Goal: Task Accomplishment & Management: Manage account settings

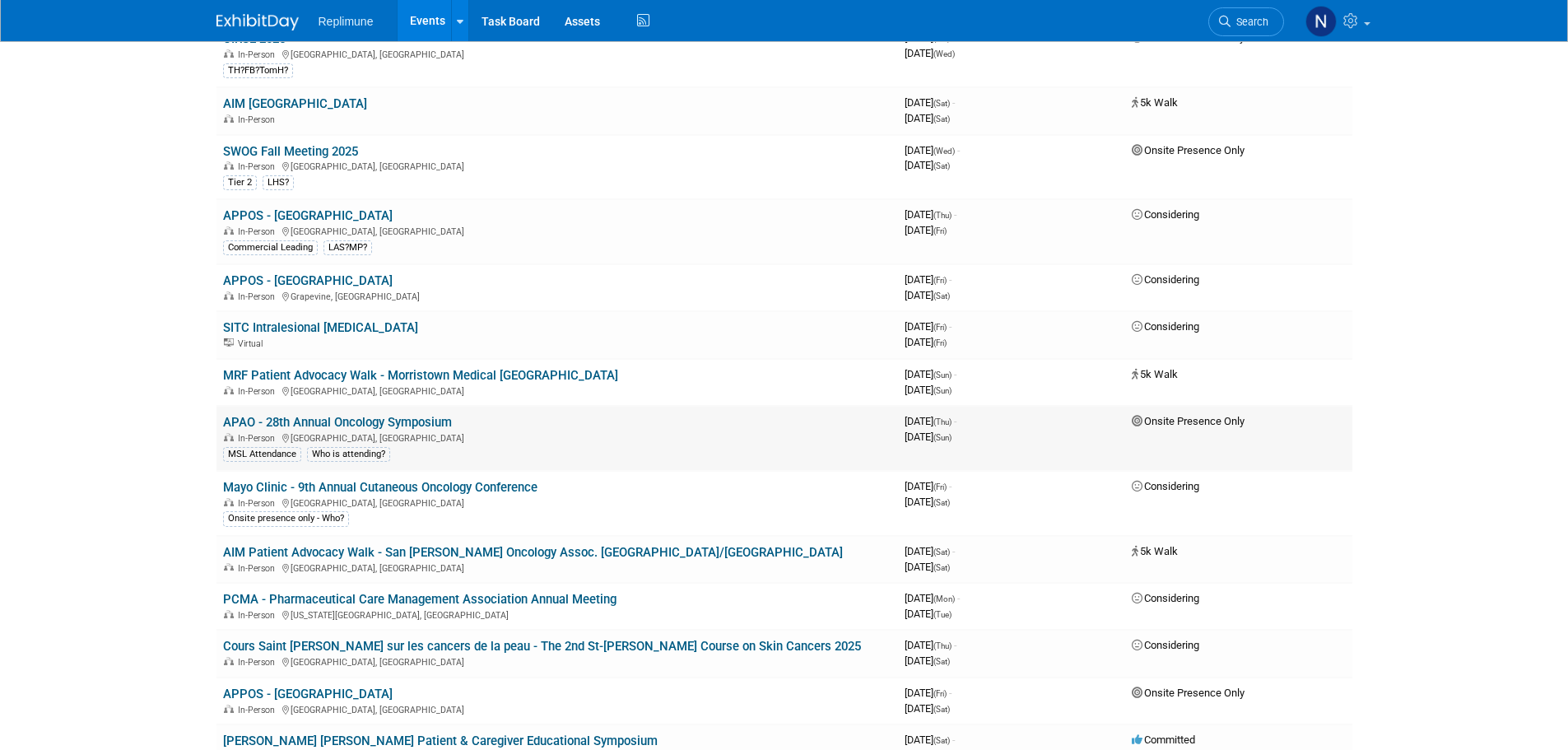
scroll to position [576, 0]
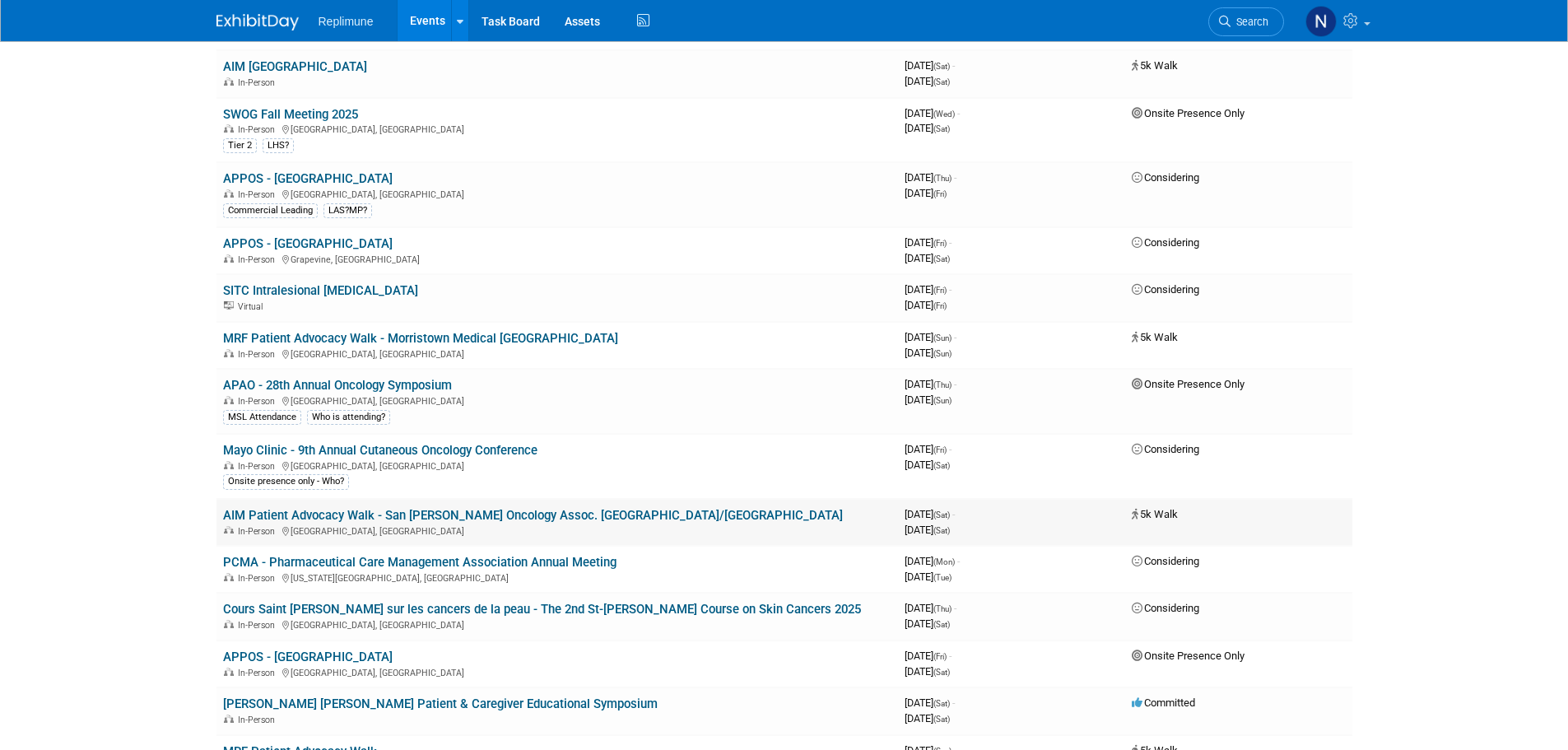
click at [323, 515] on link "AIM Patient Advocacy Walk - San [PERSON_NAME] Oncology Assoc. [GEOGRAPHIC_DATA]…" at bounding box center [533, 515] width 620 height 15
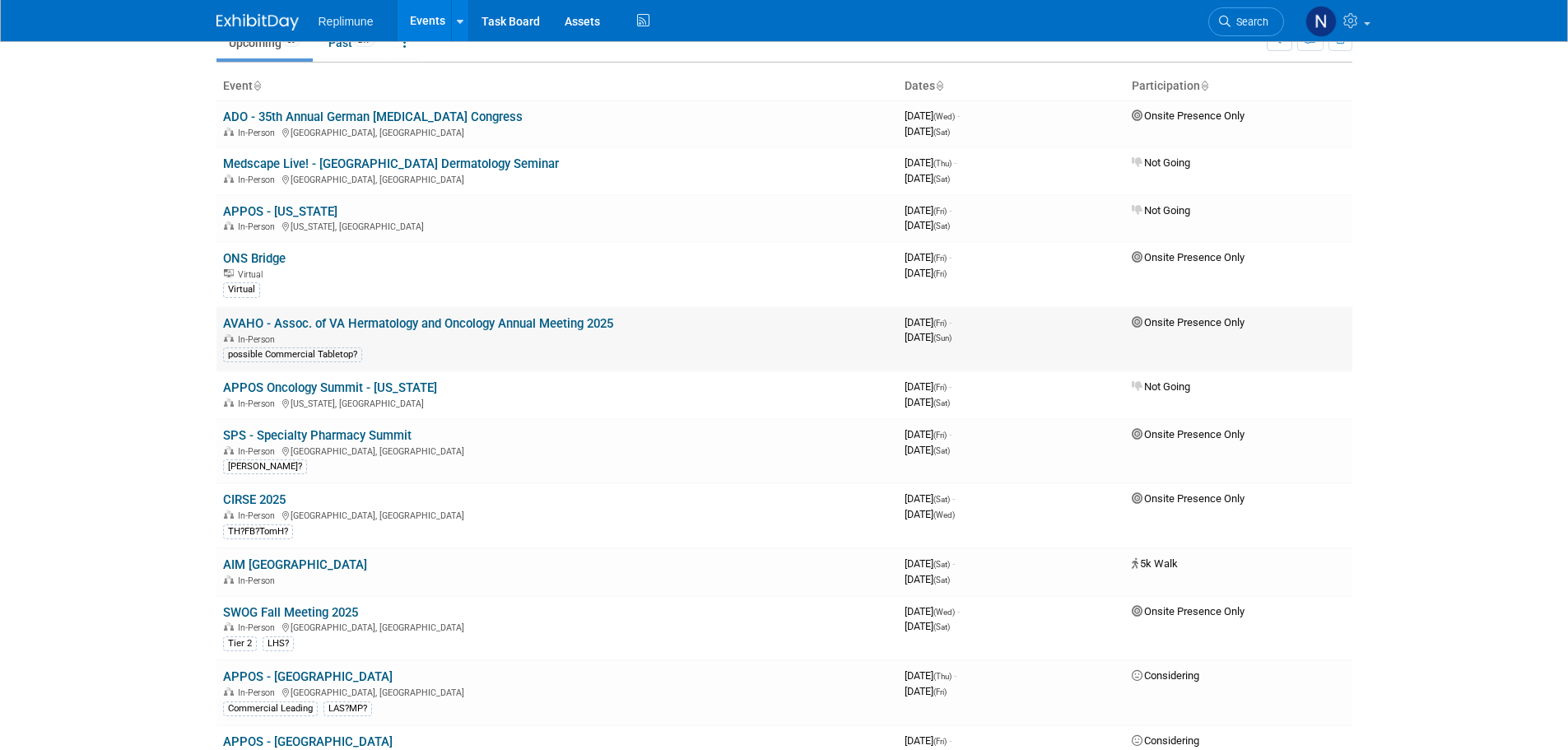
scroll to position [0, 0]
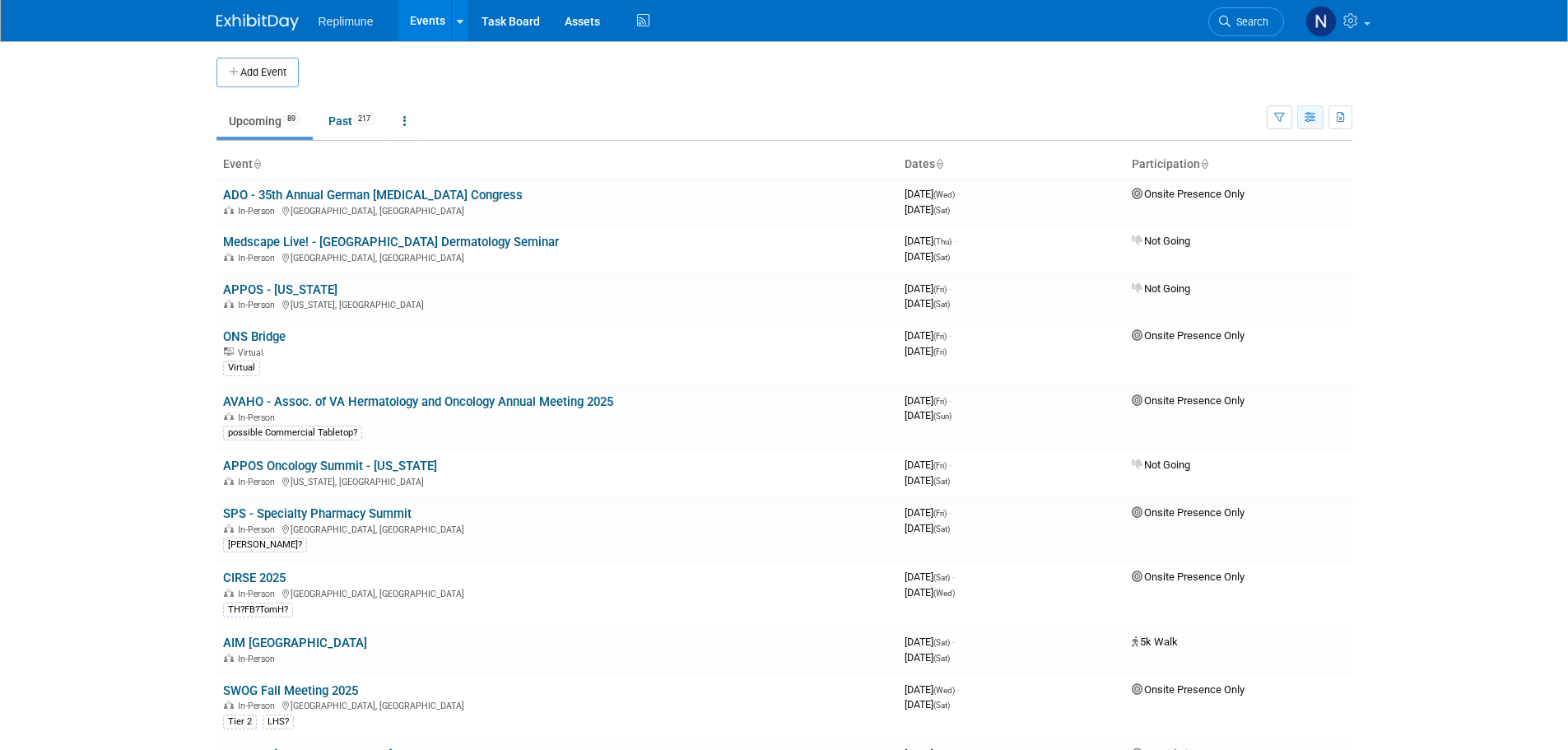
click at [1313, 118] on icon "button" at bounding box center [1311, 118] width 12 height 10
click at [1237, 202] on link "Detail View" at bounding box center [1241, 200] width 139 height 23
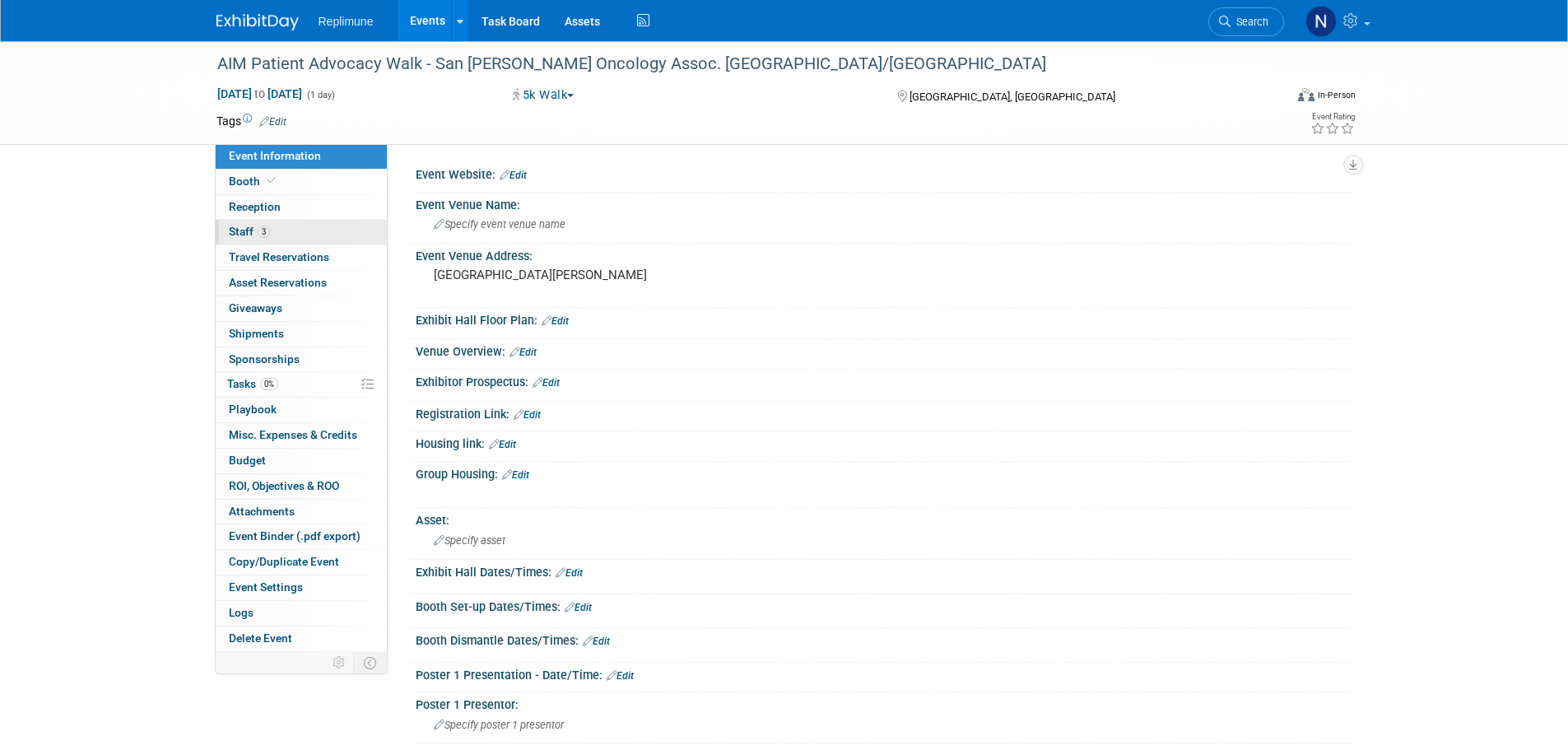
click at [228, 226] on span "Staff 3" at bounding box center [249, 231] width 41 height 13
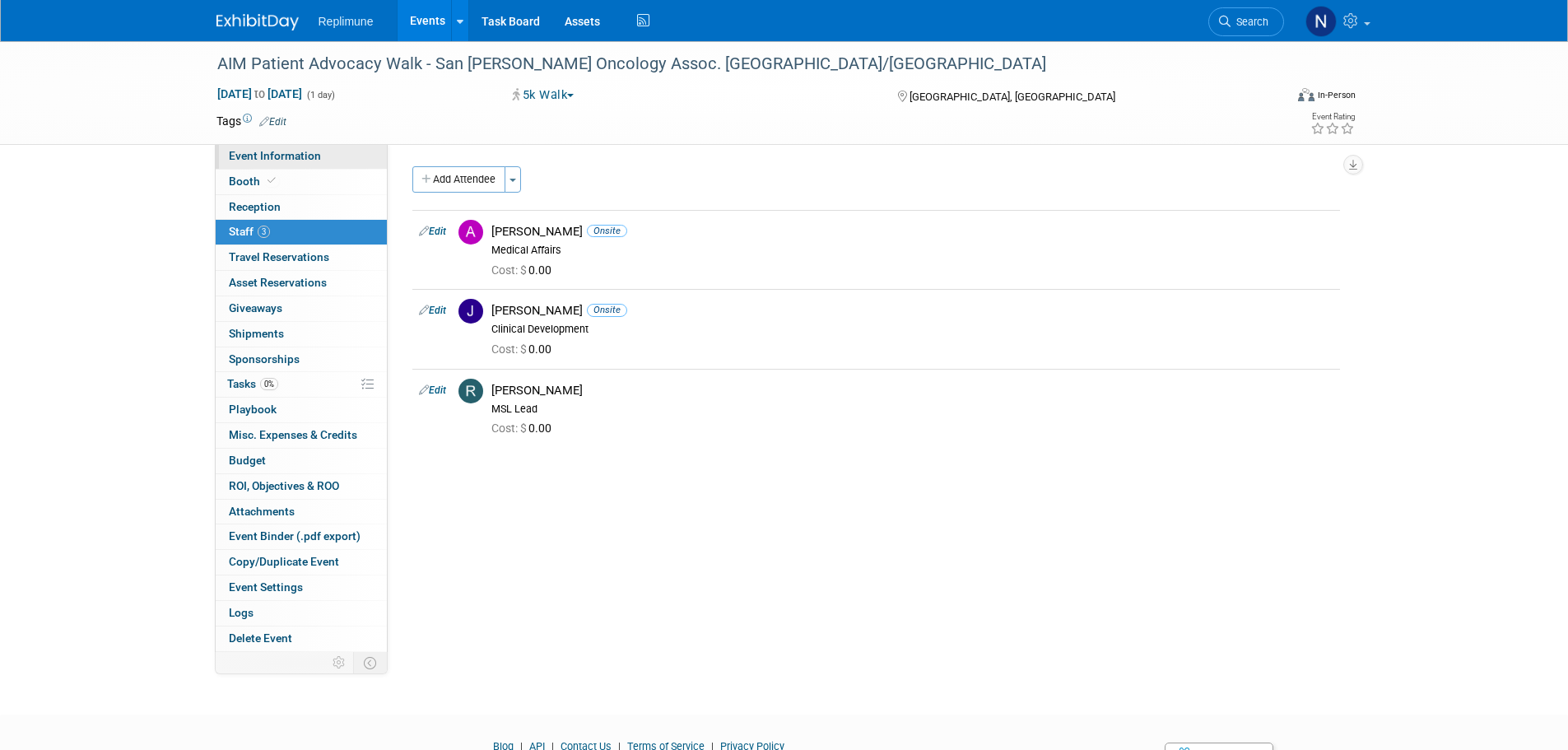
click at [292, 156] on span "Event Information" at bounding box center [275, 155] width 92 height 13
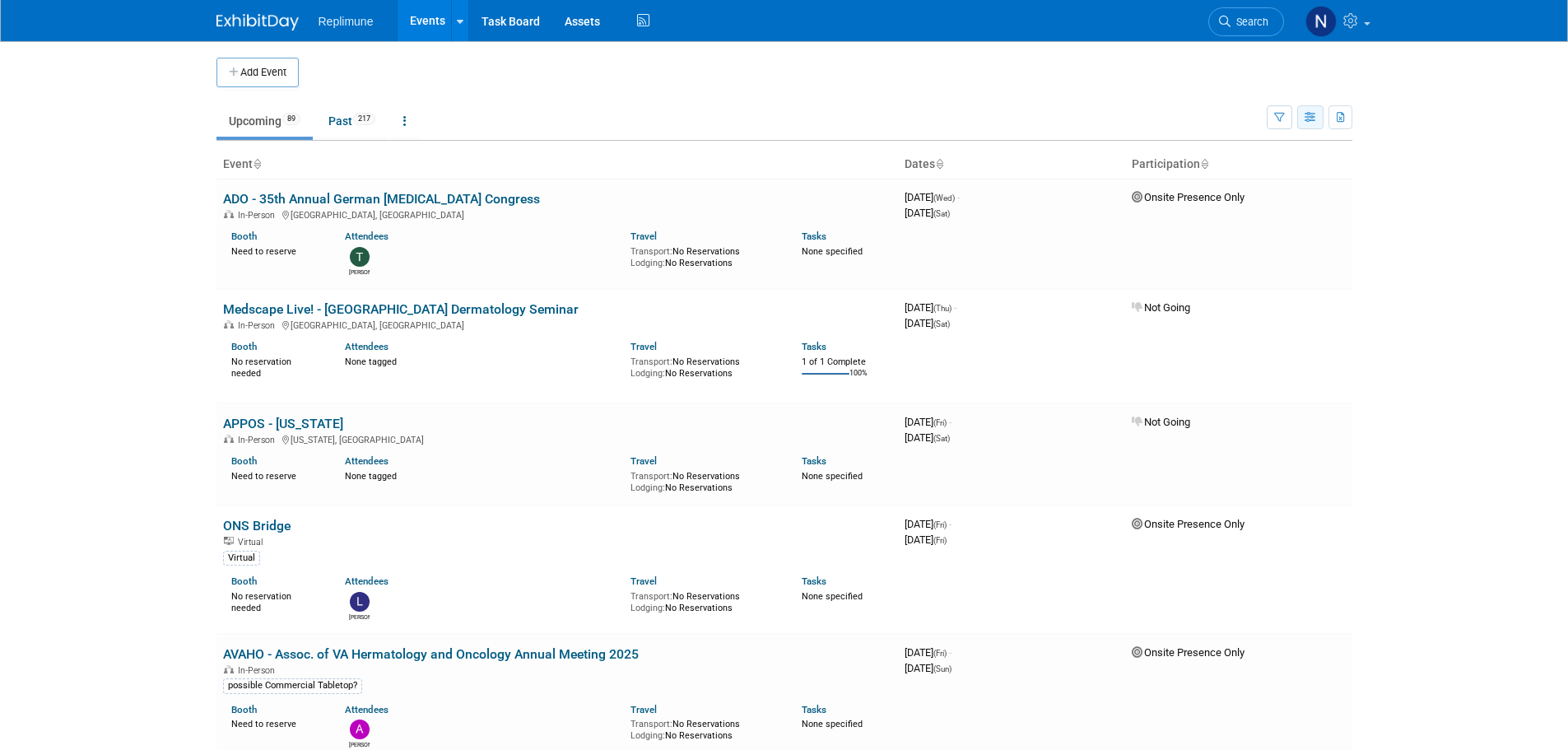
click at [1312, 119] on icon "button" at bounding box center [1311, 118] width 12 height 10
click at [1429, 124] on body "Replimune Events Add Event Bulk Upload Events Shareable Event Boards Recently V…" at bounding box center [784, 375] width 1568 height 750
click at [1288, 118] on button "button" at bounding box center [1279, 117] width 25 height 24
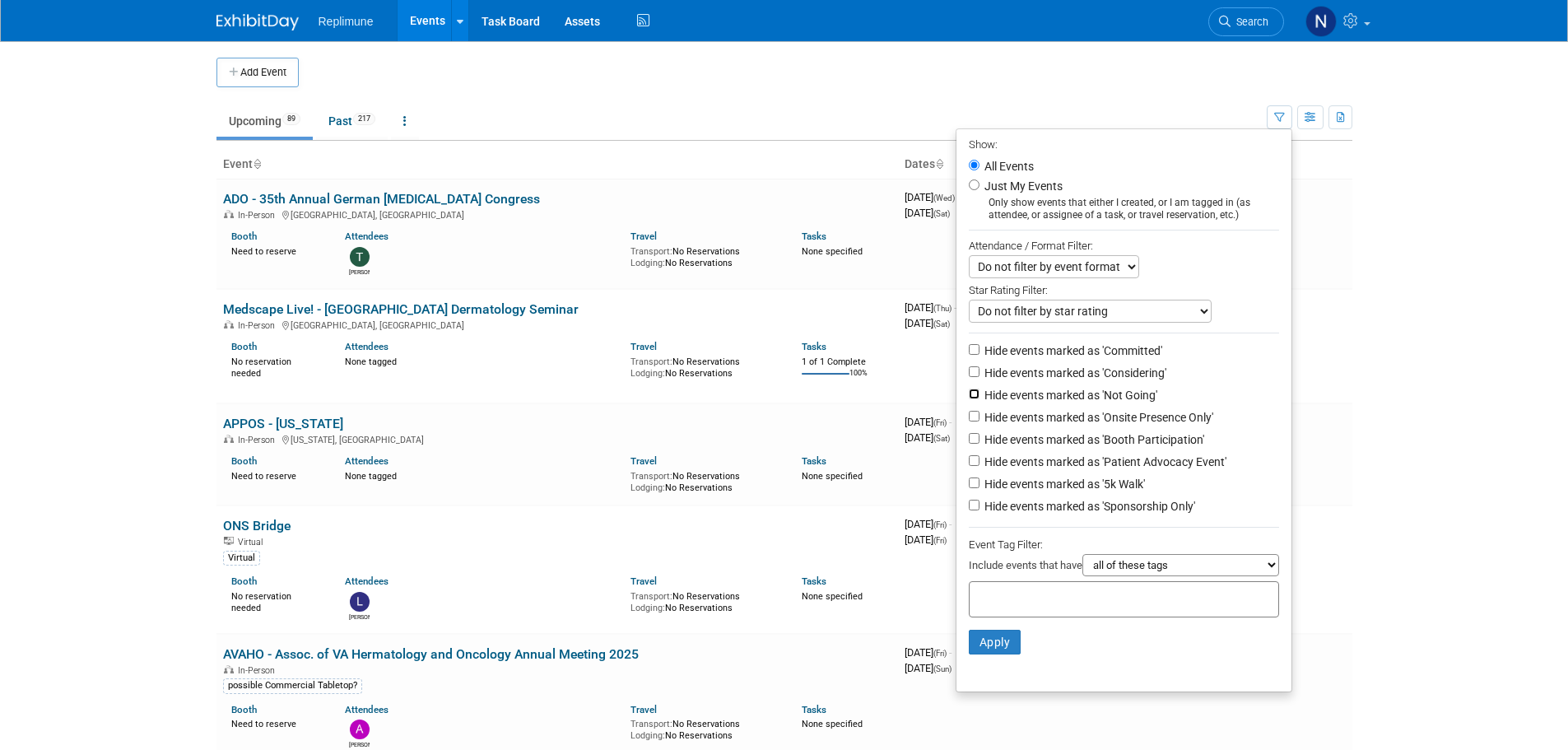
click at [969, 393] on input "Hide events marked as 'Not Going'" at bounding box center [974, 394] width 10 height 10
checkbox input "true"
click at [997, 655] on button "Apply" at bounding box center [995, 642] width 52 height 24
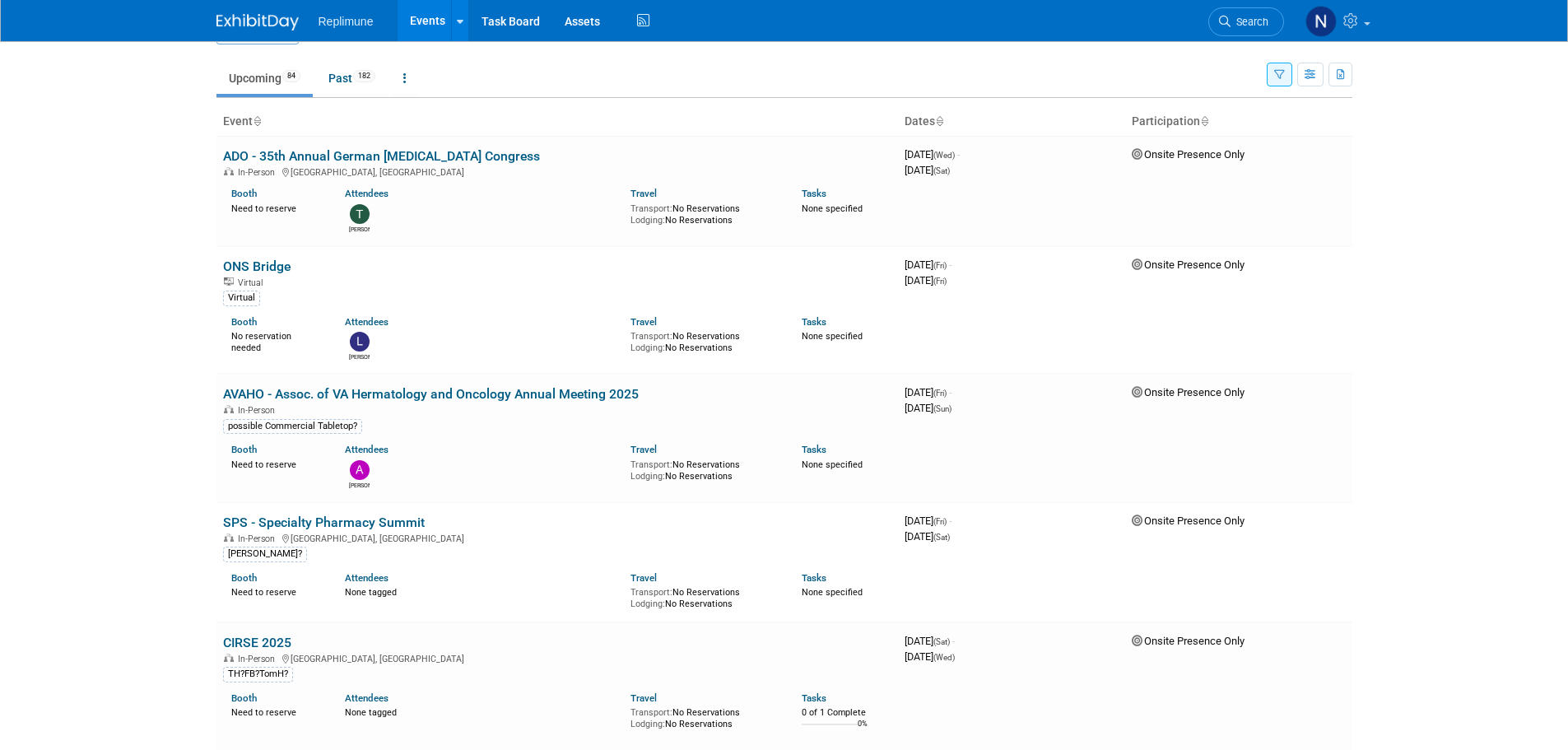
scroll to position [82, 0]
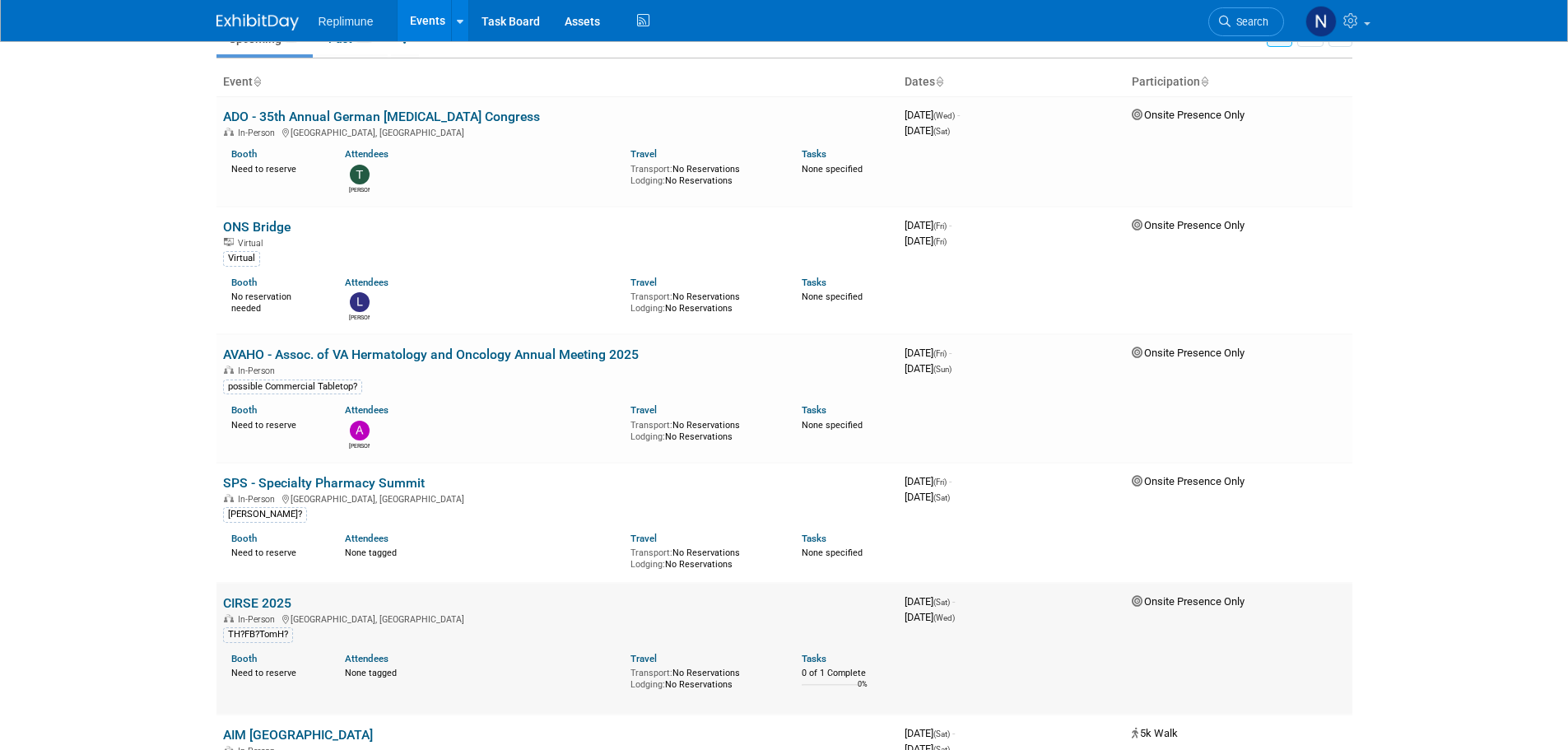
click at [248, 601] on link "CIRSE 2025" at bounding box center [257, 603] width 68 height 16
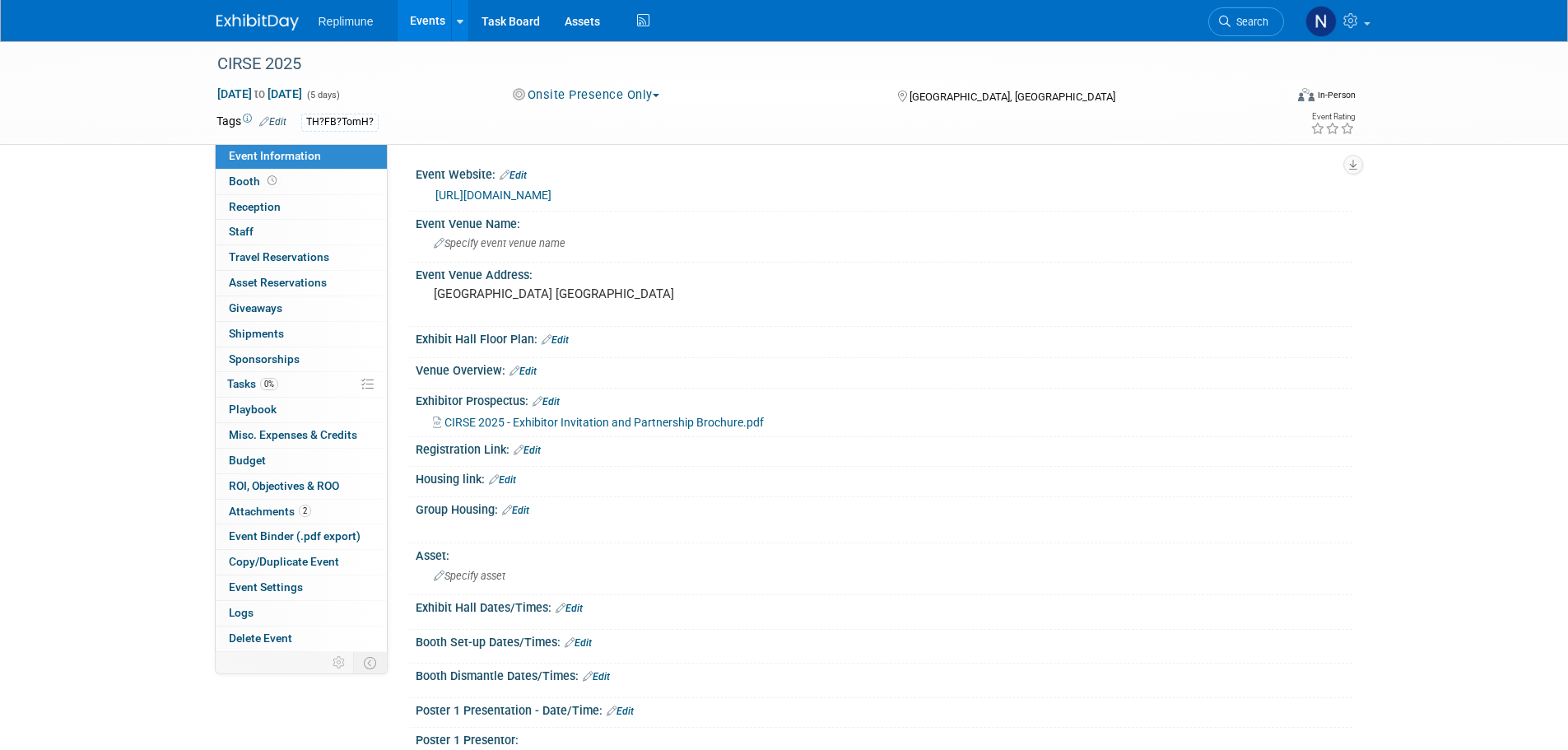
click at [557, 96] on button "Onsite Presence Only" at bounding box center [587, 95] width 159 height 17
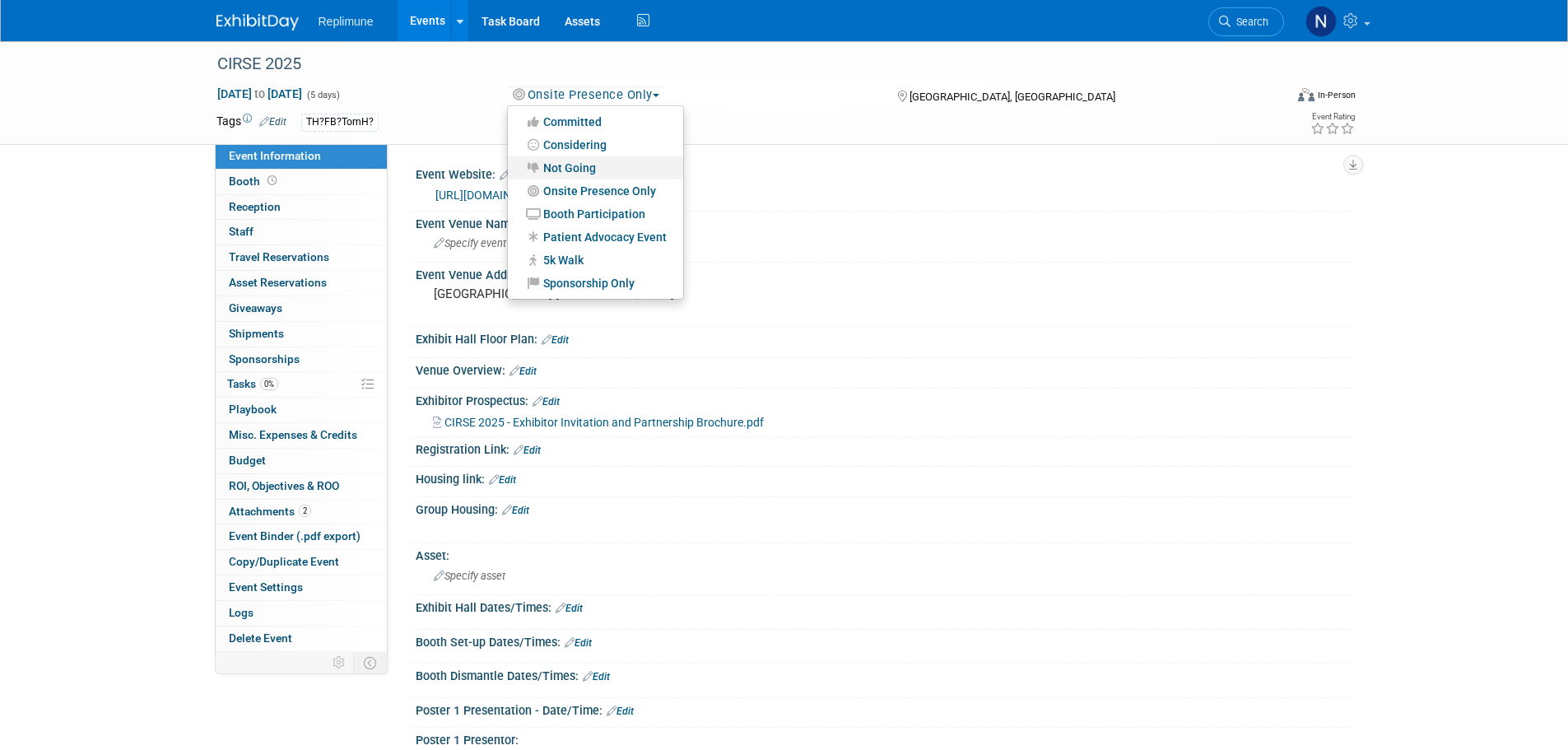
click at [559, 169] on link "Not Going" at bounding box center [595, 167] width 175 height 23
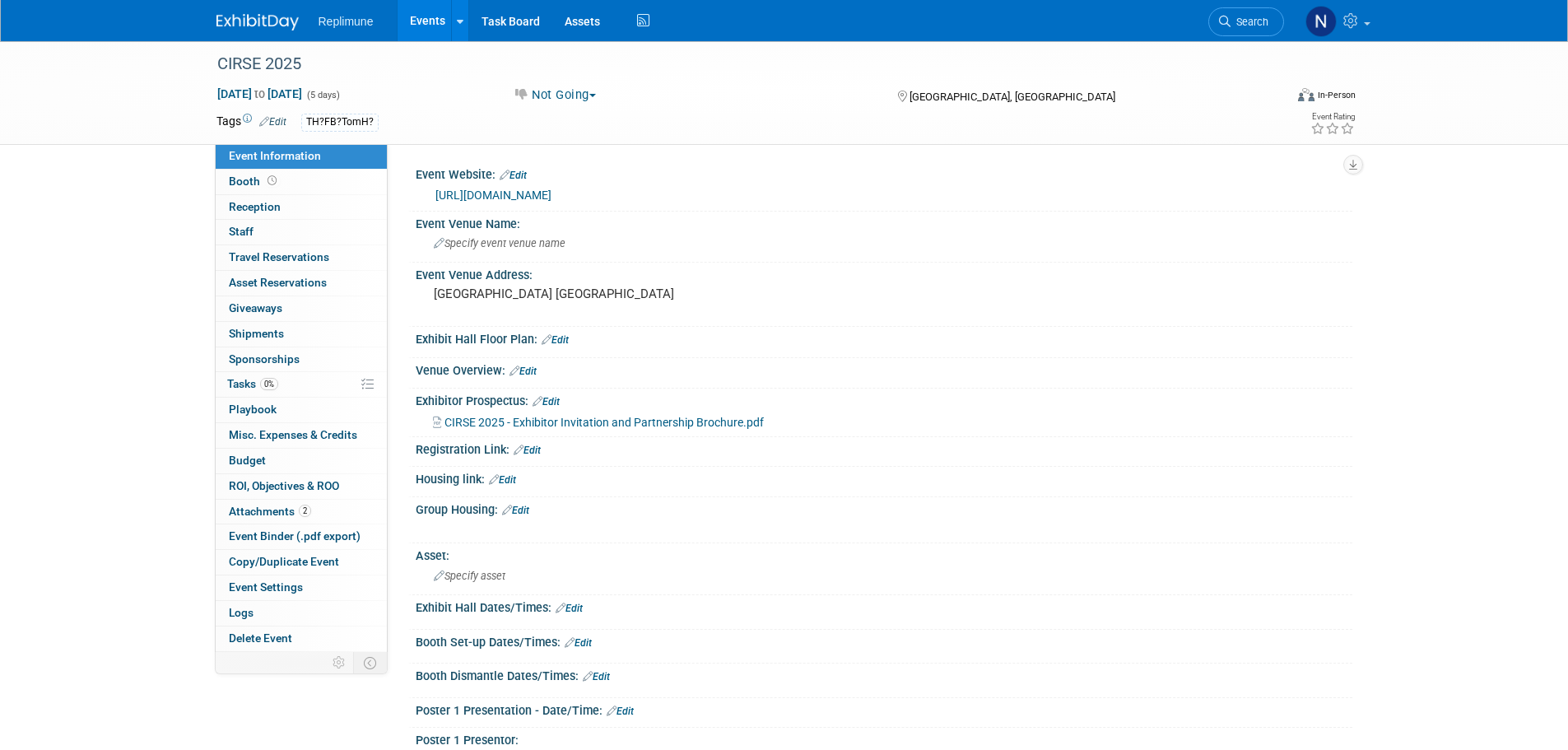
click at [424, 16] on link "Events" at bounding box center [427, 20] width 60 height 41
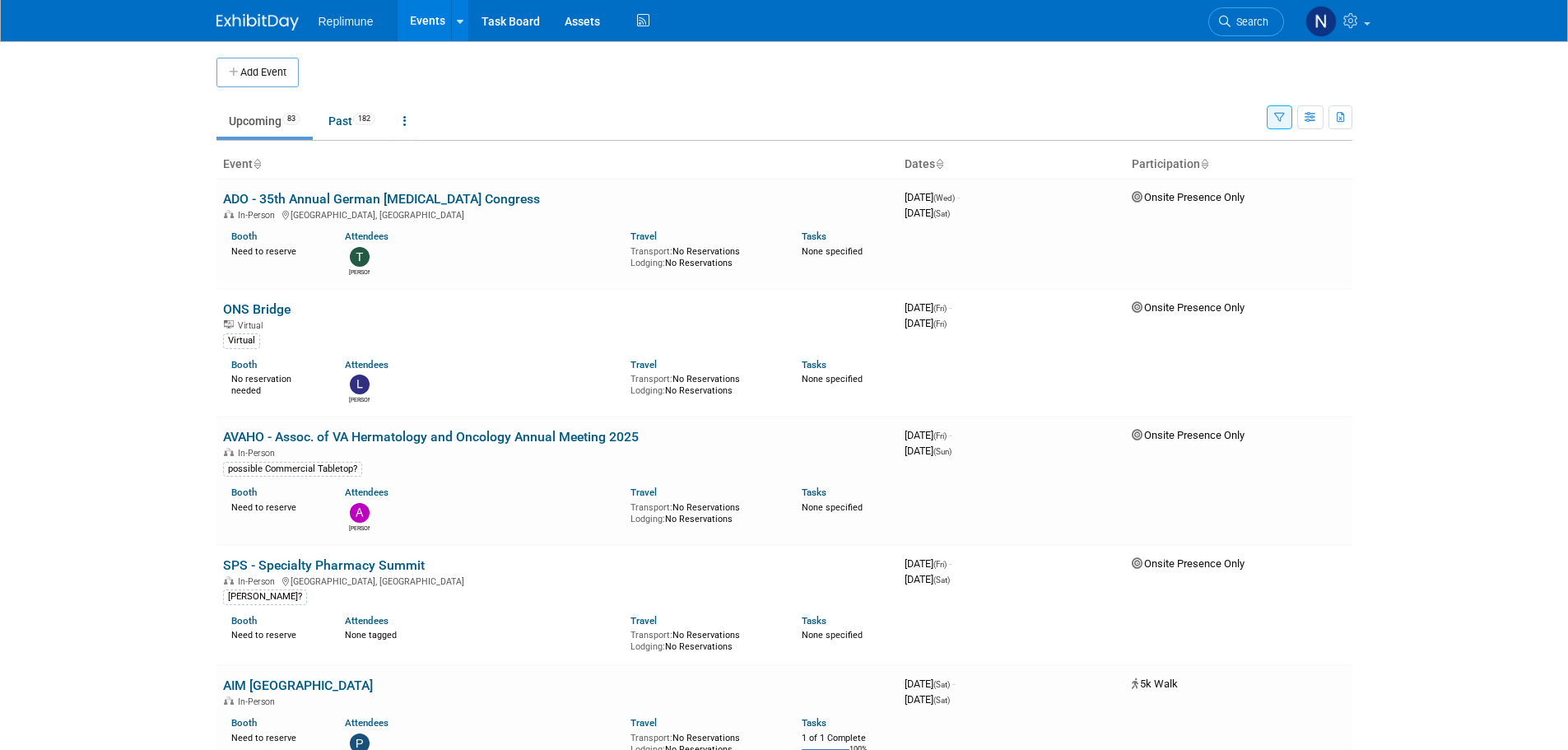
click at [1258, 17] on span "Search" at bounding box center [1249, 22] width 37 height 12
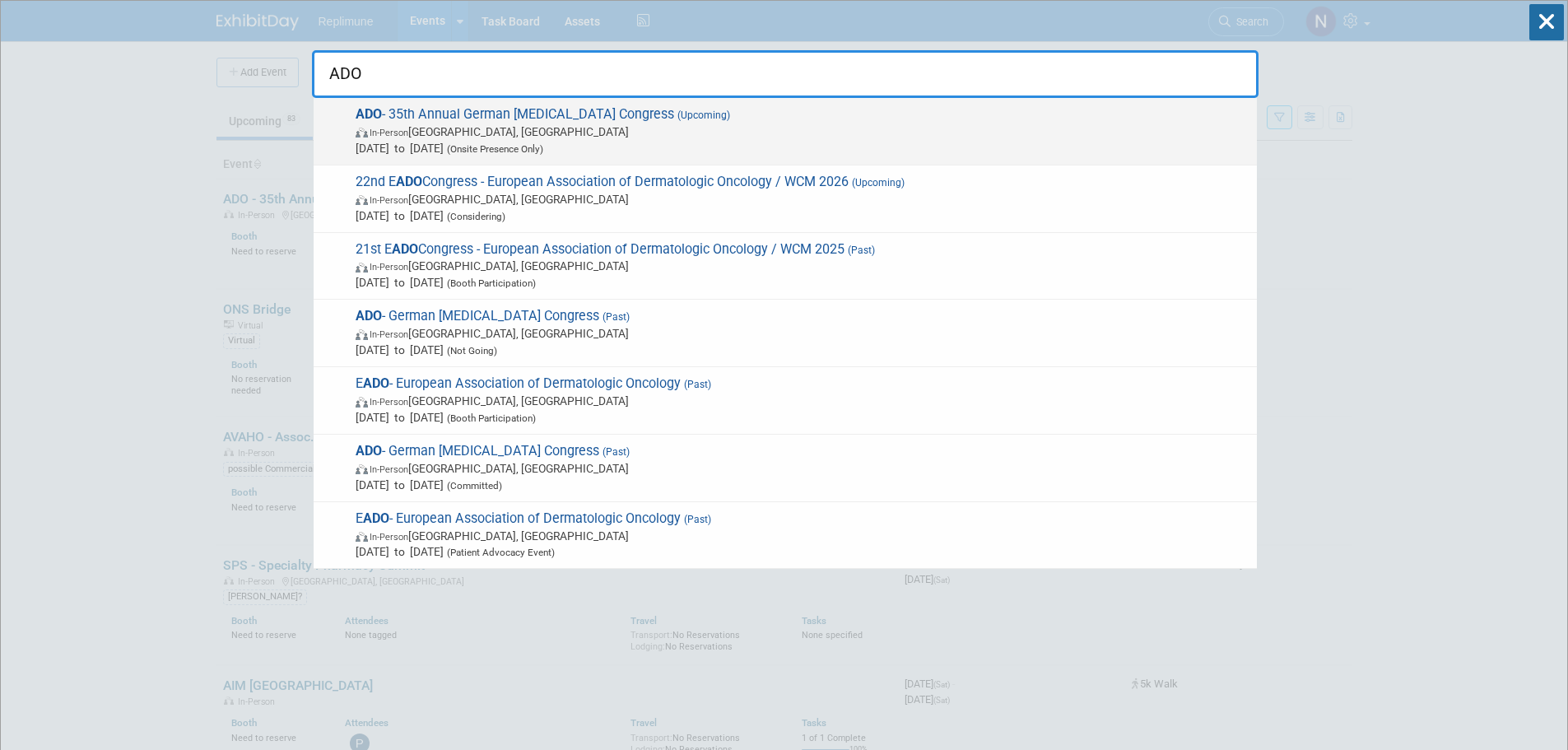
type input "ADO"
click at [453, 126] on span "In-Person Essen, Germany" at bounding box center [802, 132] width 893 height 17
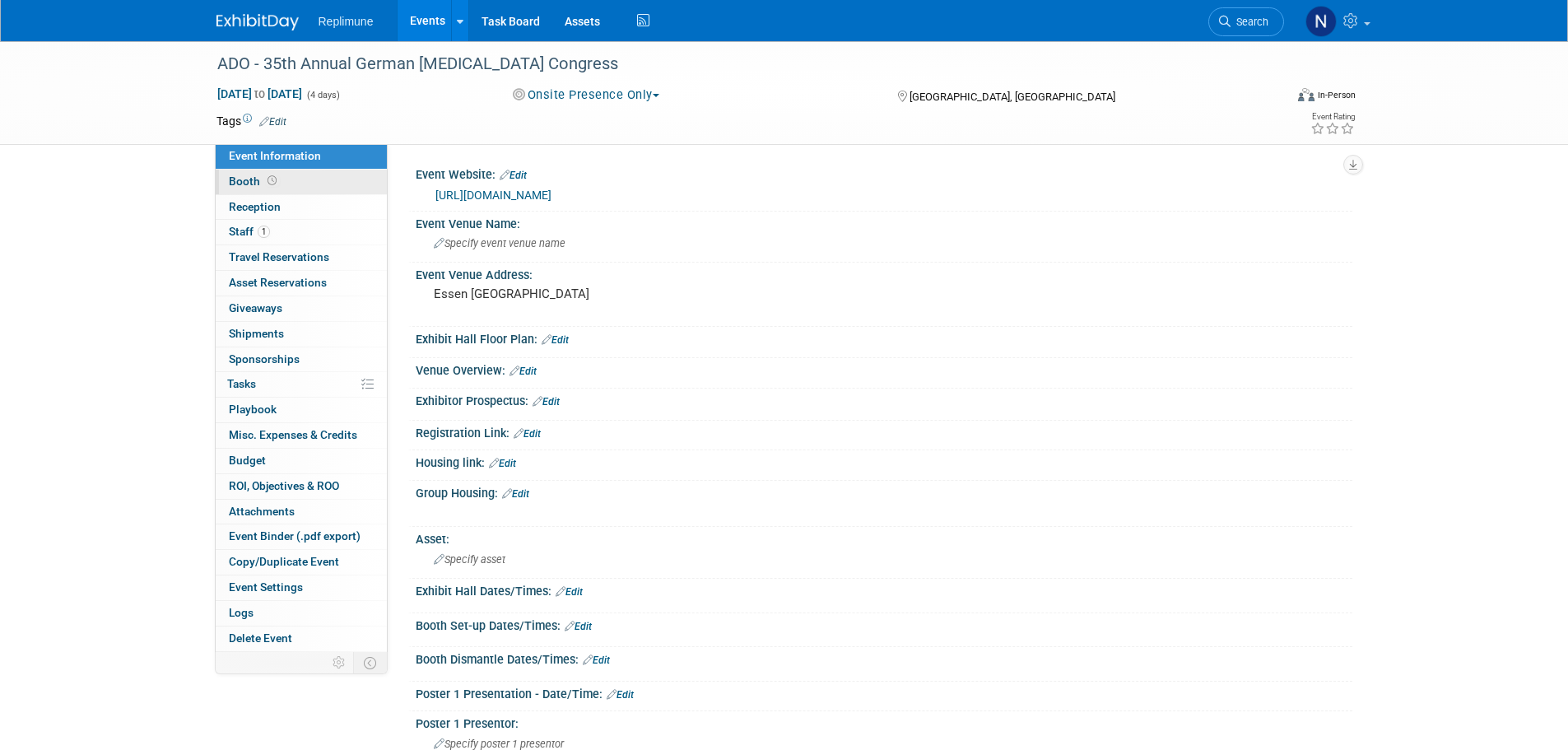
click at [257, 174] on span "Booth" at bounding box center [254, 181] width 51 height 13
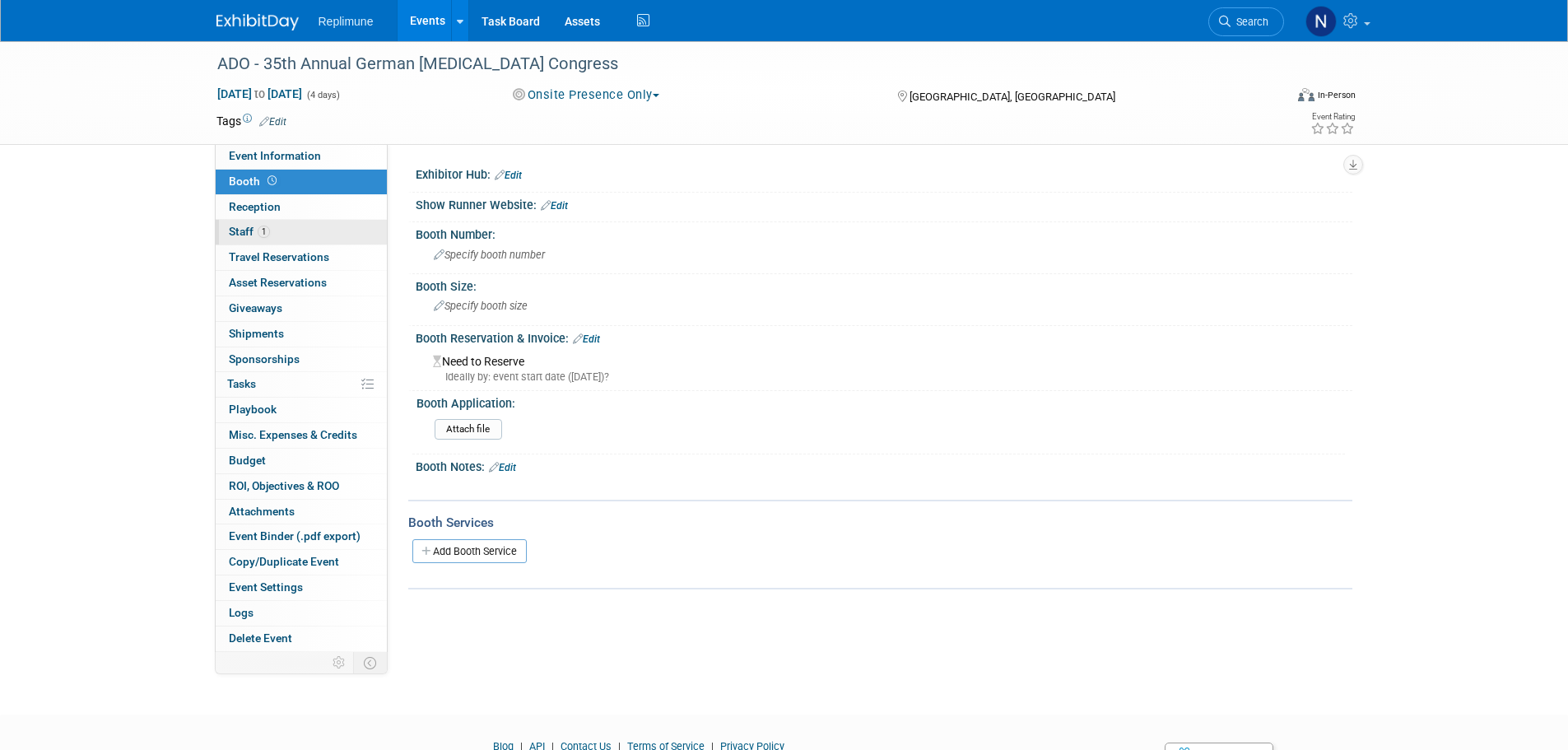
click at [239, 228] on span "Staff 1" at bounding box center [249, 231] width 41 height 13
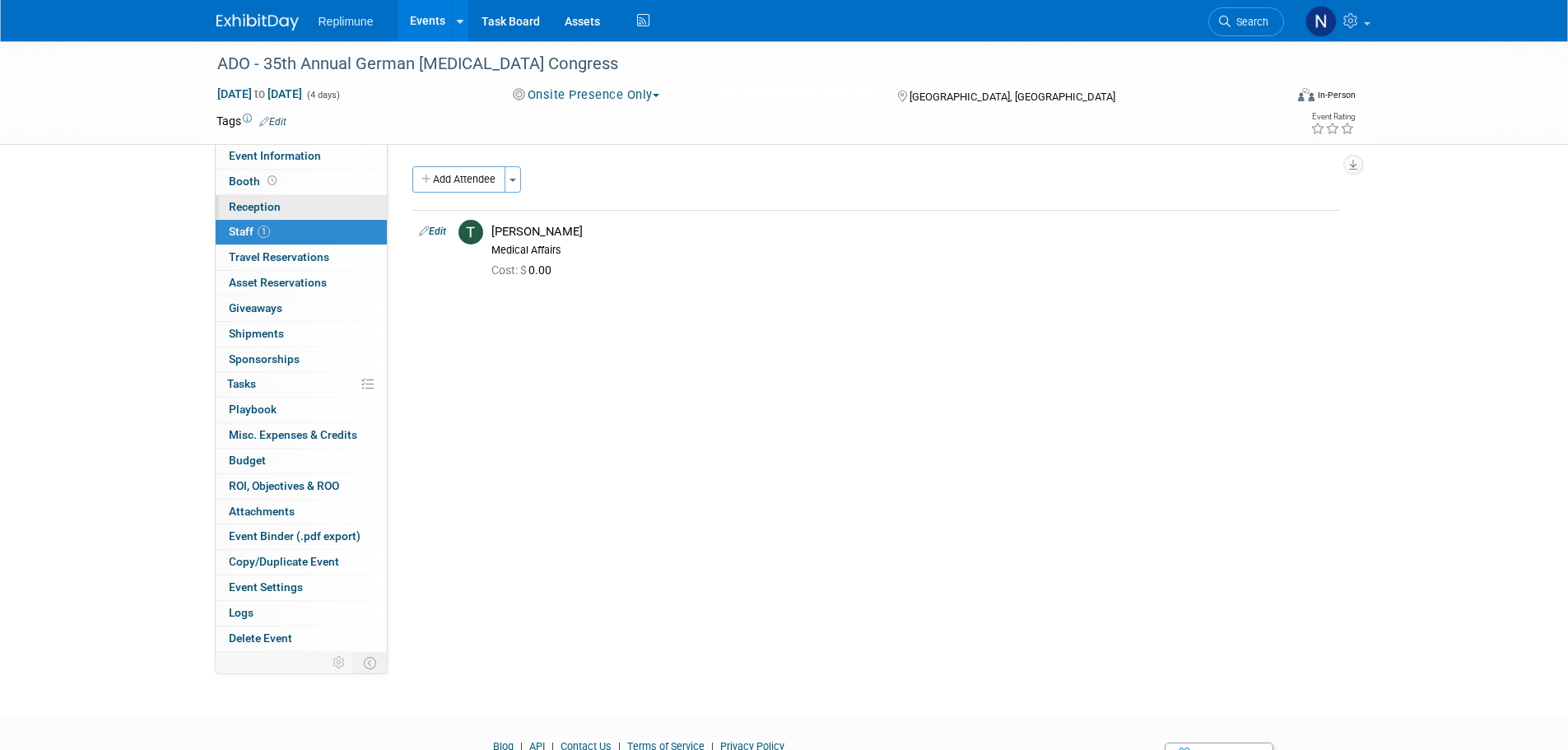
click at [253, 195] on link "Reception" at bounding box center [301, 208] width 171 height 24
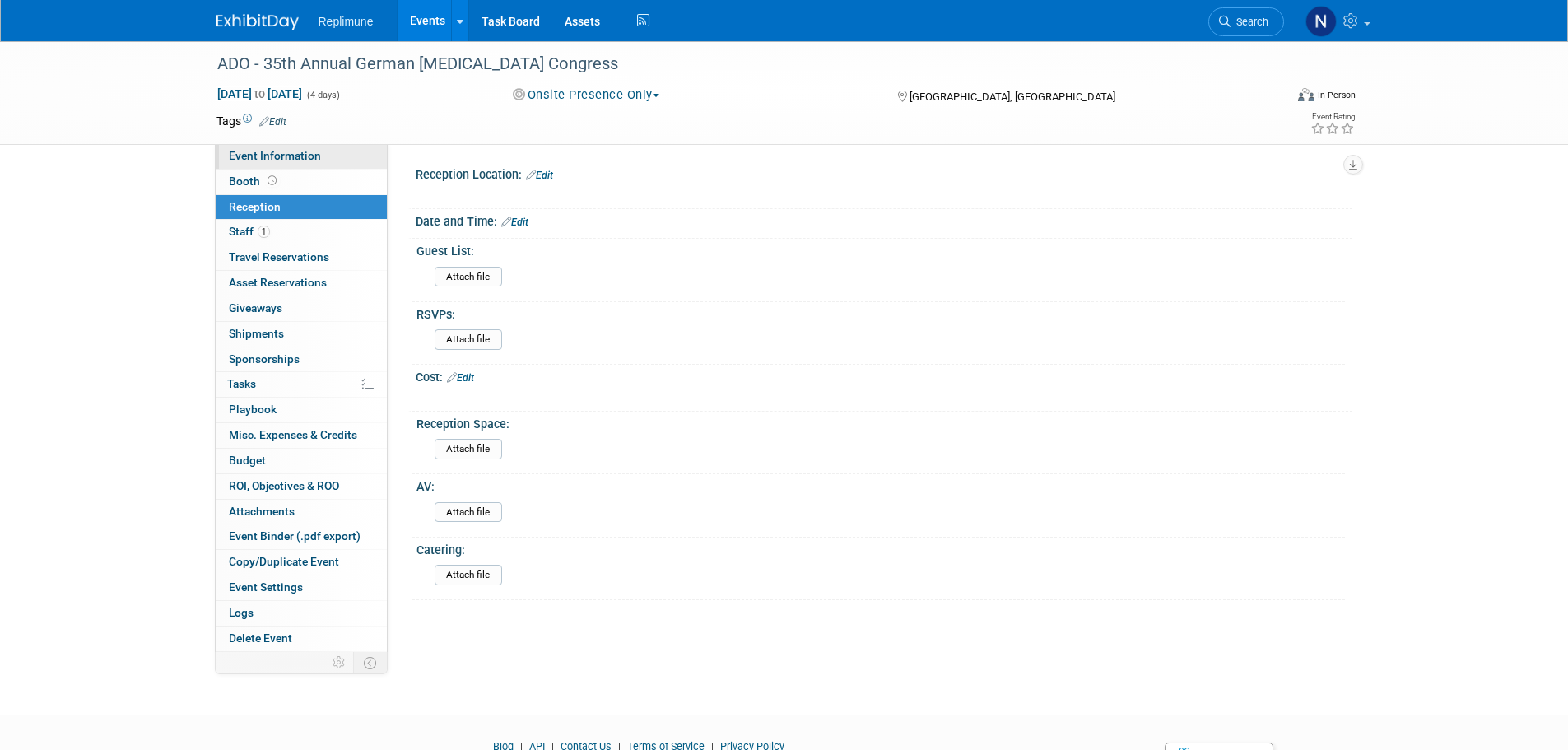
click at [269, 154] on span "Event Information" at bounding box center [275, 155] width 92 height 13
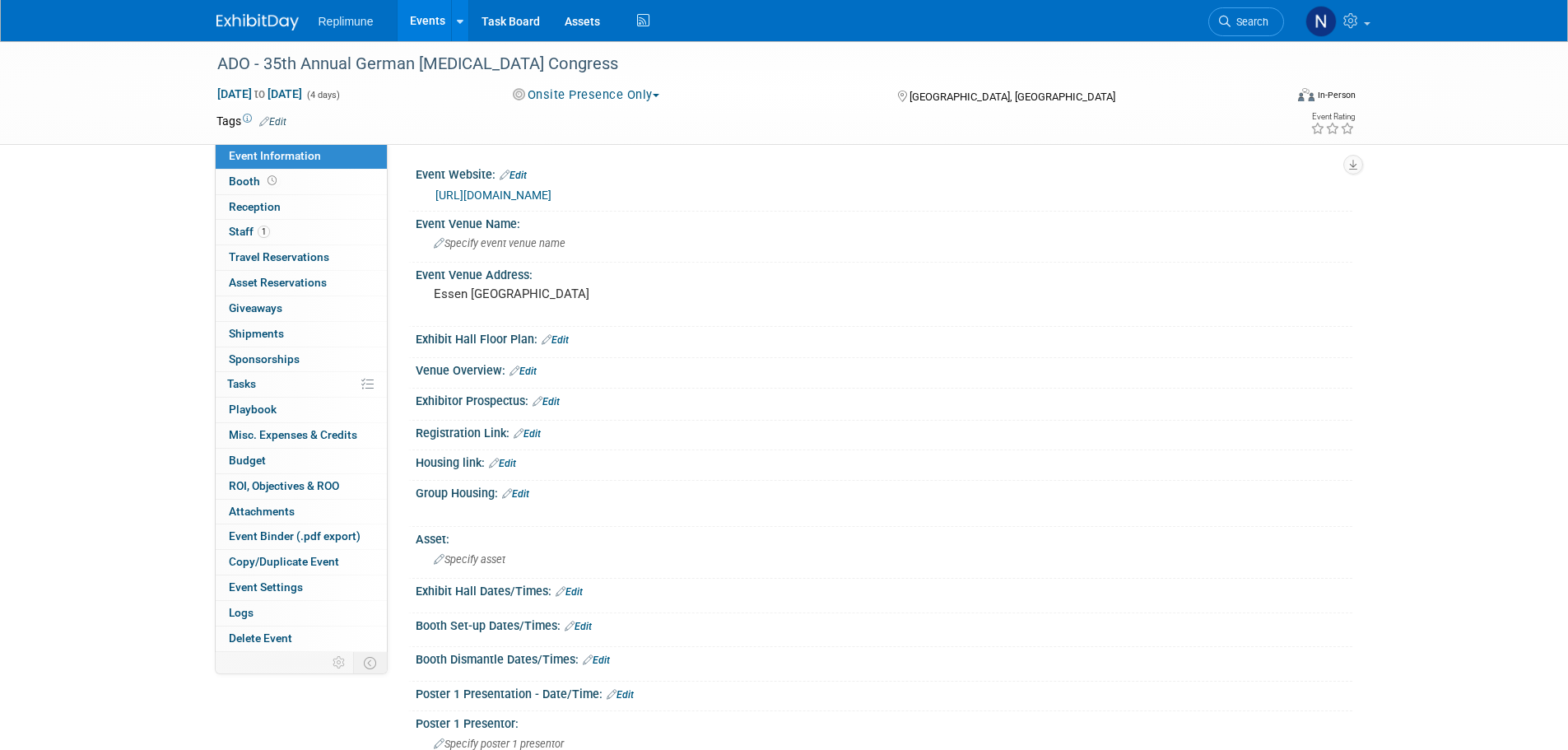
click at [436, 17] on link "Events" at bounding box center [427, 20] width 60 height 41
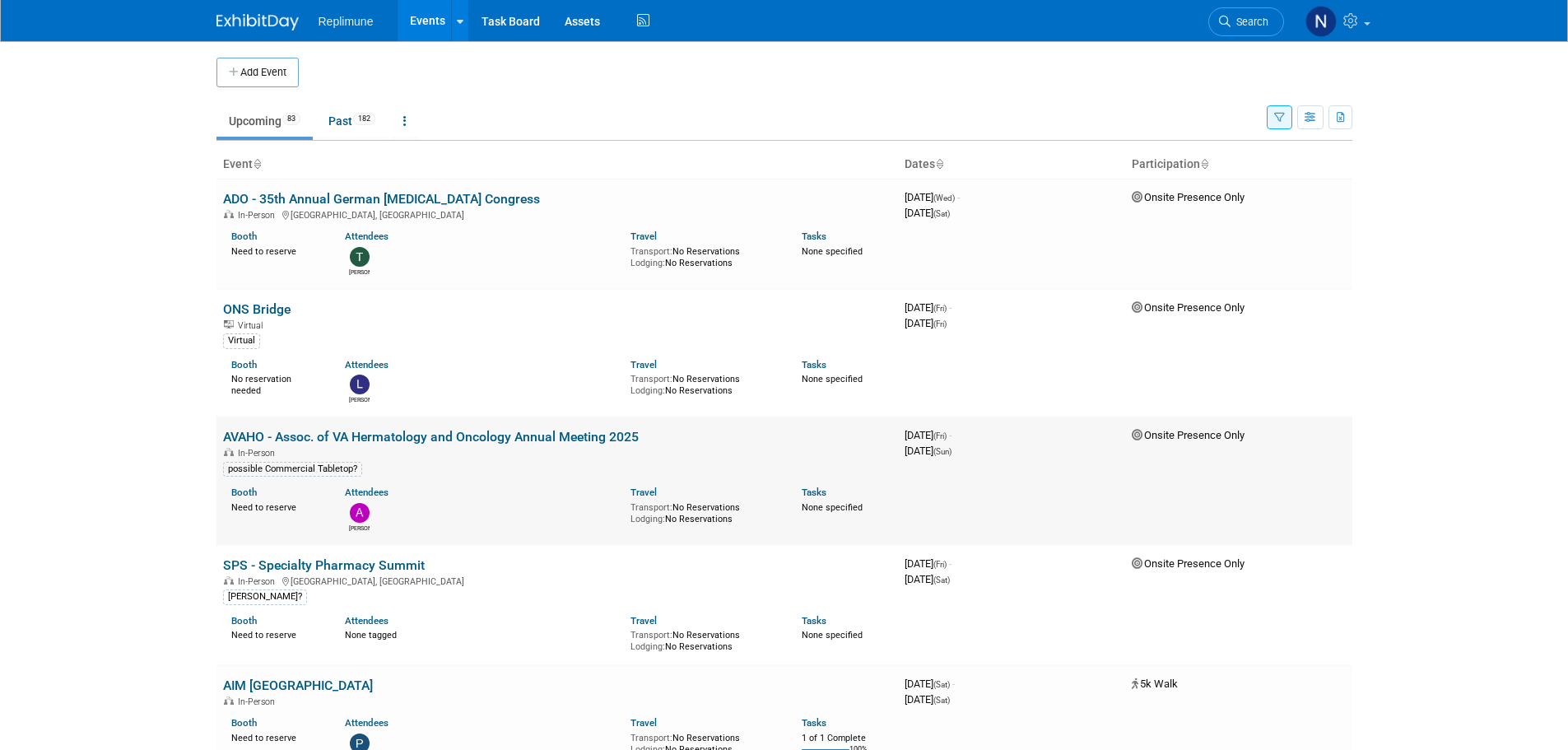
click at [317, 434] on link "AVAHO - Assoc. of VA Hermatology and Oncology Annual Meeting 2025" at bounding box center [431, 437] width 416 height 16
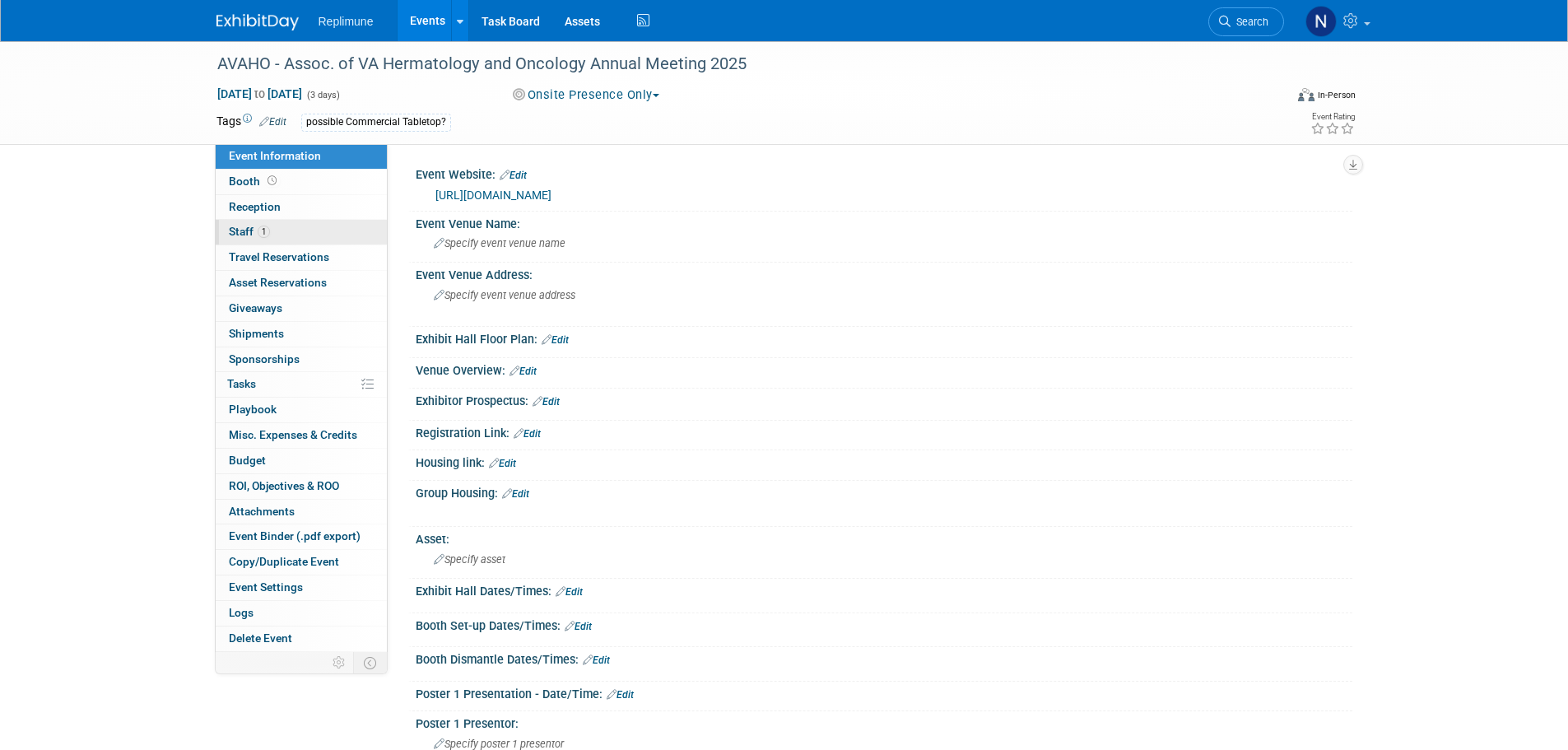
click at [238, 230] on span "Staff 1" at bounding box center [249, 231] width 41 height 13
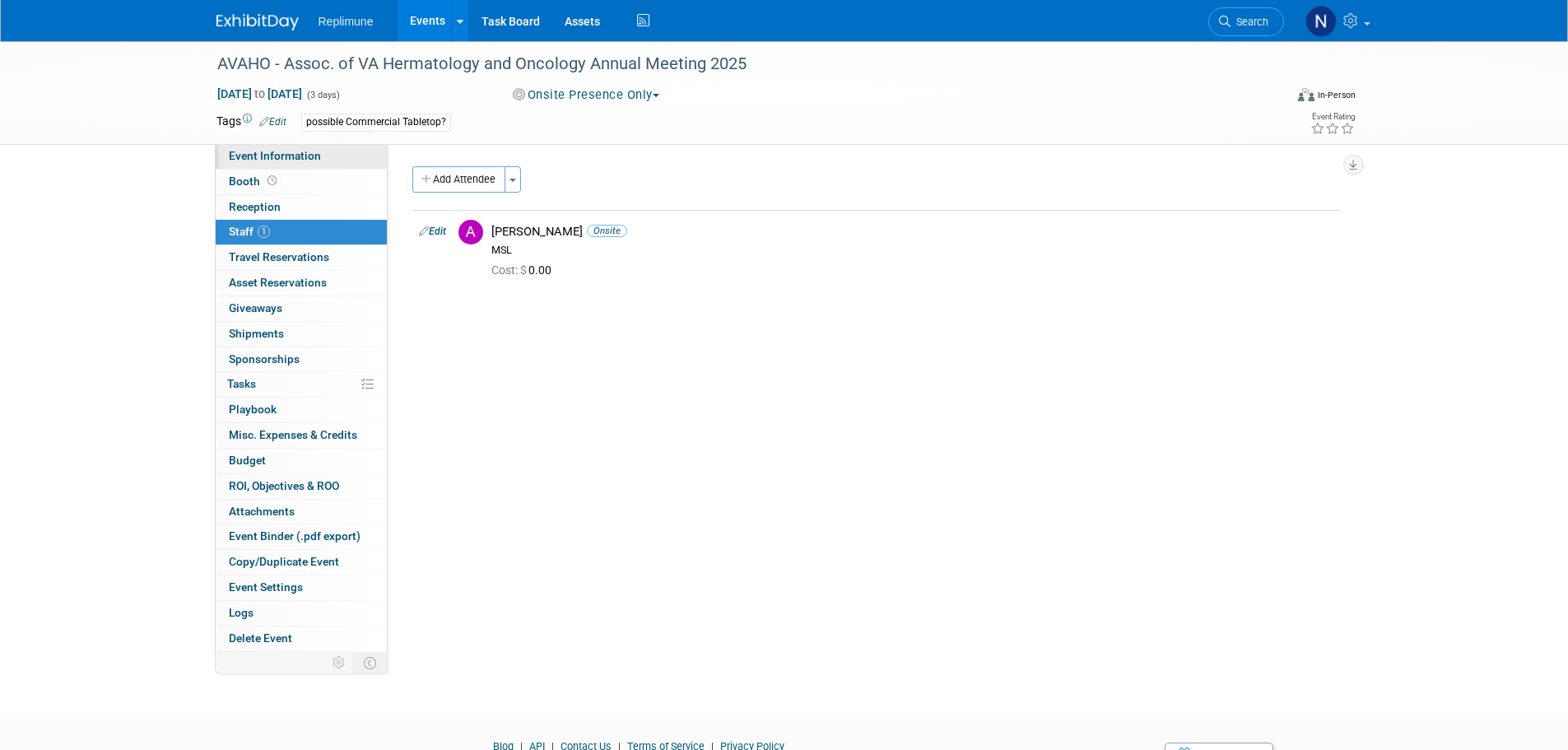
click at [309, 156] on span "Event Information" at bounding box center [275, 155] width 92 height 13
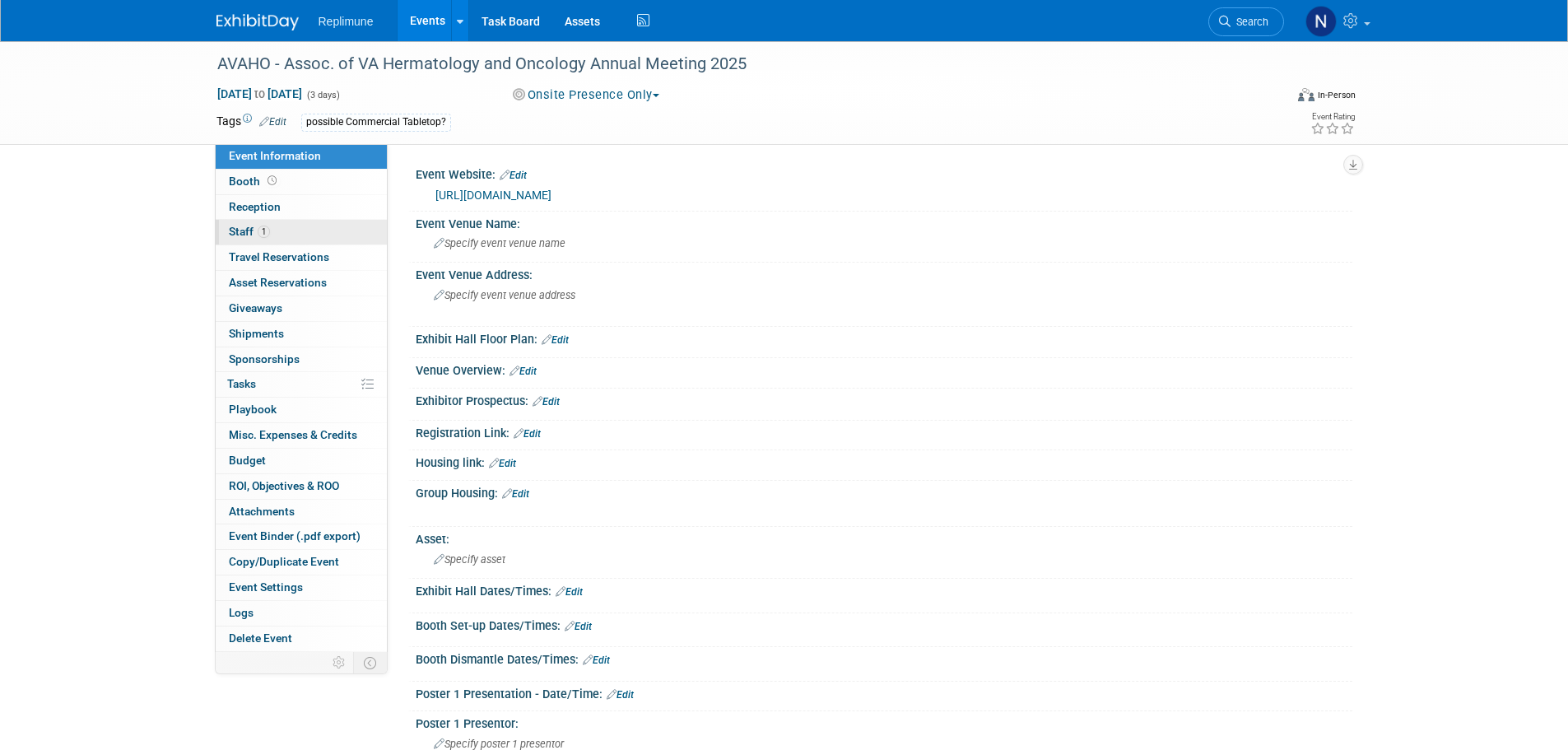
click at [245, 225] on span "Staff 1" at bounding box center [249, 231] width 41 height 13
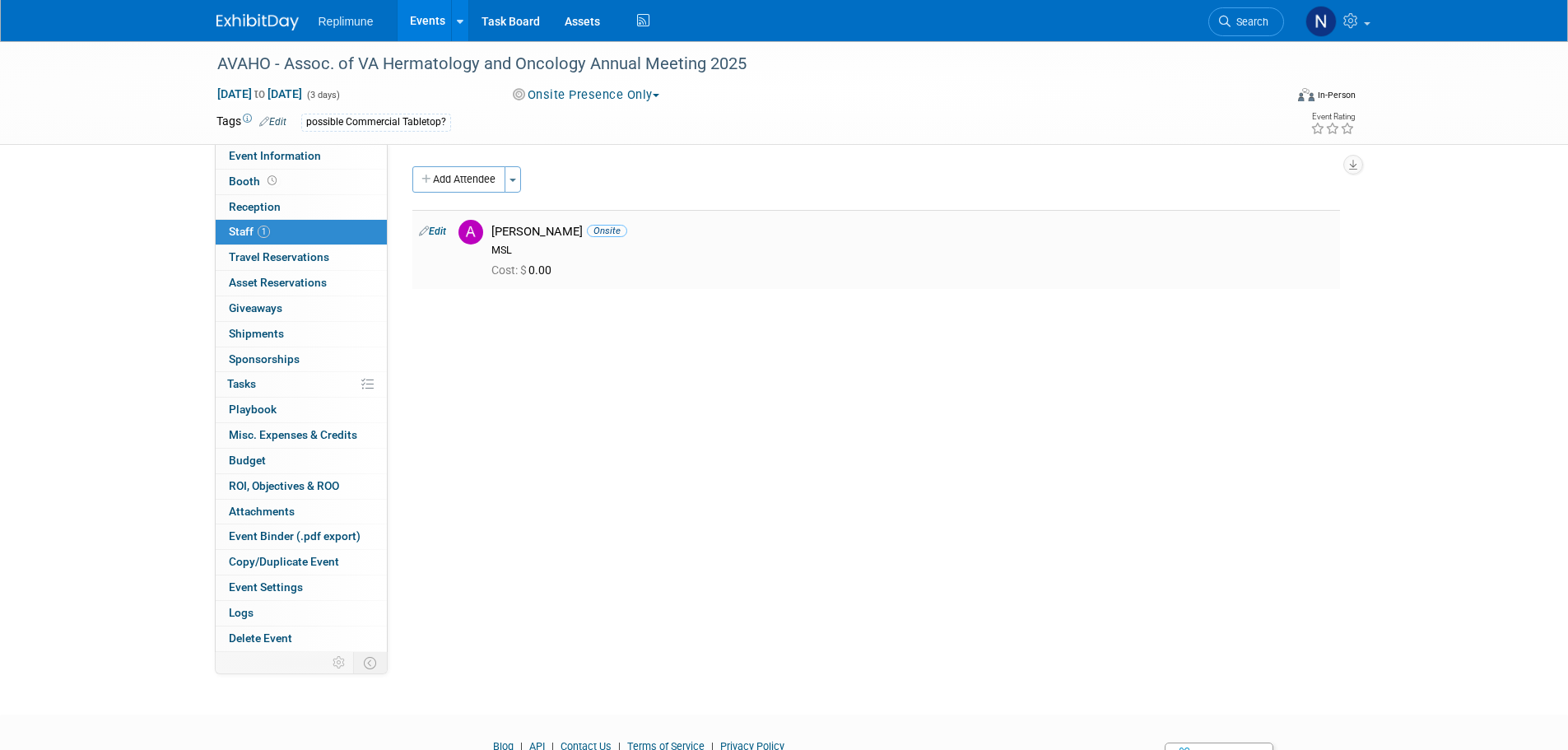
click at [435, 228] on link "Edit" at bounding box center [433, 231] width 27 height 11
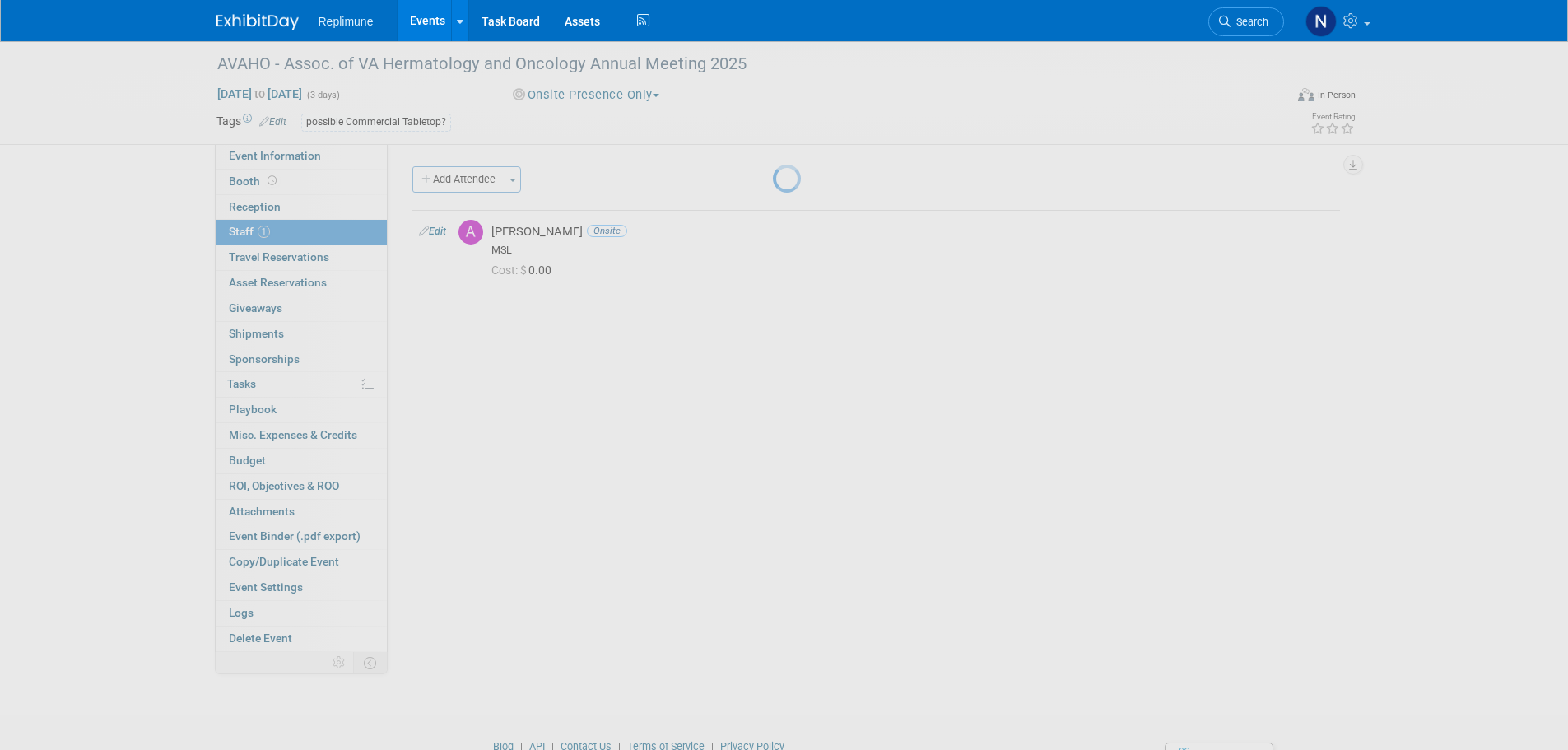
select select "f128a960-efe4-43fa-9178-c48539c85abc"
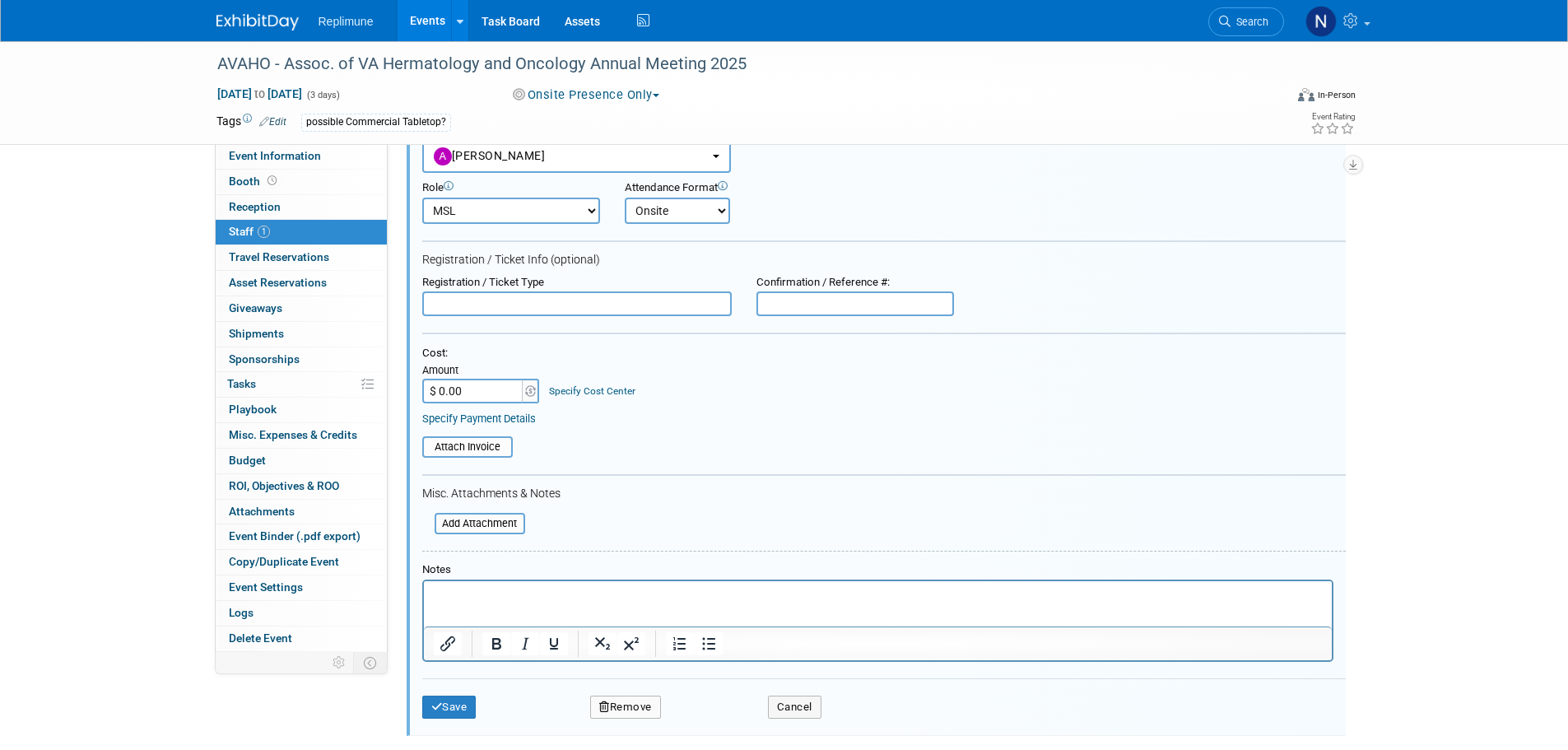
scroll to position [188, 0]
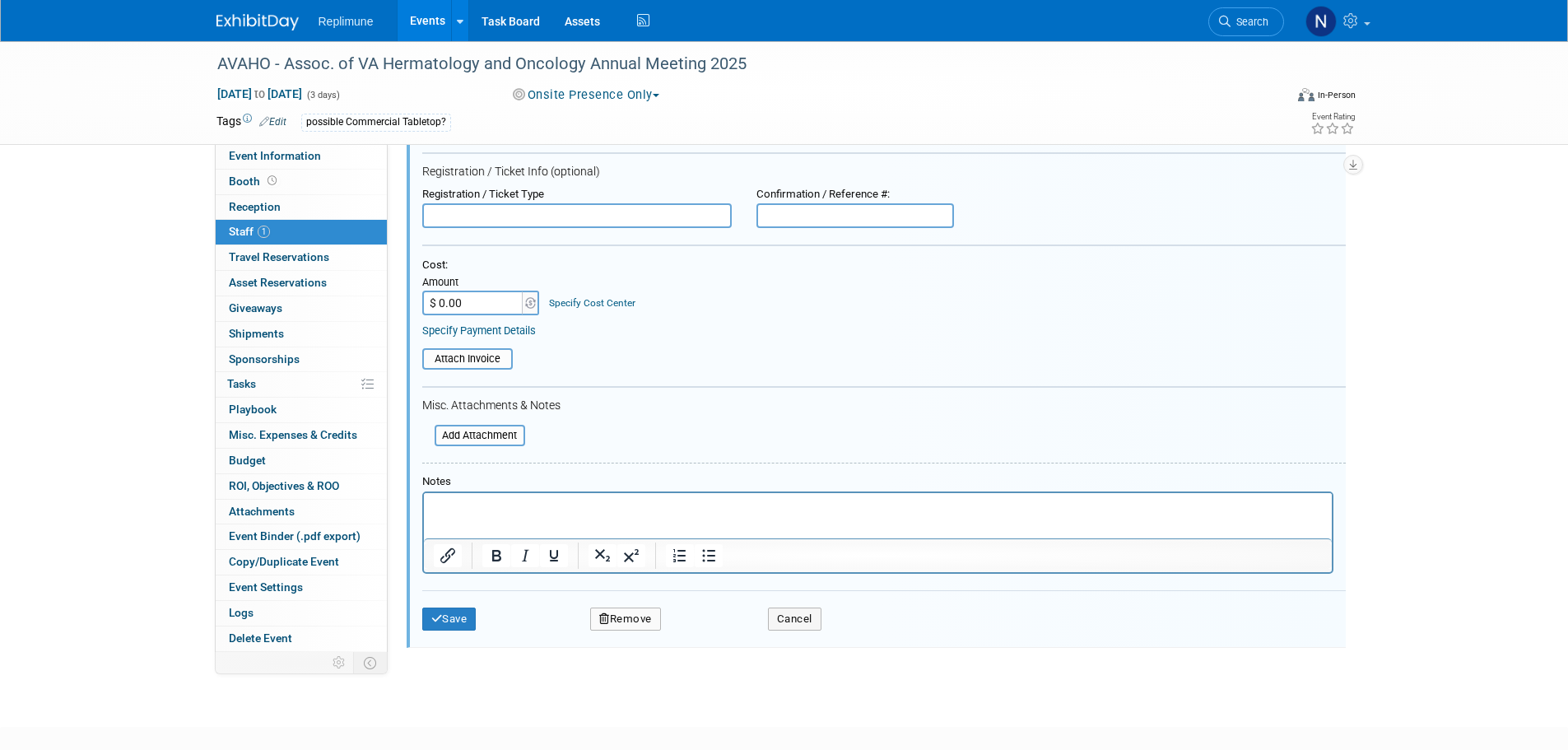
click at [599, 617] on icon "button" at bounding box center [604, 618] width 10 height 10
click at [706, 627] on link "Yes" at bounding box center [715, 633] width 48 height 26
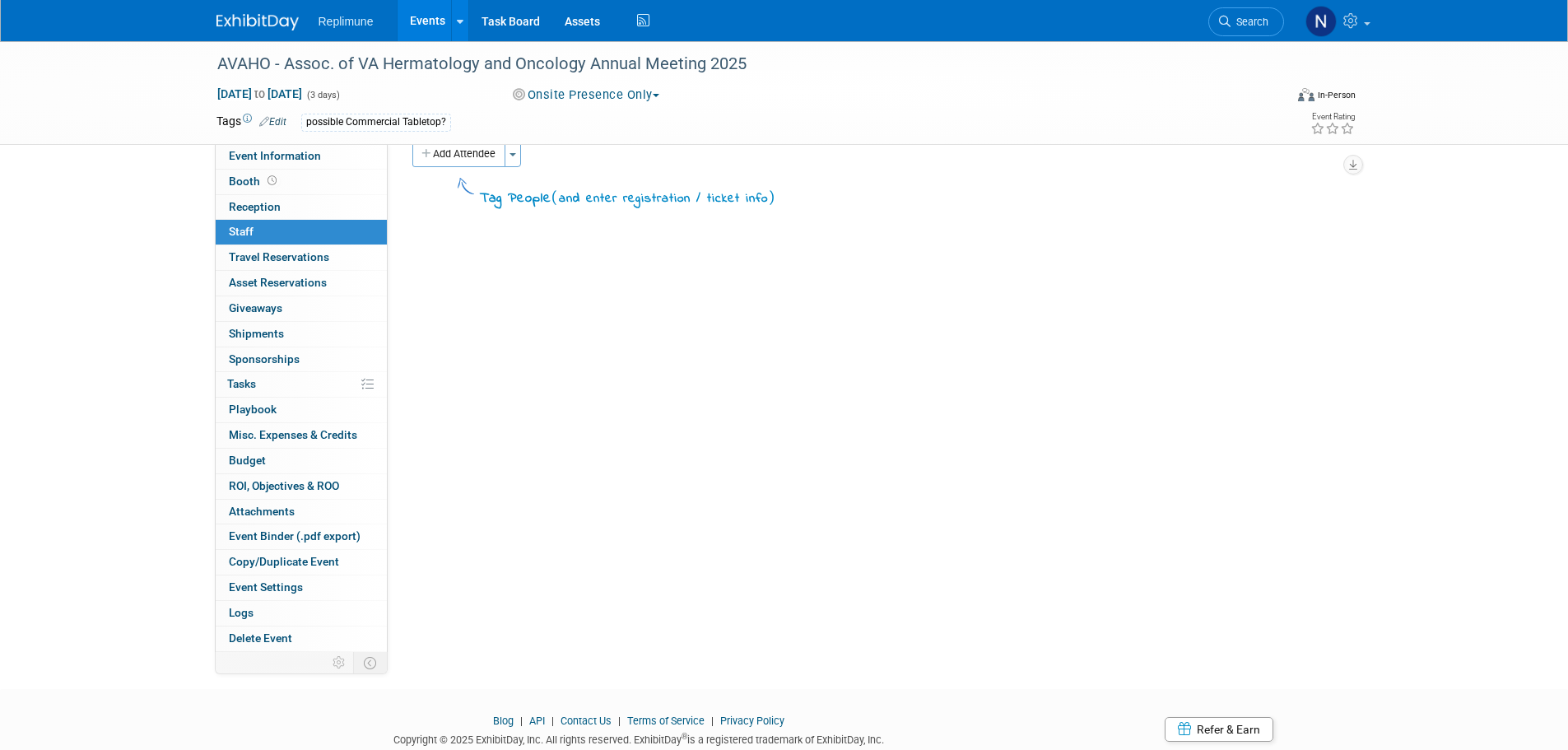
scroll to position [0, 0]
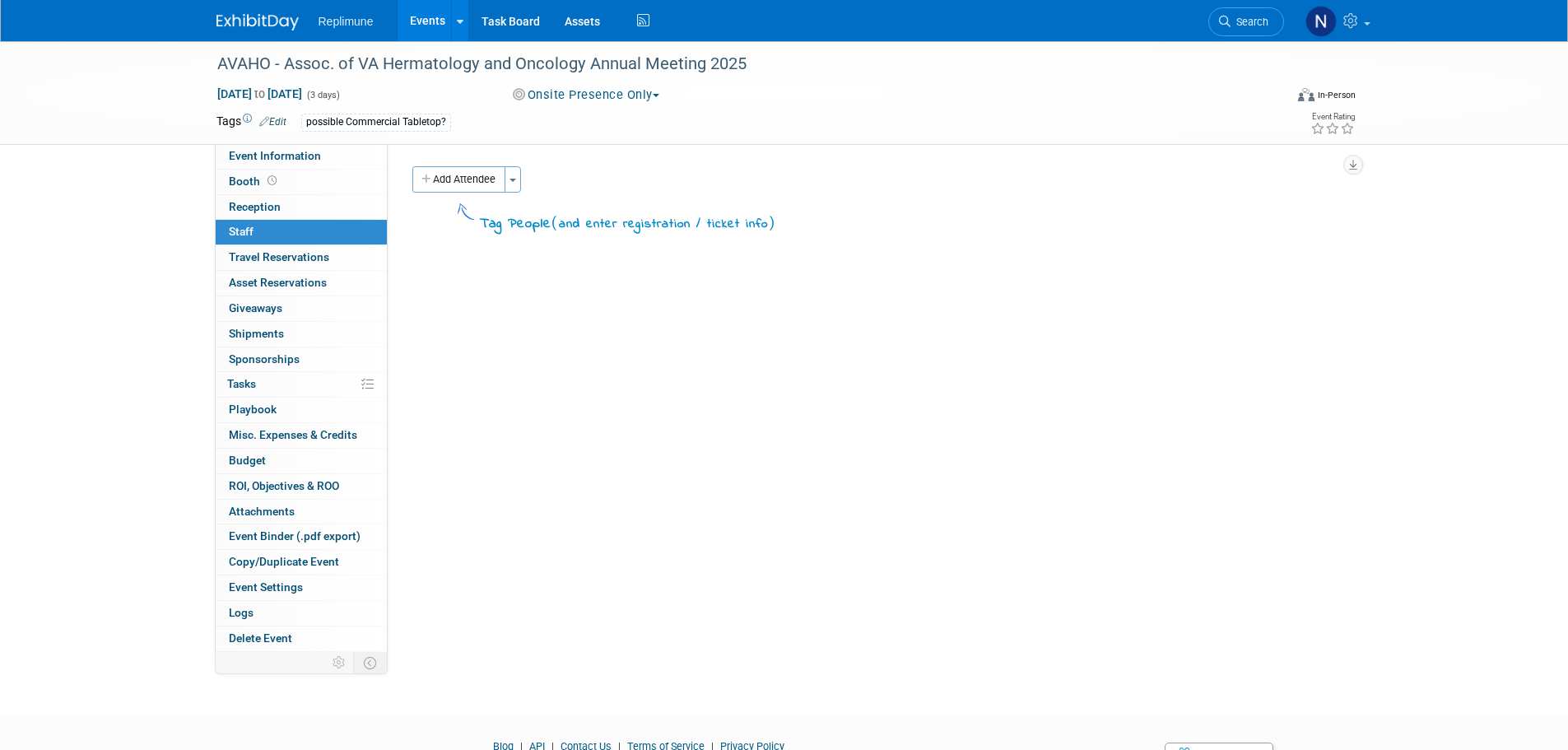
click at [582, 99] on button "Onsite Presence Only" at bounding box center [587, 95] width 159 height 17
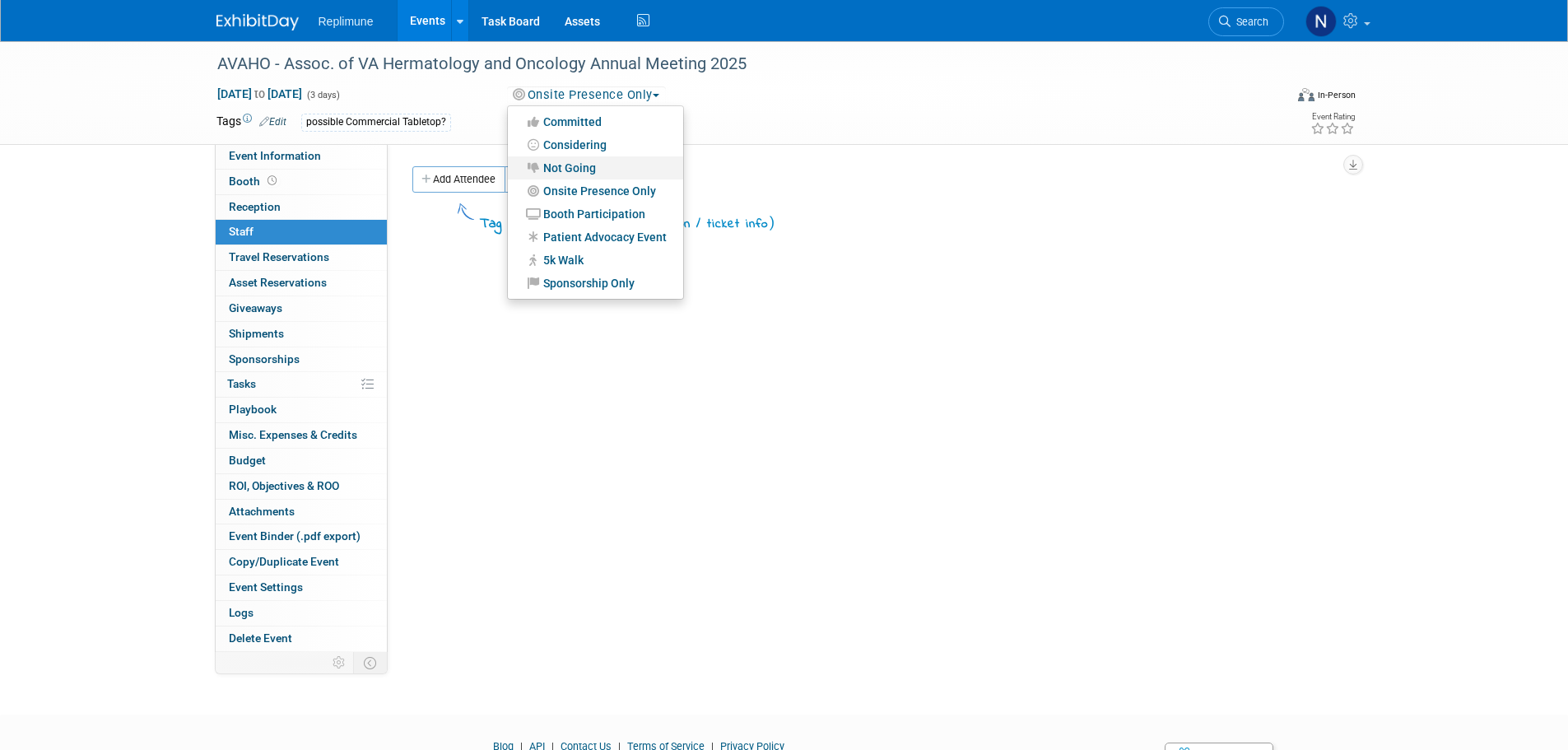
click at [582, 169] on link "Not Going" at bounding box center [595, 167] width 175 height 23
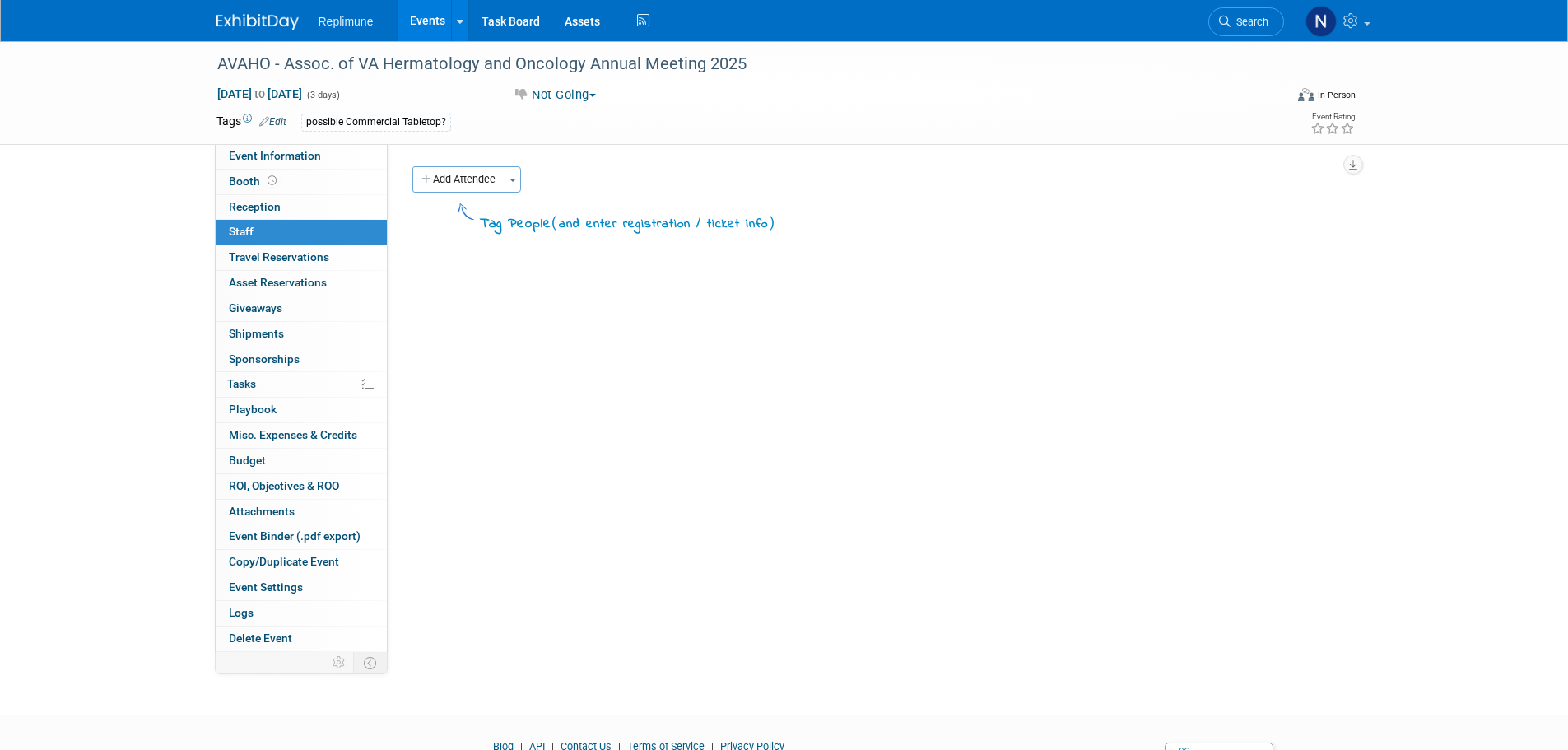
click at [422, 14] on link "Events" at bounding box center [427, 20] width 60 height 41
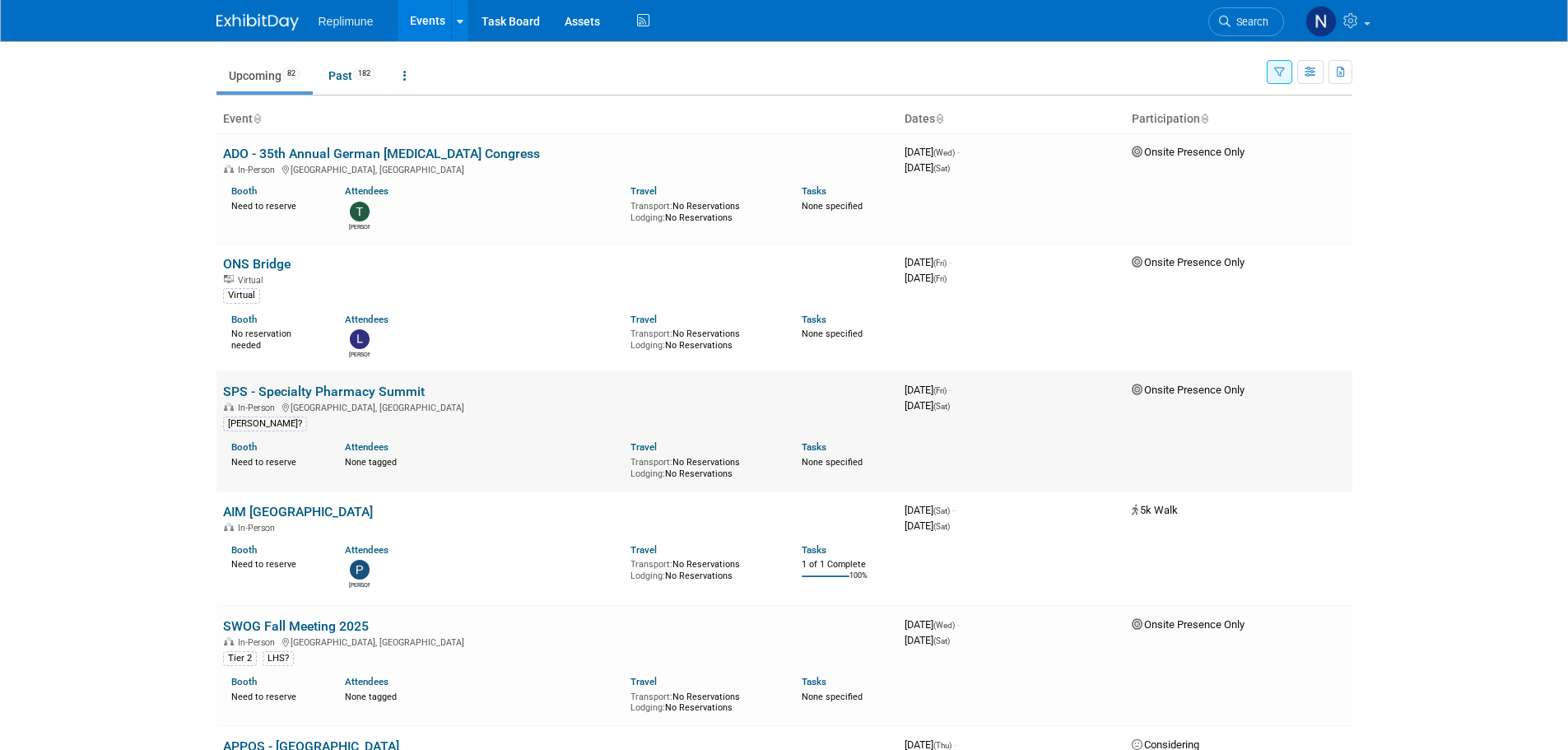
scroll to position [82, 0]
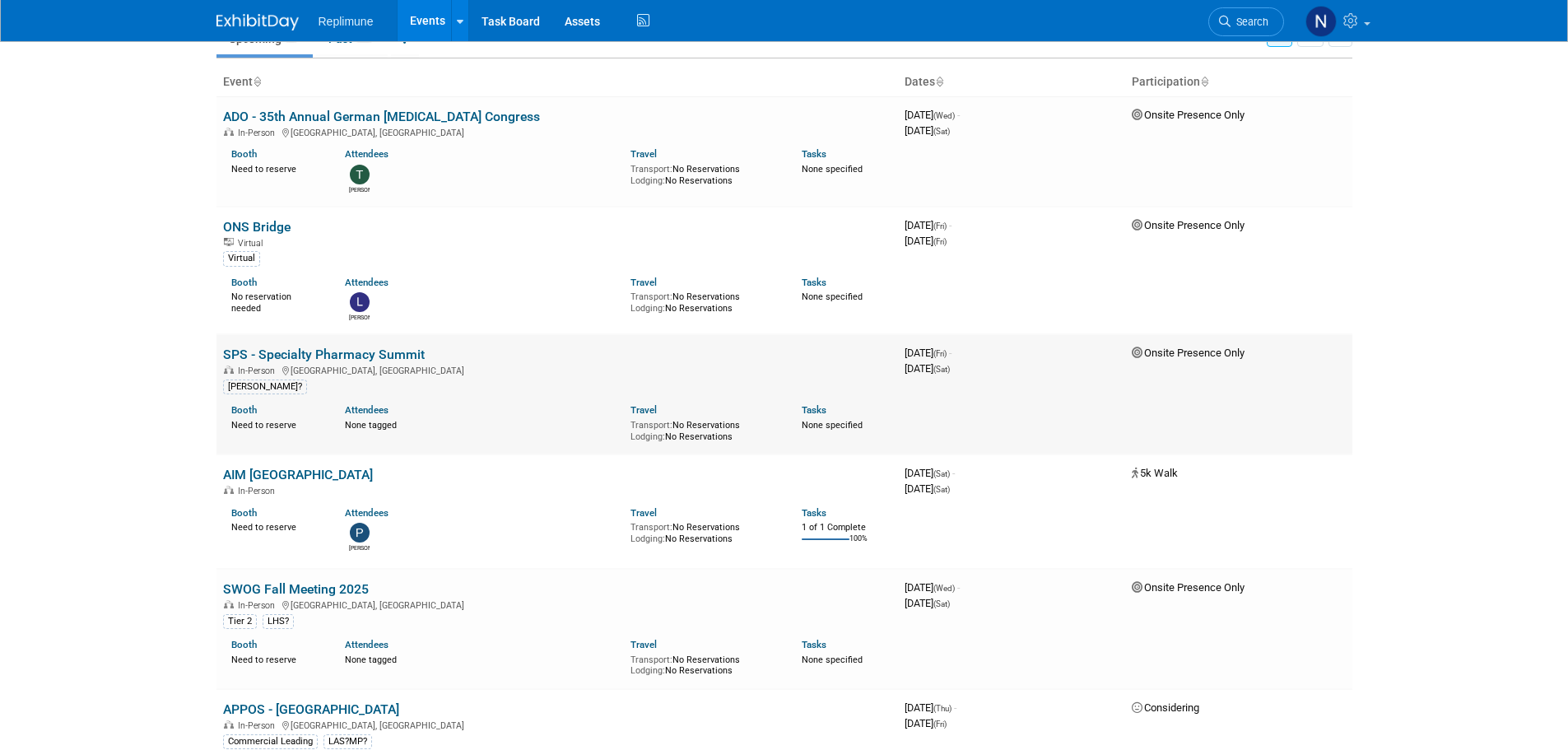
click at [309, 354] on link "SPS - Specialty Pharmacy Summit" at bounding box center [324, 354] width 201 height 16
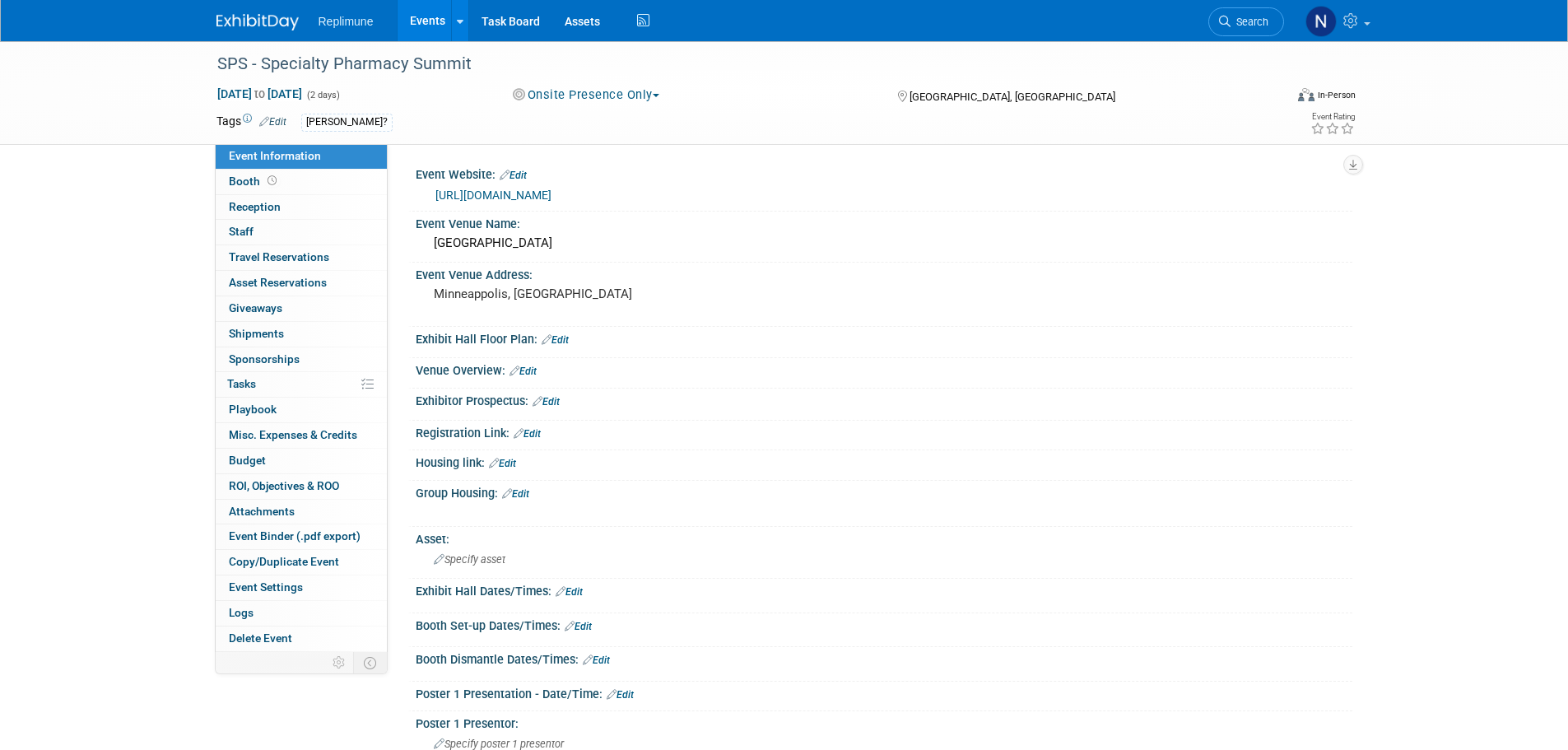
click at [591, 98] on button "Onsite Presence Only" at bounding box center [587, 95] width 159 height 17
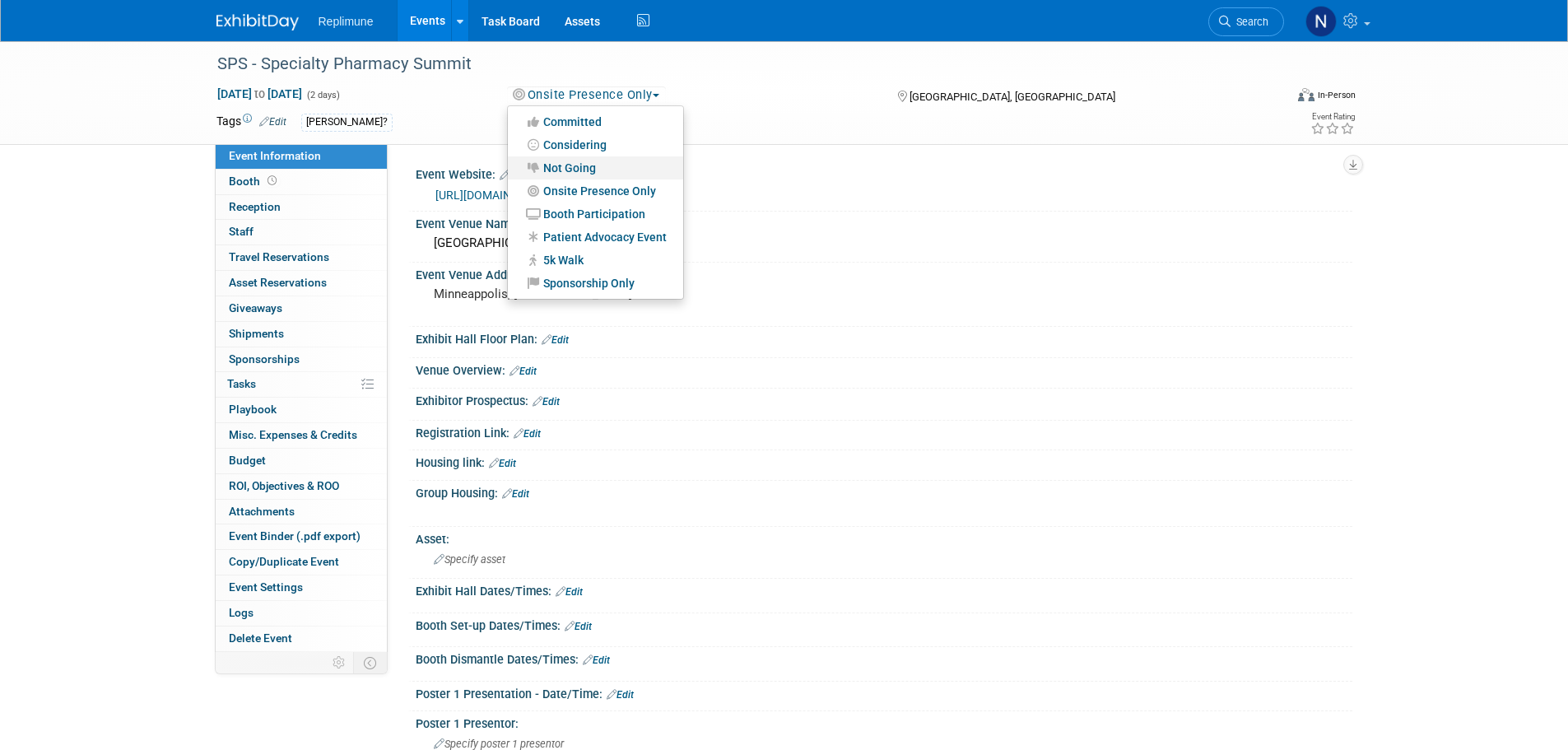
click at [570, 168] on link "Not Going" at bounding box center [595, 167] width 175 height 23
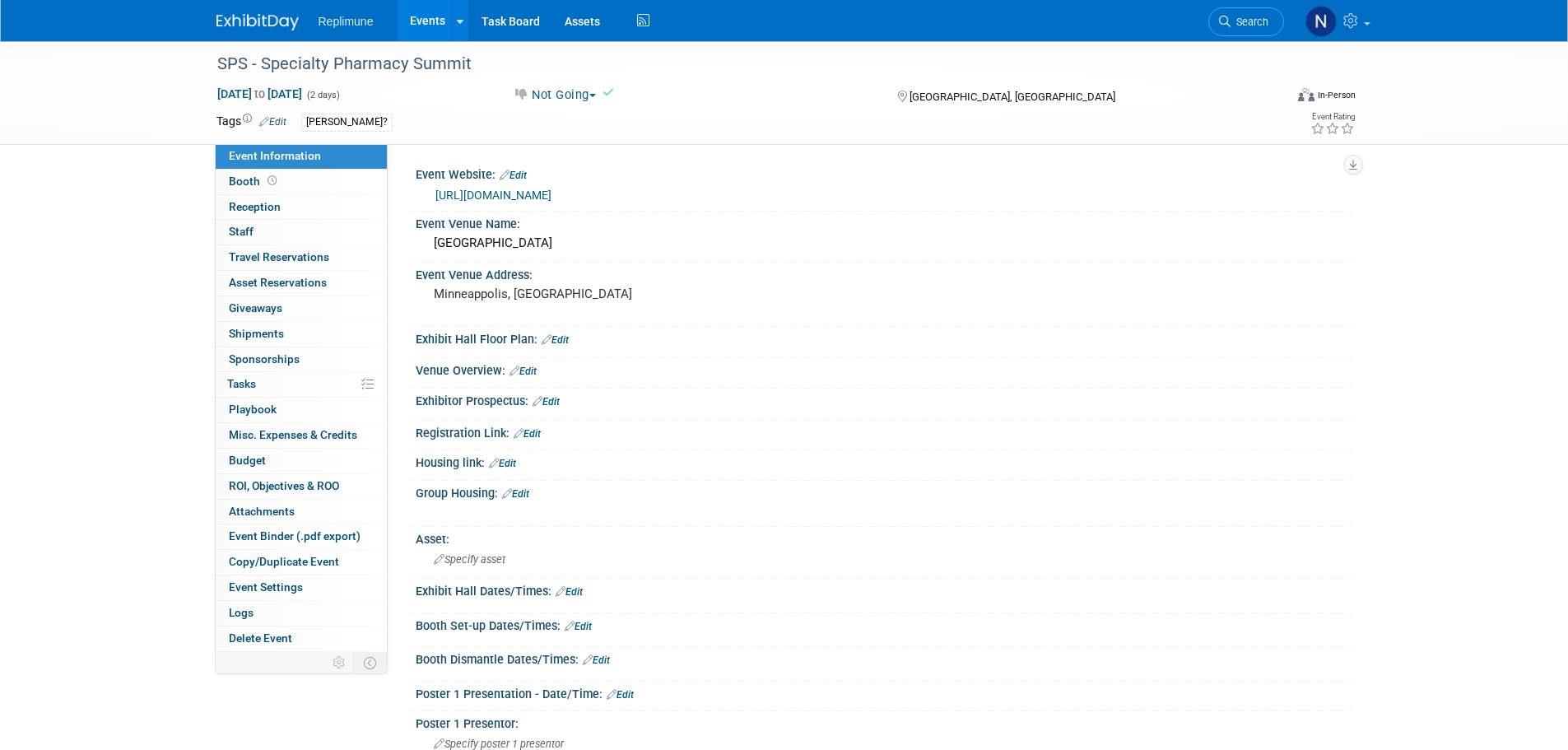
click at [425, 17] on link "Events" at bounding box center [427, 20] width 60 height 41
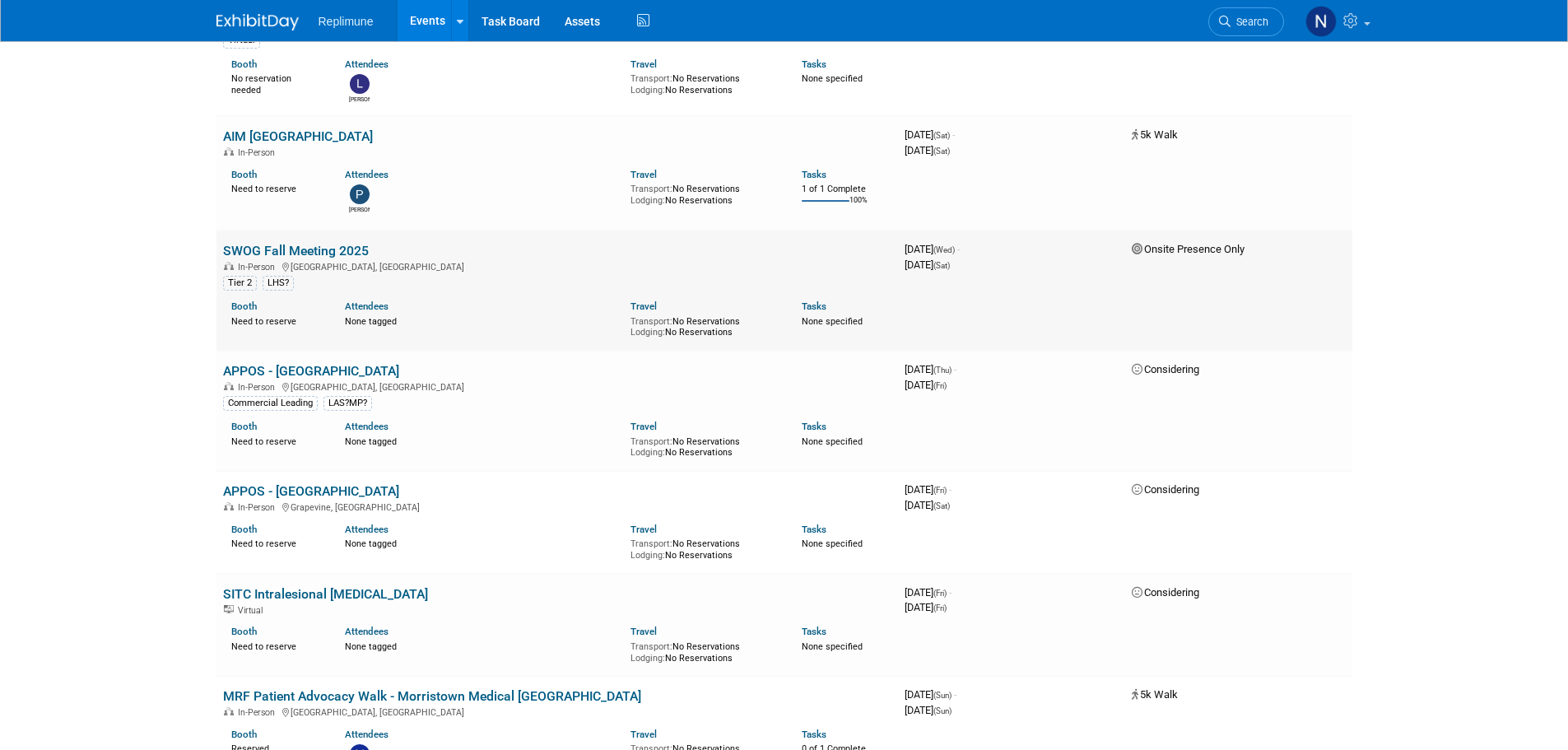
scroll to position [330, 0]
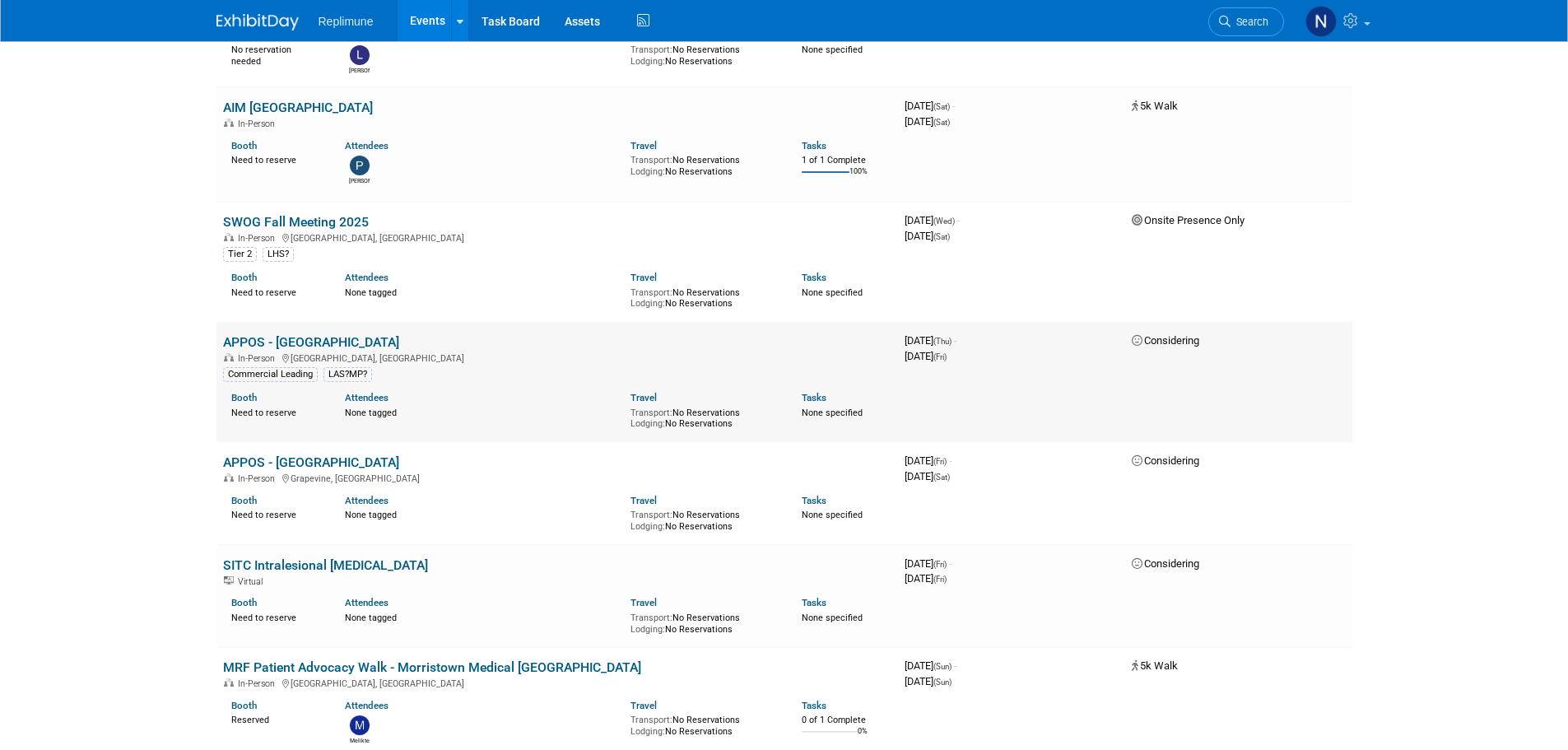
click at [330, 338] on link "APPOS - [GEOGRAPHIC_DATA]" at bounding box center [311, 342] width 176 height 16
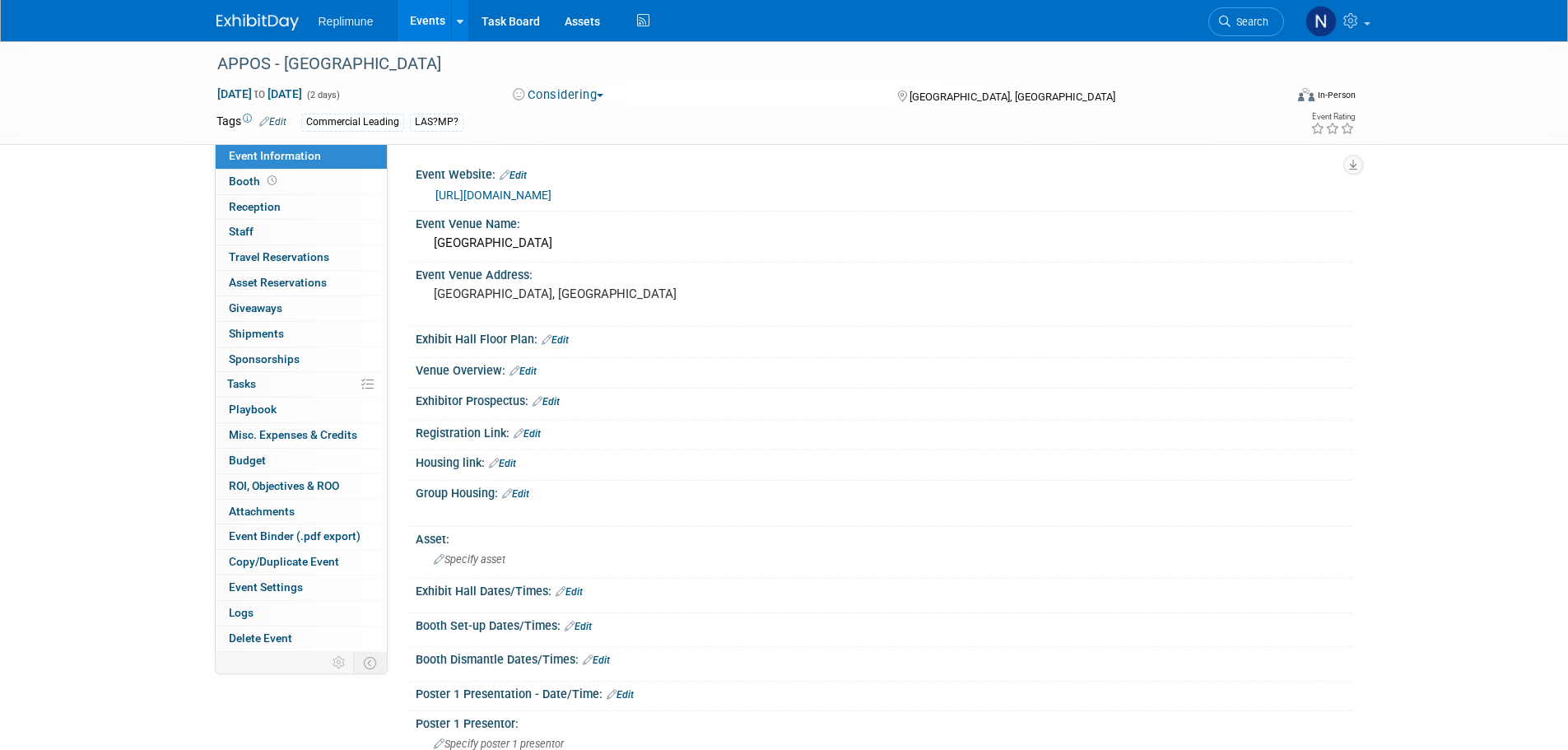
click at [582, 93] on button "Considering" at bounding box center [559, 95] width 103 height 17
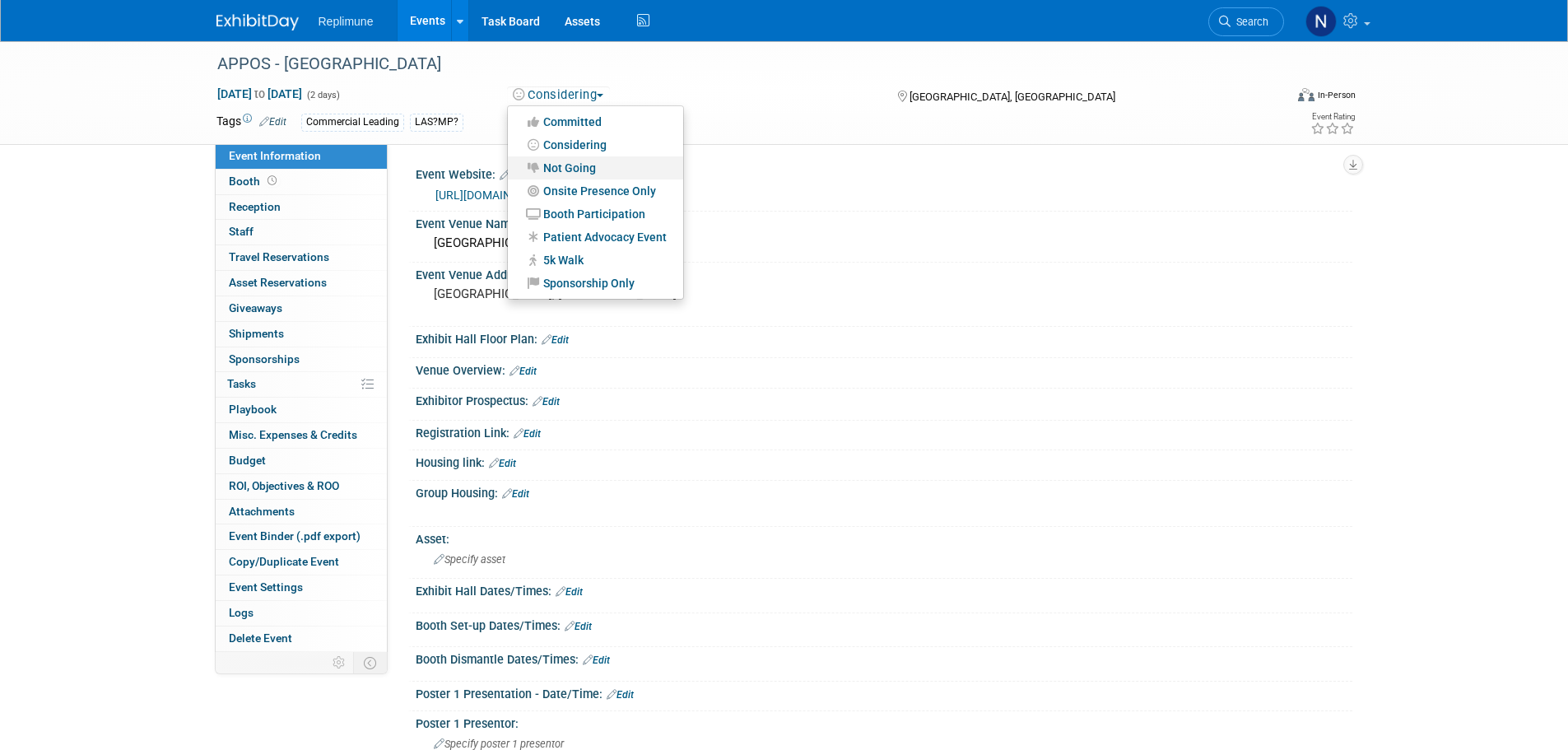
click at [580, 163] on link "Not Going" at bounding box center [595, 167] width 175 height 23
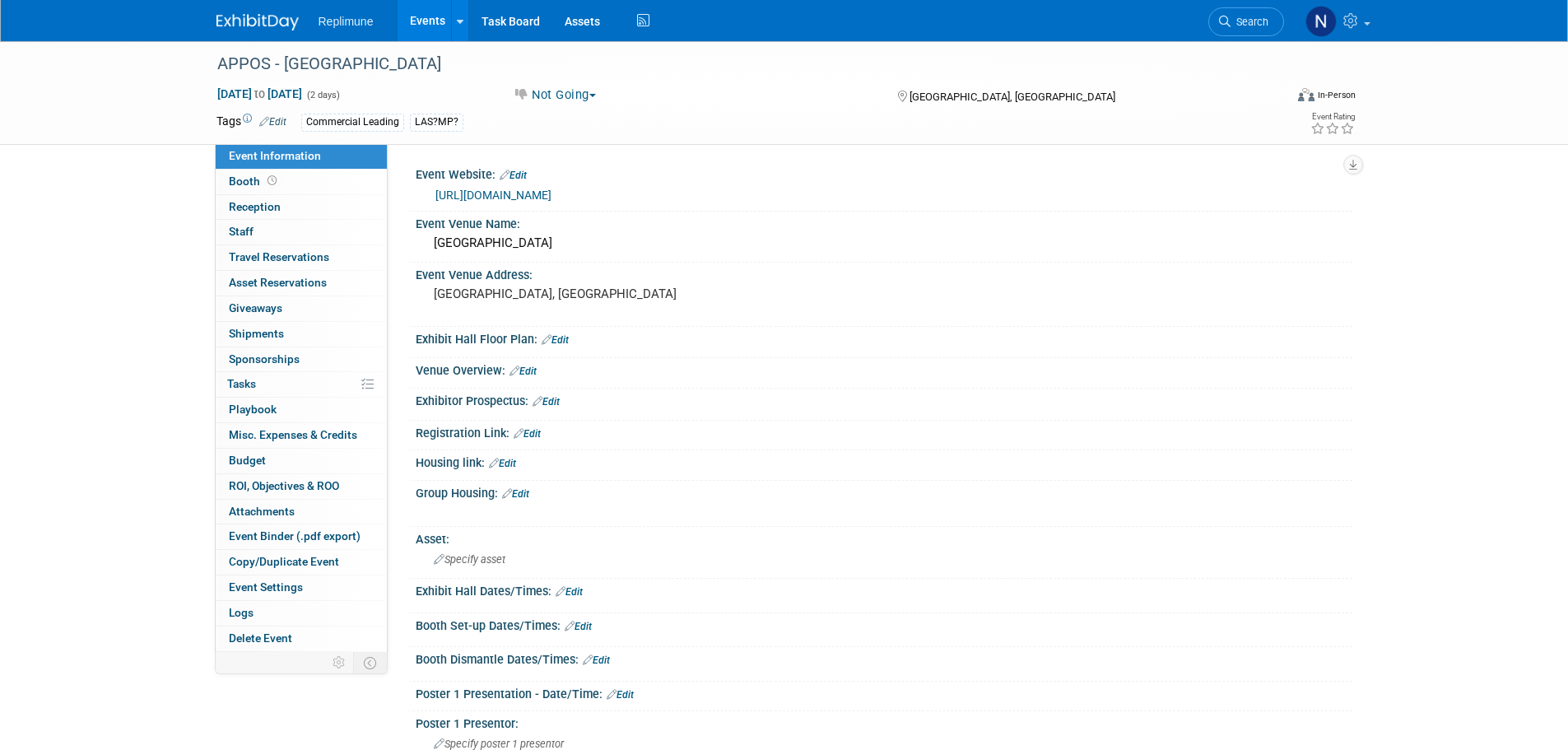
click at [426, 18] on link "Events" at bounding box center [427, 20] width 60 height 41
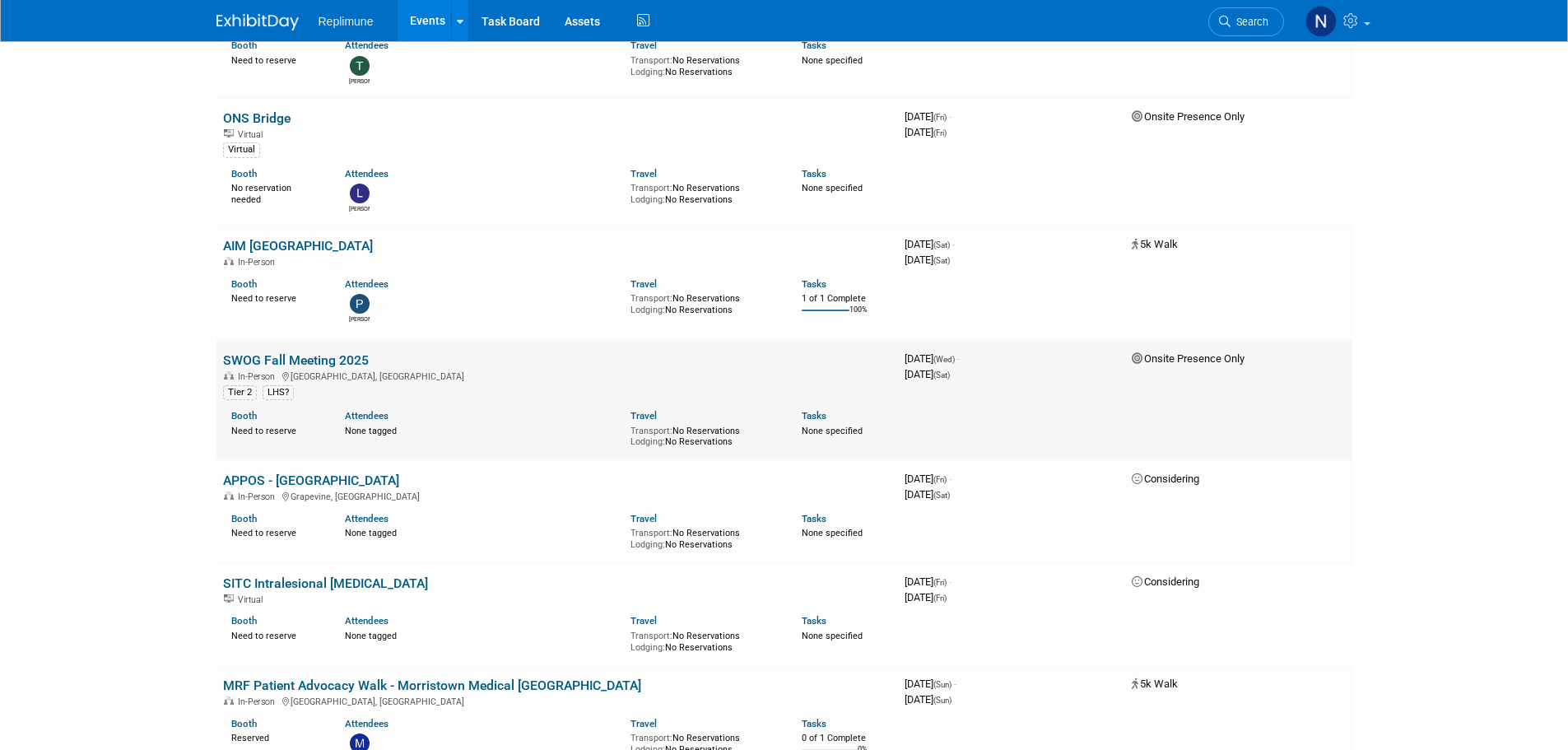
scroll to position [247, 0]
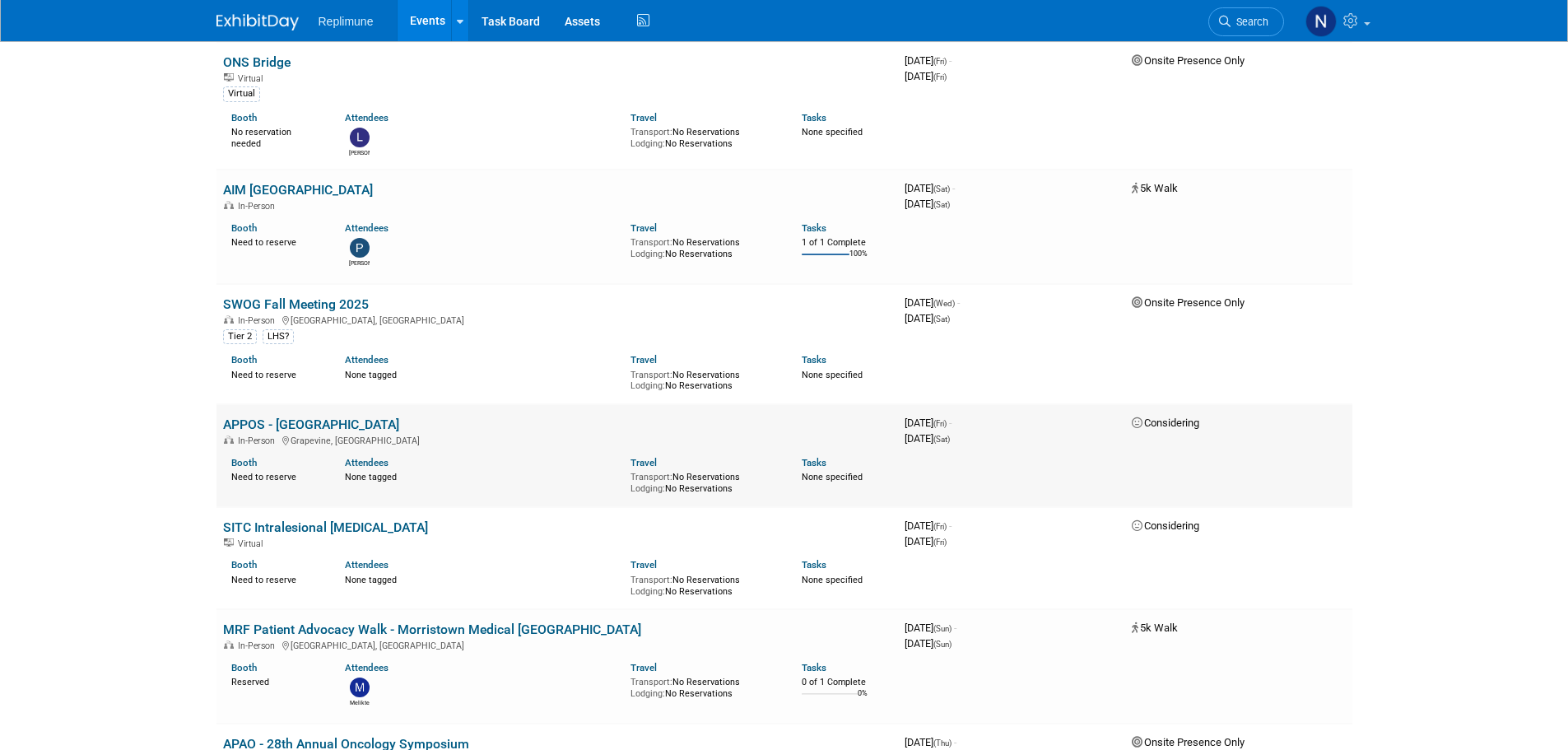
click at [665, 466] on div "Travel Transport: No Reservations Lodging: No Reservations" at bounding box center [704, 473] width 147 height 43
click at [301, 420] on link "APPOS - [GEOGRAPHIC_DATA]" at bounding box center [311, 425] width 176 height 16
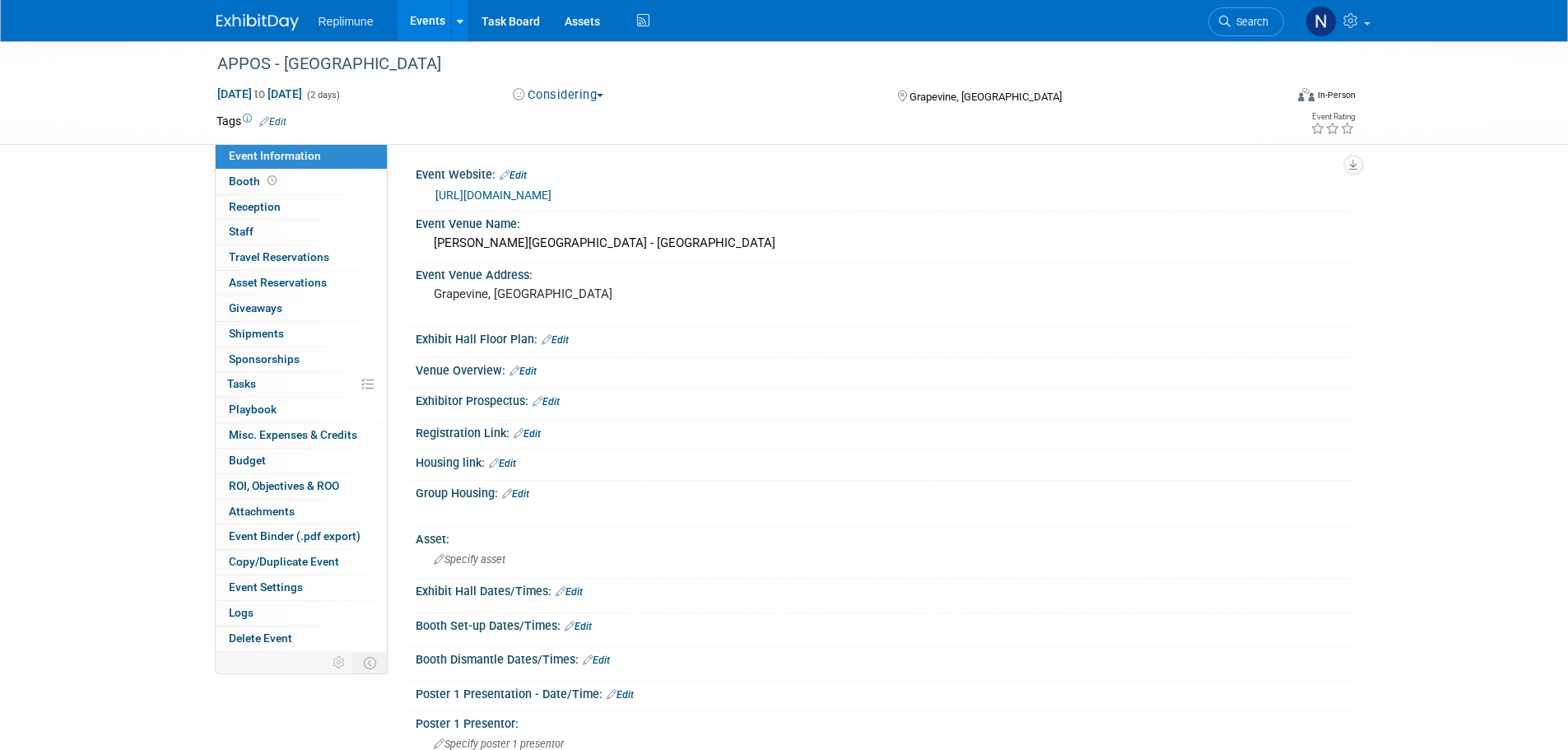
click at [577, 94] on button "Considering" at bounding box center [559, 95] width 103 height 17
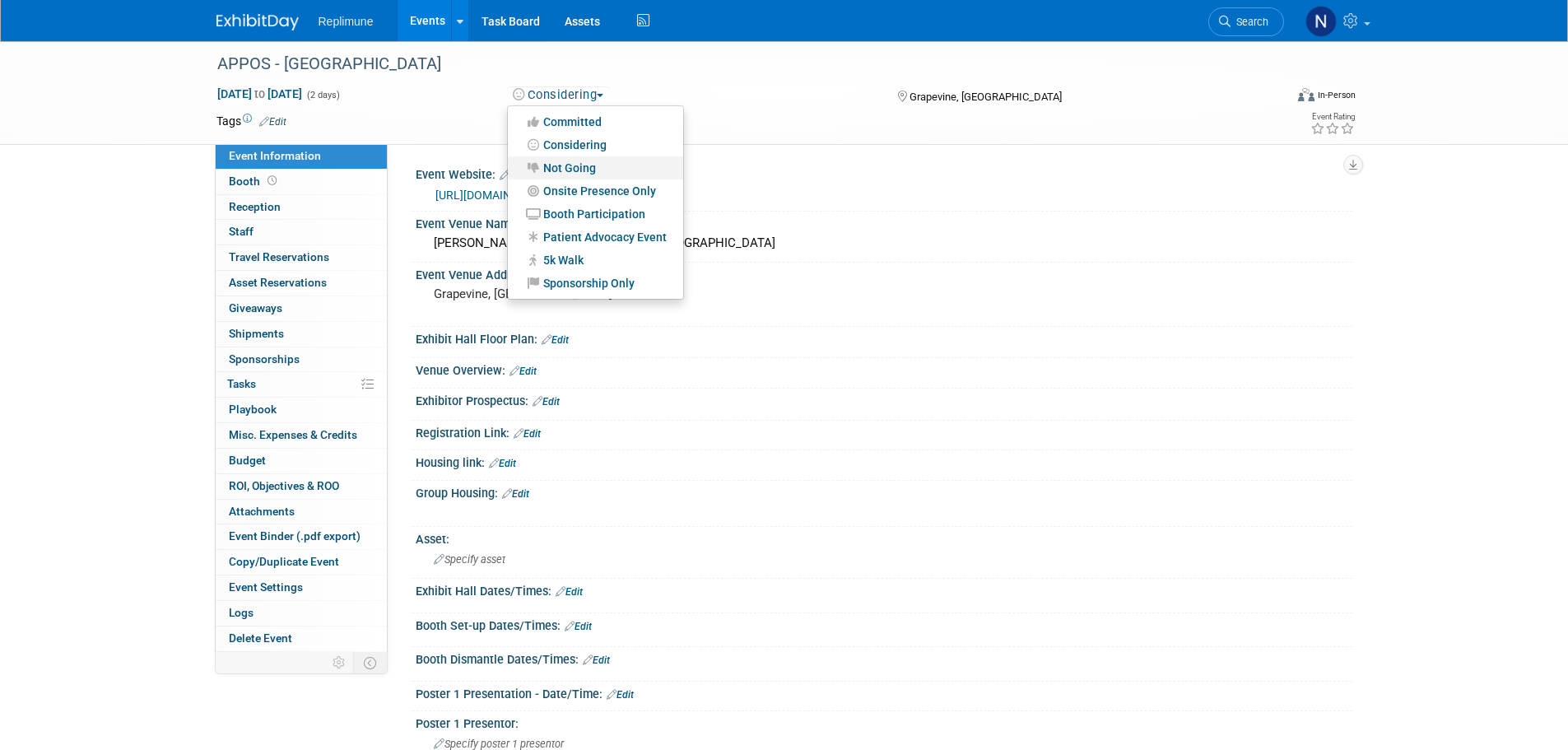
click at [575, 164] on link "Not Going" at bounding box center [595, 167] width 175 height 23
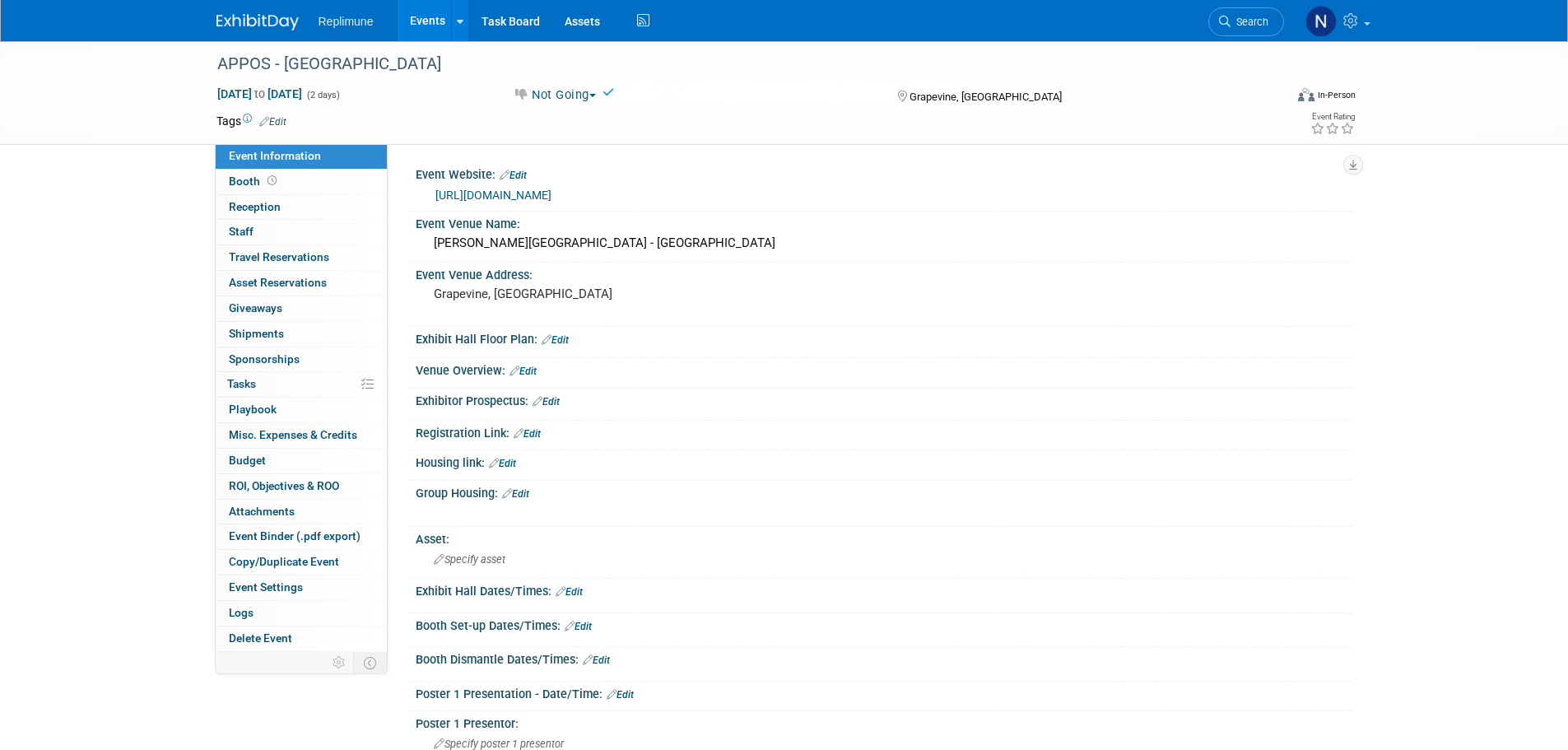
click at [425, 20] on link "Events" at bounding box center [427, 20] width 60 height 41
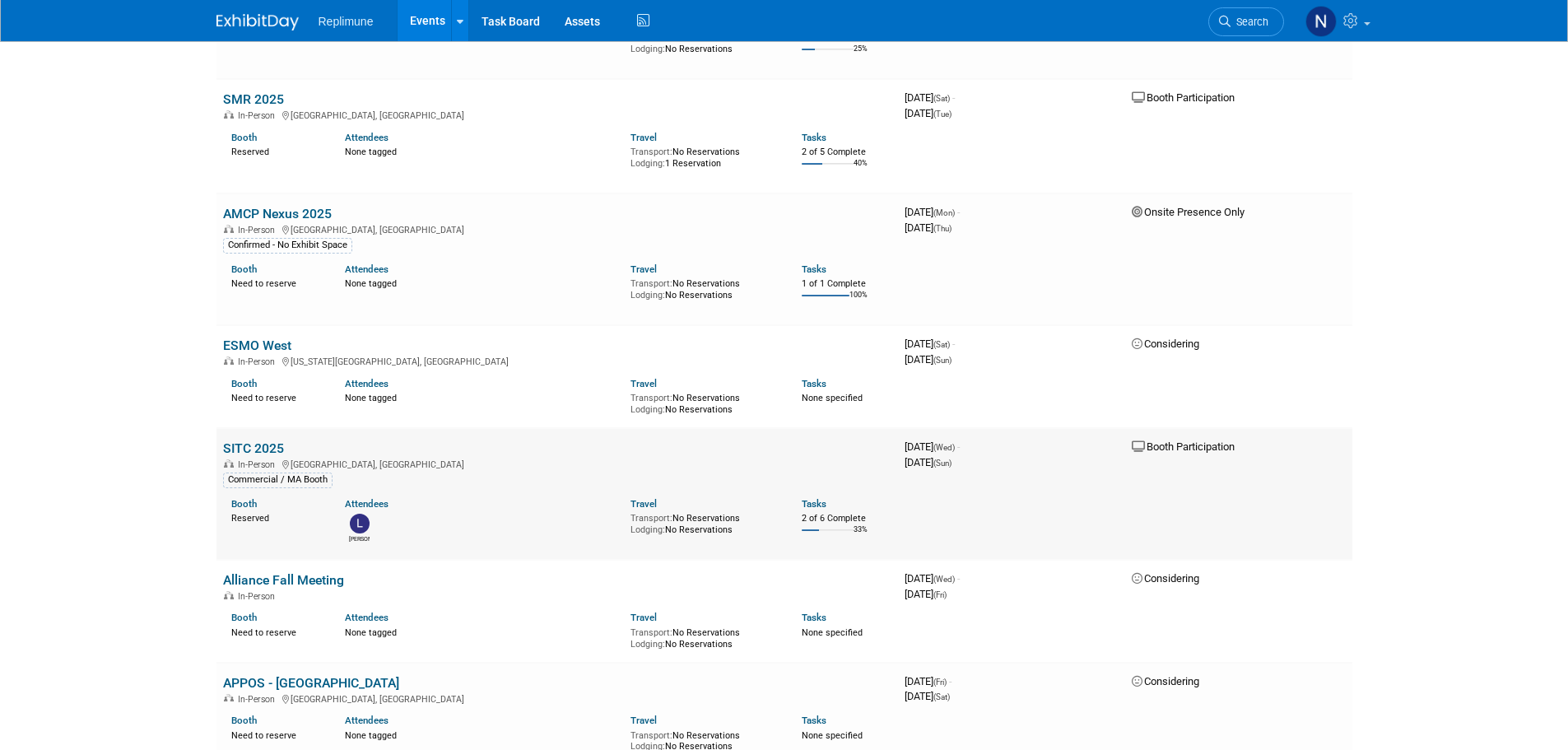
scroll to position [3128, 0]
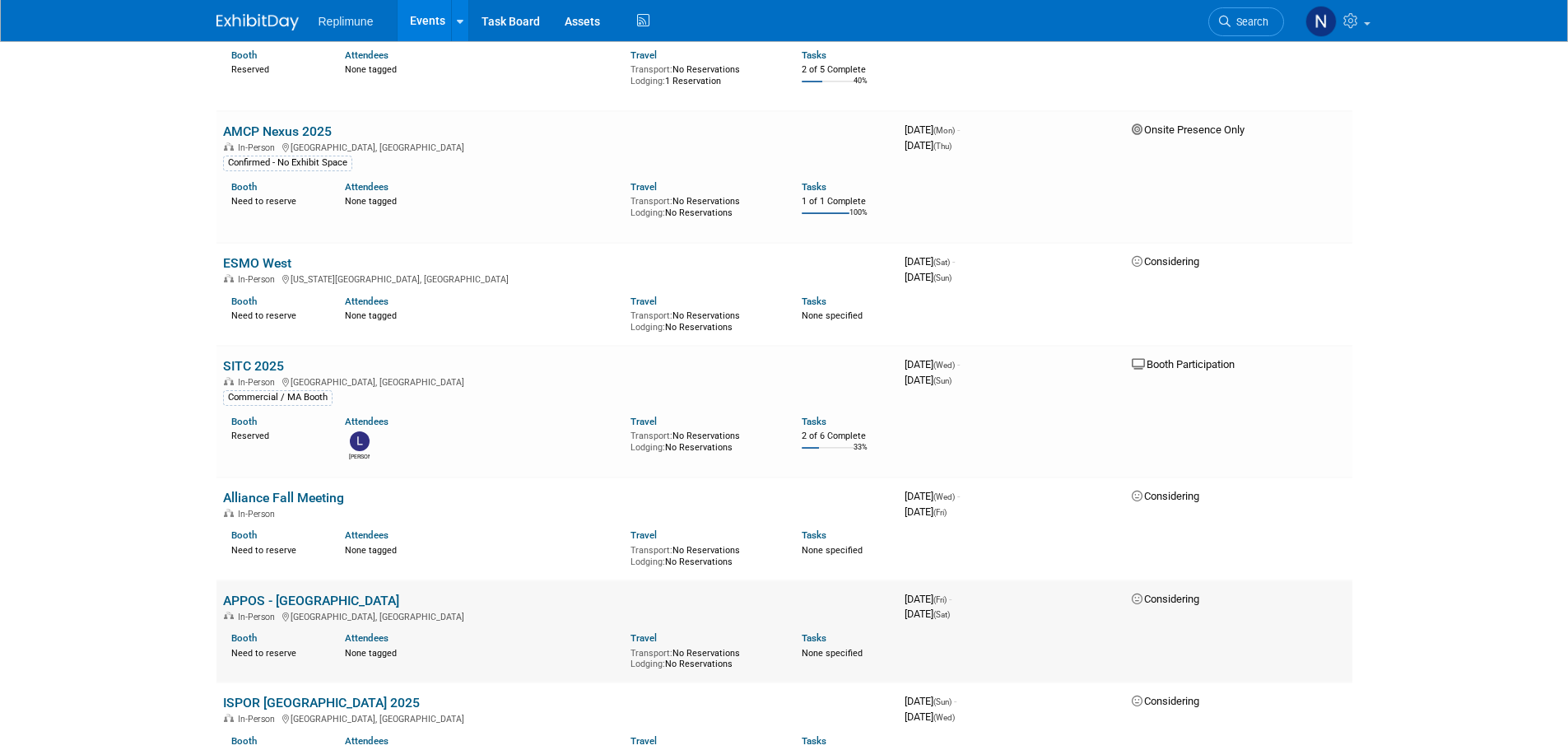
click at [279, 593] on link "APPOS - [GEOGRAPHIC_DATA]" at bounding box center [311, 601] width 176 height 16
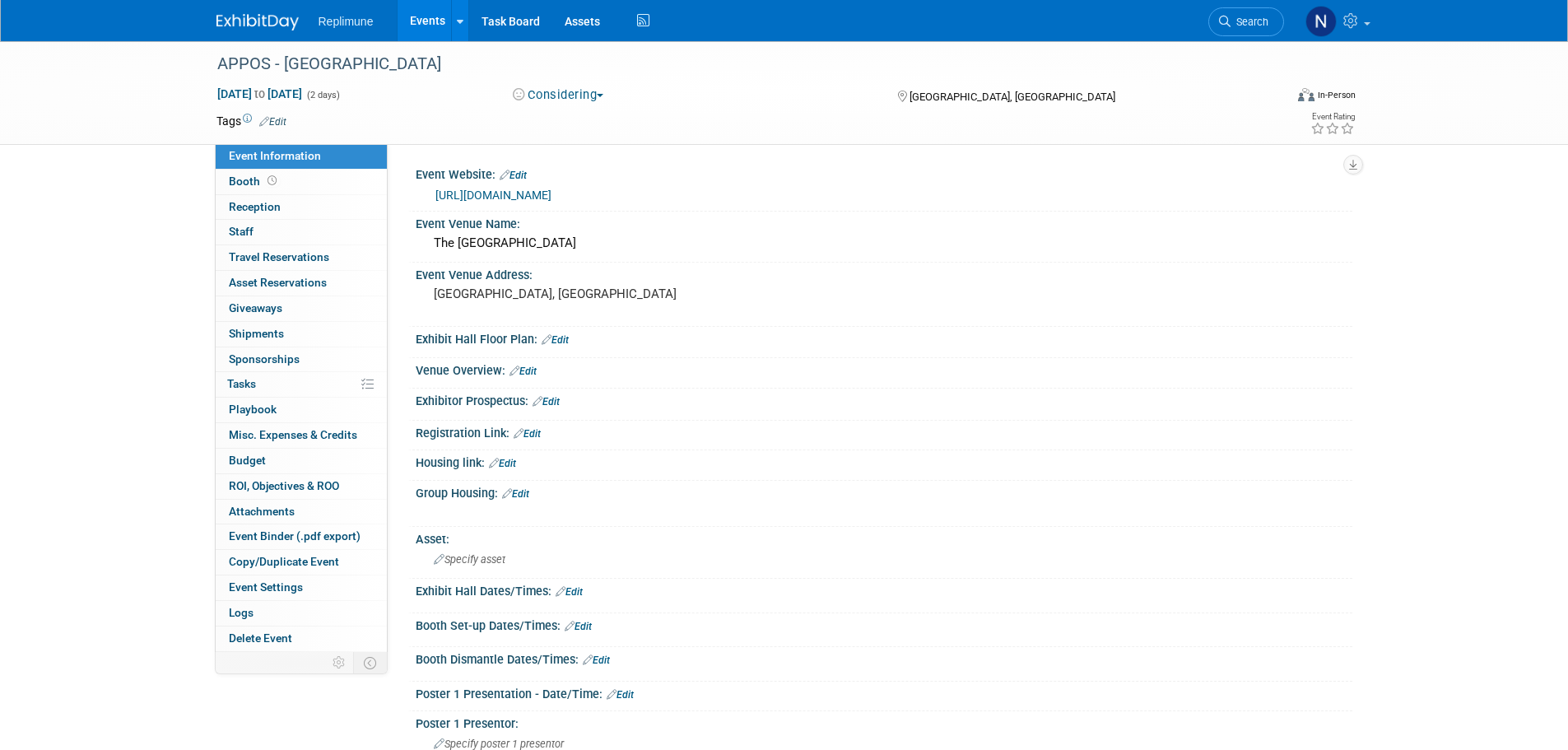
click at [552, 97] on button "Considering" at bounding box center [559, 95] width 103 height 17
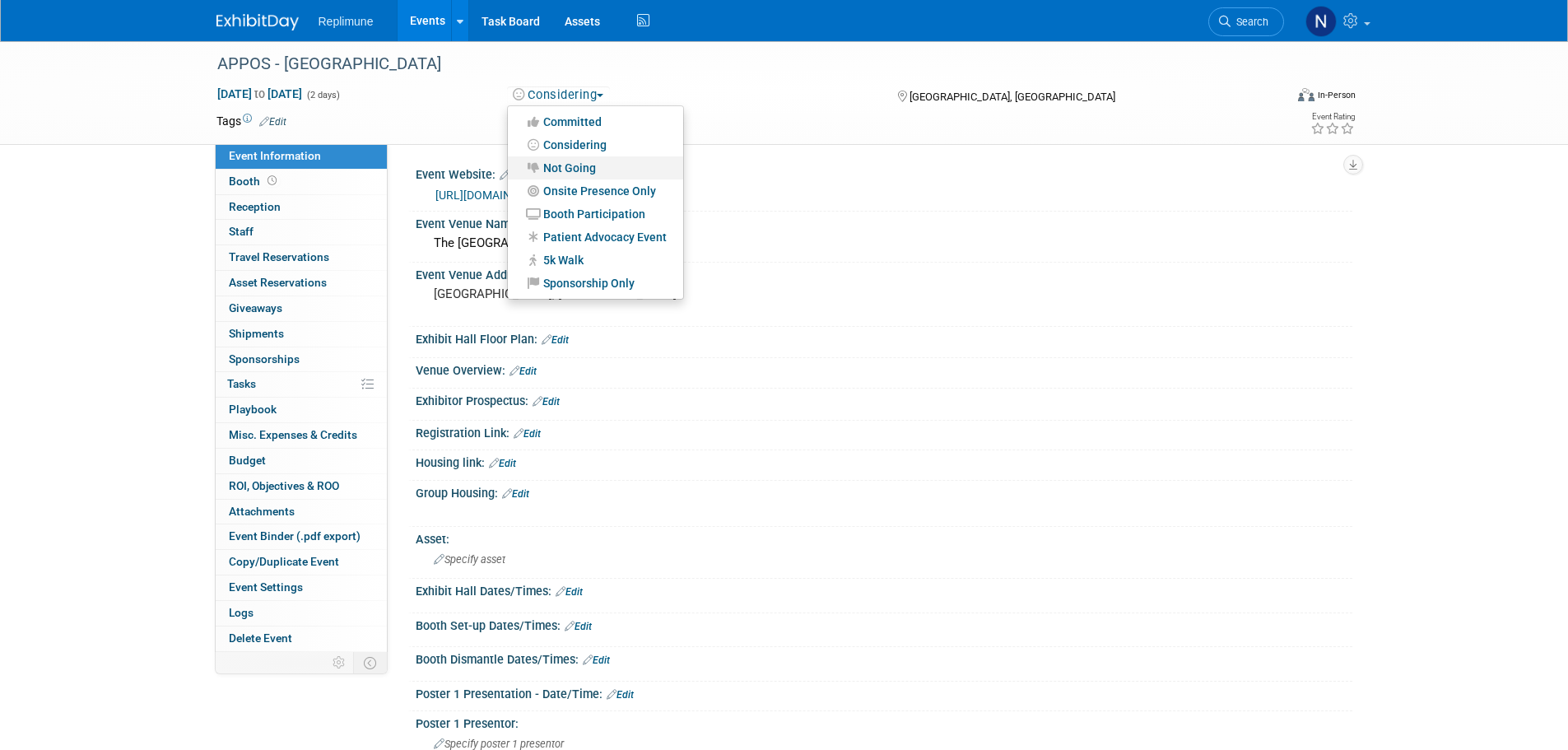
click at [569, 167] on link "Not Going" at bounding box center [595, 167] width 175 height 23
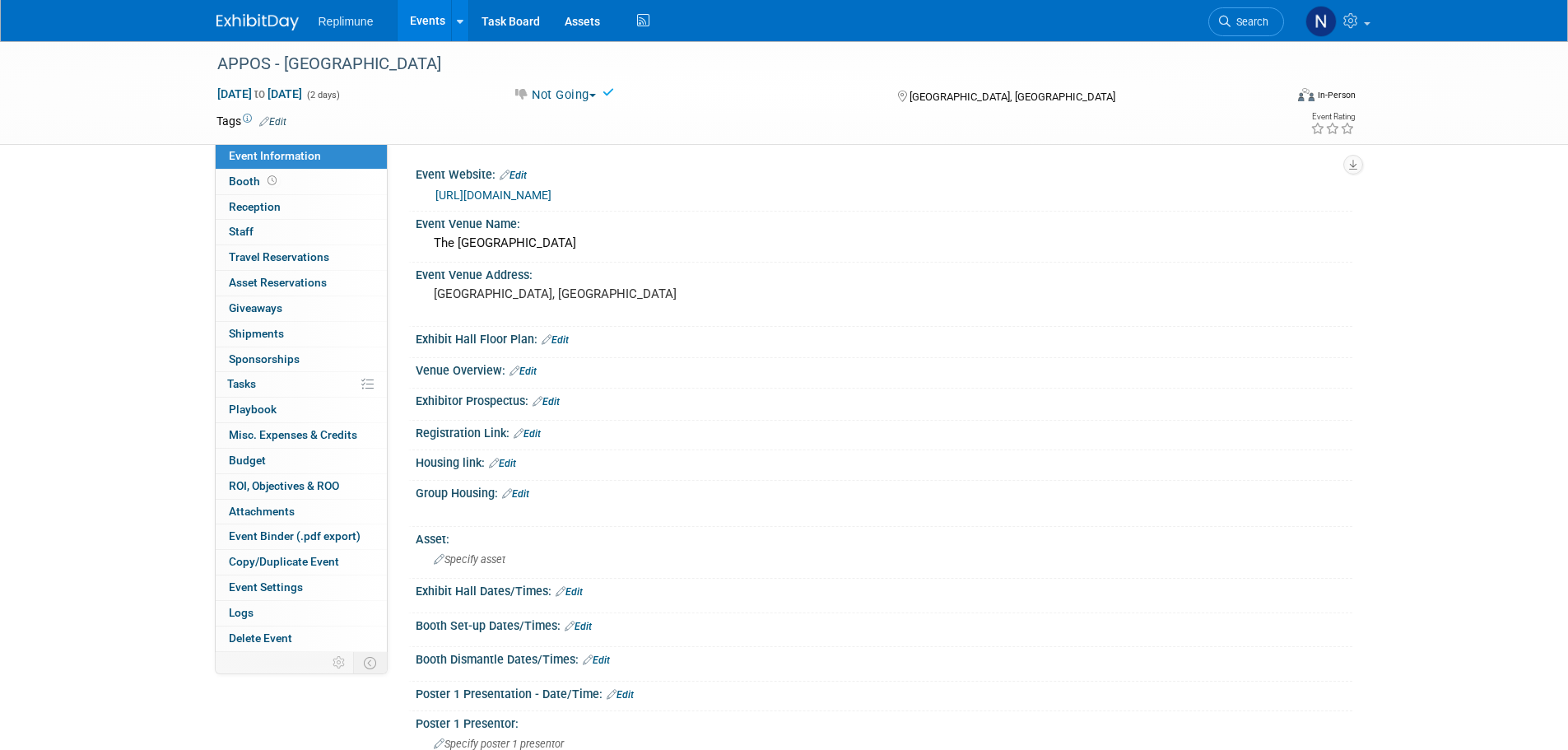
click at [424, 19] on link "Events" at bounding box center [427, 20] width 60 height 41
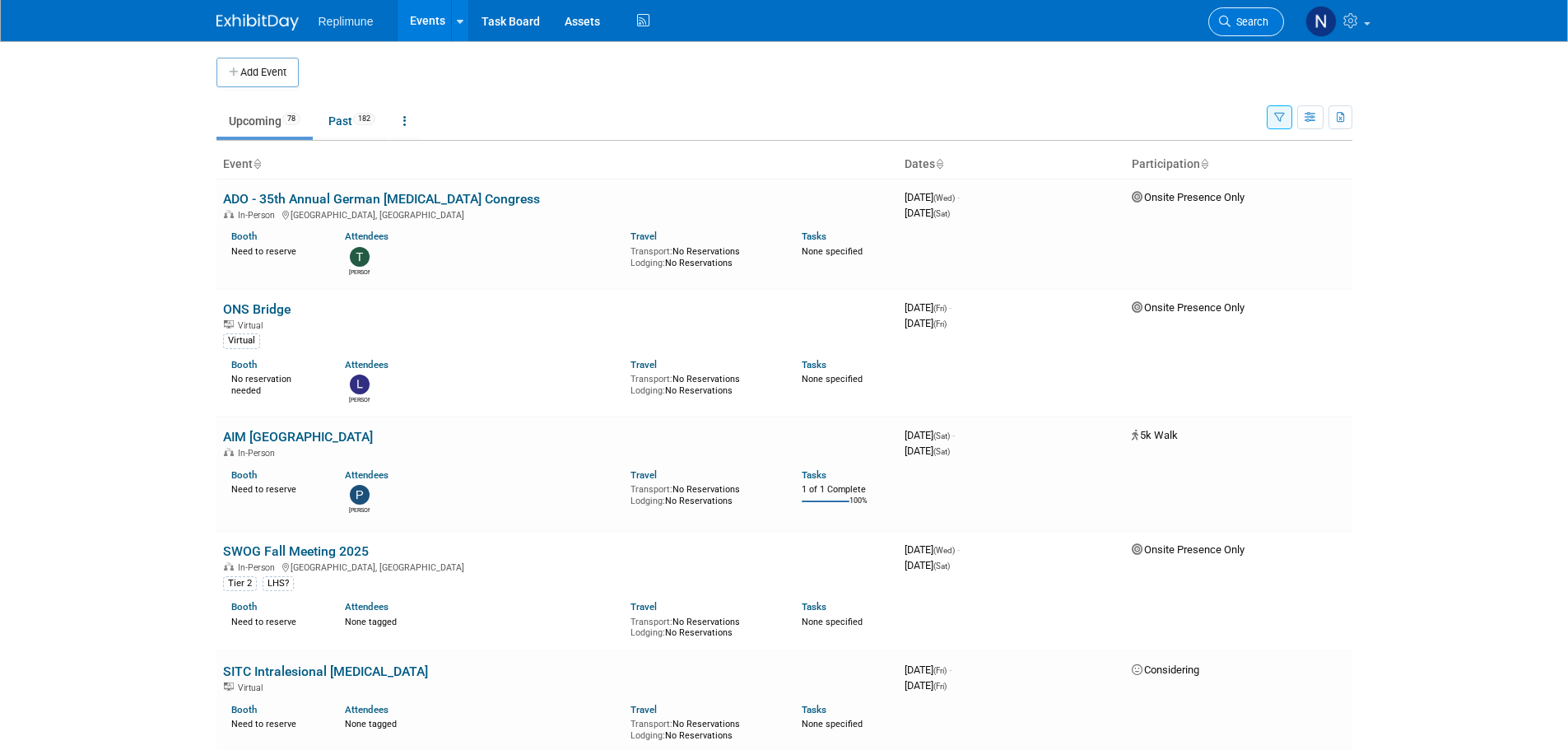
click at [1260, 22] on span "Search" at bounding box center [1249, 22] width 37 height 12
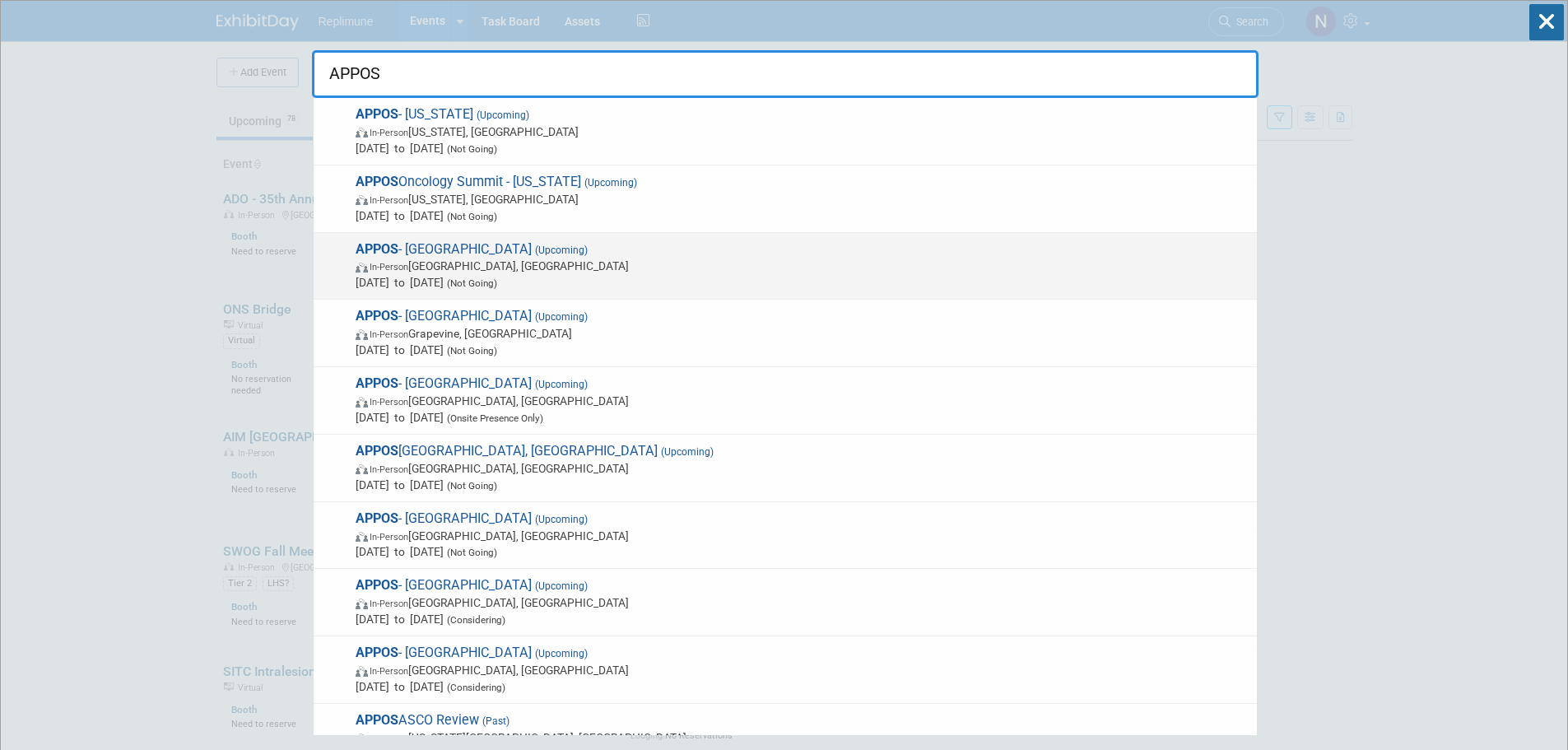
type input "APPOS"
click at [421, 249] on span "APPOS - Philadelphia (Upcoming) In-Person Philadelphia, PA Sep 18, 2025 to Sep …" at bounding box center [800, 267] width 898 height 51
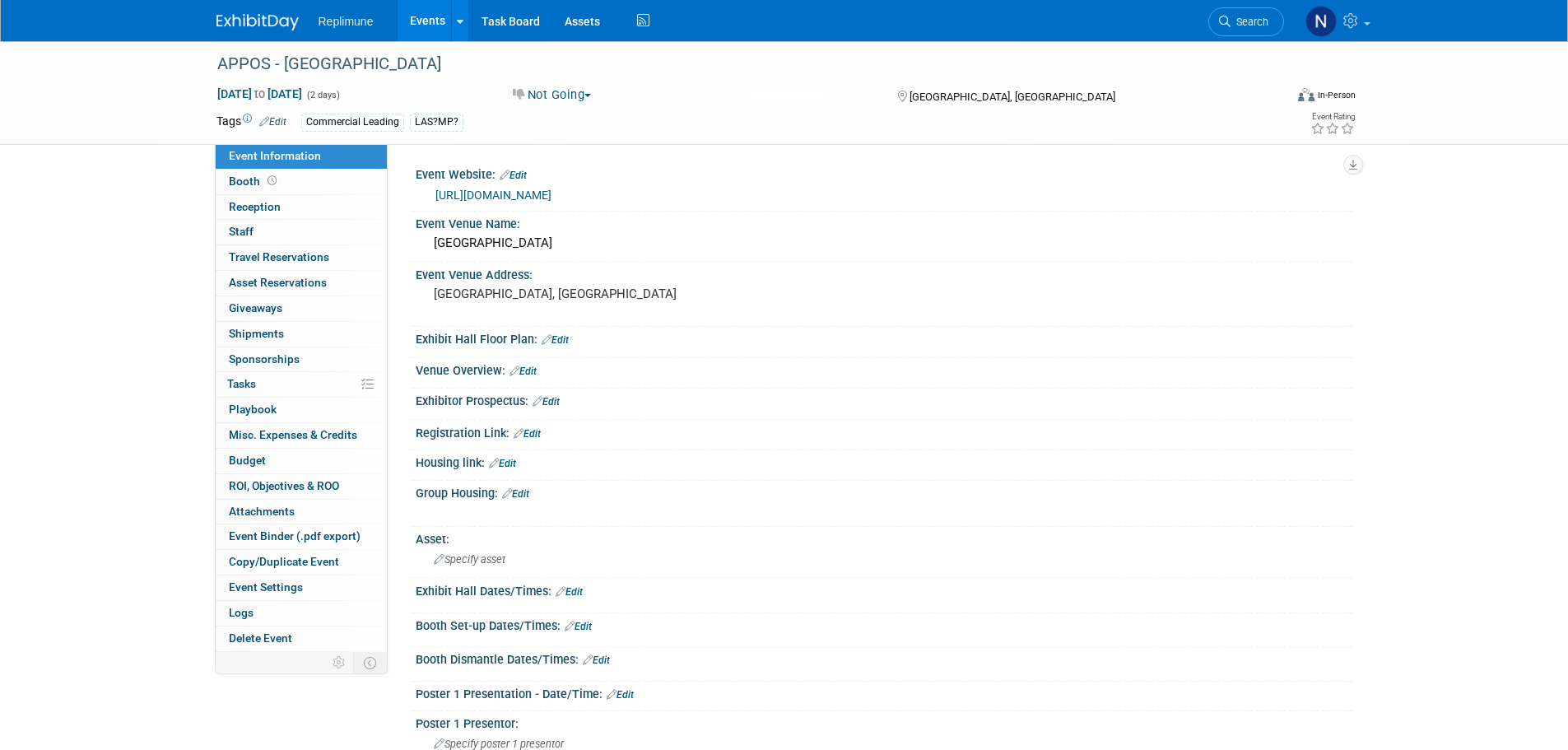
click at [548, 93] on button "Not Going" at bounding box center [553, 95] width 91 height 17
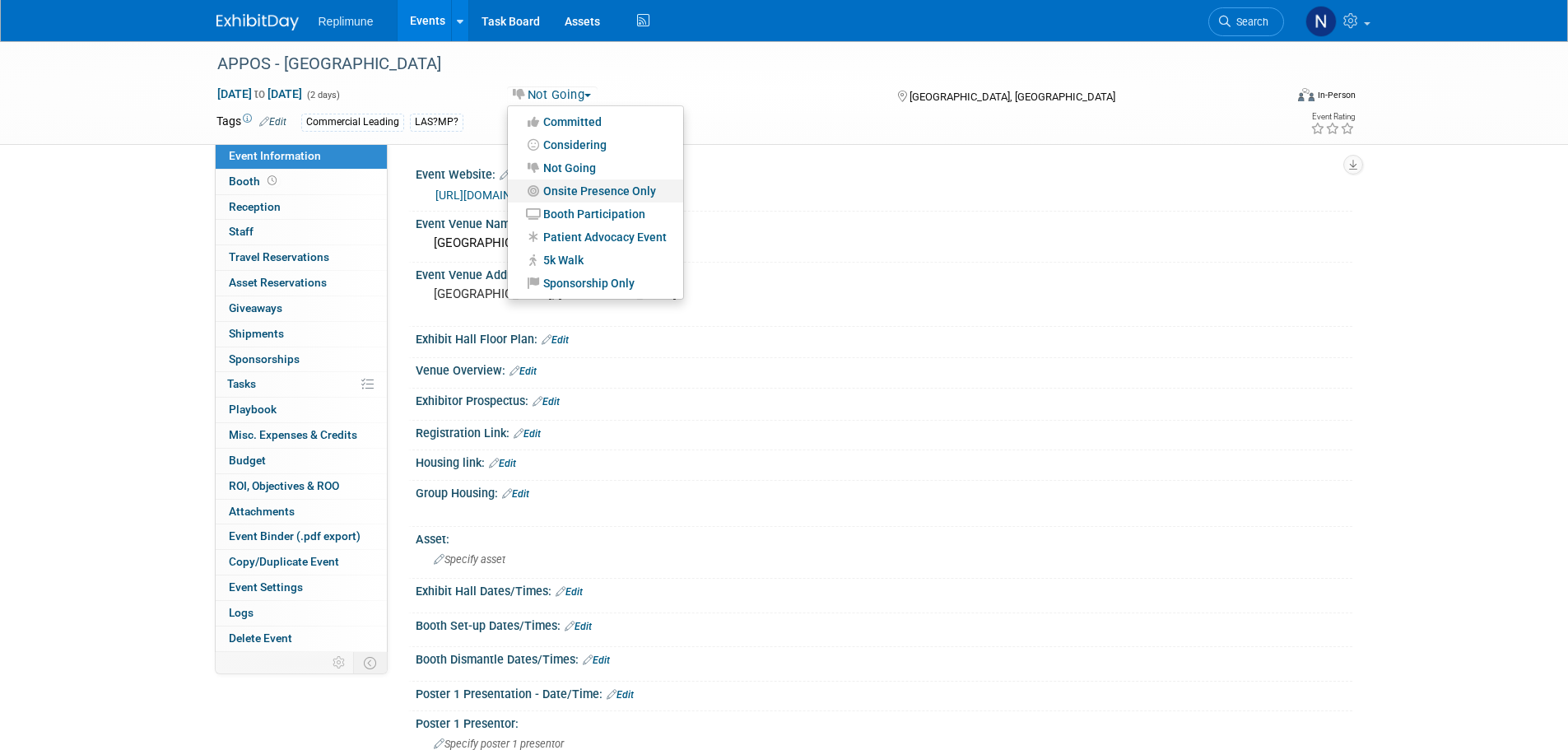
click at [580, 188] on link "Onsite Presence Only" at bounding box center [595, 191] width 175 height 23
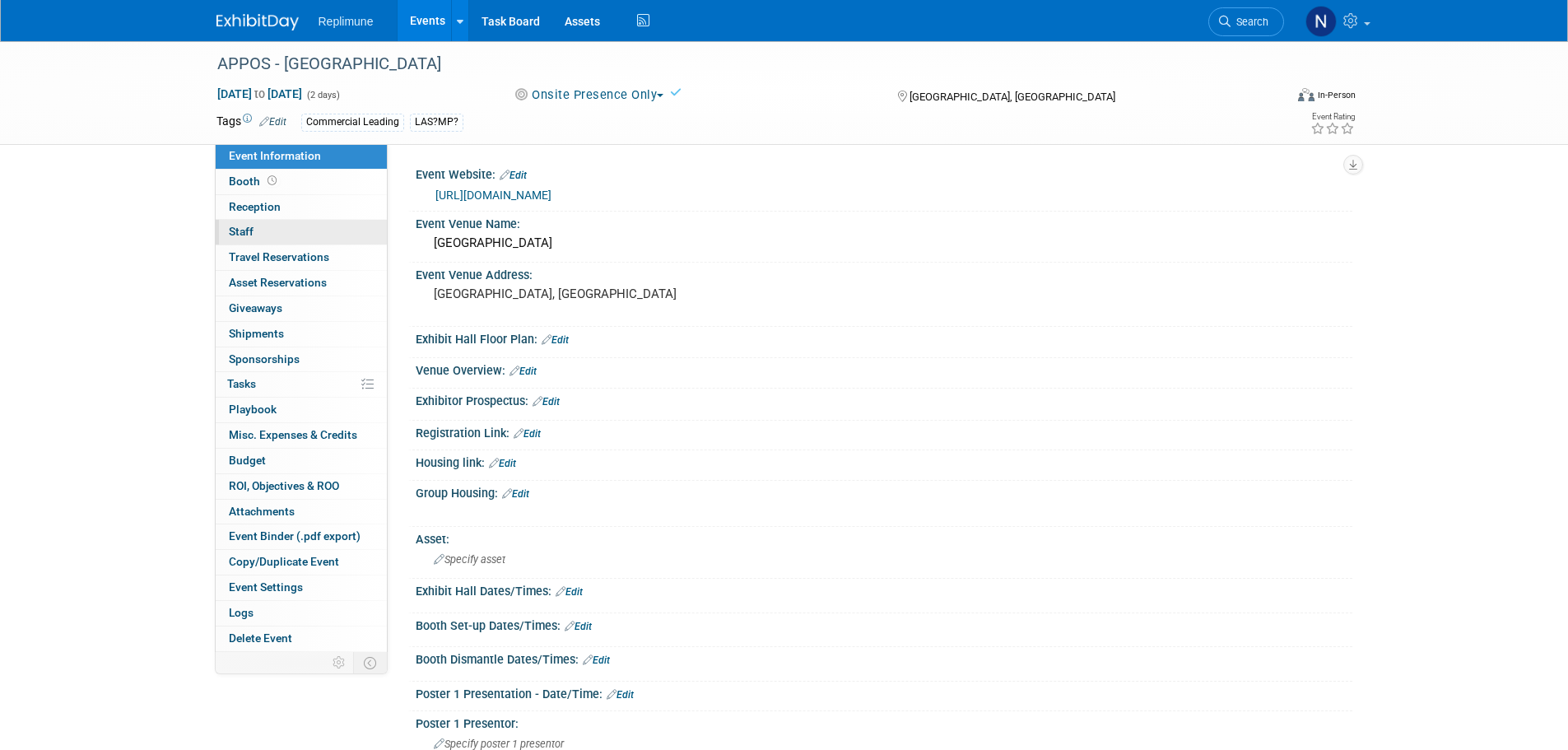
click at [249, 227] on span "Staff 0" at bounding box center [241, 231] width 24 height 13
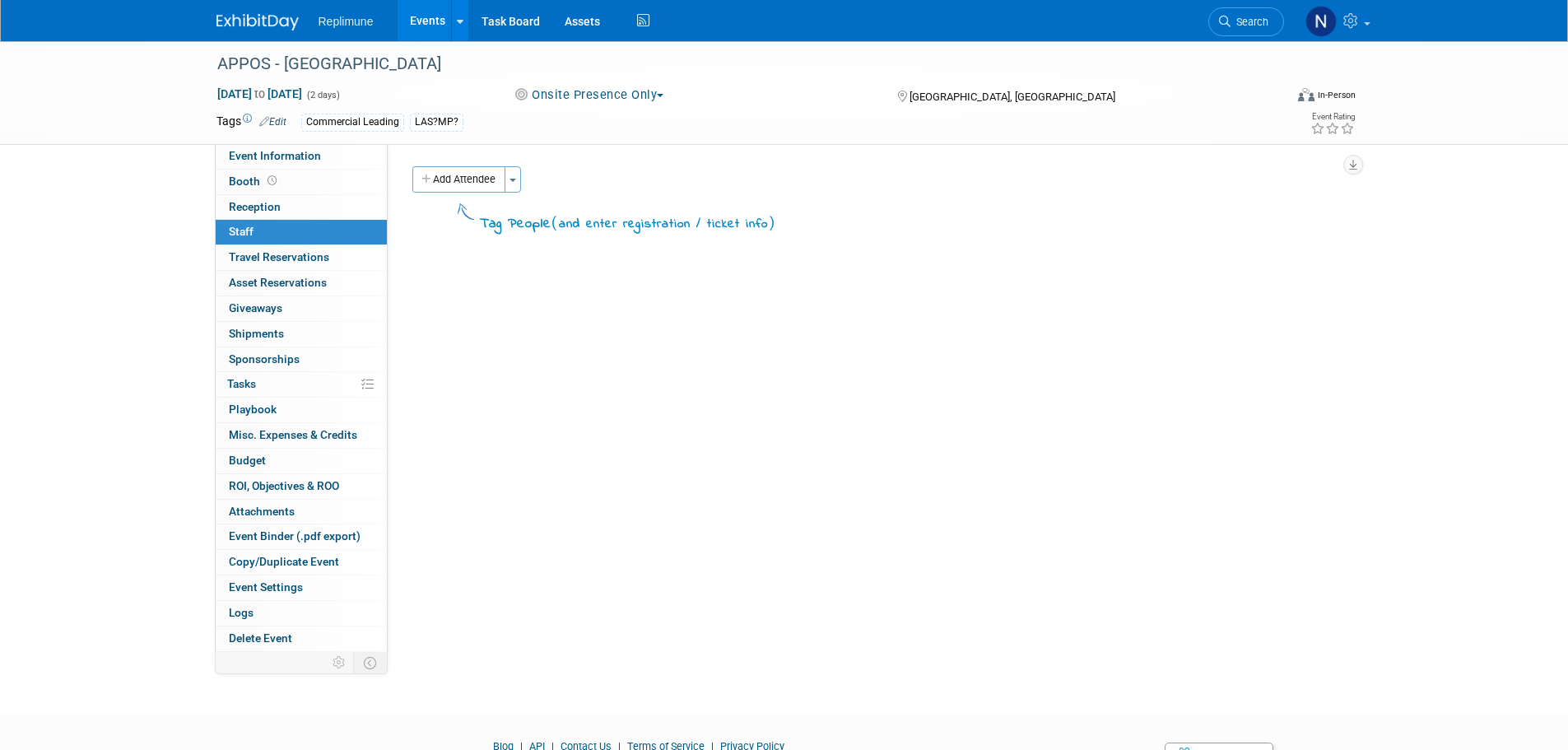
click at [455, 176] on button "Add Attendee" at bounding box center [459, 180] width 93 height 26
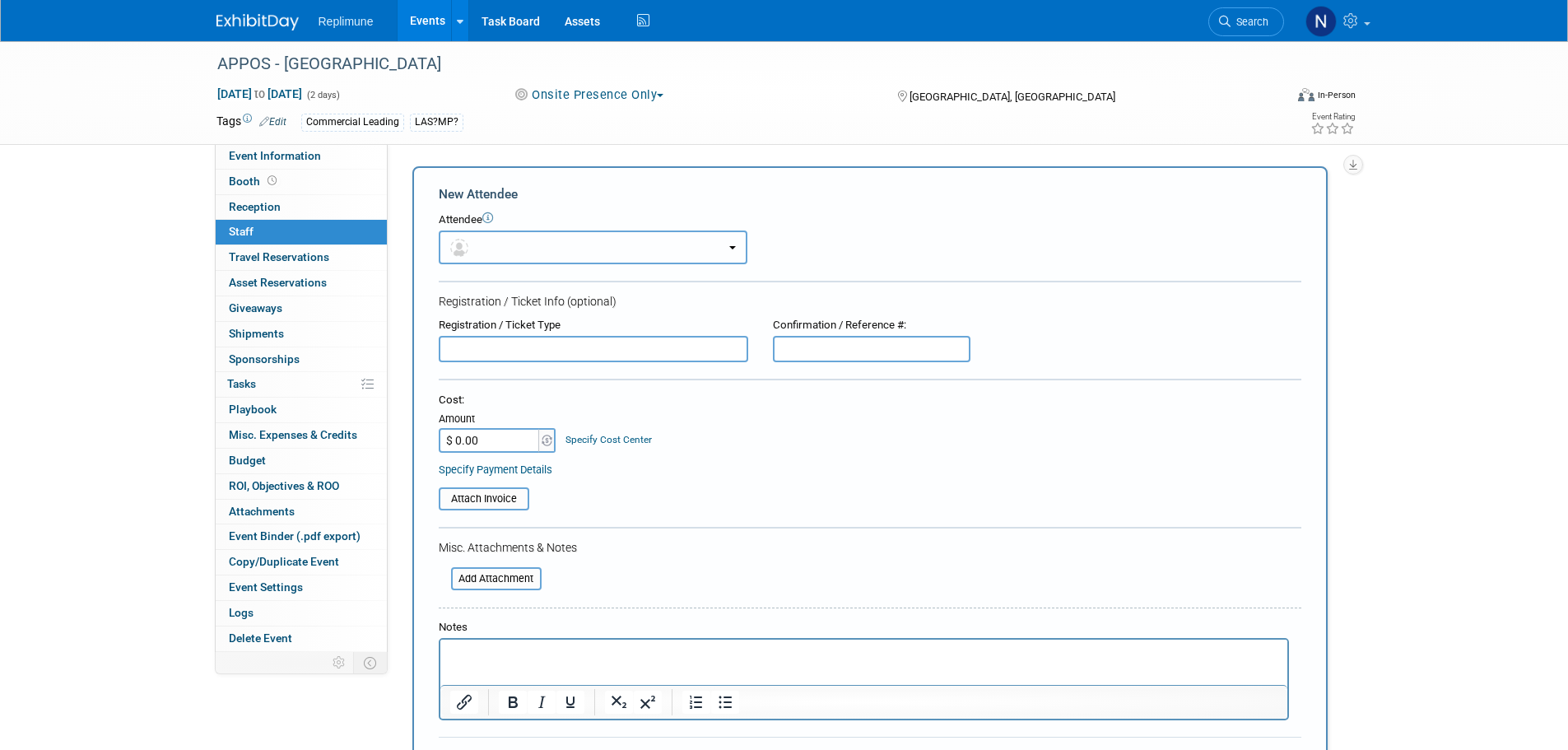
click at [578, 241] on button "button" at bounding box center [593, 247] width 309 height 34
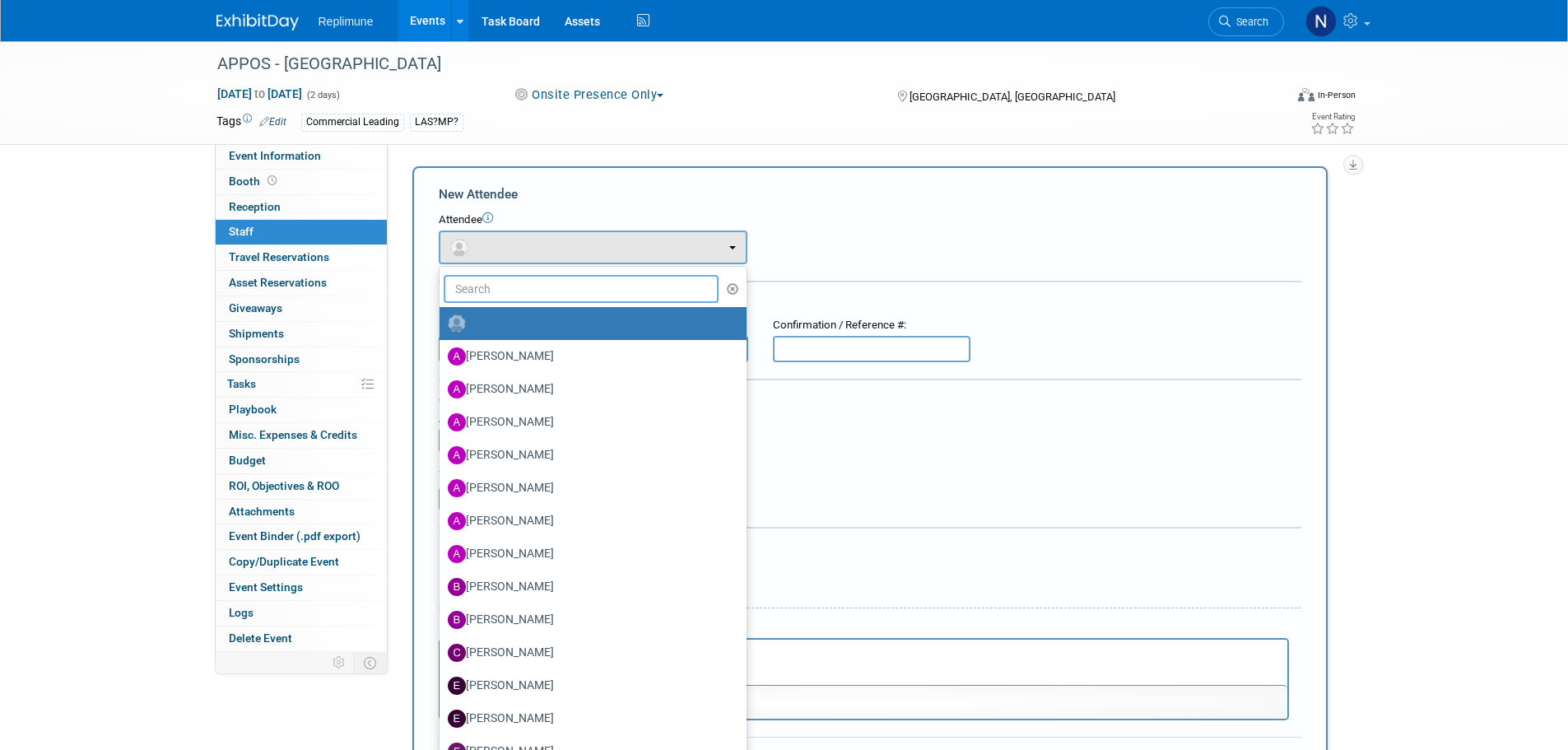
click at [552, 290] on input "text" at bounding box center [582, 289] width 276 height 28
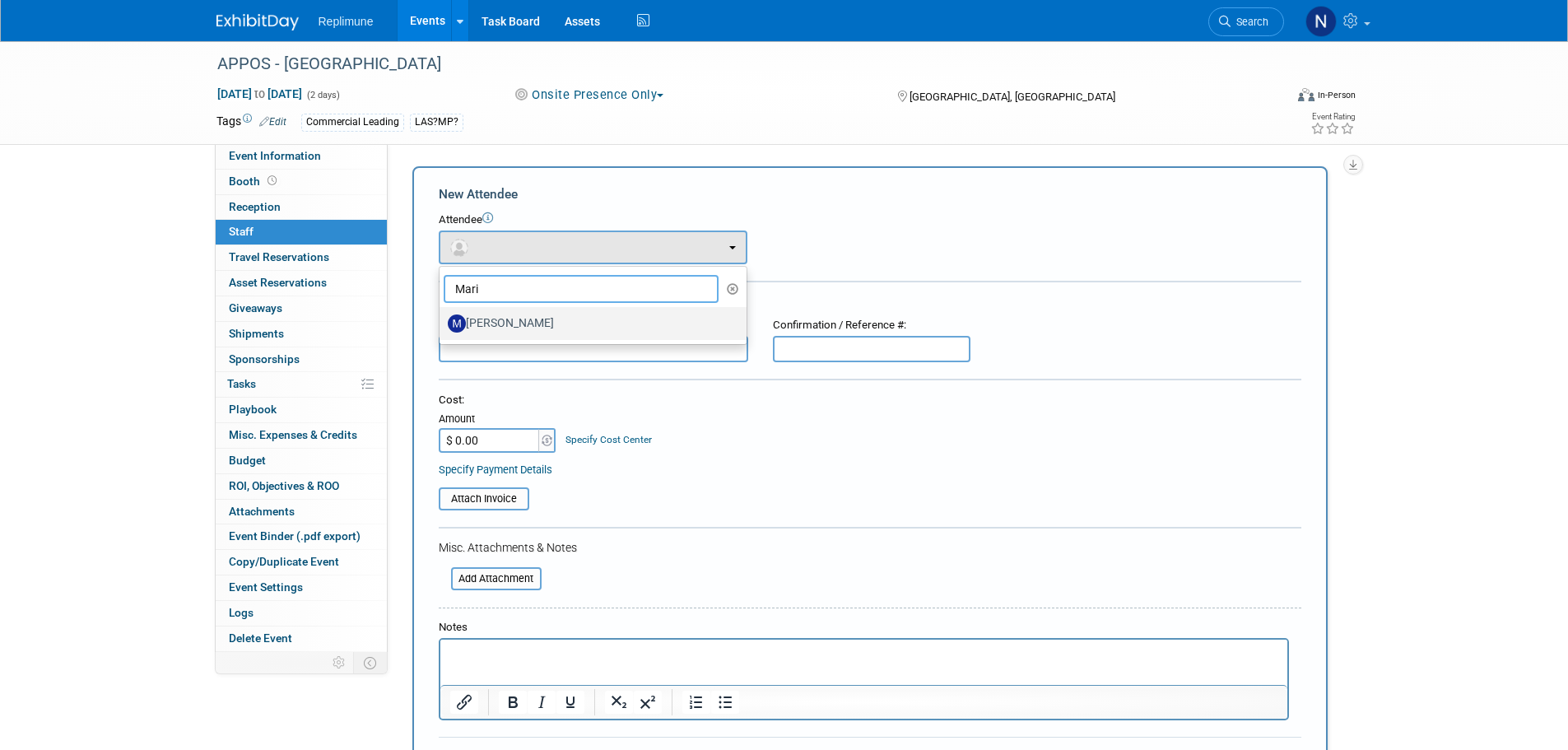
type input "Mari"
click at [542, 317] on label "[PERSON_NAME]" at bounding box center [590, 324] width 283 height 26
click at [442, 317] on input "[PERSON_NAME]" at bounding box center [437, 322] width 10 height 10
select select "cabe2c51-99b7-465f-b0d2-4e24abcf0509"
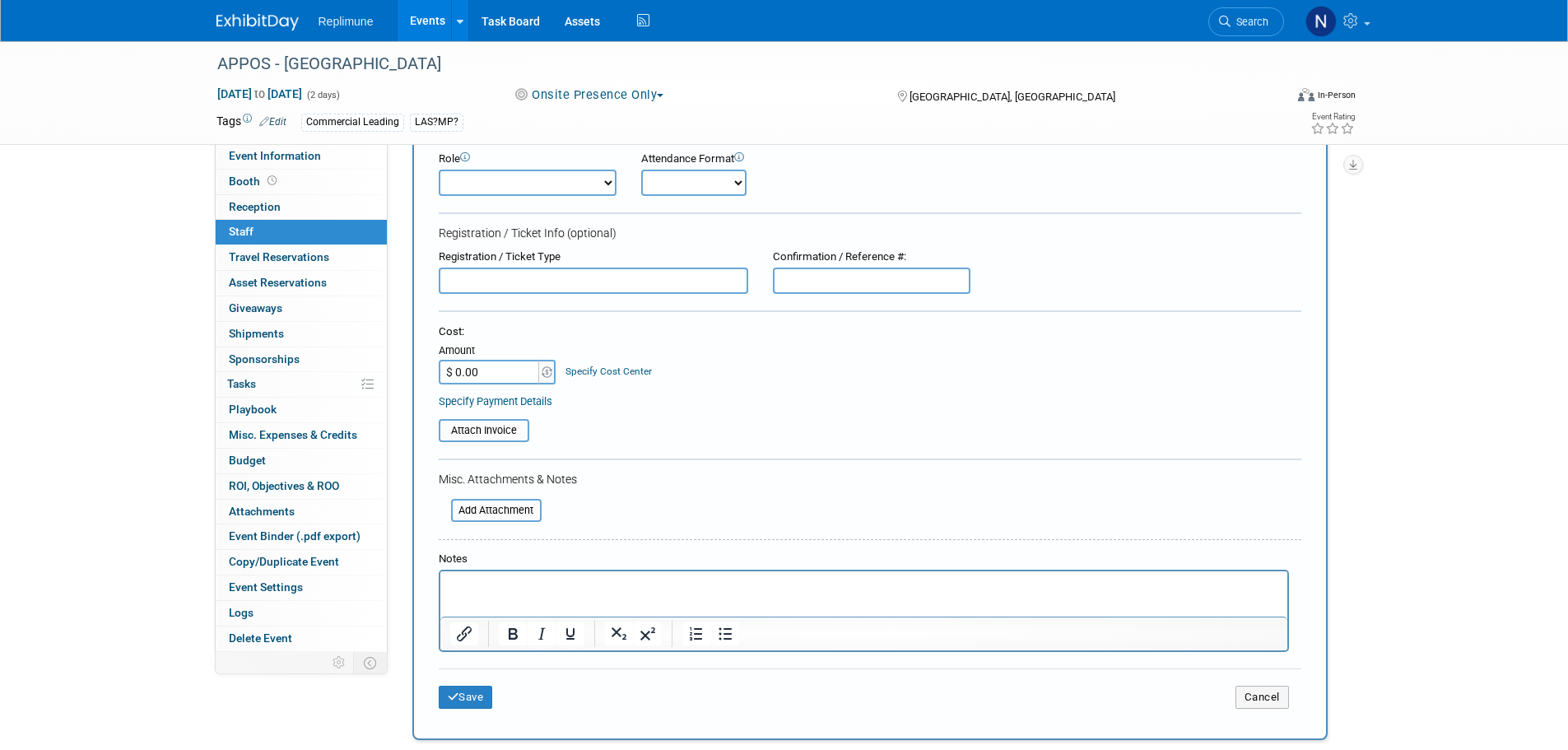
scroll to position [82, 0]
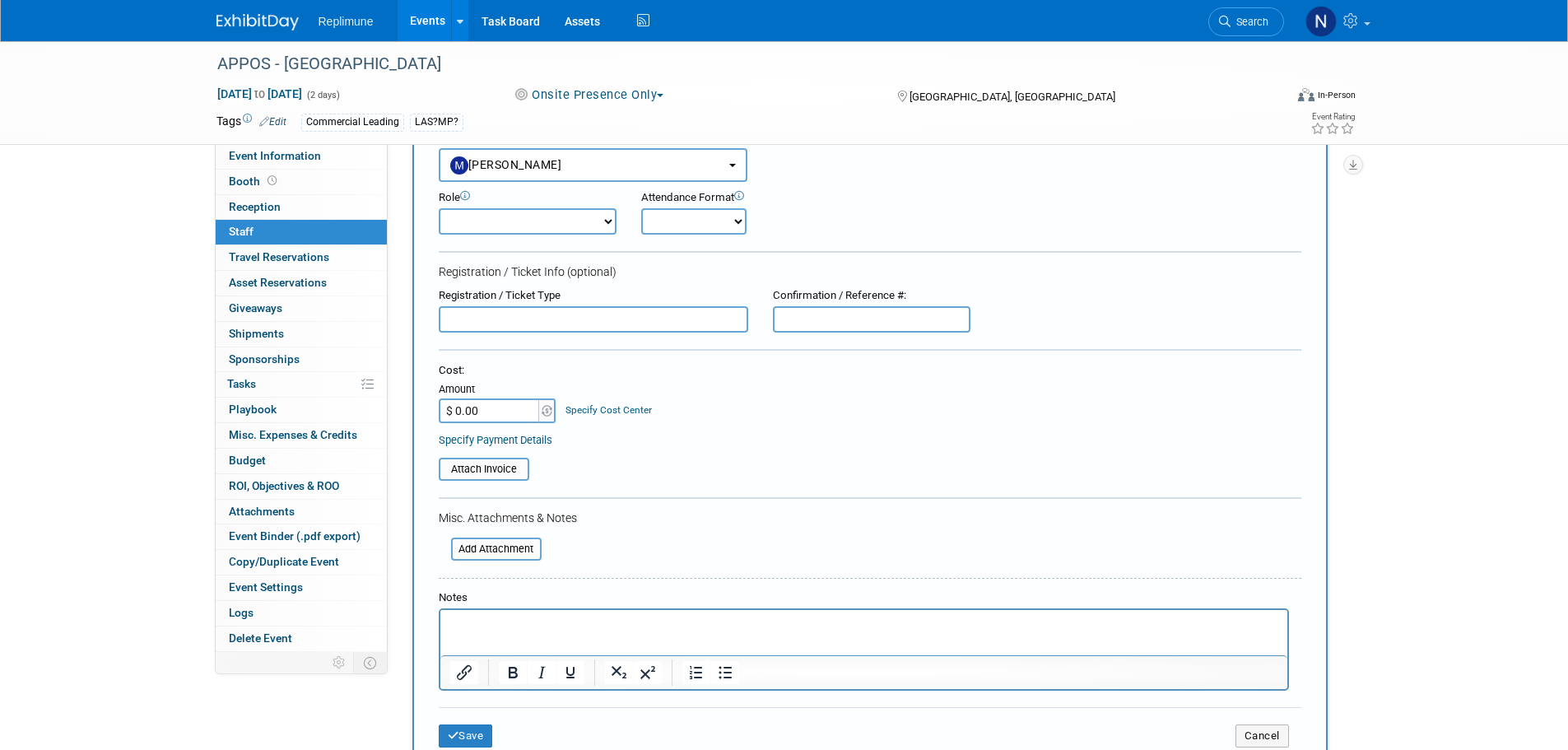
click at [509, 226] on select "Clinical Development Clinical Operations Commercial Congress Manager Demonstrat…" at bounding box center [528, 222] width 178 height 26
select select "700"
click at [439, 208] on select "Clinical Development Clinical Operations Commercial Congress Manager Demonstrat…" at bounding box center [528, 222] width 178 height 26
click at [462, 734] on button "Save" at bounding box center [466, 736] width 54 height 23
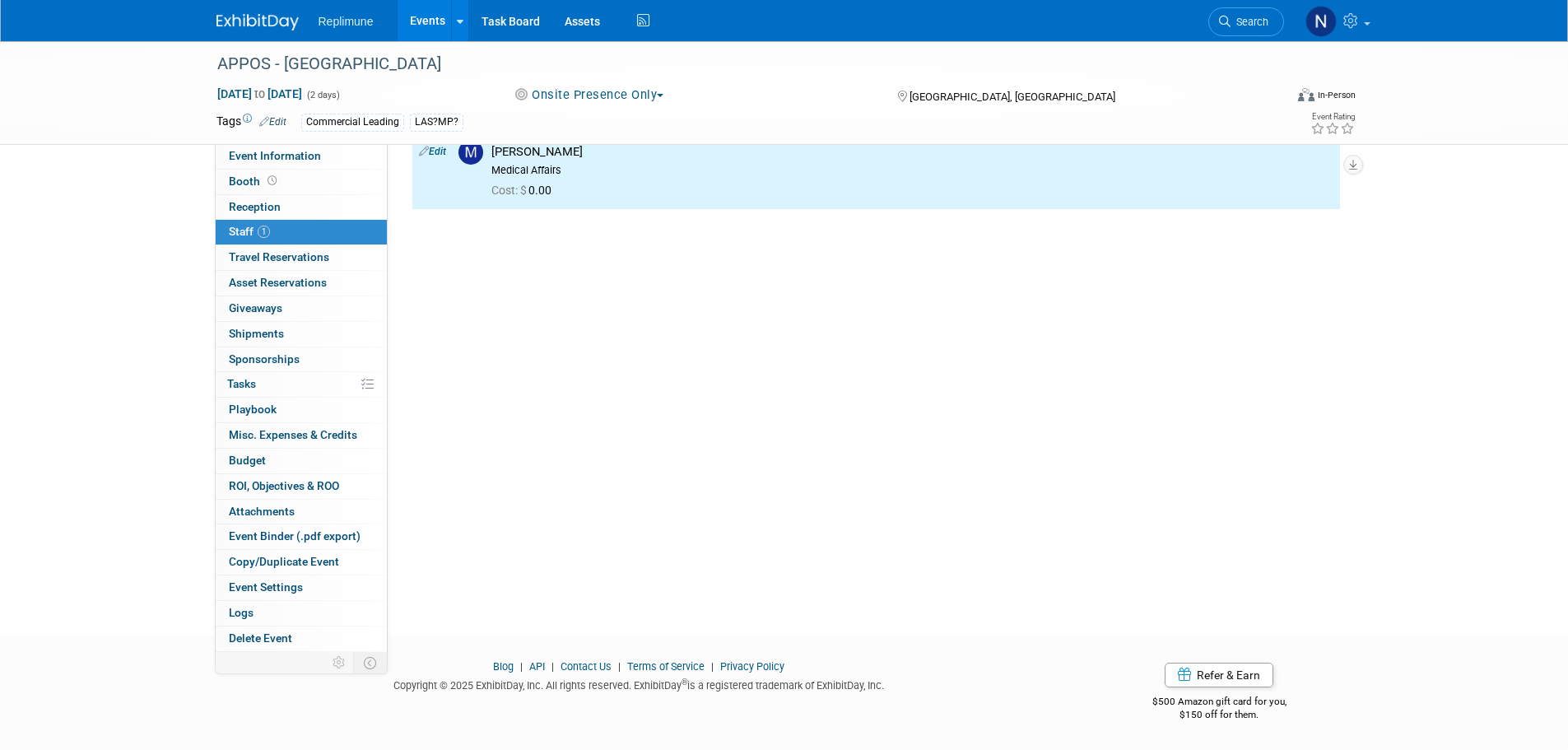
scroll to position [0, 0]
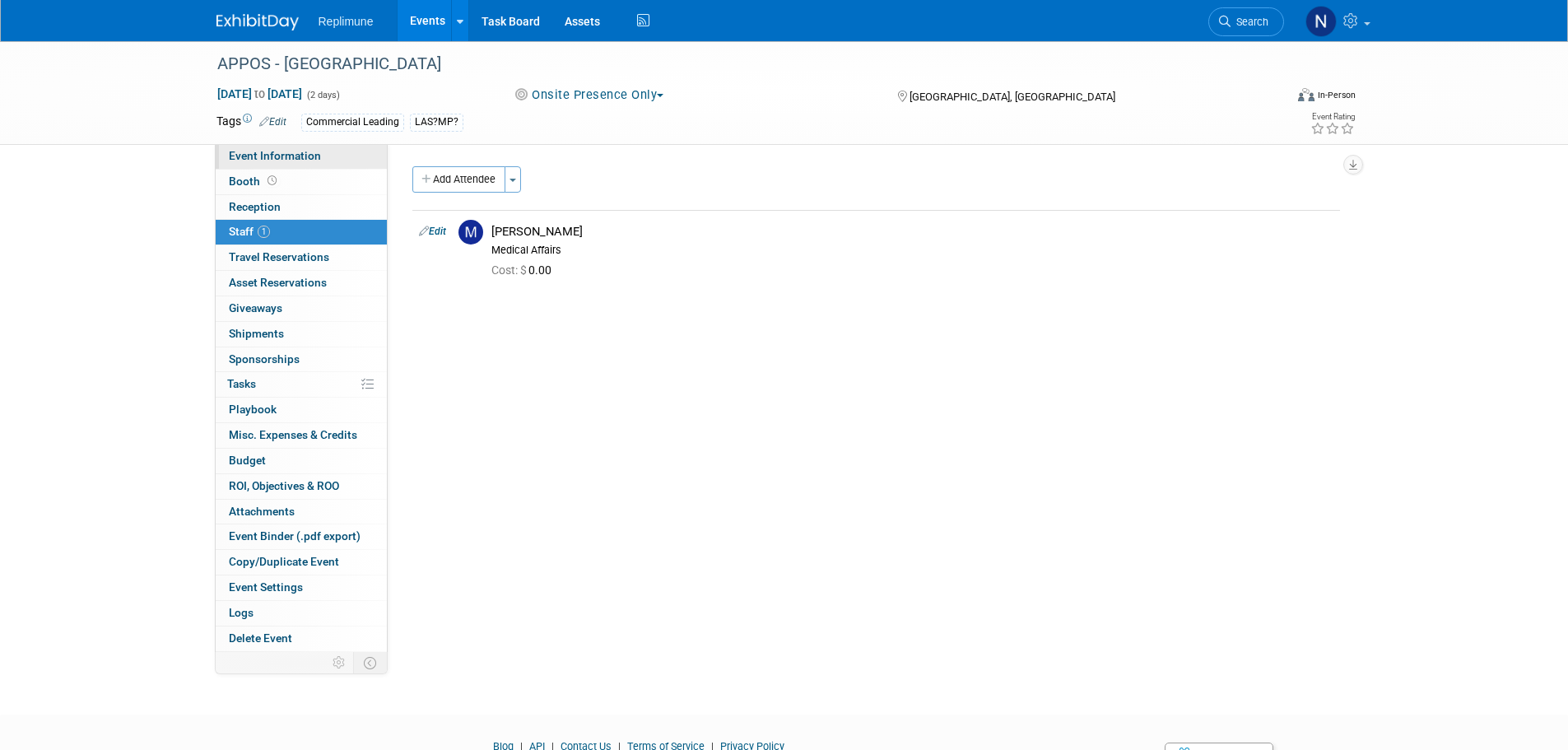
click at [276, 154] on span "Event Information" at bounding box center [275, 155] width 92 height 13
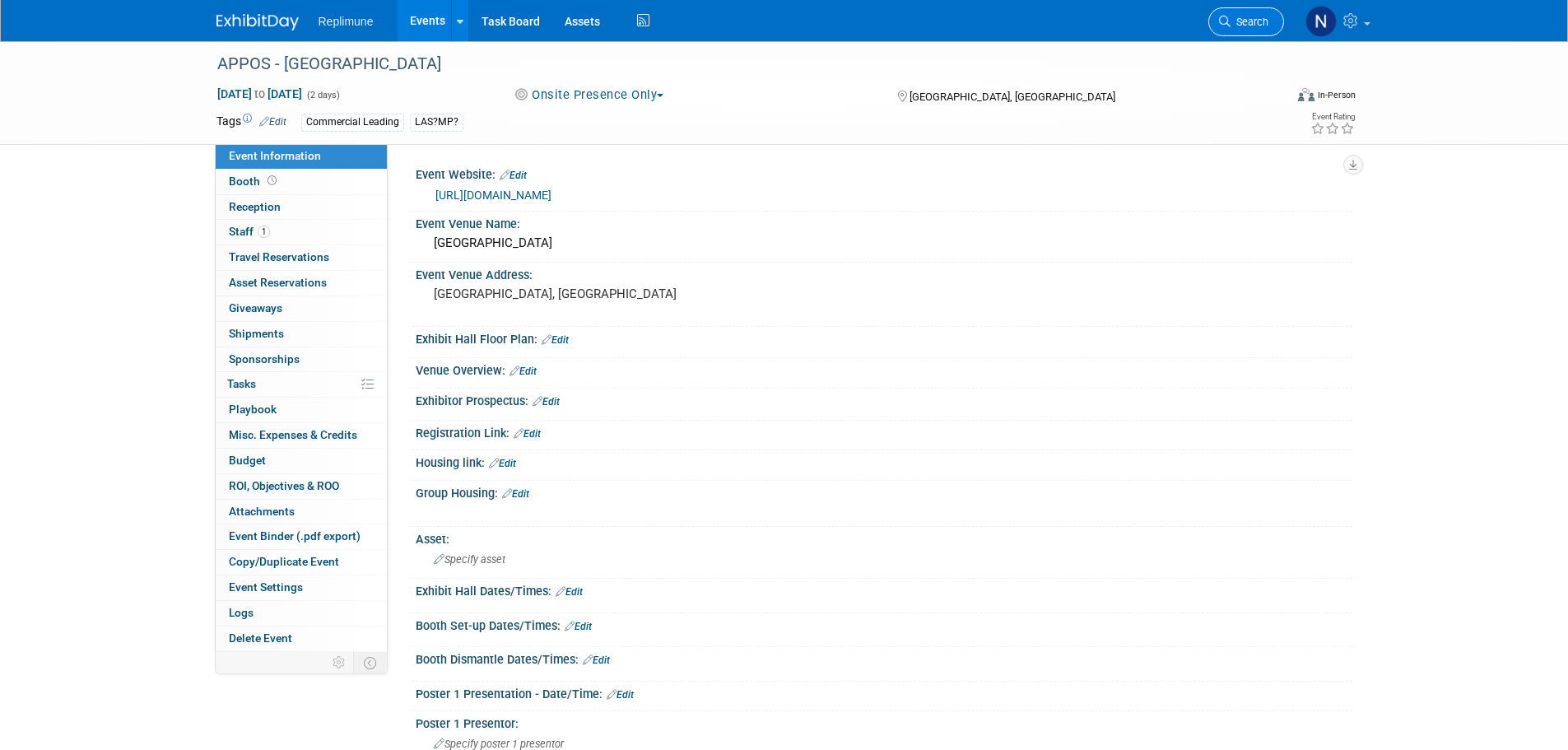
click at [1249, 17] on span "Search" at bounding box center [1249, 22] width 37 height 12
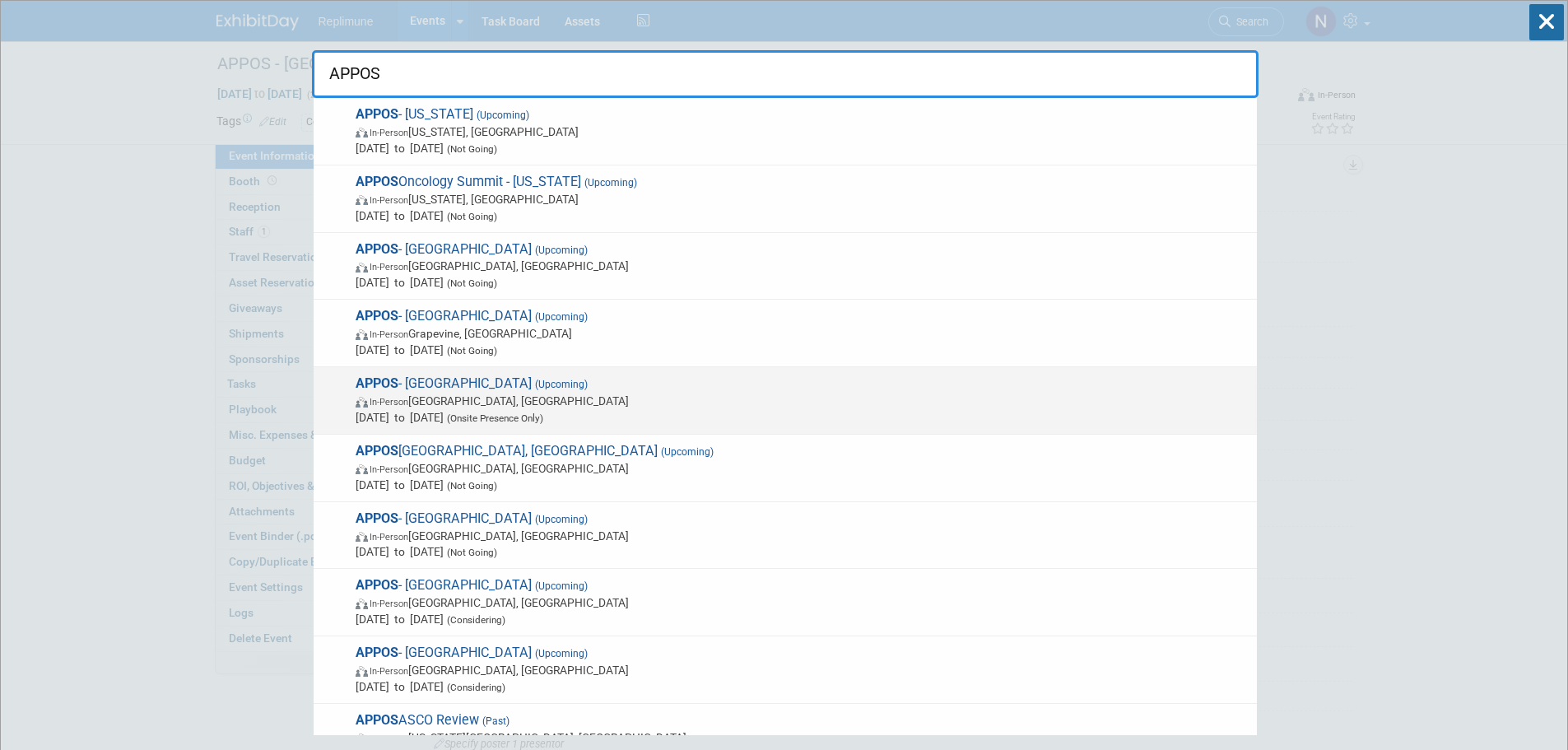
type input "APPOS"
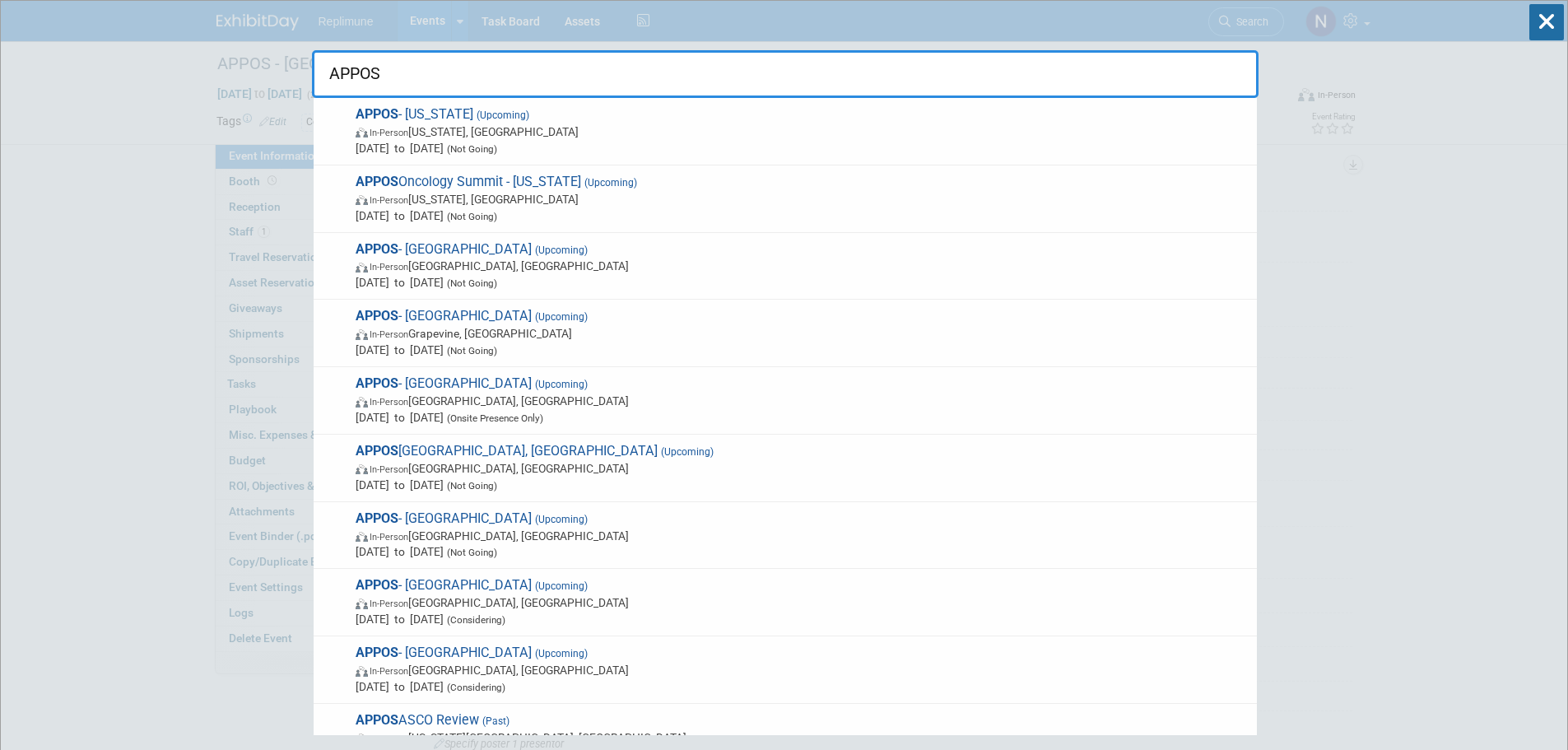
click at [458, 402] on span "In-Person Cleveland, OH" at bounding box center [802, 400] width 893 height 17
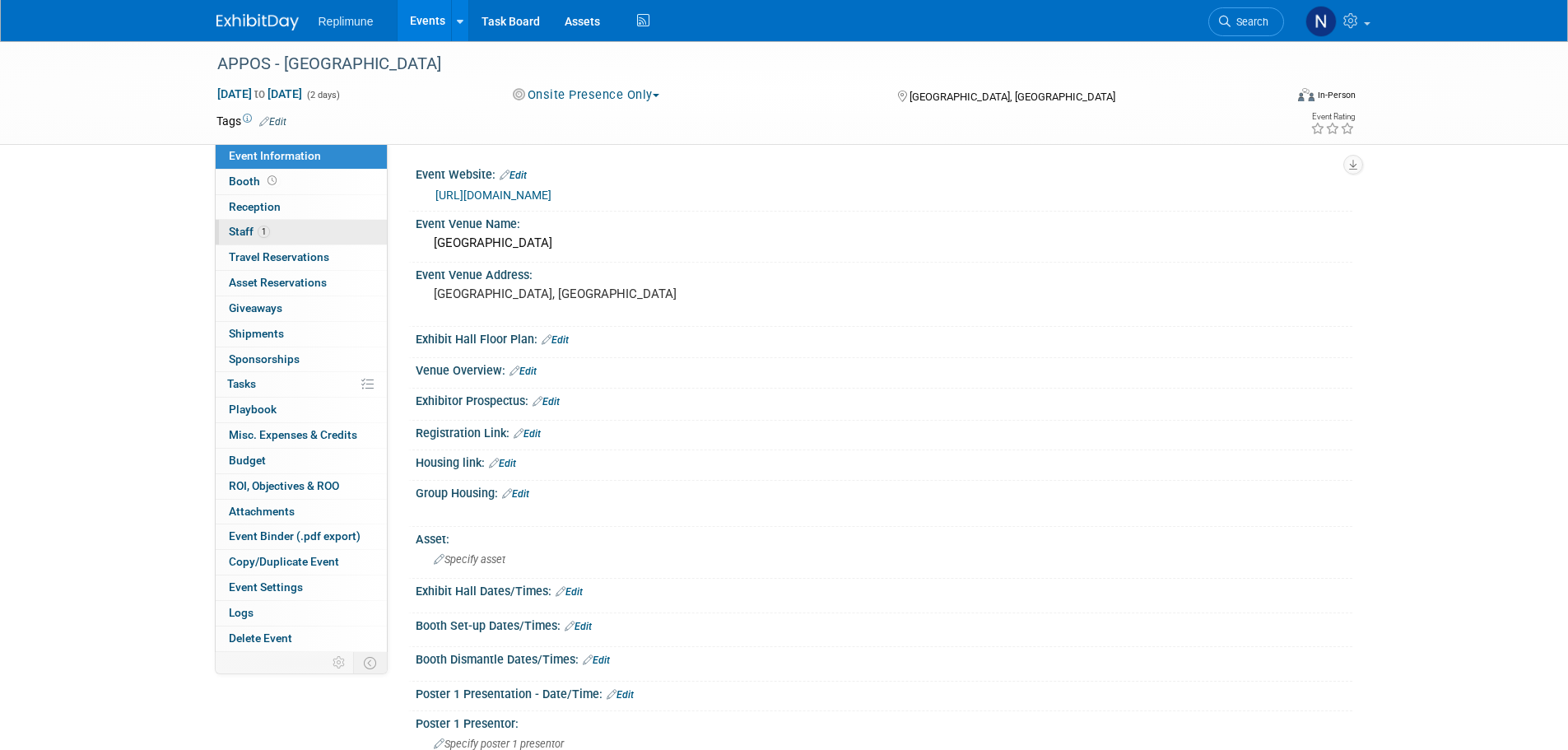
click at [242, 230] on span "Staff 1" at bounding box center [249, 231] width 41 height 13
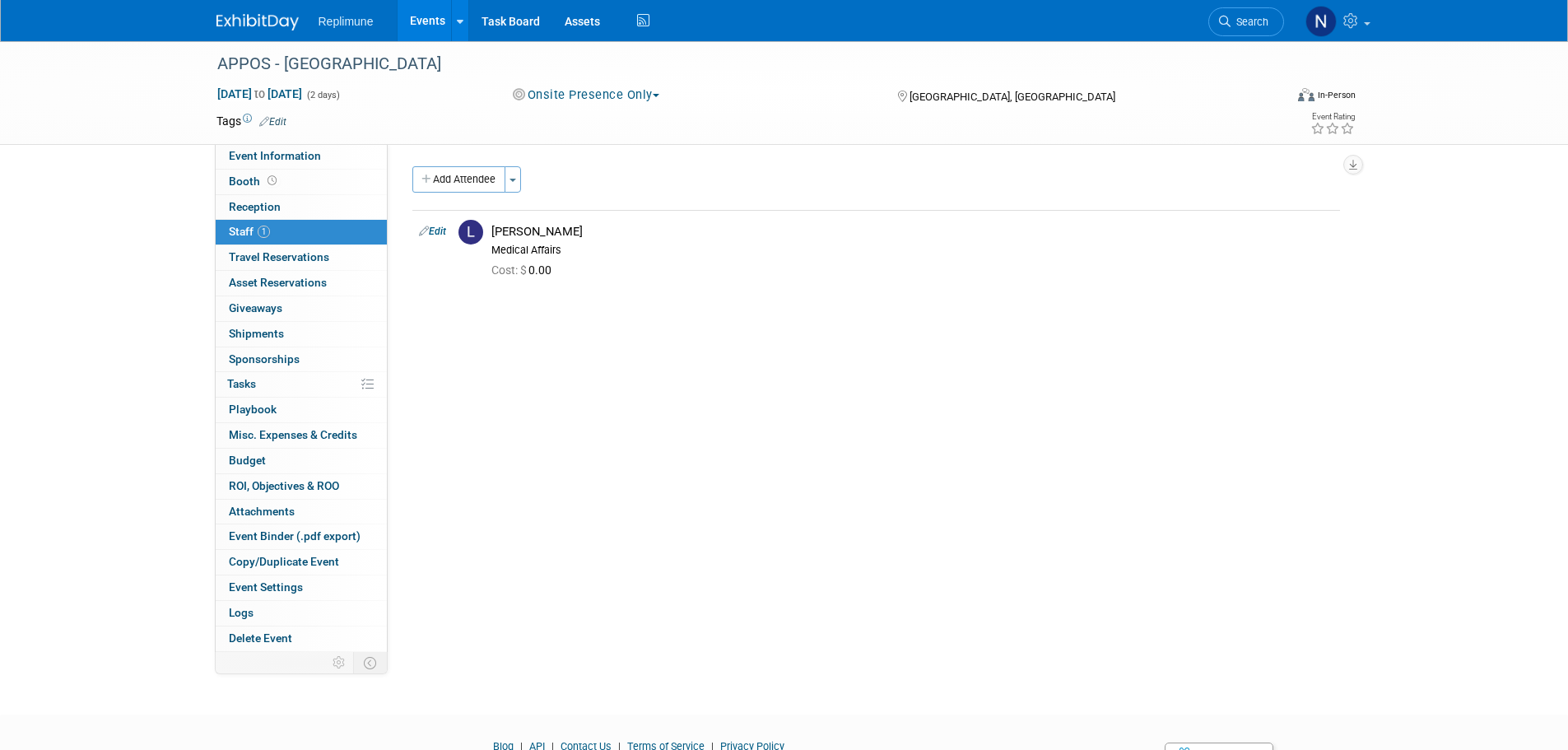
click at [426, 17] on link "Events" at bounding box center [427, 20] width 60 height 41
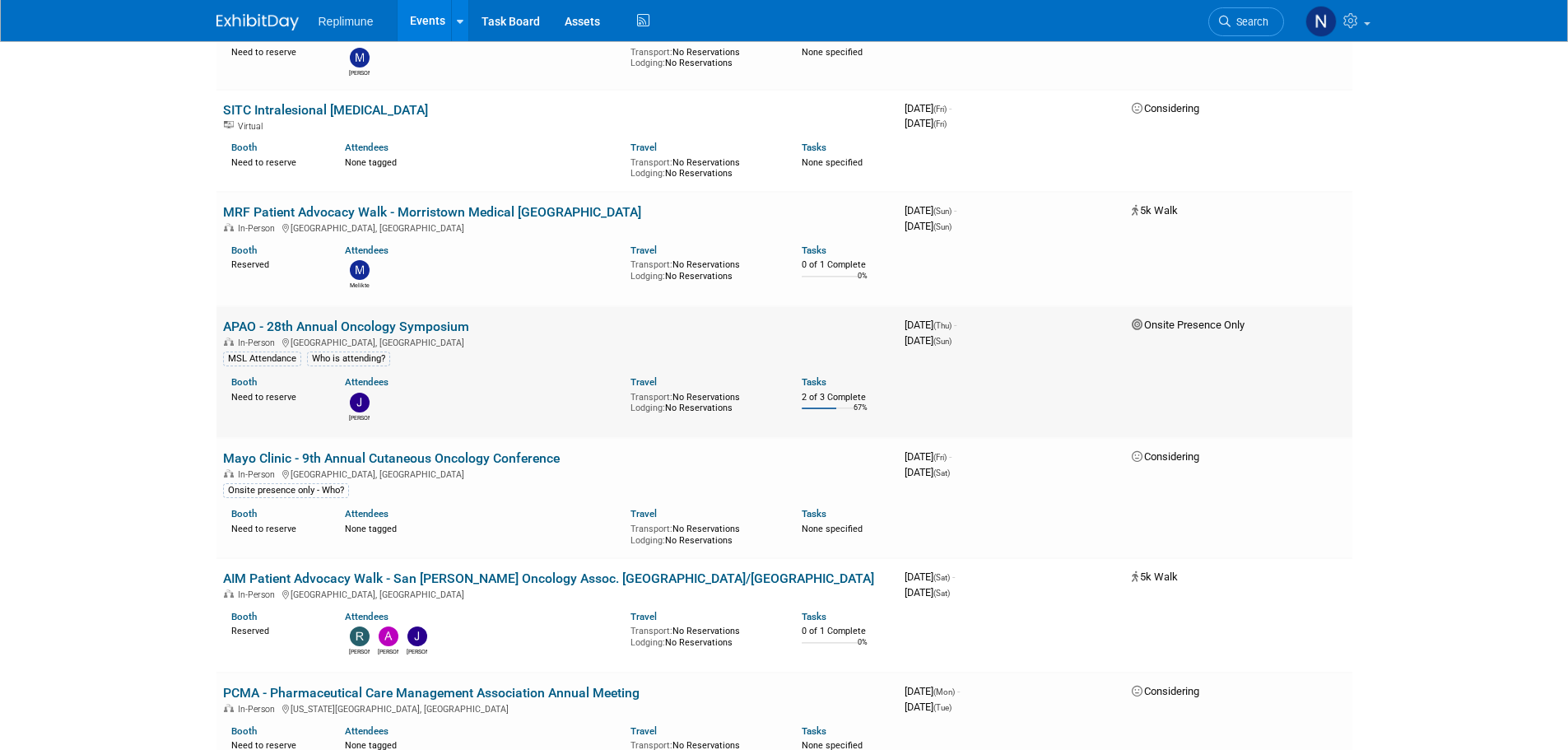
scroll to position [741, 0]
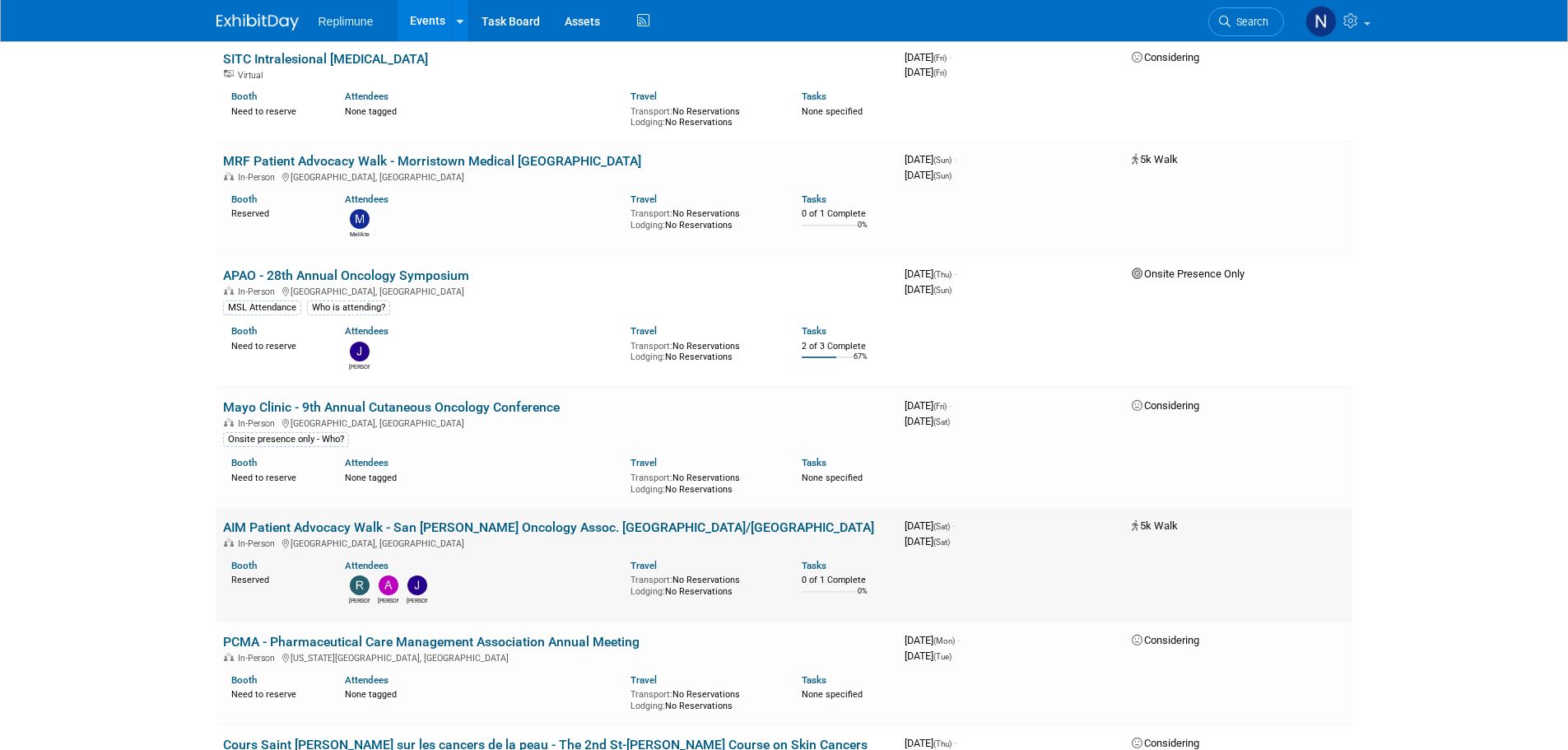
click at [303, 528] on link "AIM Patient Advocacy Walk - San [PERSON_NAME] Oncology Assoc. [GEOGRAPHIC_DATA]…" at bounding box center [549, 528] width 651 height 16
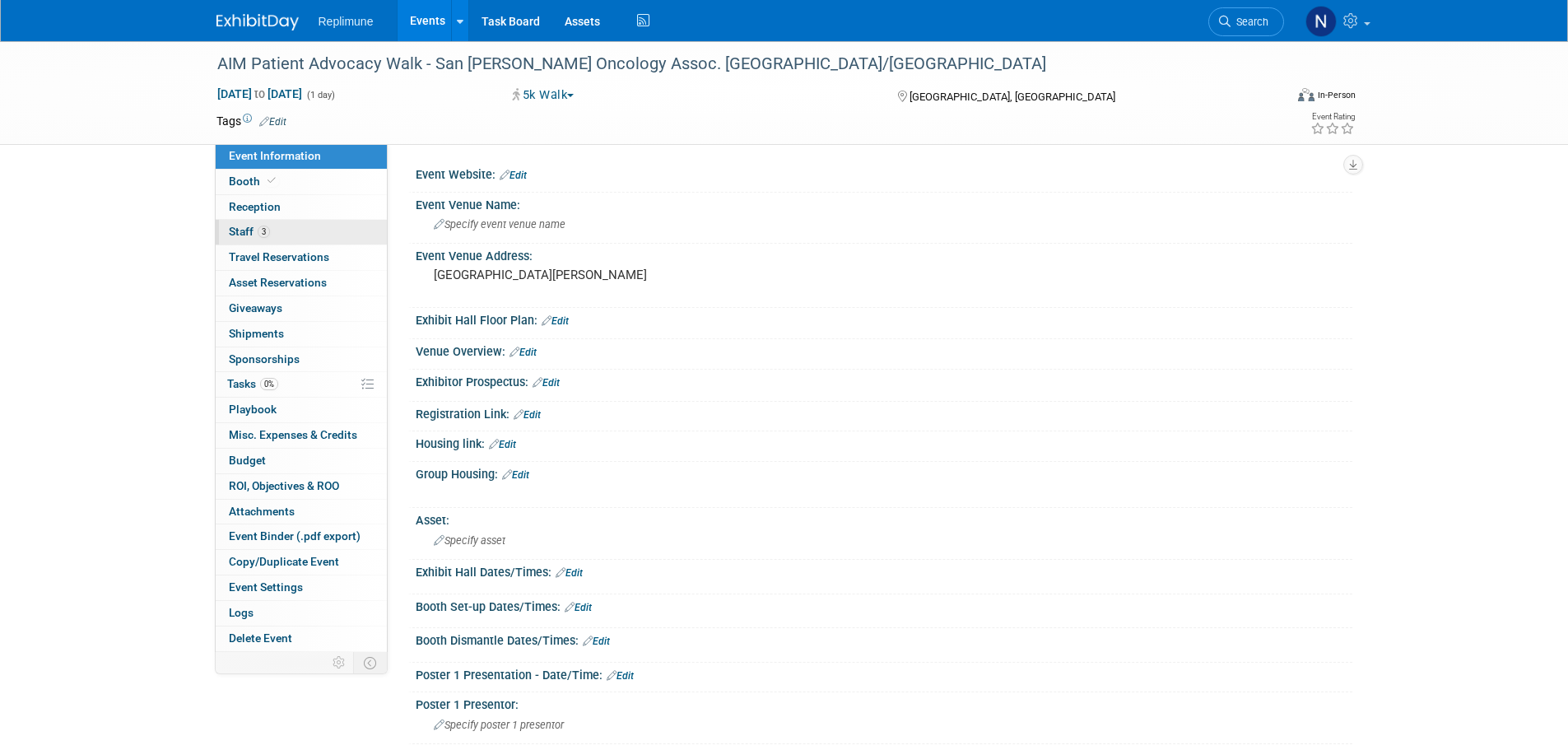
click at [229, 233] on span "Staff 3" at bounding box center [249, 231] width 41 height 13
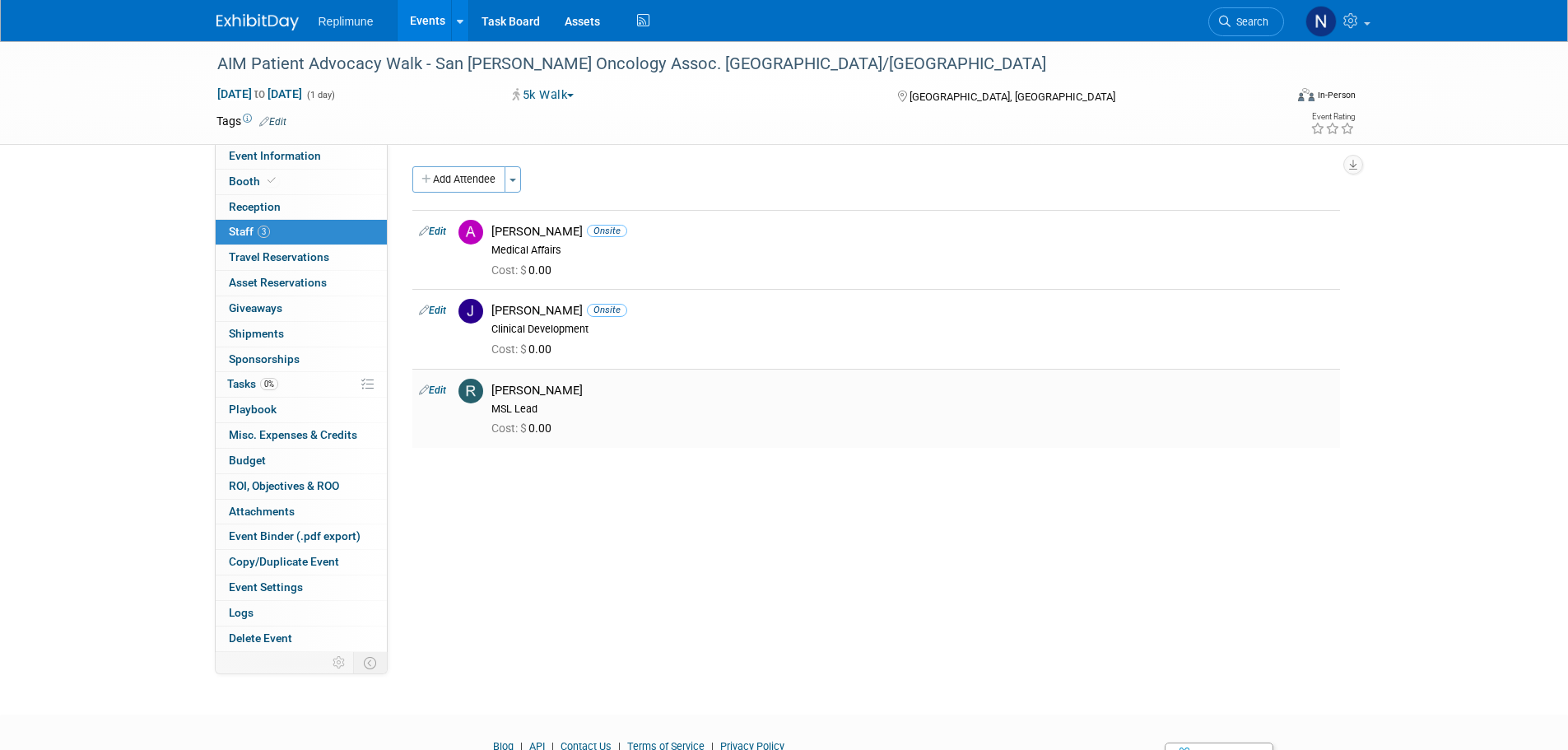
click at [439, 391] on link "Edit" at bounding box center [433, 390] width 27 height 11
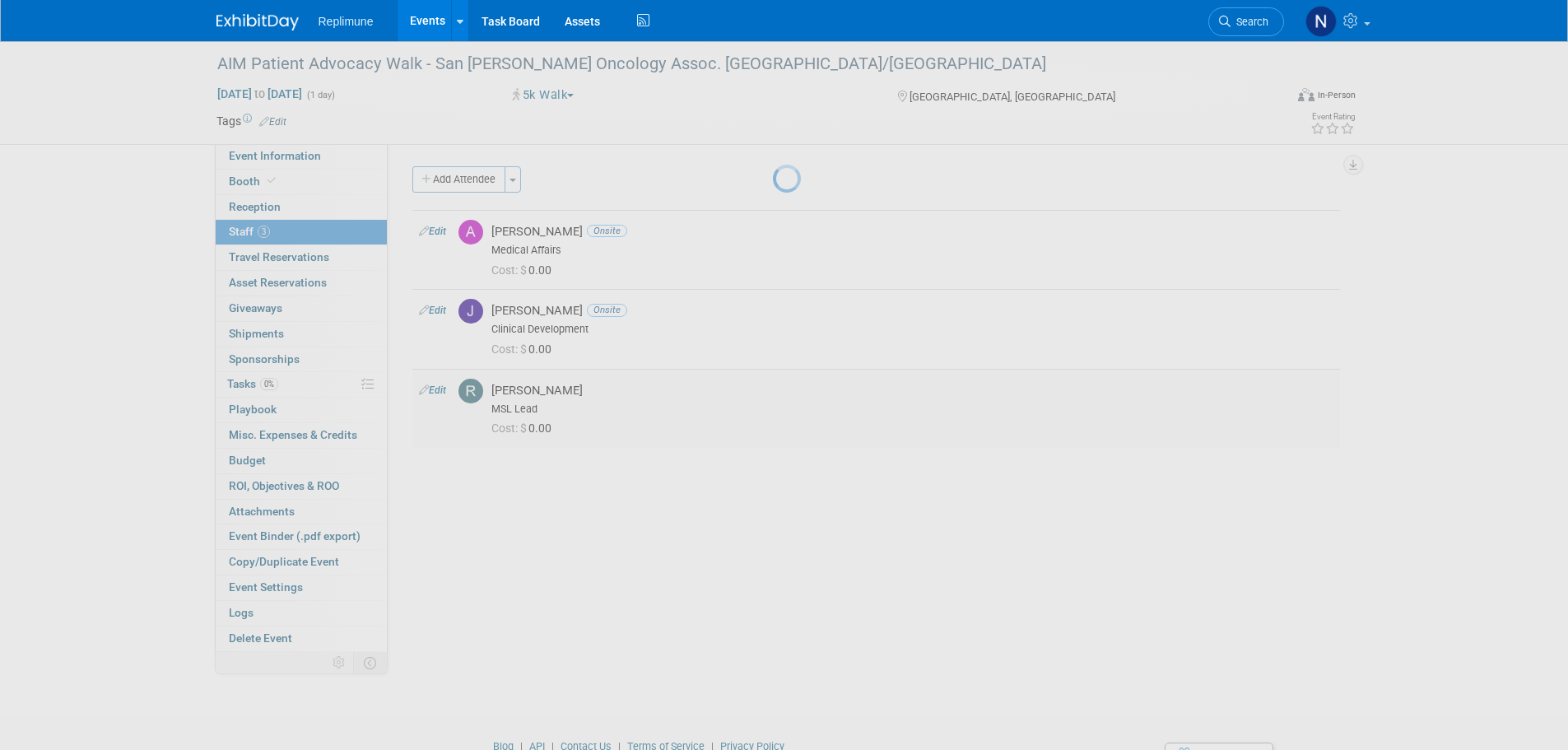
select select "3d4e34b7-3829-48d4-adc4-084e42e3e045"
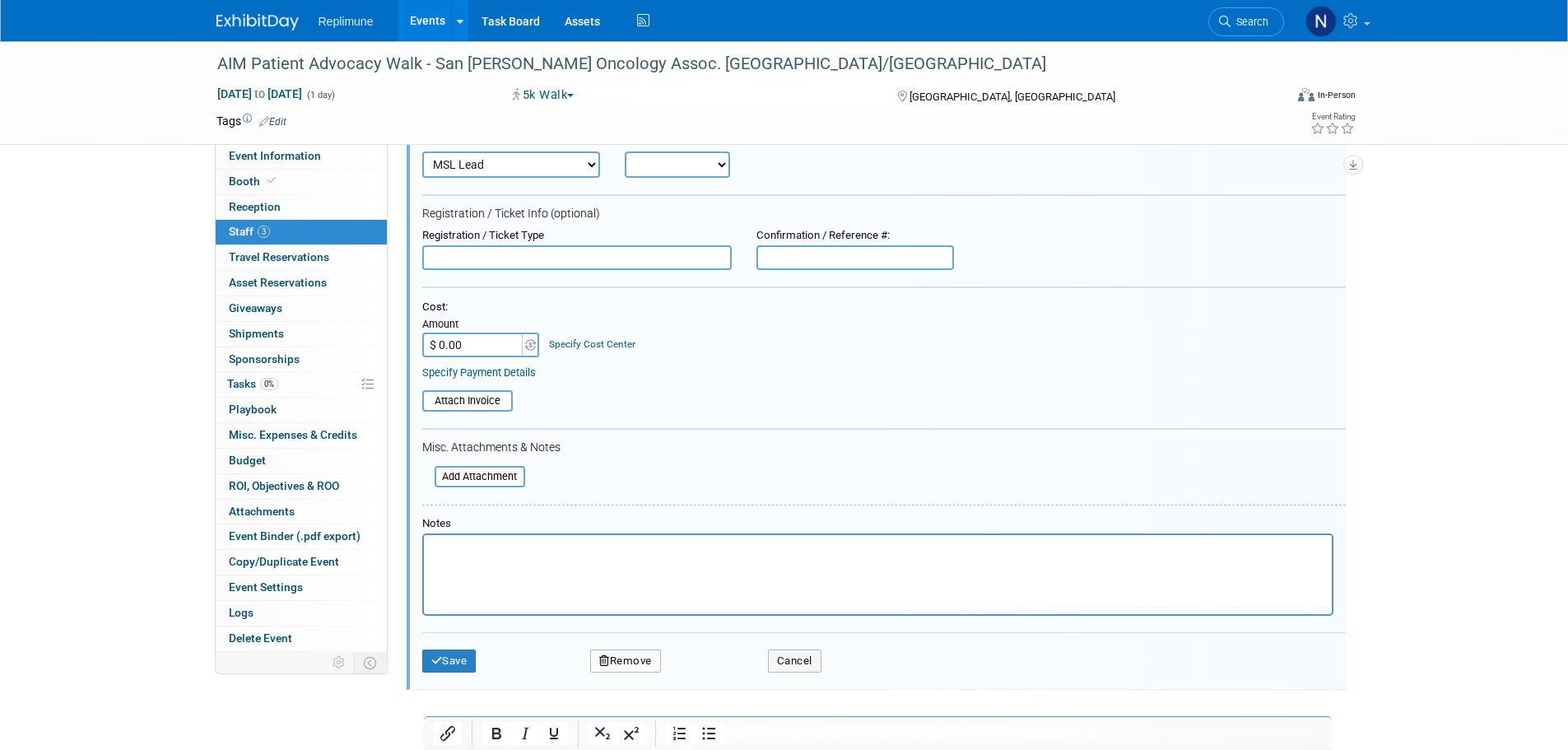
scroll to position [429, 0]
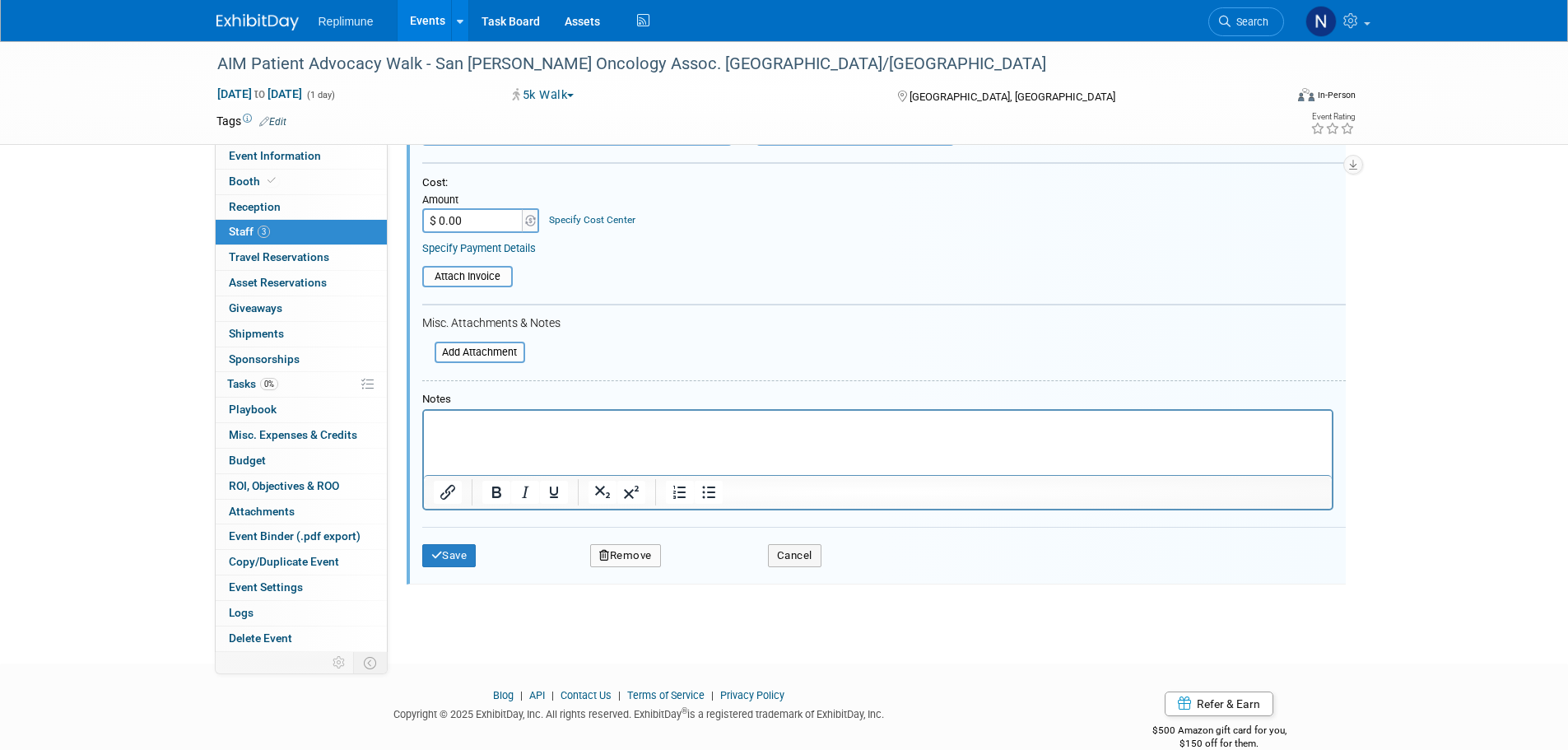
click at [622, 554] on button "Remove" at bounding box center [625, 556] width 71 height 23
click at [713, 569] on link "Yes" at bounding box center [715, 569] width 48 height 26
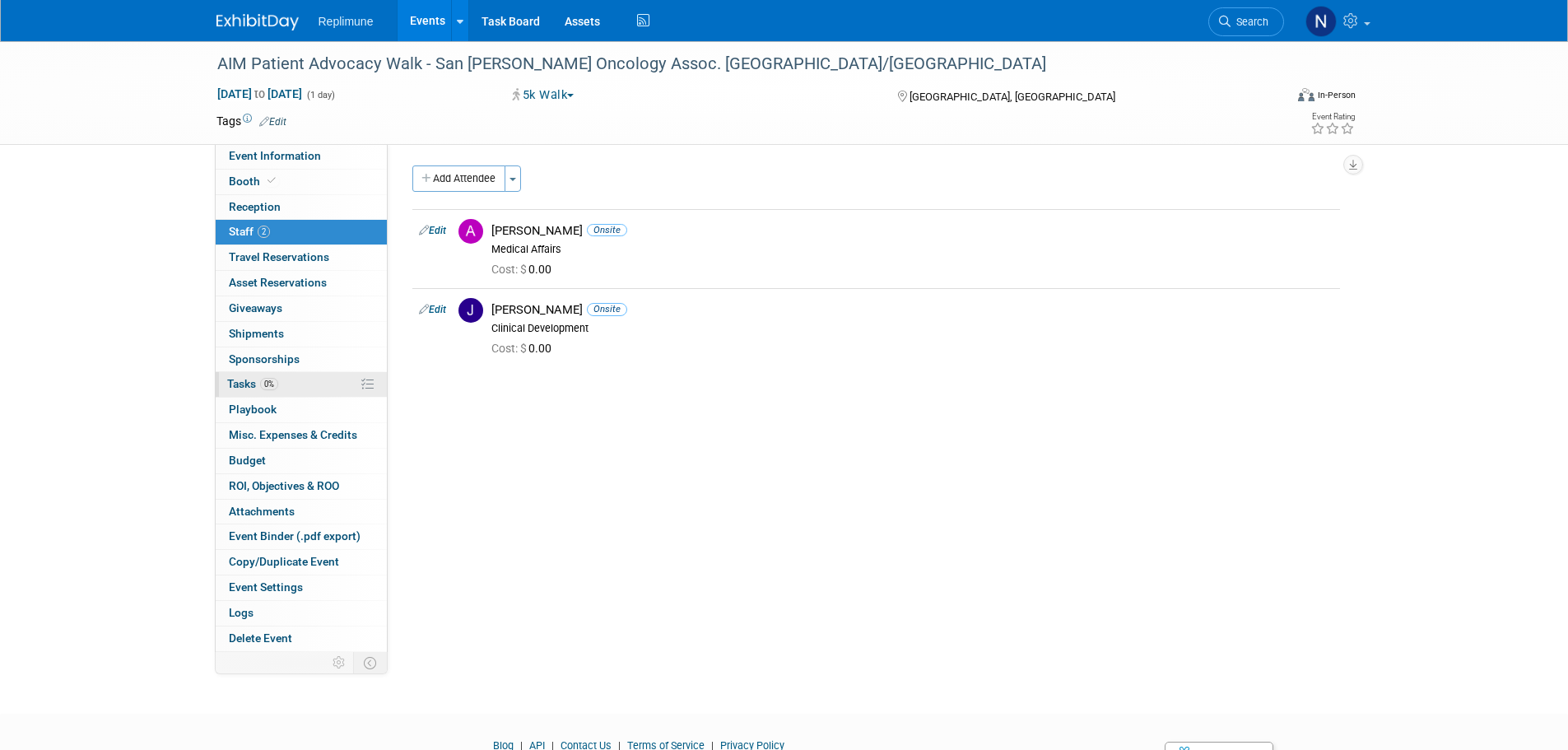
scroll to position [0, 0]
click at [281, 161] on span "Event Information" at bounding box center [275, 155] width 92 height 13
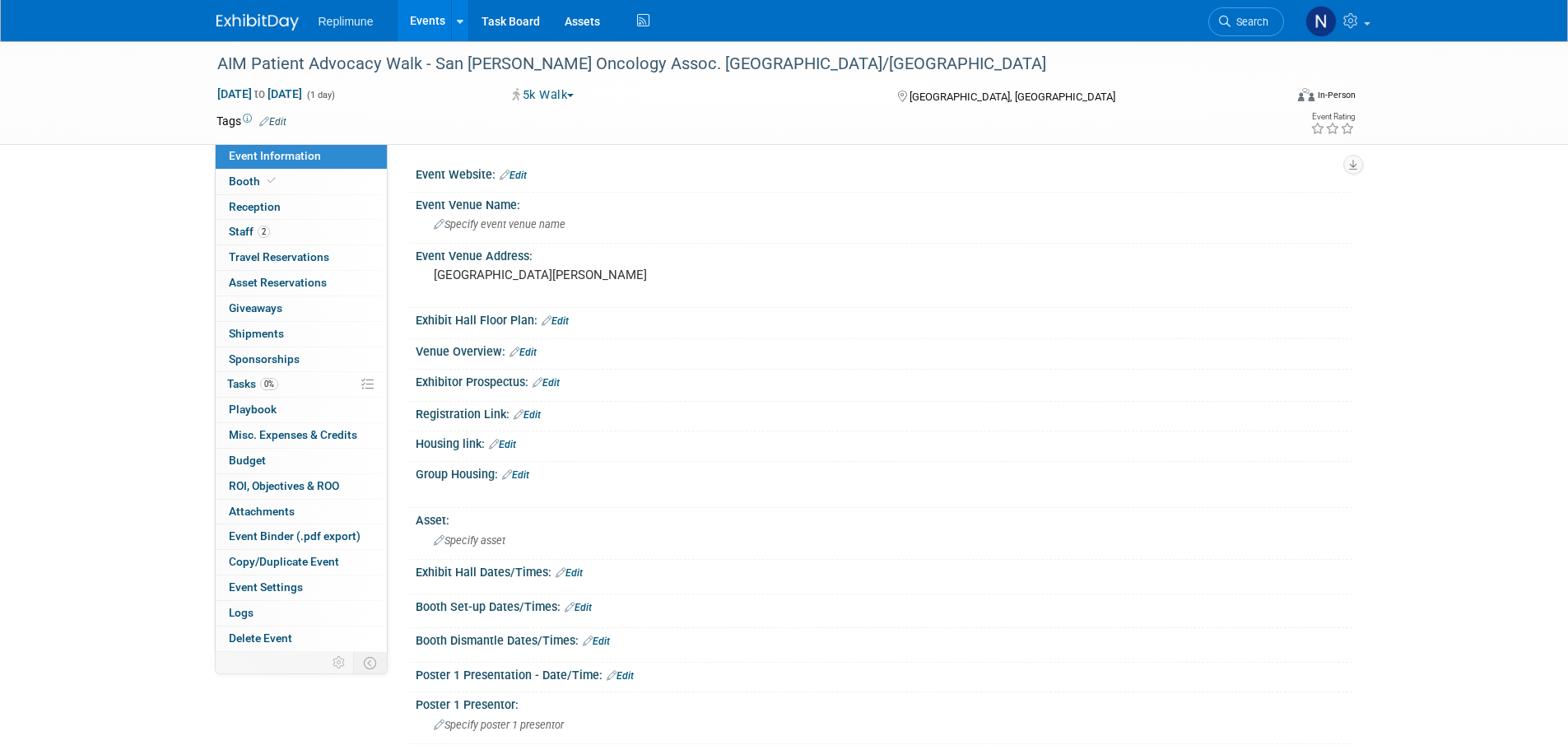
click at [427, 20] on link "Events" at bounding box center [427, 20] width 60 height 41
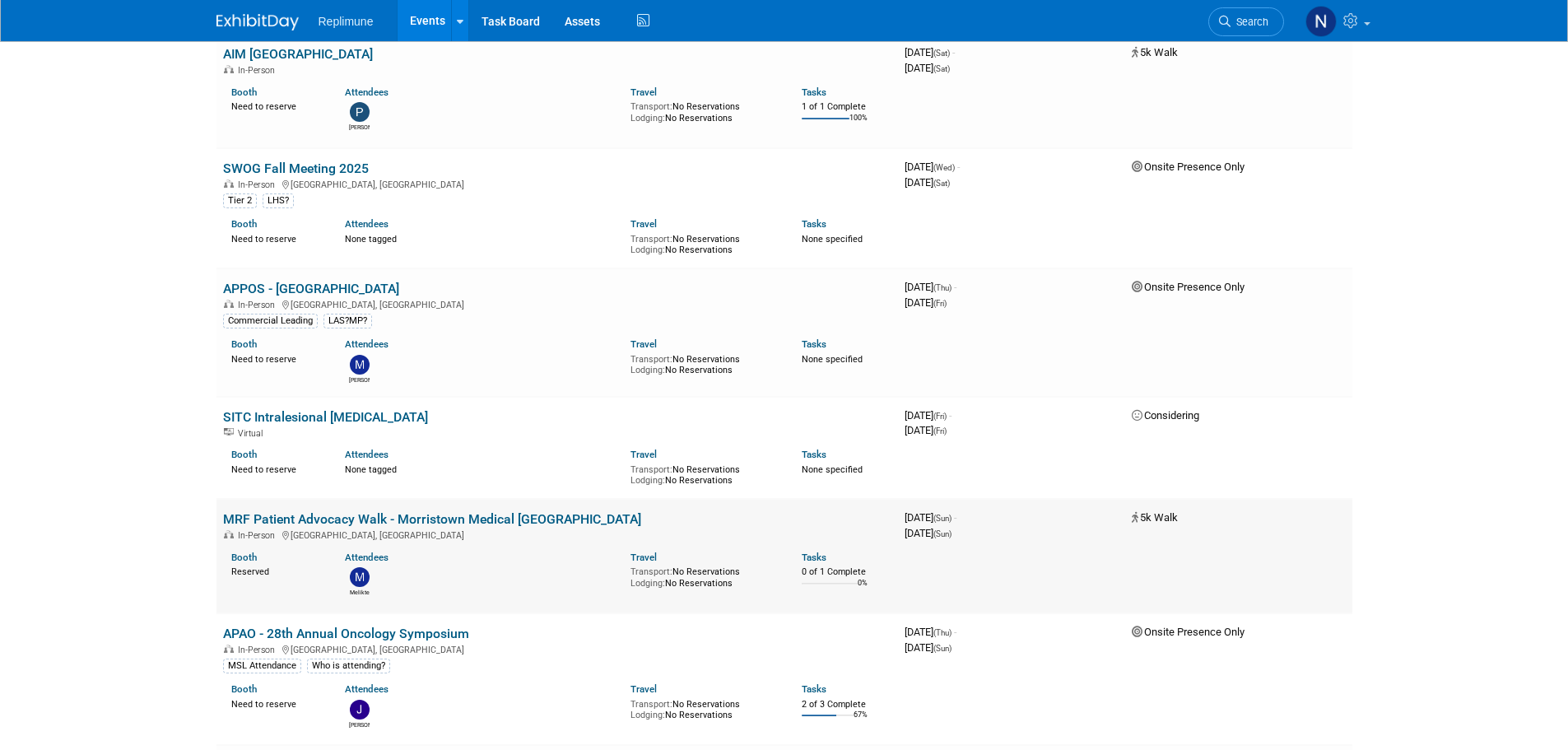
scroll to position [412, 0]
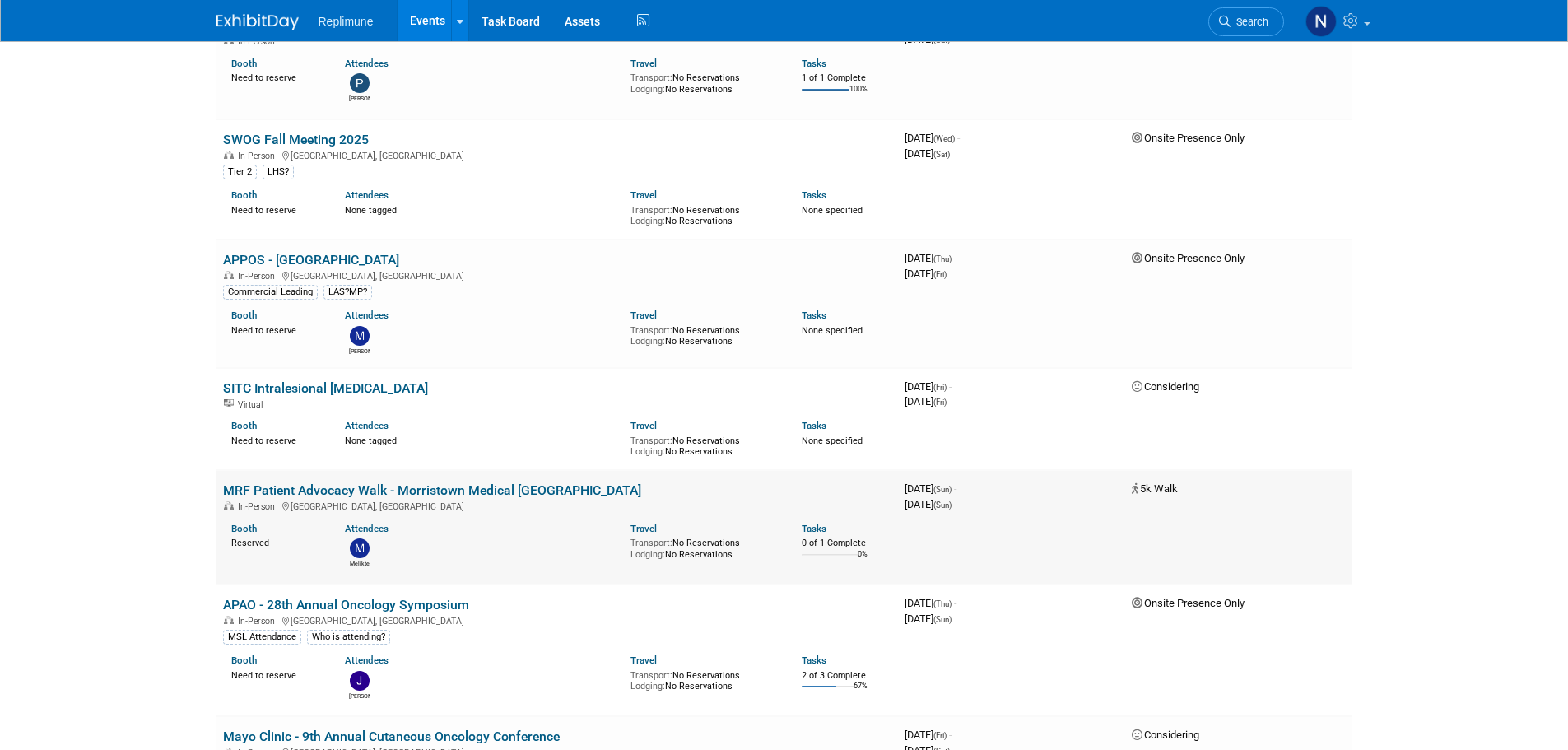
click at [305, 488] on link "MRF Patient Advocacy Walk - Morristown Medical [GEOGRAPHIC_DATA]" at bounding box center [433, 490] width 419 height 16
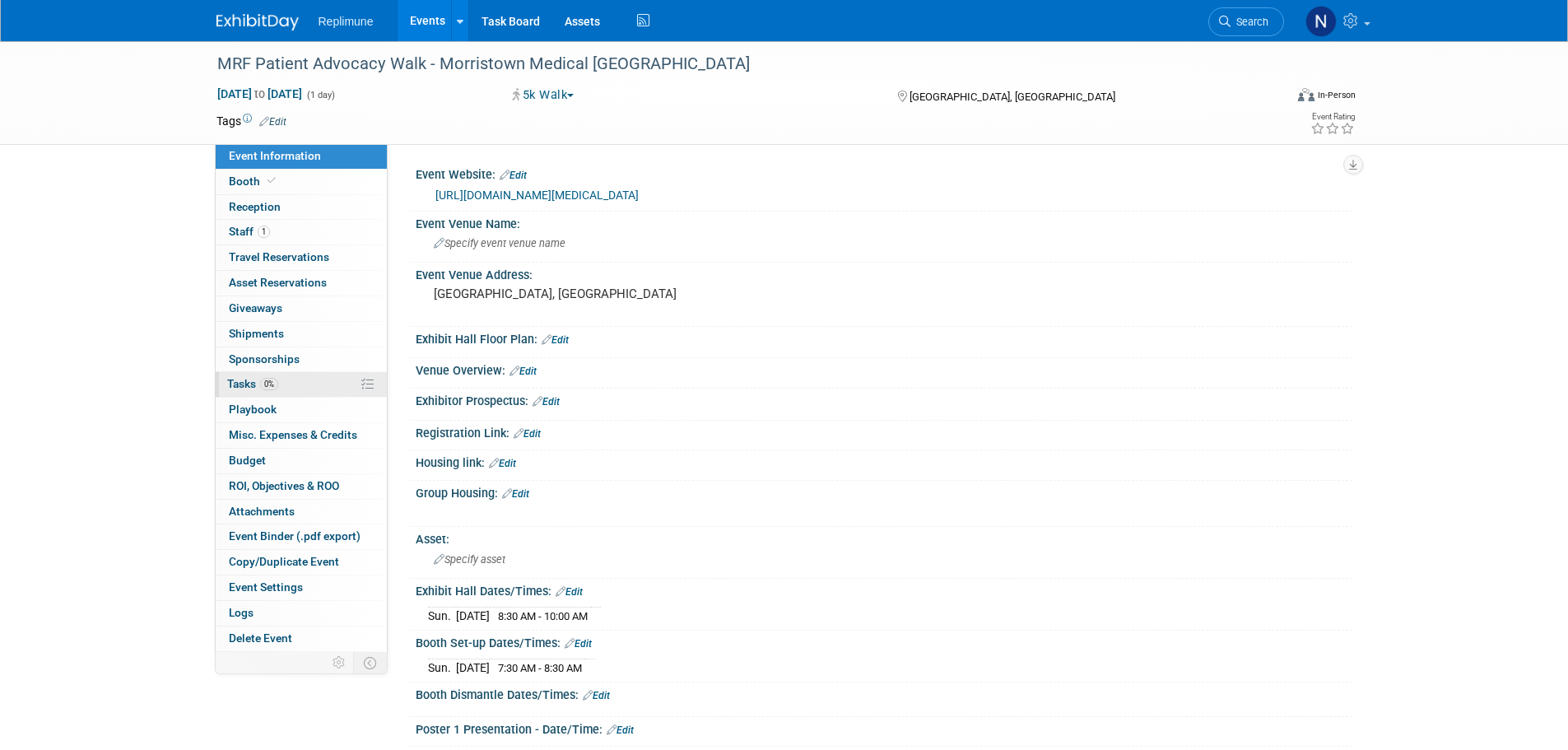
click at [242, 388] on span "Tasks 0%" at bounding box center [253, 383] width 51 height 13
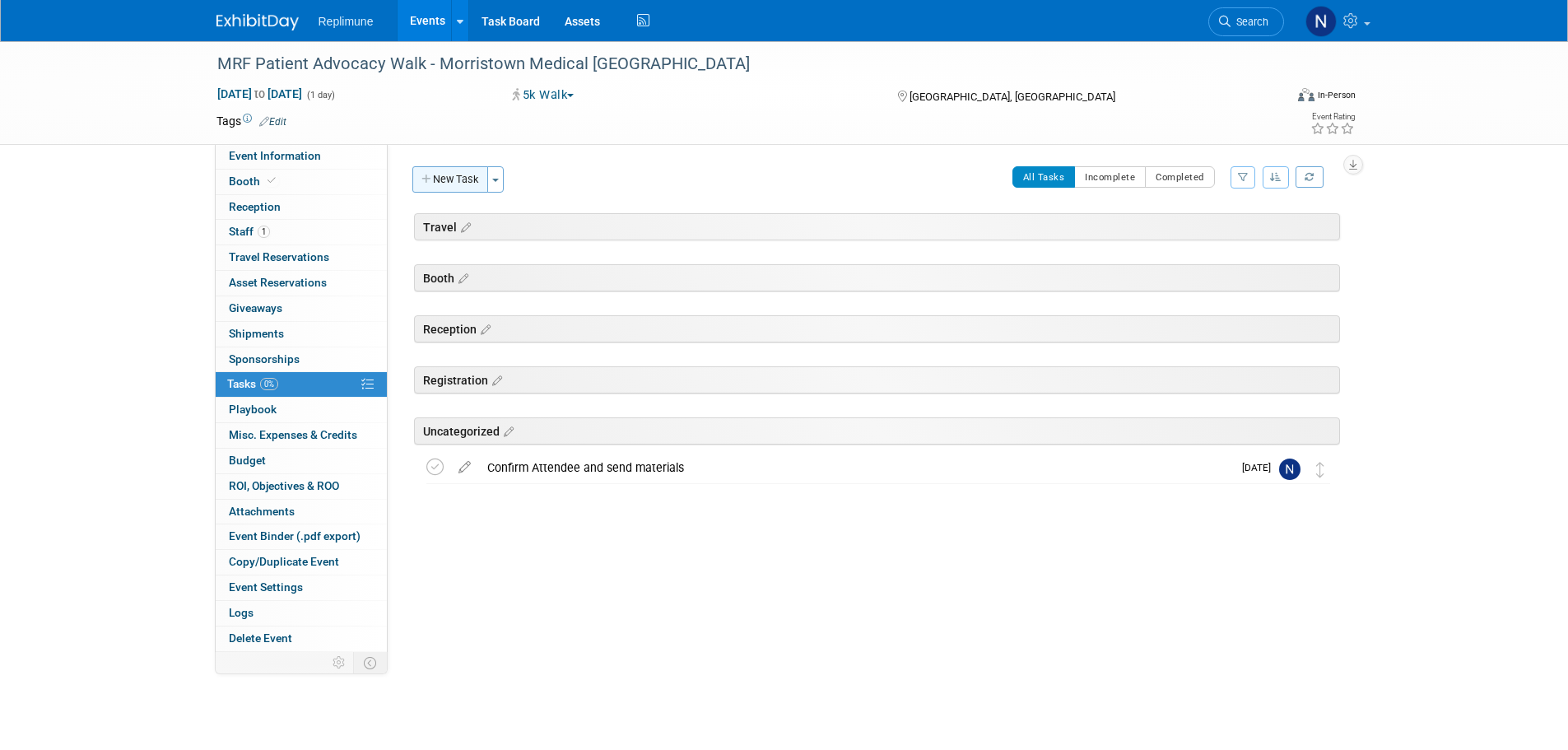
click at [445, 181] on button "New Task" at bounding box center [450, 180] width 76 height 26
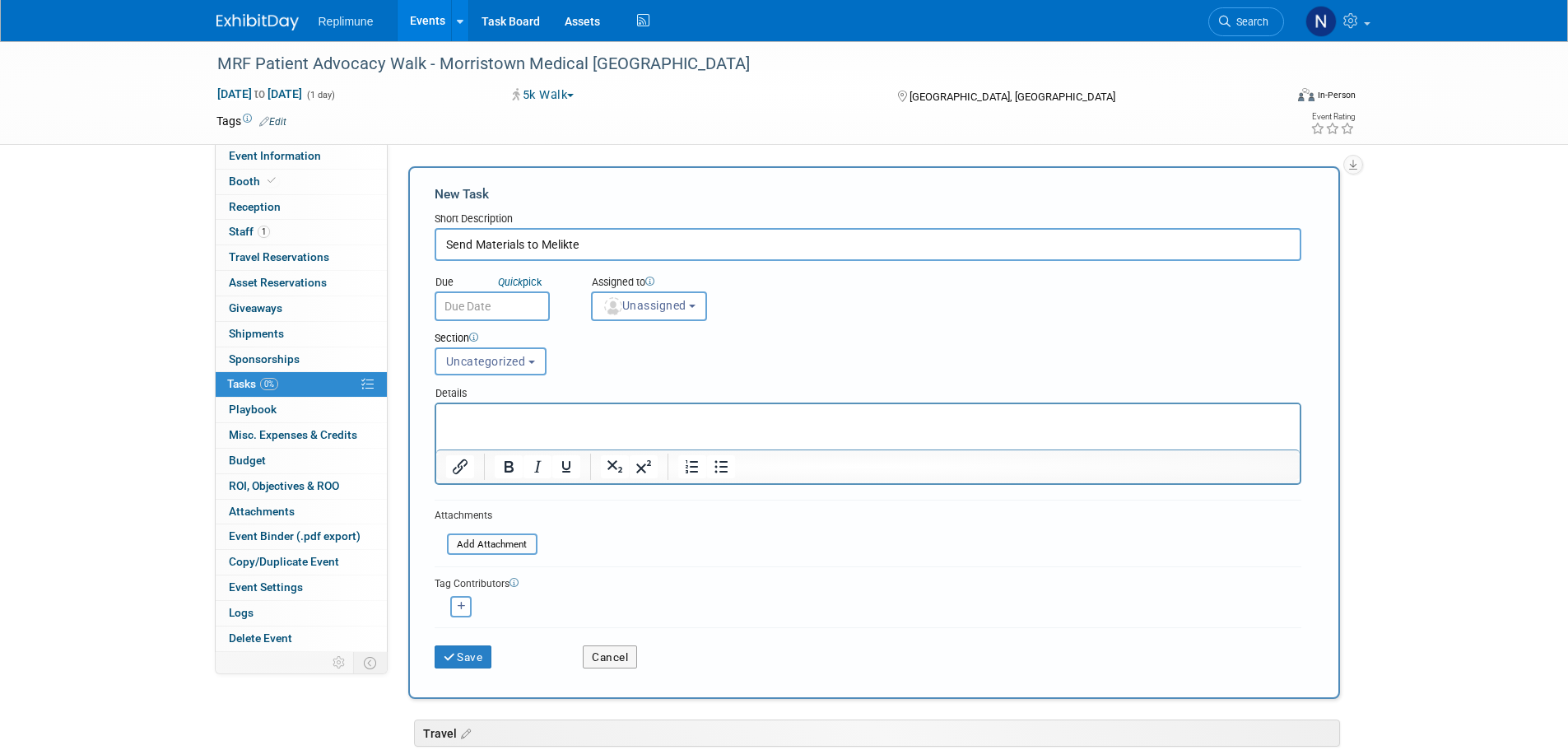
type input "Send Materials to Melikte"
click at [512, 301] on input "text" at bounding box center [492, 306] width 115 height 30
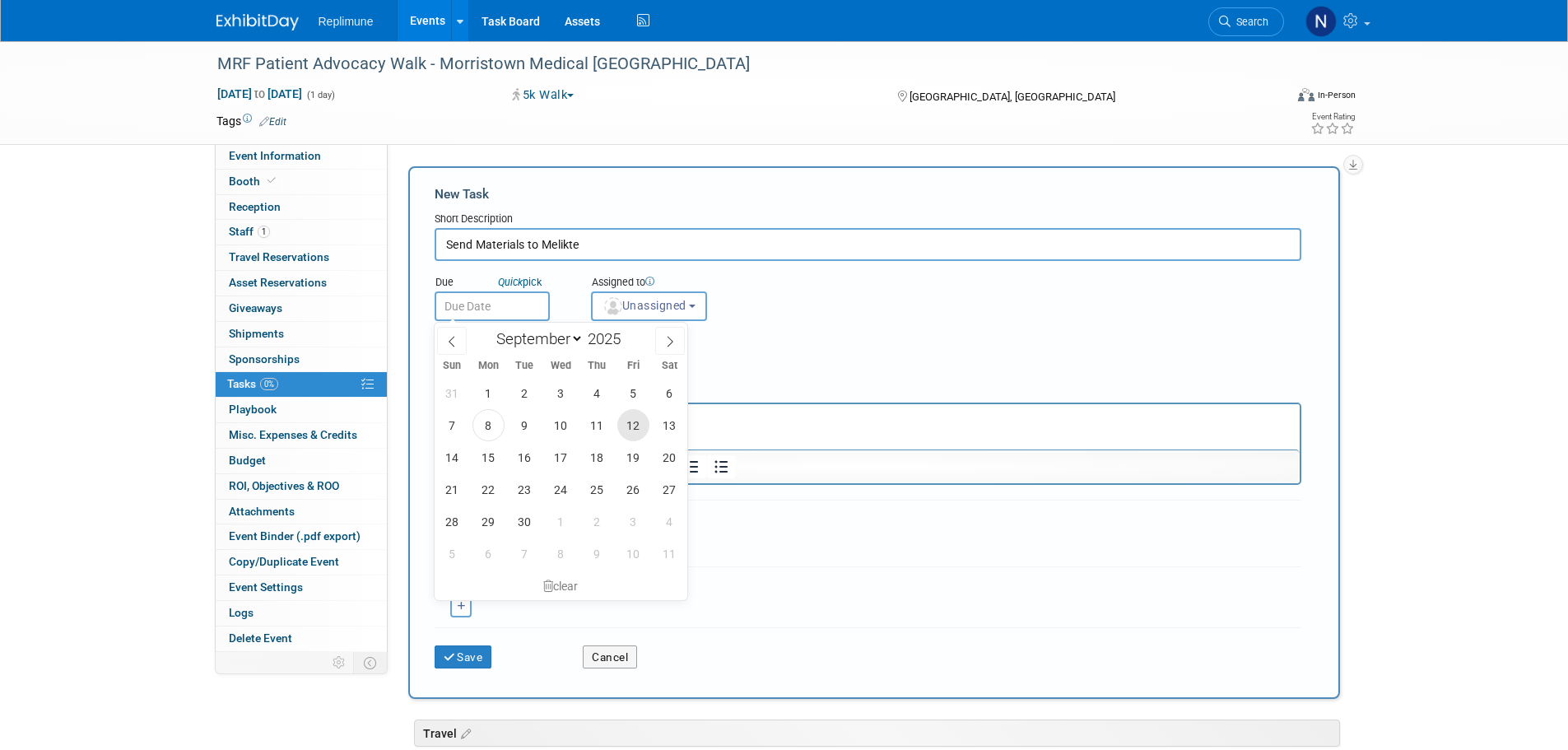
click at [631, 421] on span "12" at bounding box center [633, 425] width 32 height 32
type input "Sep 12, 2025"
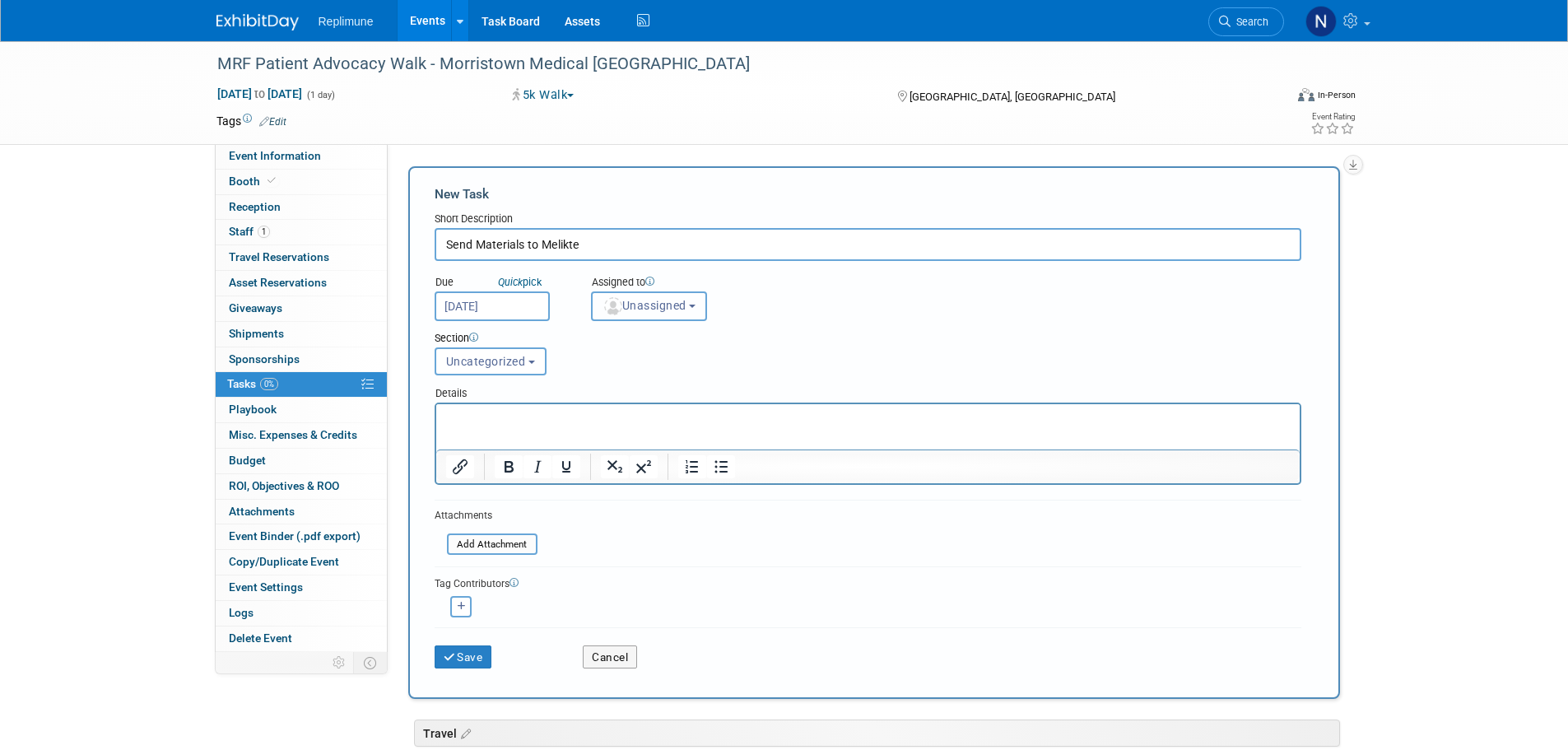
click at [665, 303] on span "Unassigned" at bounding box center [644, 305] width 84 height 13
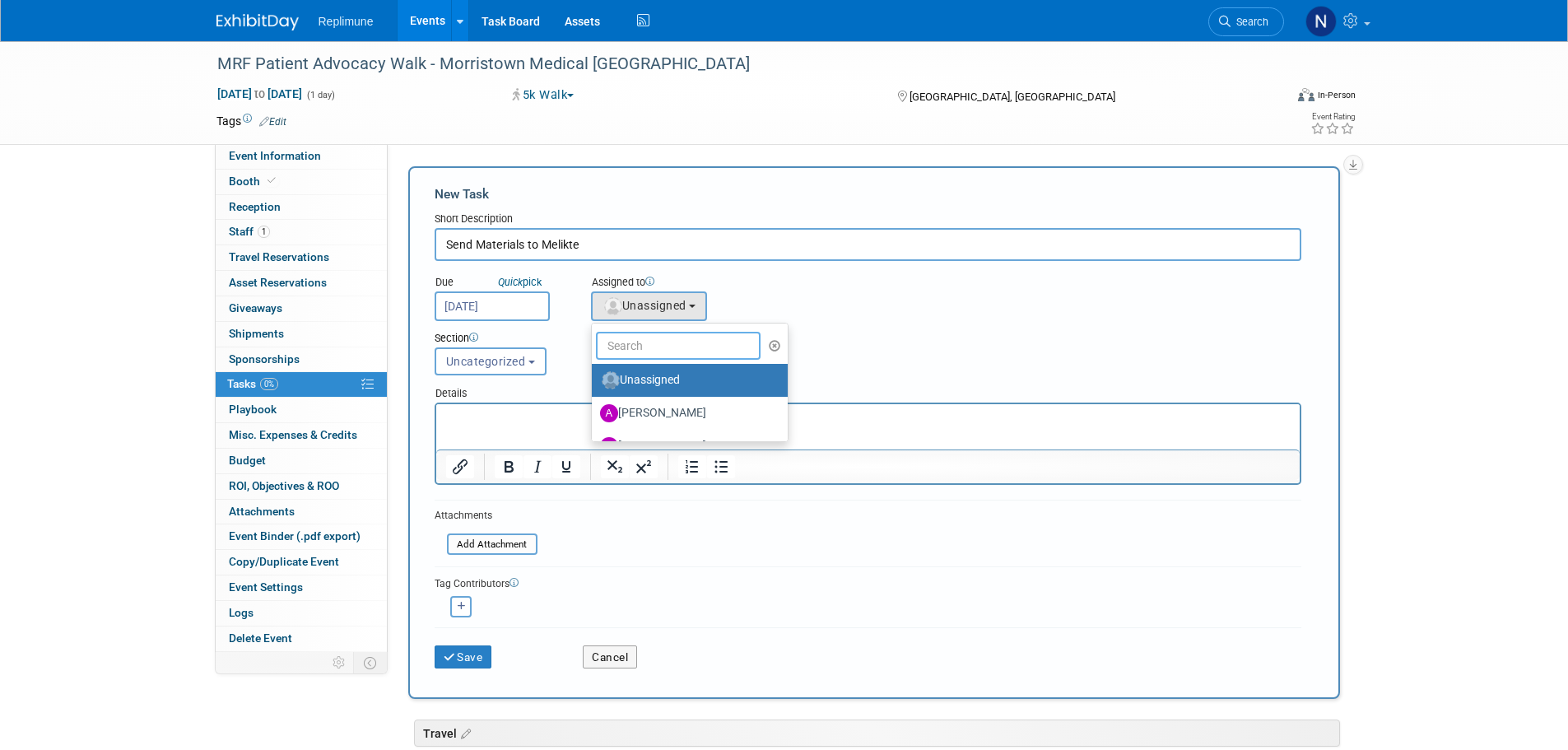
click at [655, 344] on input "text" at bounding box center [678, 345] width 165 height 28
type input "[PERSON_NAME]"
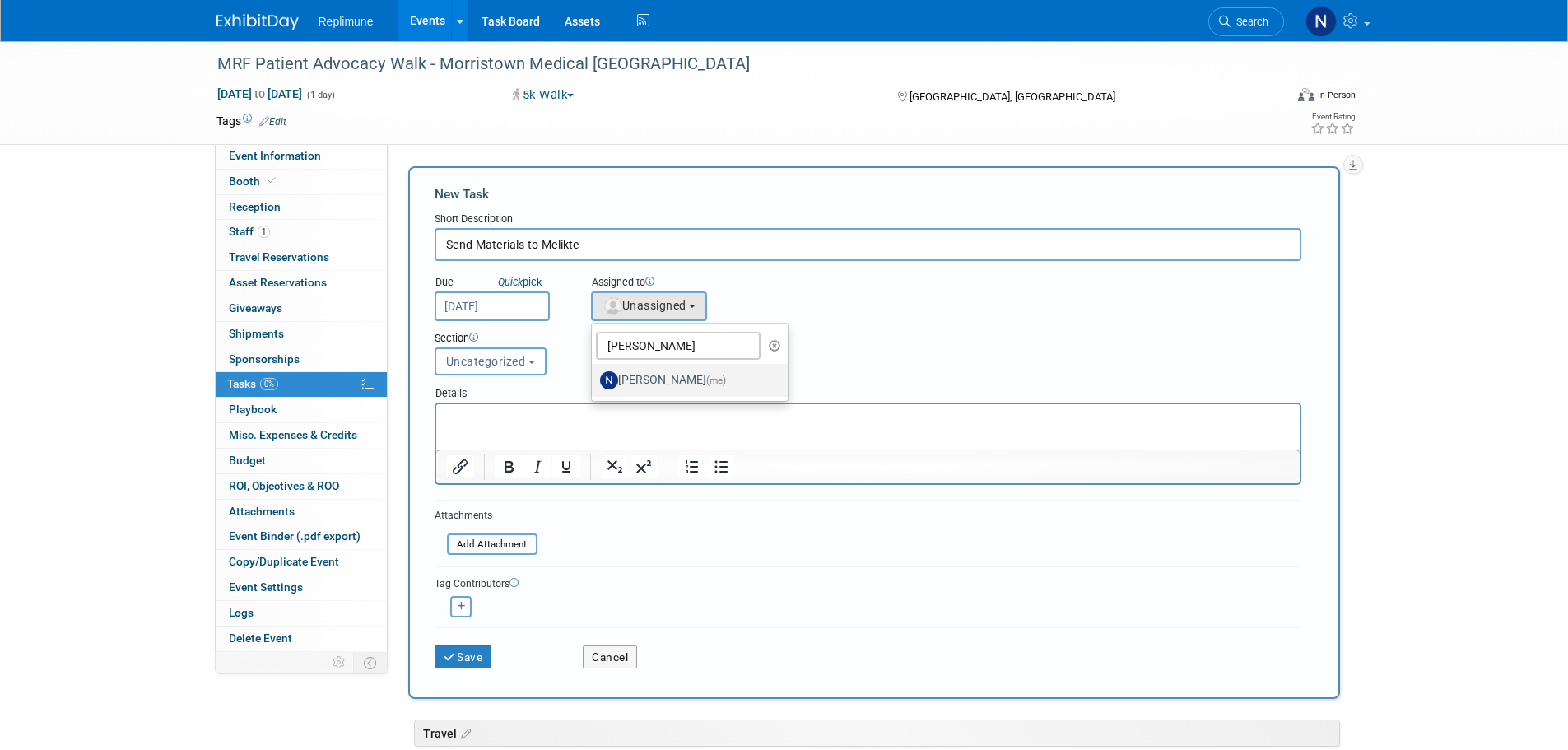
click at [662, 384] on label "Nicole Schaeffner (me)" at bounding box center [685, 380] width 172 height 26
click at [595, 384] on input "Nicole Schaeffner (me)" at bounding box center [589, 378] width 10 height 10
select select "ac887367-ed62-4216-a2e2-0a03cef3d40b"
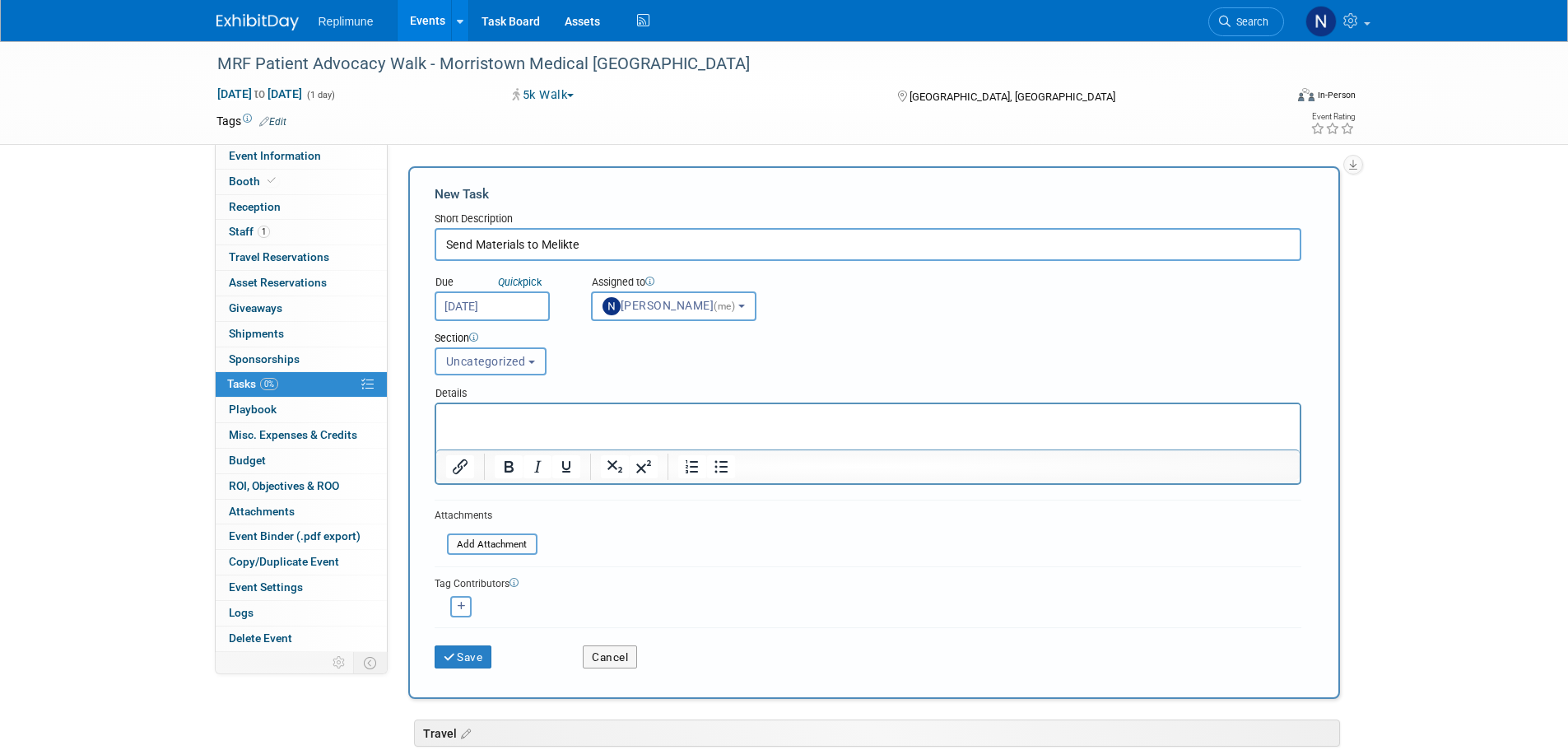
click at [503, 365] on span "Uncategorized" at bounding box center [487, 361] width 80 height 13
click at [460, 455] on label "Booth" at bounding box center [489, 452] width 91 height 22
click at [438, 455] on input "Booth" at bounding box center [433, 453] width 10 height 10
select select "11266885"
click at [526, 411] on p "Rich Text Area. Press ALT-0 for help." at bounding box center [868, 419] width 845 height 17
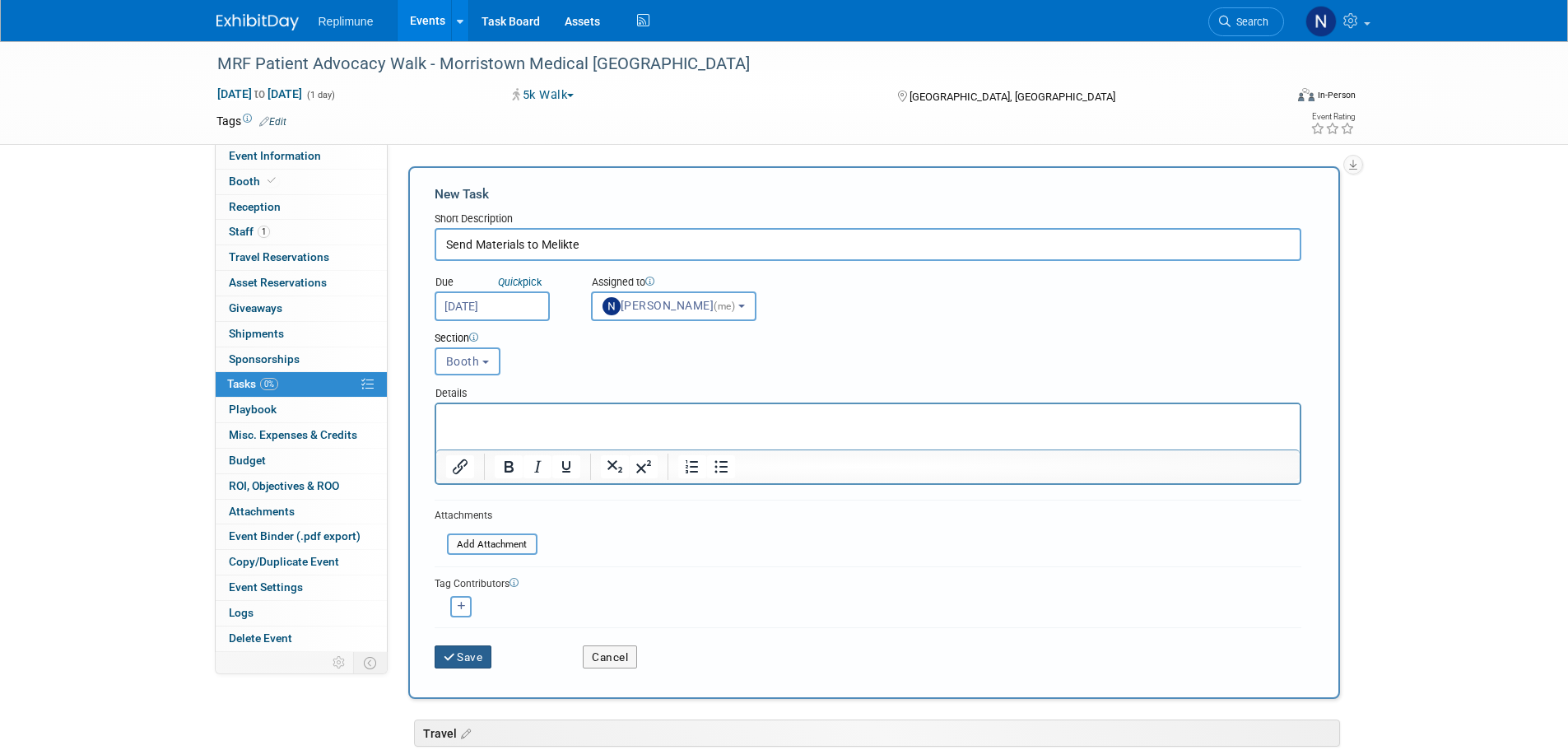
click at [449, 649] on button "Save" at bounding box center [463, 657] width 58 height 23
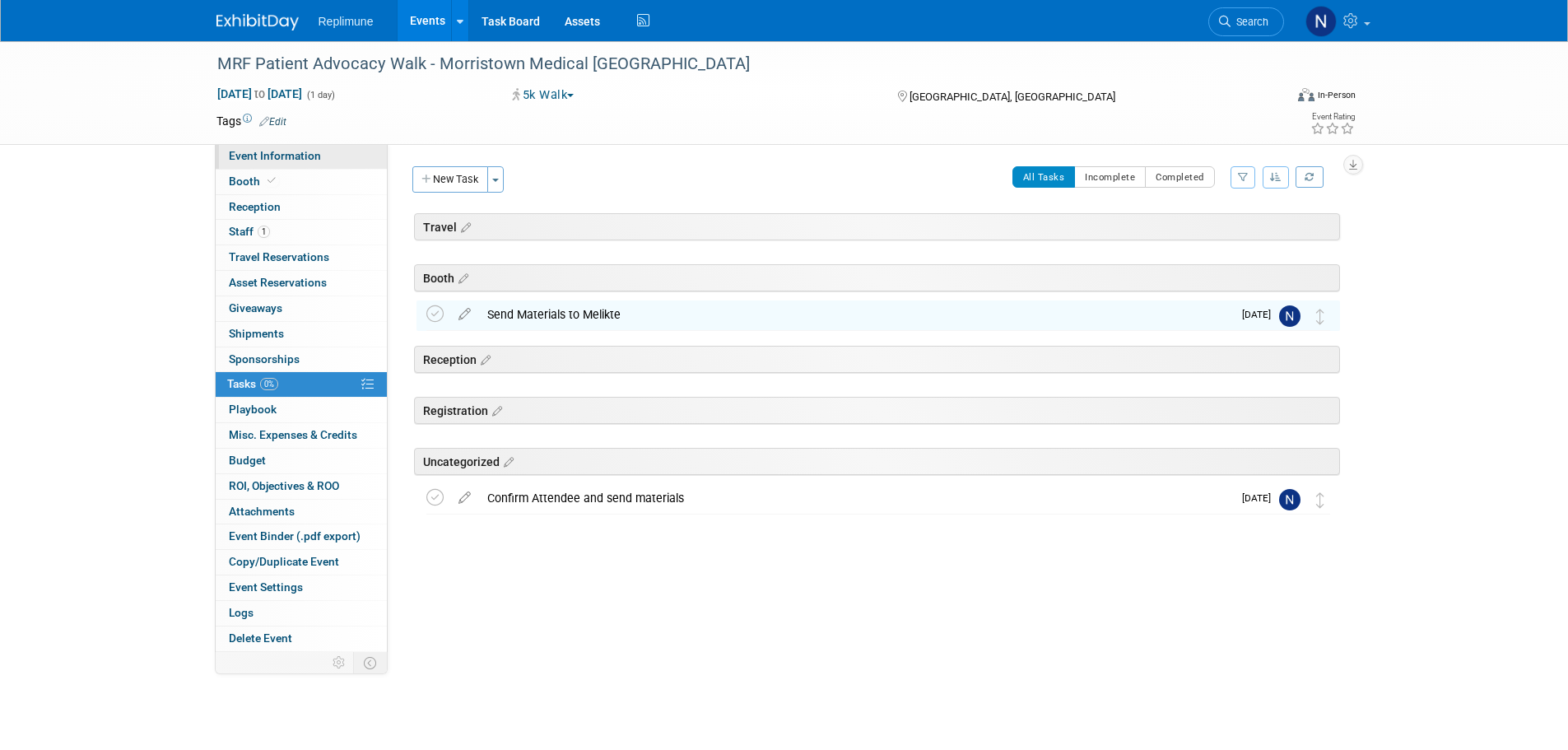
click at [317, 154] on span "Event Information" at bounding box center [275, 155] width 92 height 13
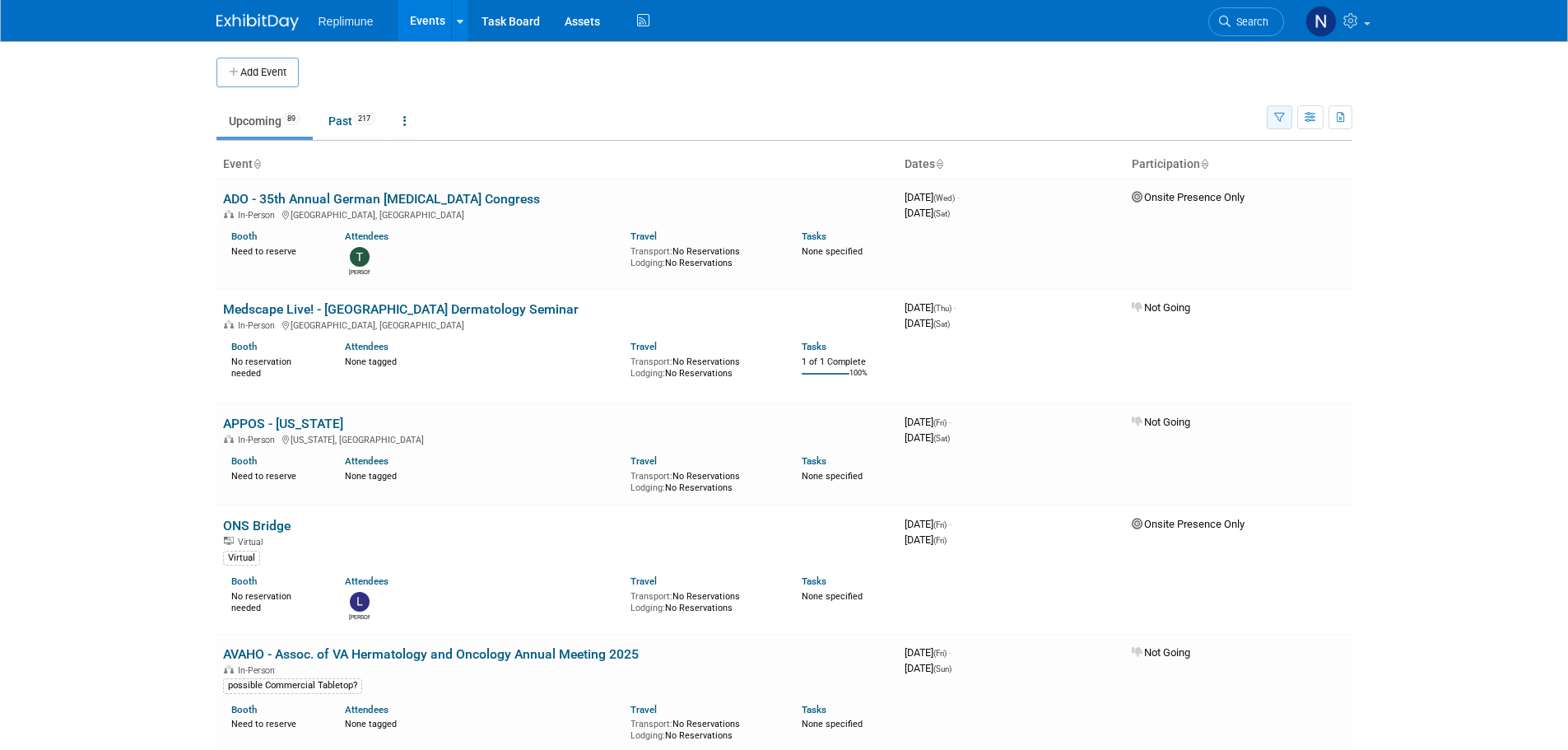
click at [1271, 116] on button "button" at bounding box center [1279, 117] width 25 height 24
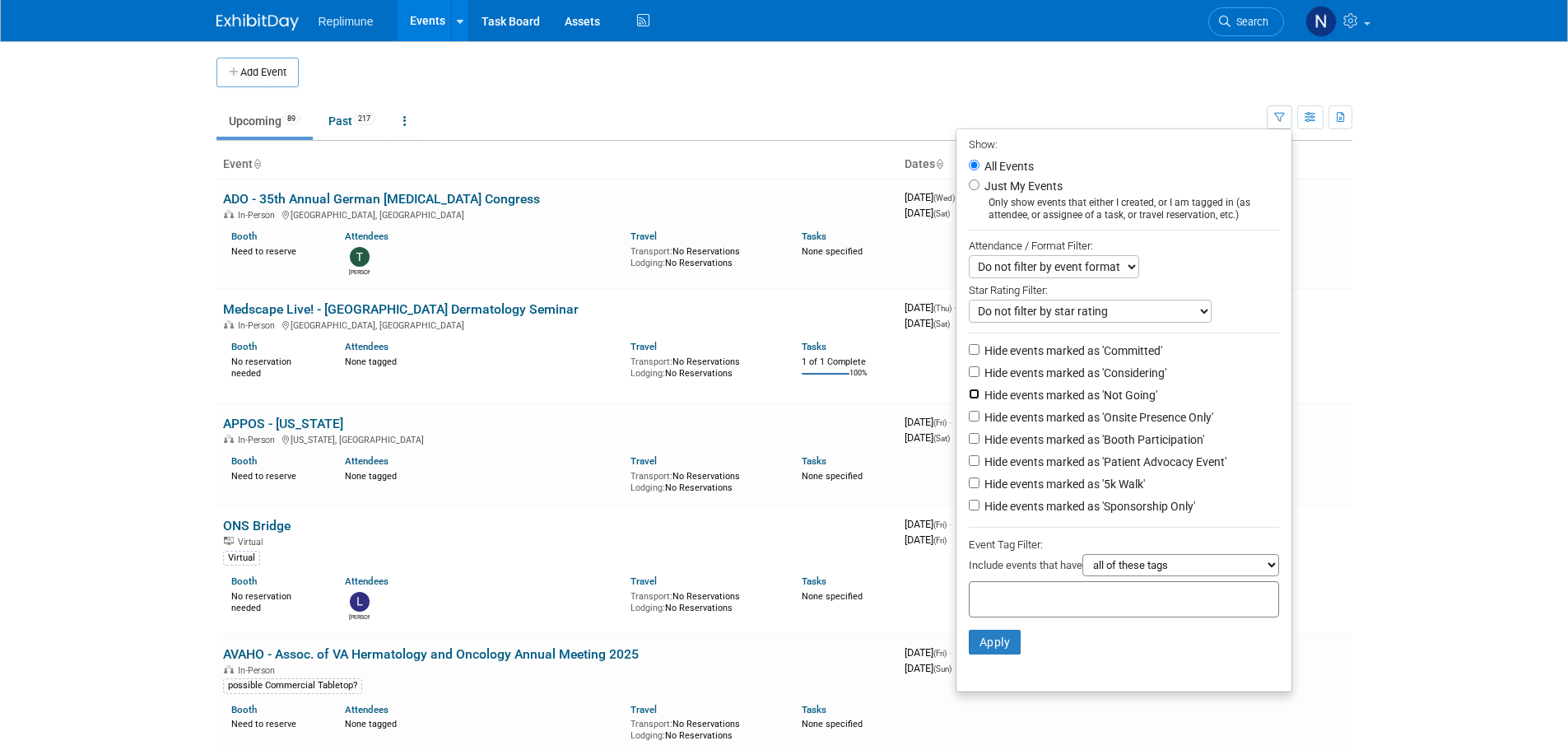
click at [969, 399] on input "Hide events marked as 'Not Going'" at bounding box center [974, 394] width 10 height 10
checkbox input "true"
click at [992, 643] on button "Apply" at bounding box center [995, 642] width 52 height 24
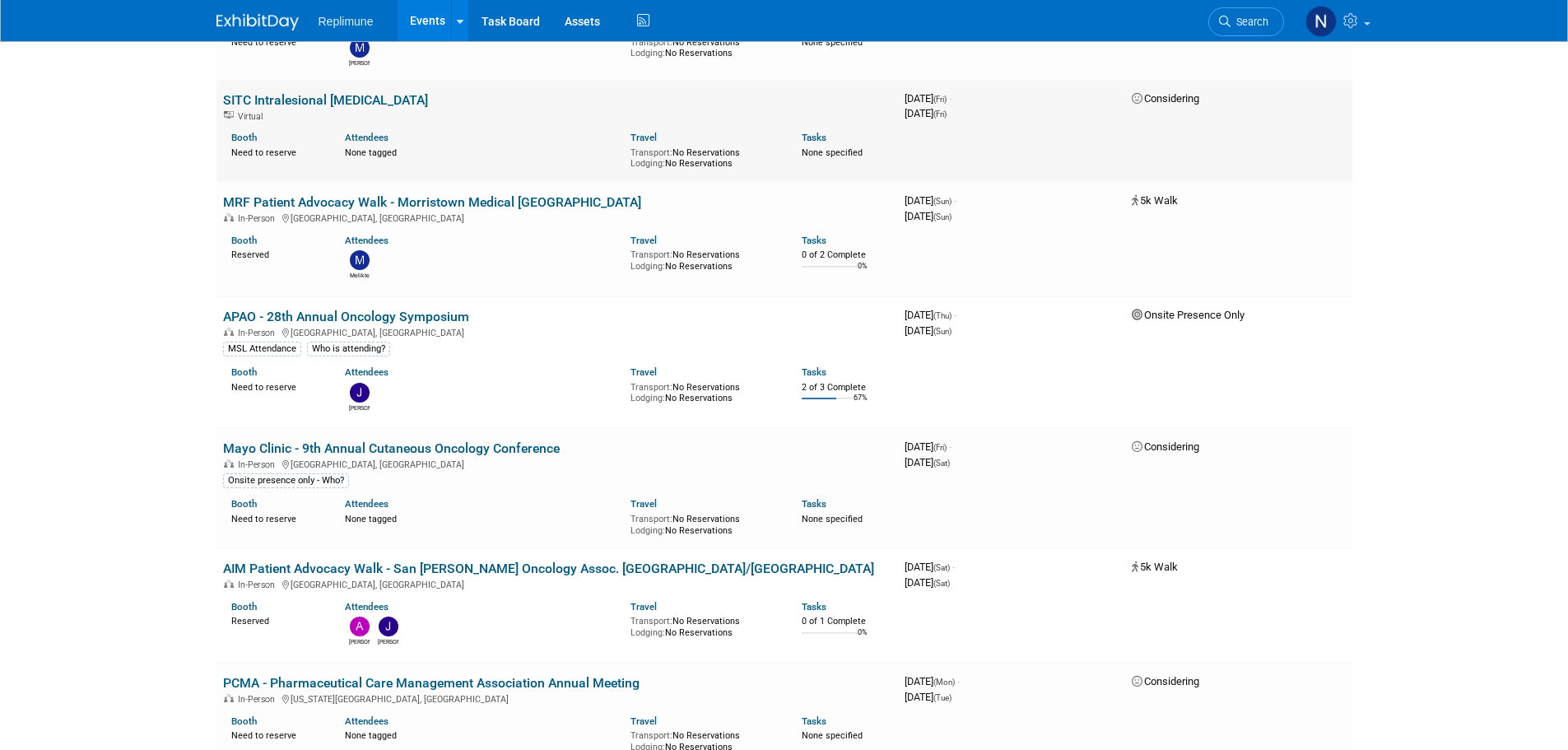
scroll to position [741, 0]
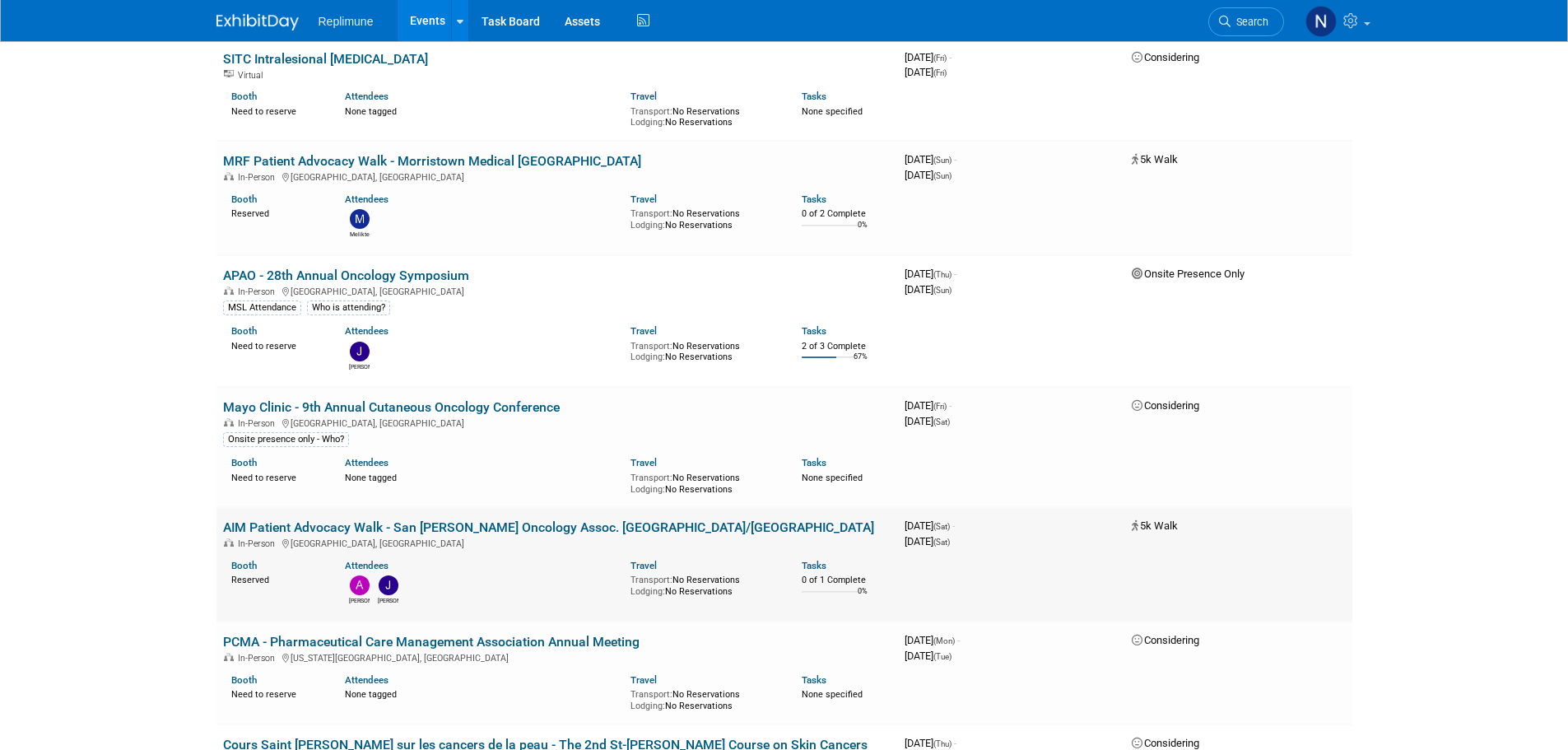
click at [365, 526] on link "AIM Patient Advocacy Walk - San [PERSON_NAME] Oncology Assoc. [GEOGRAPHIC_DATA]…" at bounding box center [549, 528] width 651 height 16
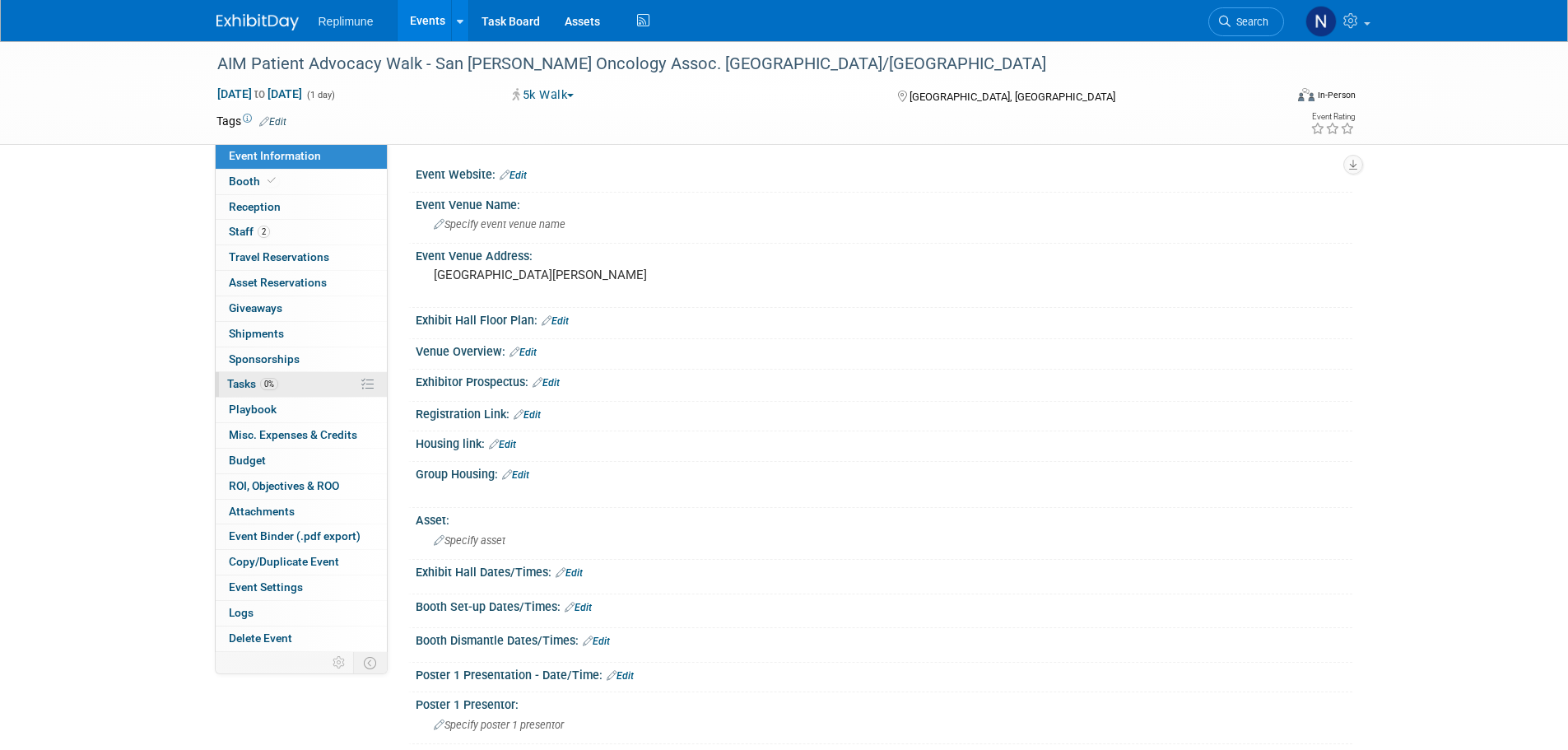
click at [241, 380] on span "Tasks 0%" at bounding box center [253, 383] width 51 height 13
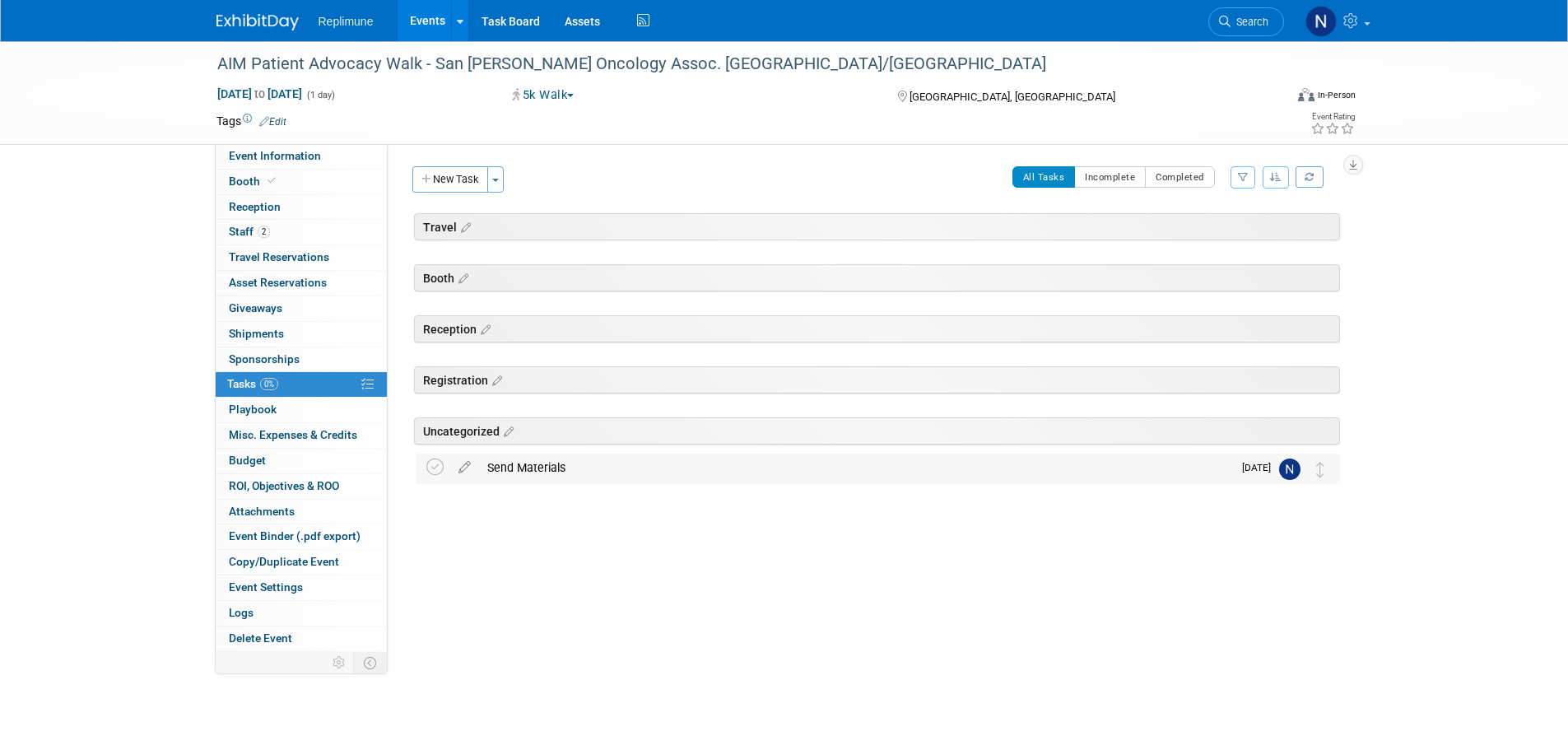
click at [526, 469] on div "Send Materials" at bounding box center [856, 467] width 753 height 28
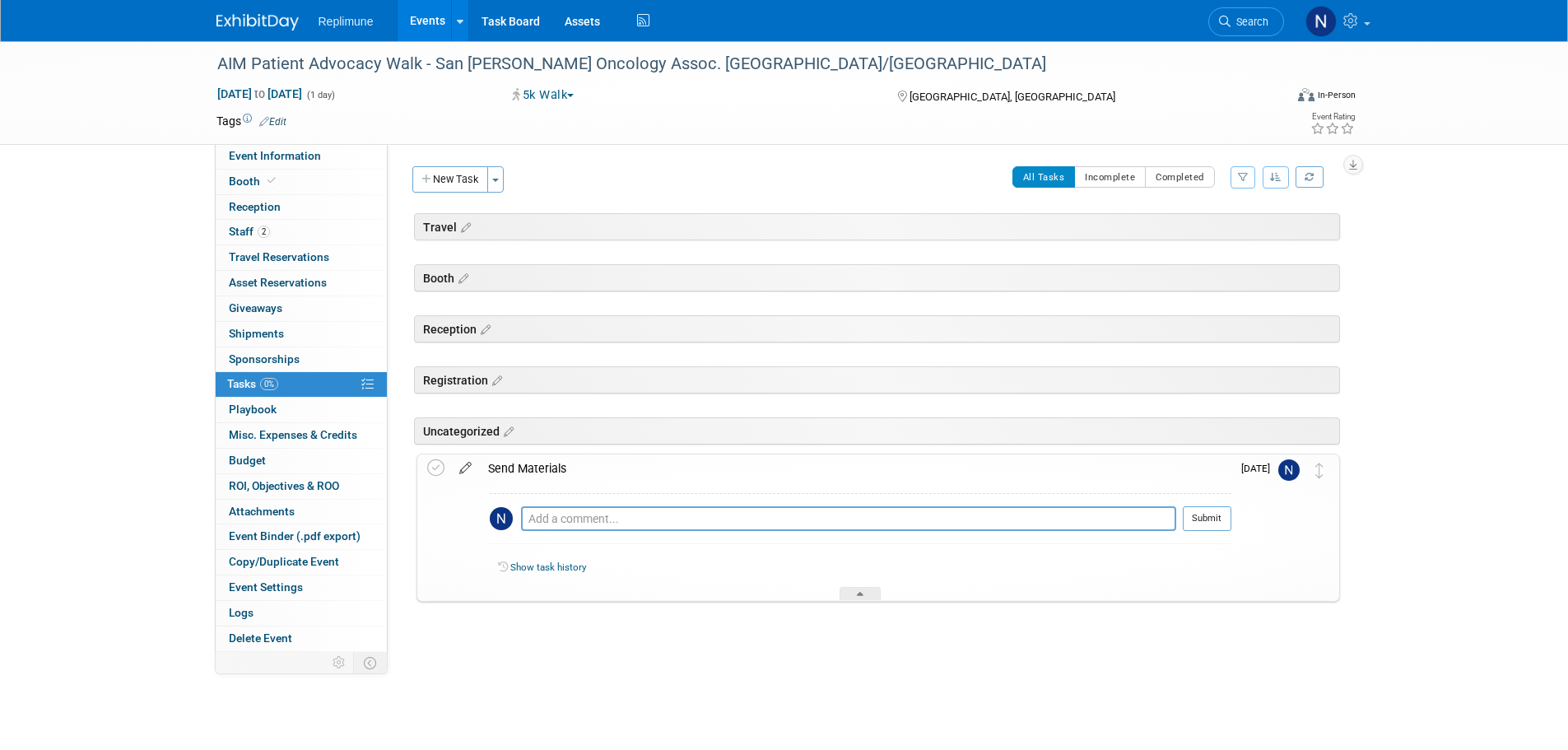
click at [467, 466] on icon at bounding box center [465, 465] width 29 height 21
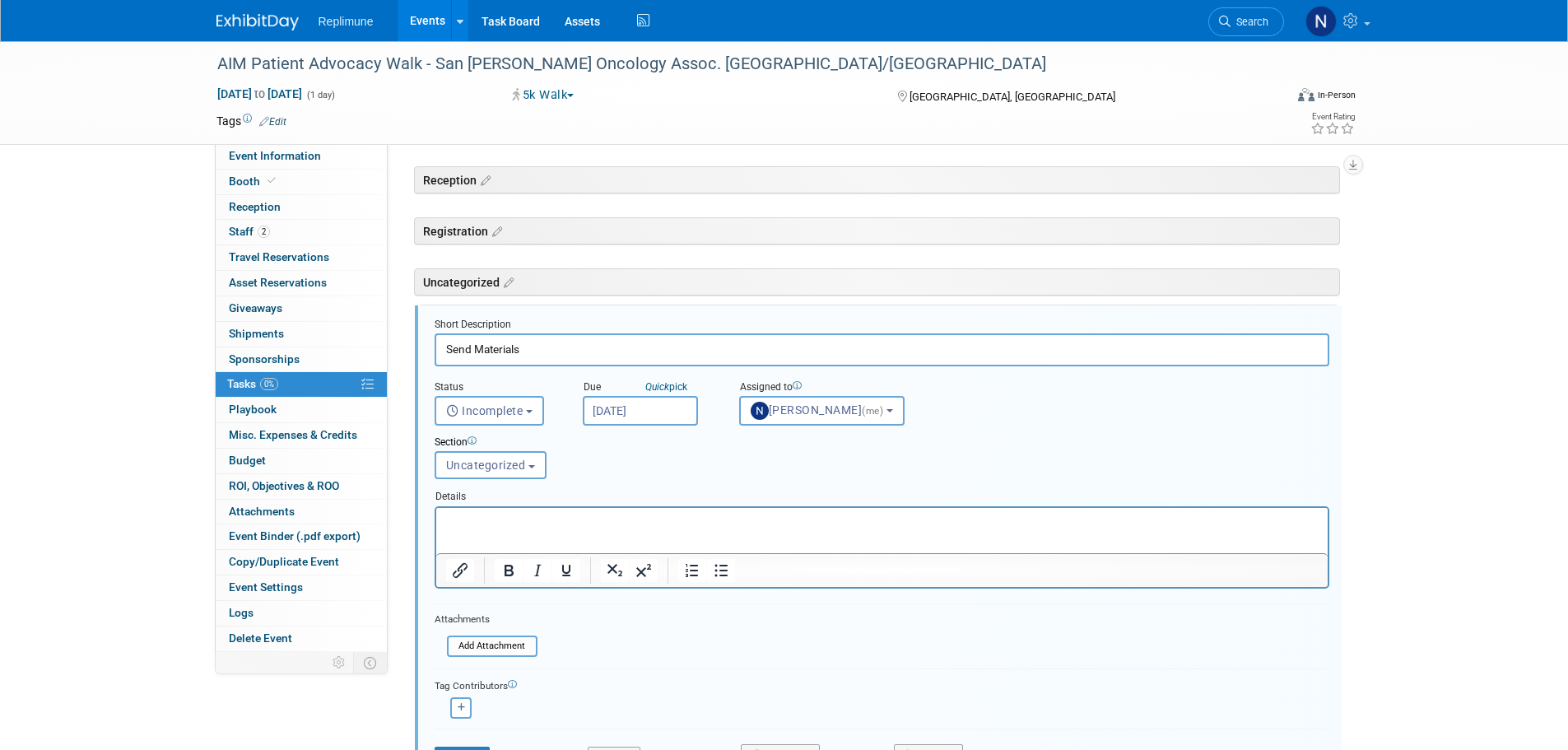
scroll to position [214, 0]
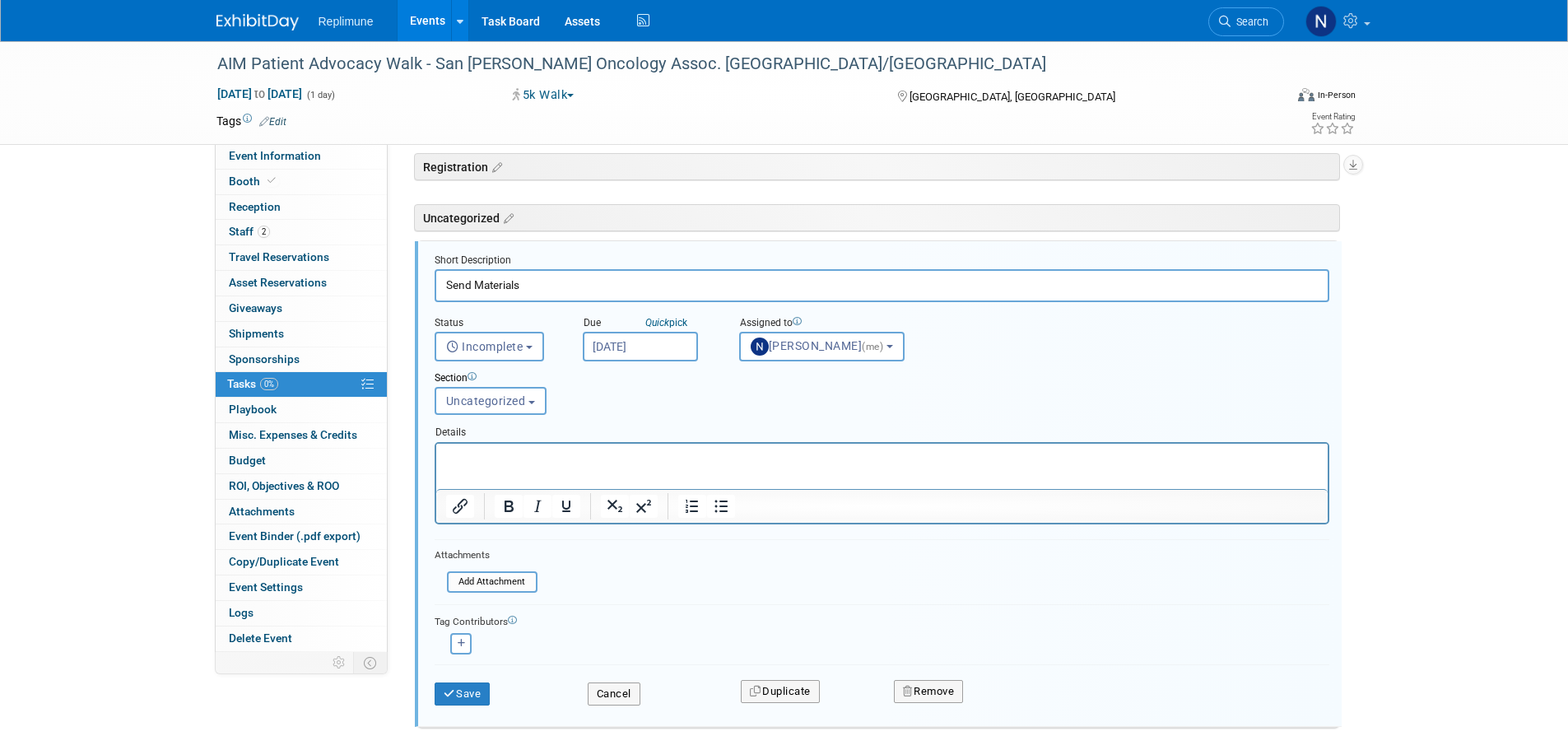
click at [611, 344] on input "[DATE]" at bounding box center [640, 346] width 115 height 30
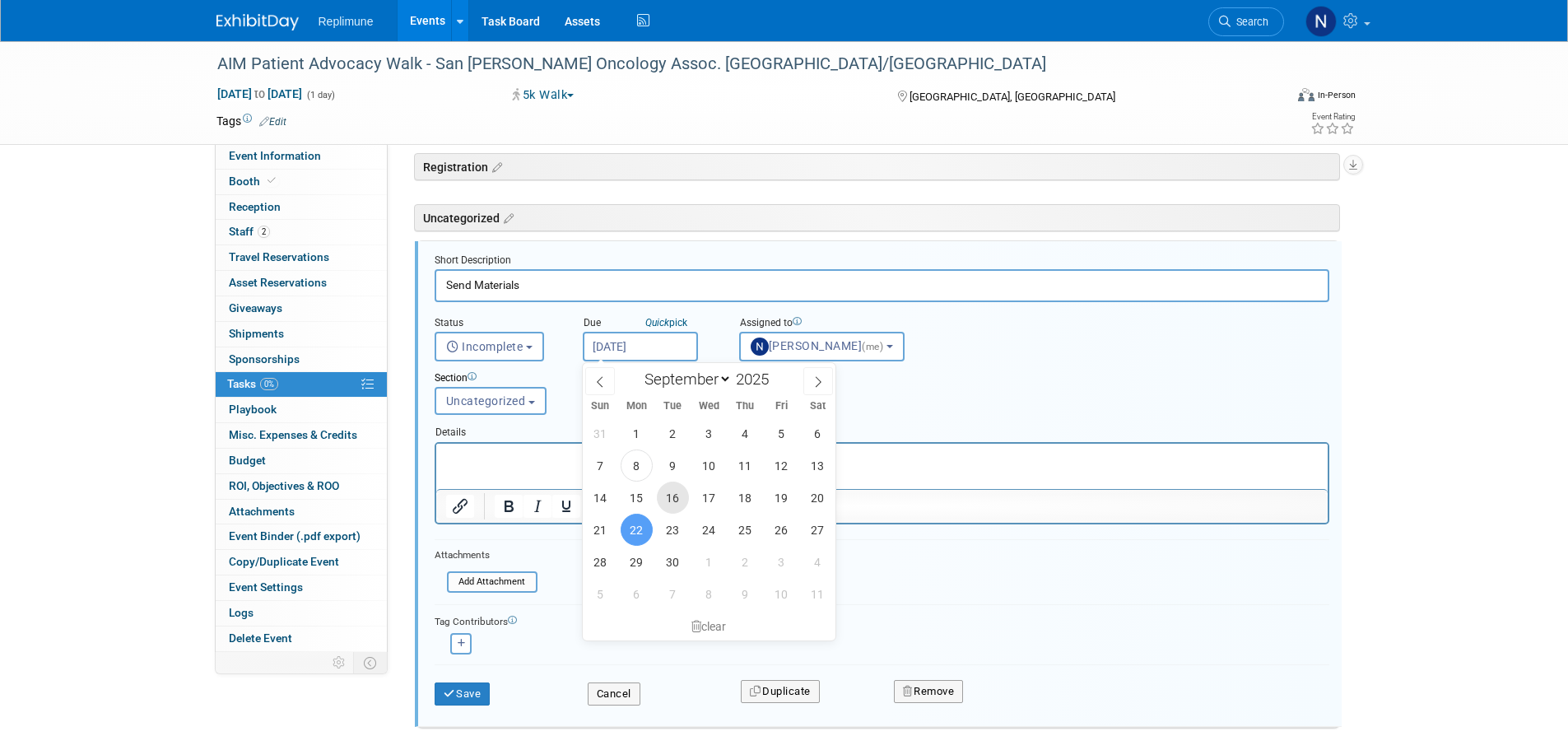
click at [676, 493] on span "16" at bounding box center [672, 497] width 32 height 32
type input "[DATE]"
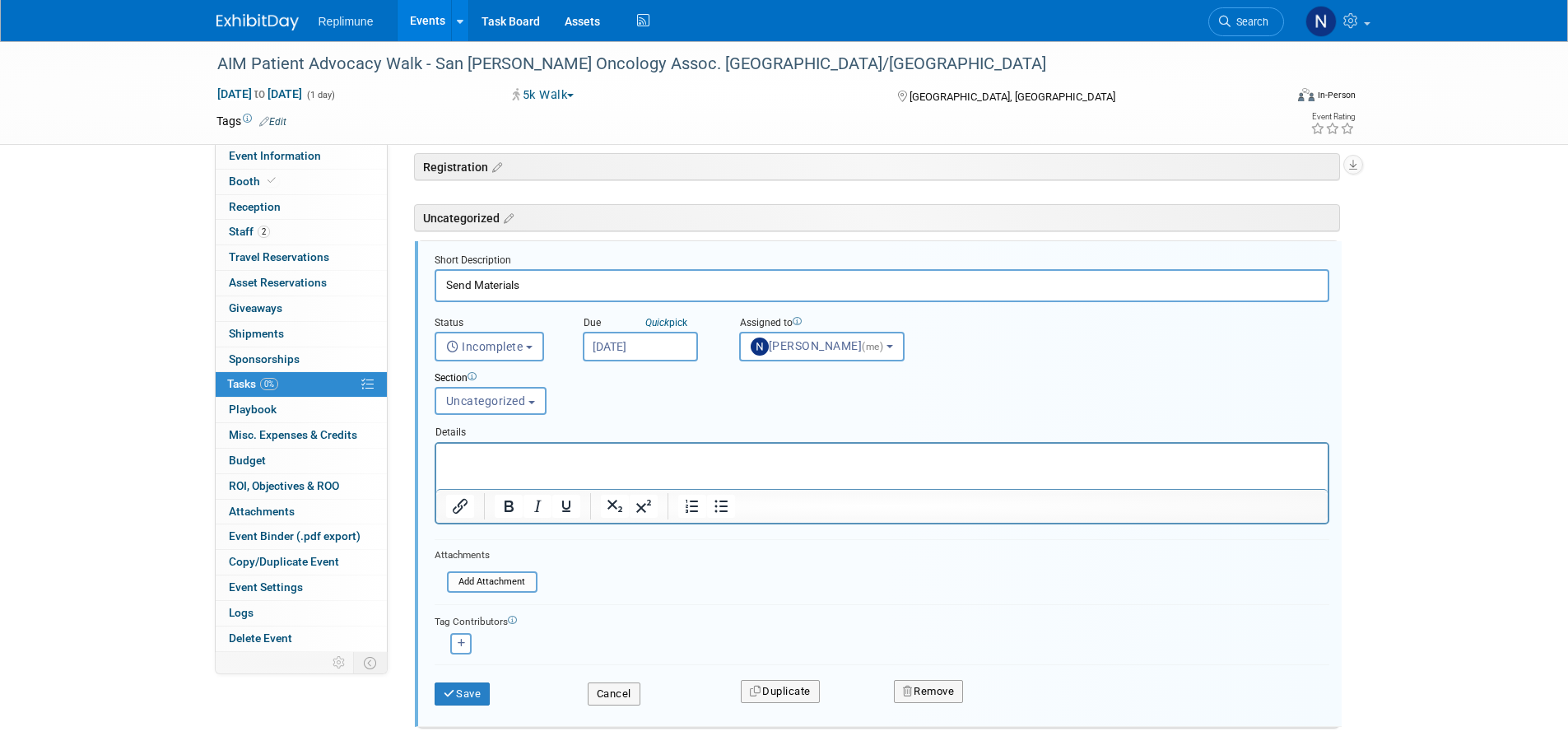
click at [535, 464] on p "Rich Text Area. Press ALT-0 for help." at bounding box center [882, 457] width 873 height 16
click at [553, 283] on input "Send Materials" at bounding box center [882, 285] width 895 height 32
type input "Send Materials to Alex - Peter to send tablecloth etc. to Alex"
click at [447, 695] on icon "submit" at bounding box center [450, 693] width 13 height 10
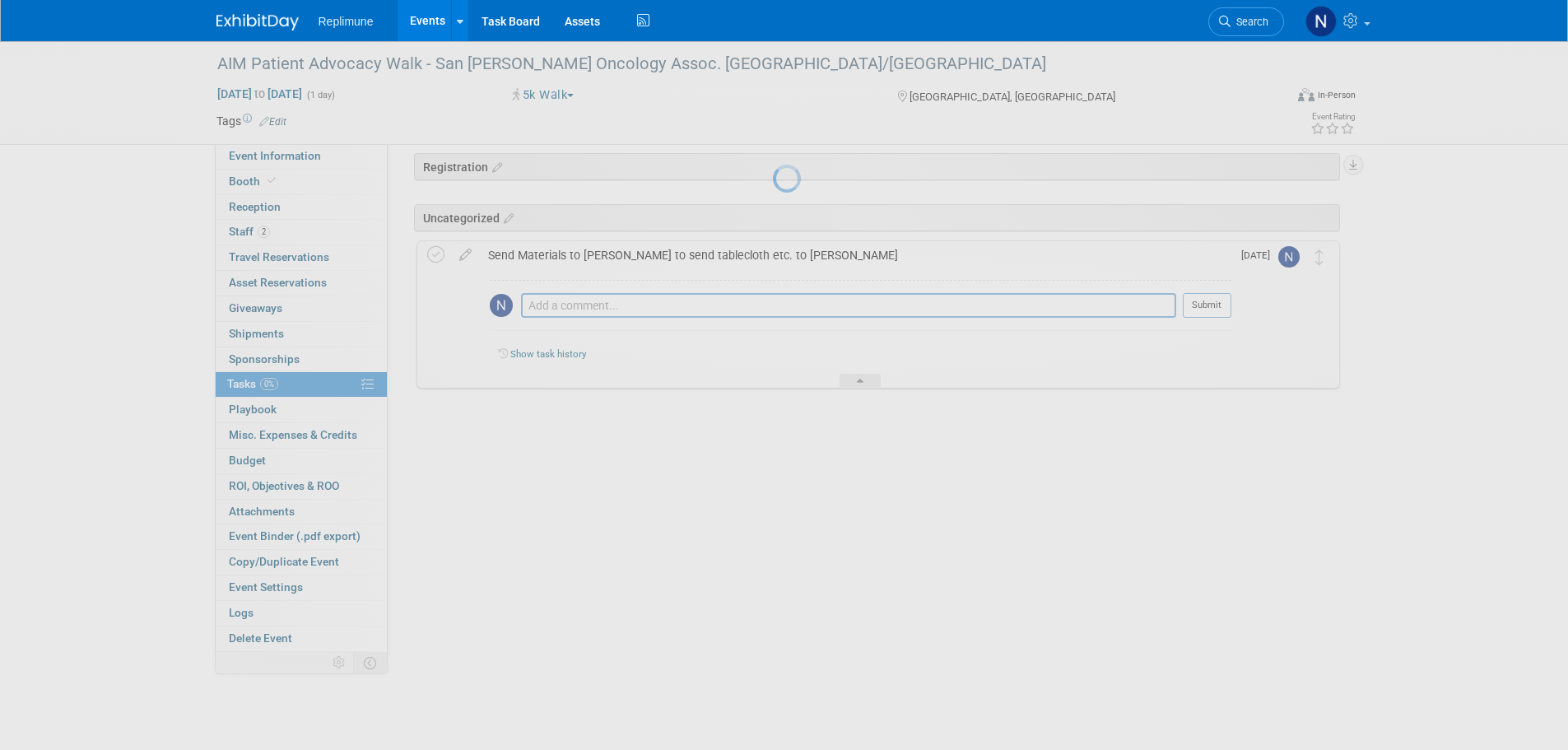
scroll to position [0, 0]
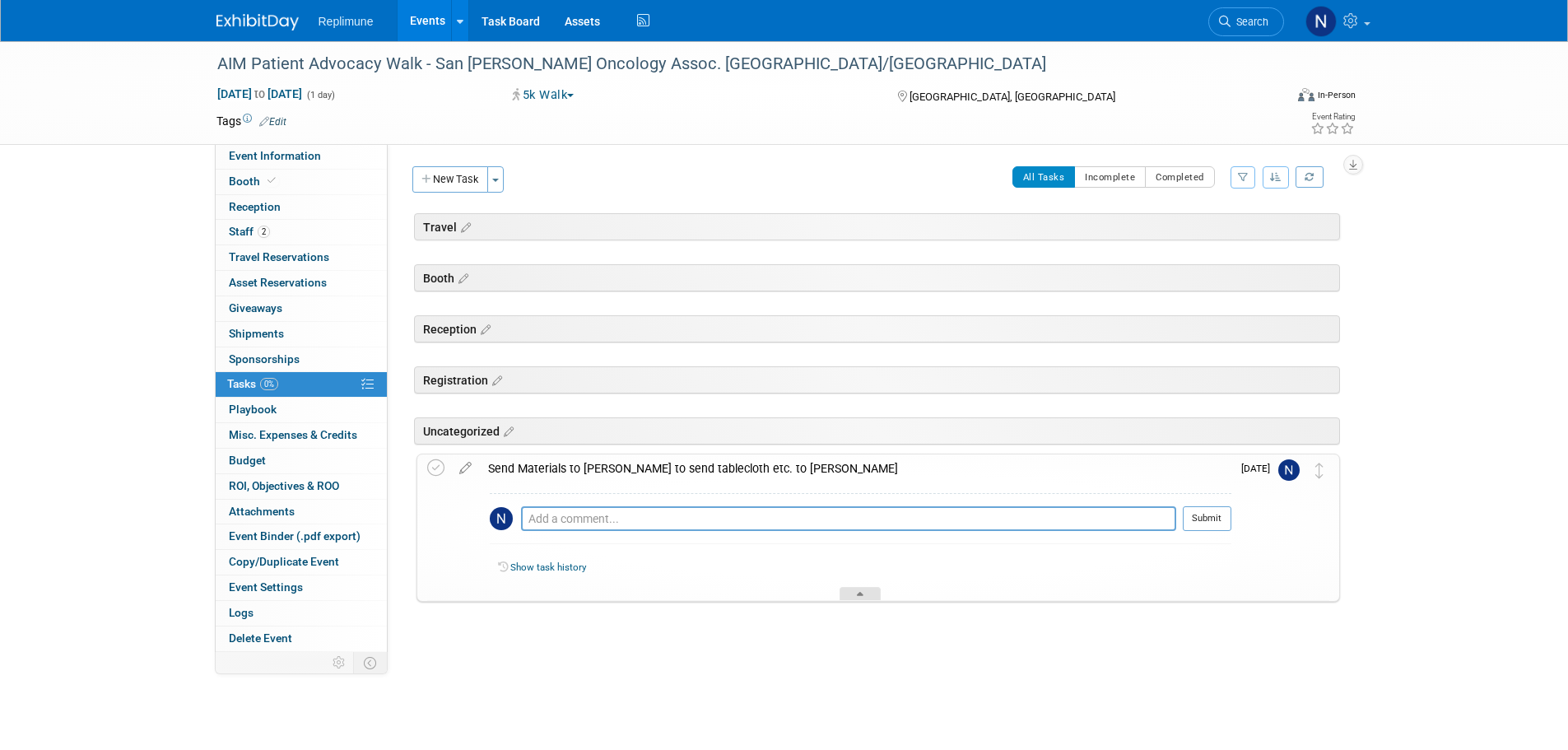
click at [852, 594] on div at bounding box center [860, 594] width 41 height 14
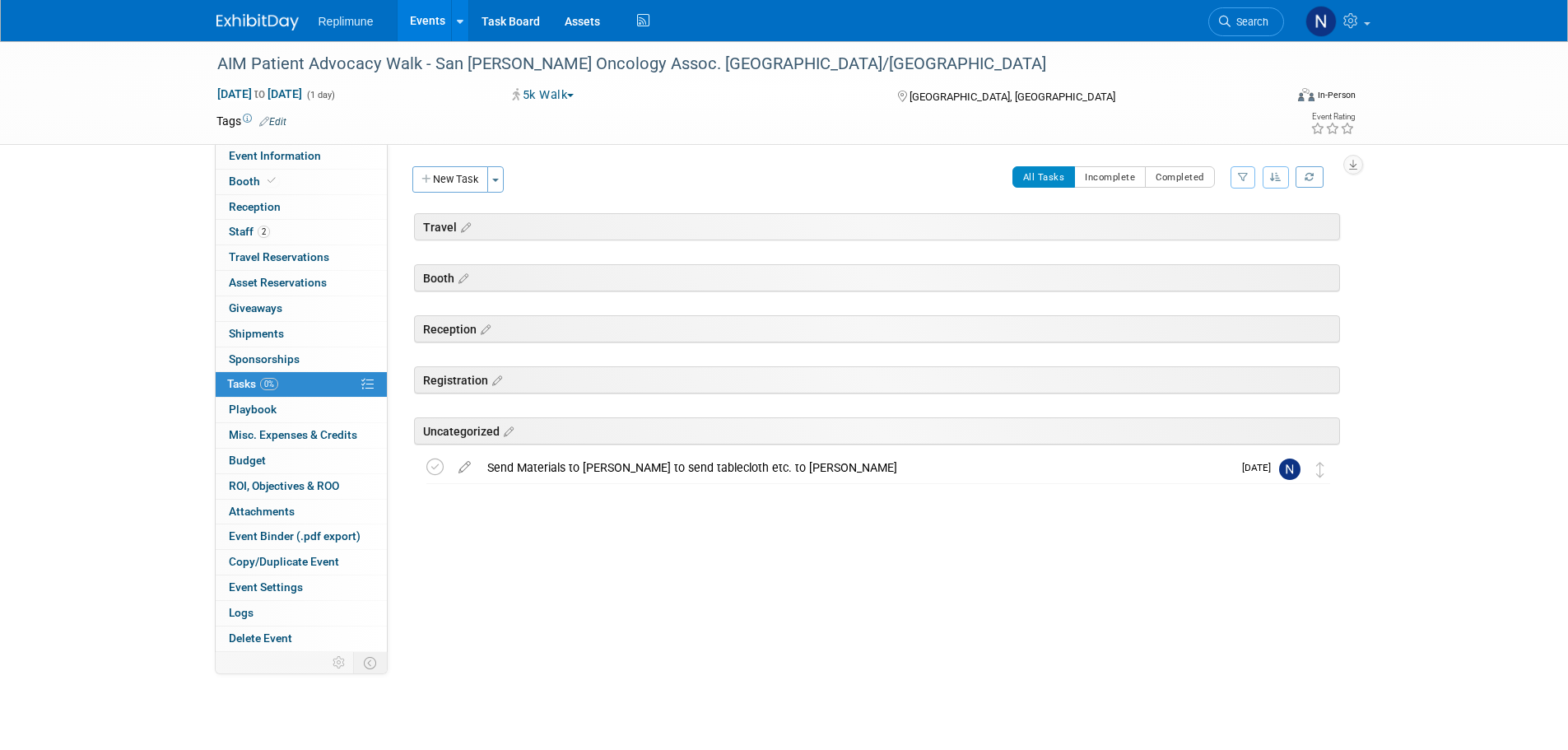
click at [413, 23] on link "Events" at bounding box center [427, 20] width 60 height 41
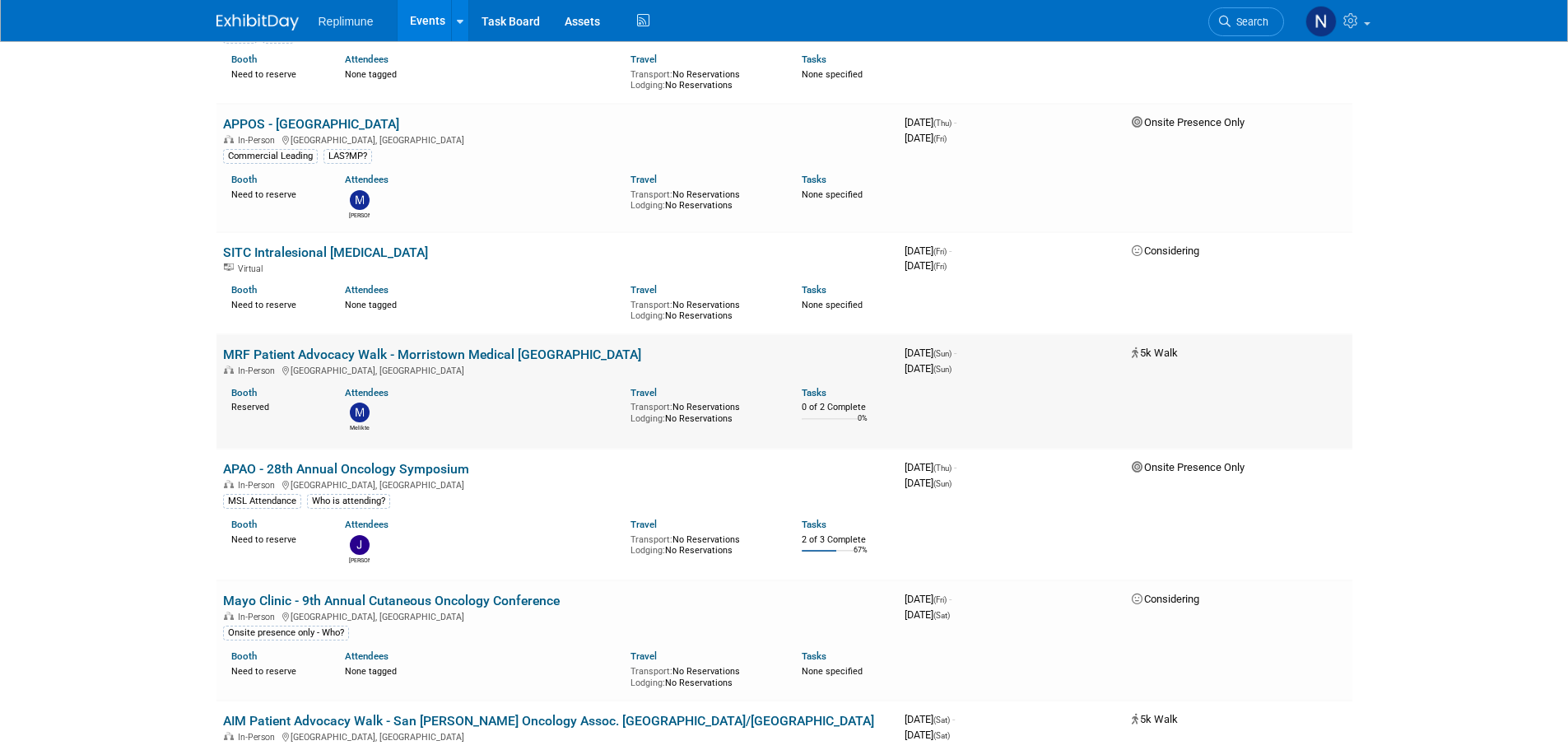
scroll to position [576, 0]
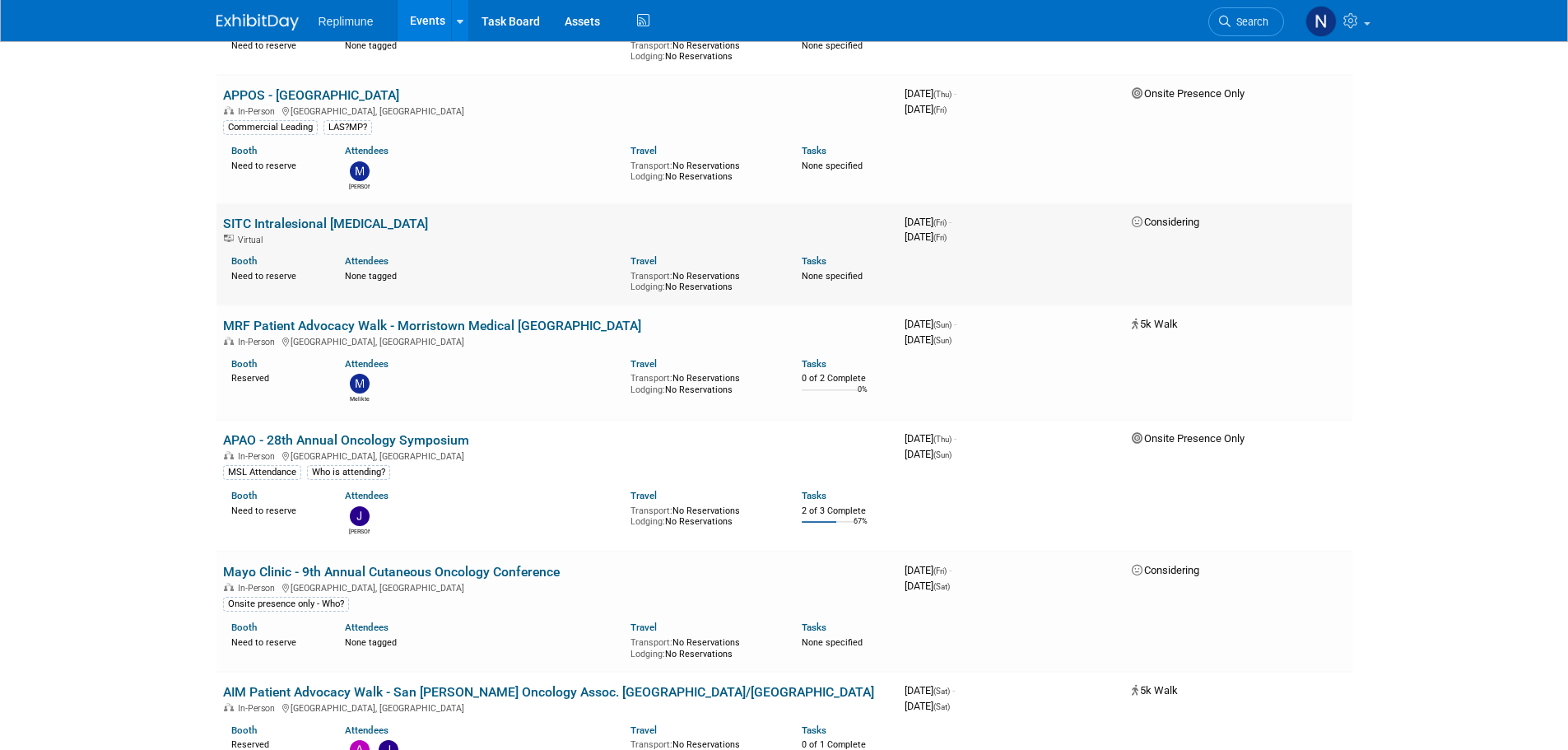
click at [358, 221] on link "SITC Intralesional [MEDICAL_DATA]" at bounding box center [325, 223] width 205 height 16
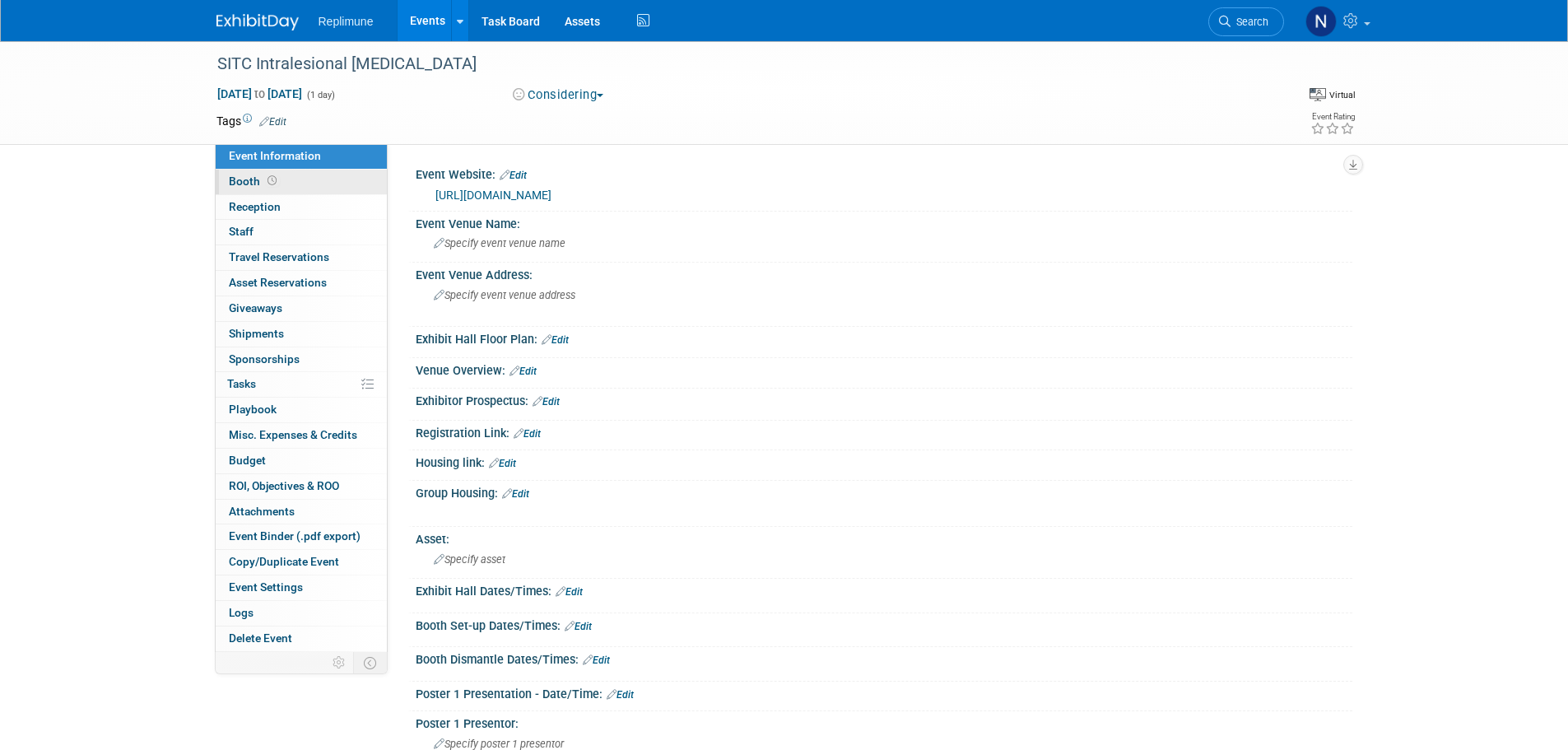
click at [234, 175] on span "Booth" at bounding box center [254, 181] width 51 height 13
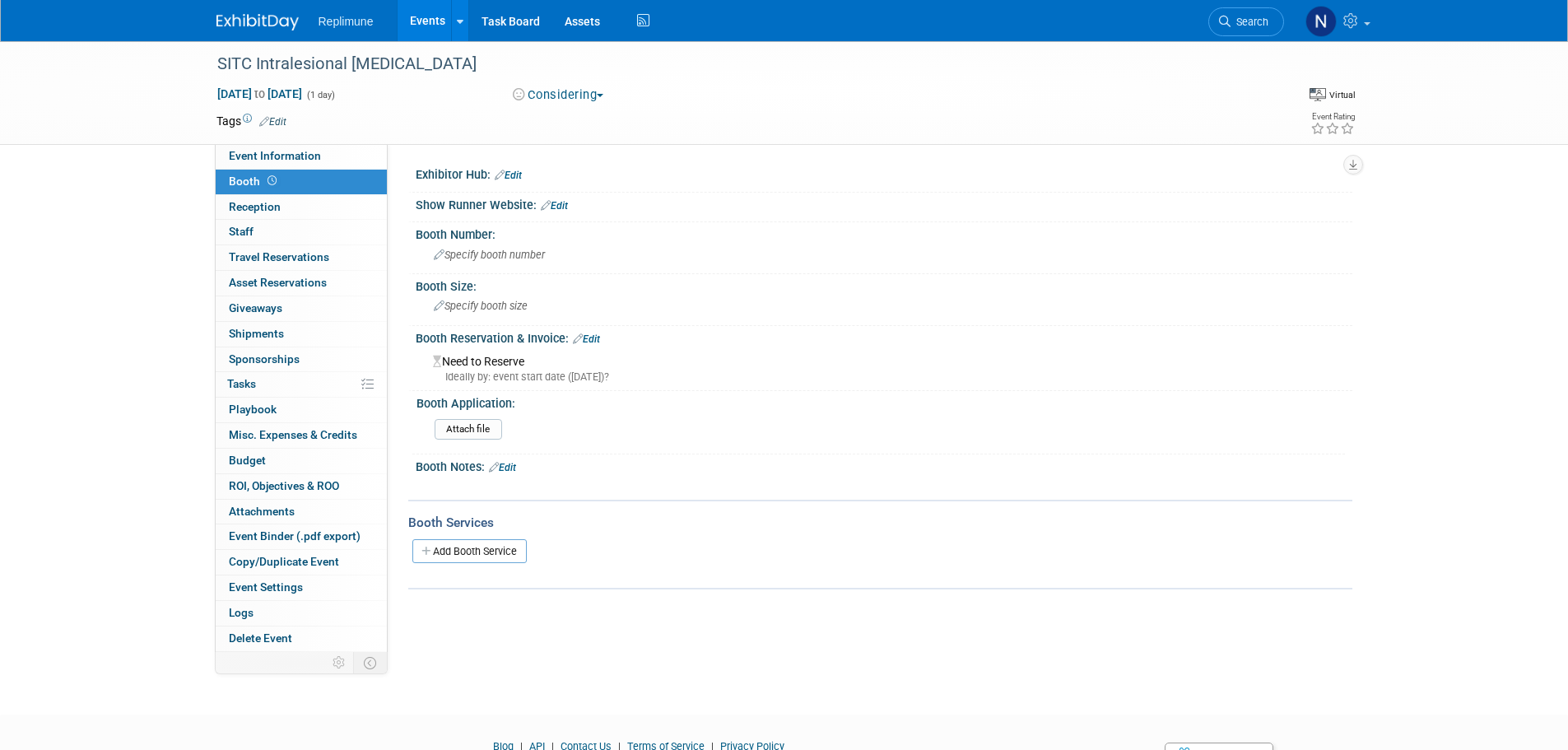
click at [588, 338] on link "Edit" at bounding box center [586, 338] width 27 height 11
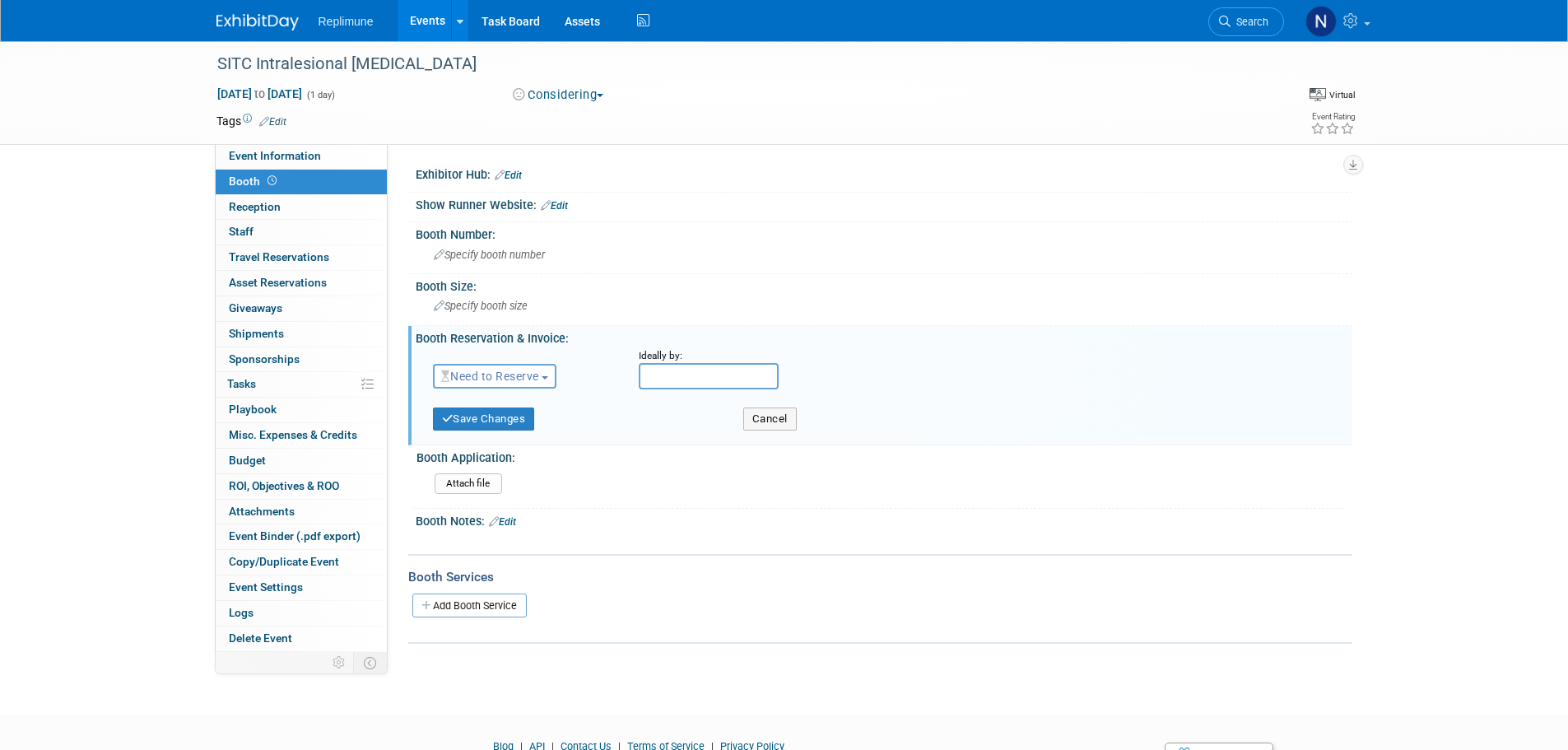
click at [520, 371] on span "Need to Reserve" at bounding box center [490, 376] width 98 height 13
click at [504, 446] on link "No Reservation Required" at bounding box center [522, 450] width 176 height 23
click at [498, 412] on button "Save Changes" at bounding box center [484, 419] width 102 height 23
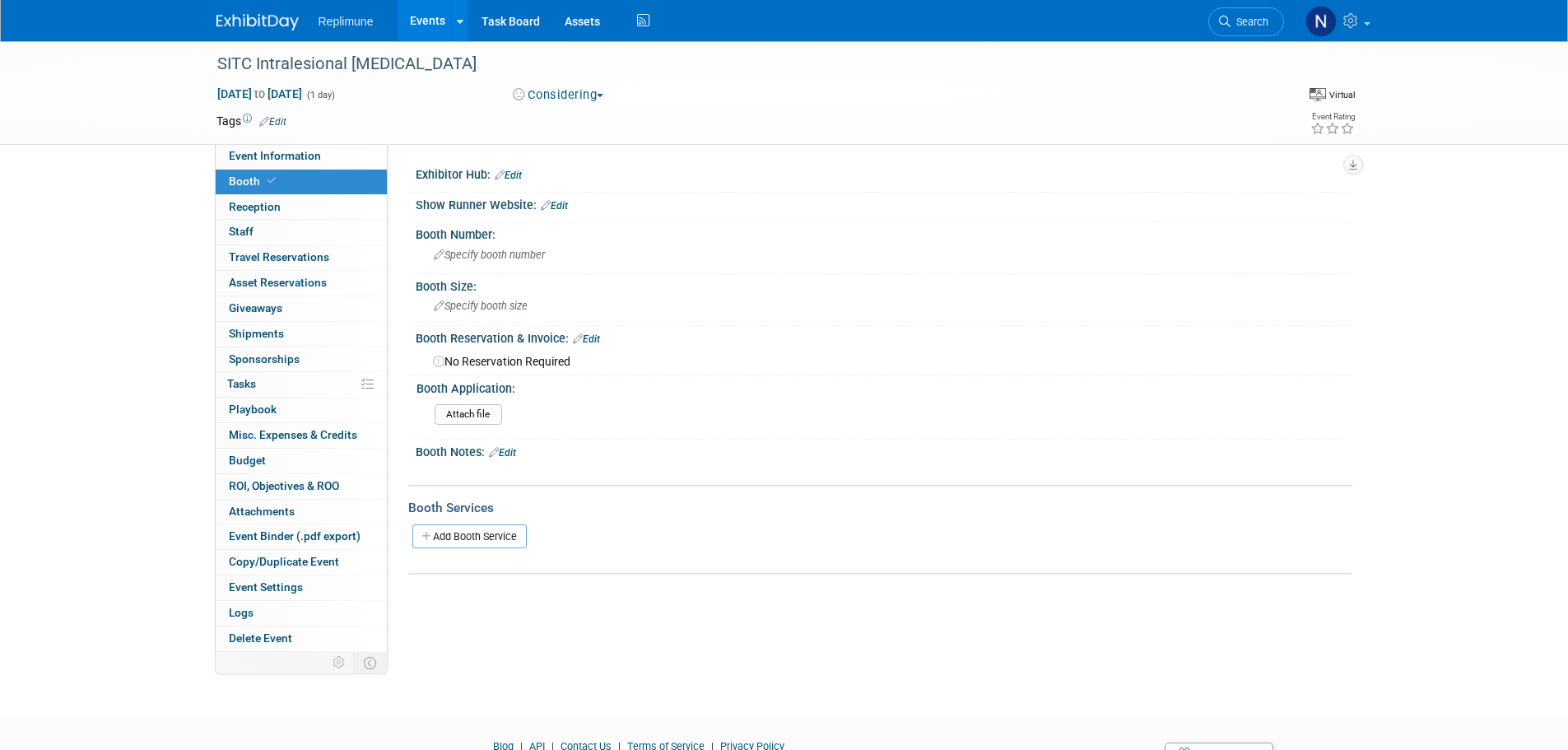
click at [556, 96] on button "Considering" at bounding box center [559, 95] width 103 height 17
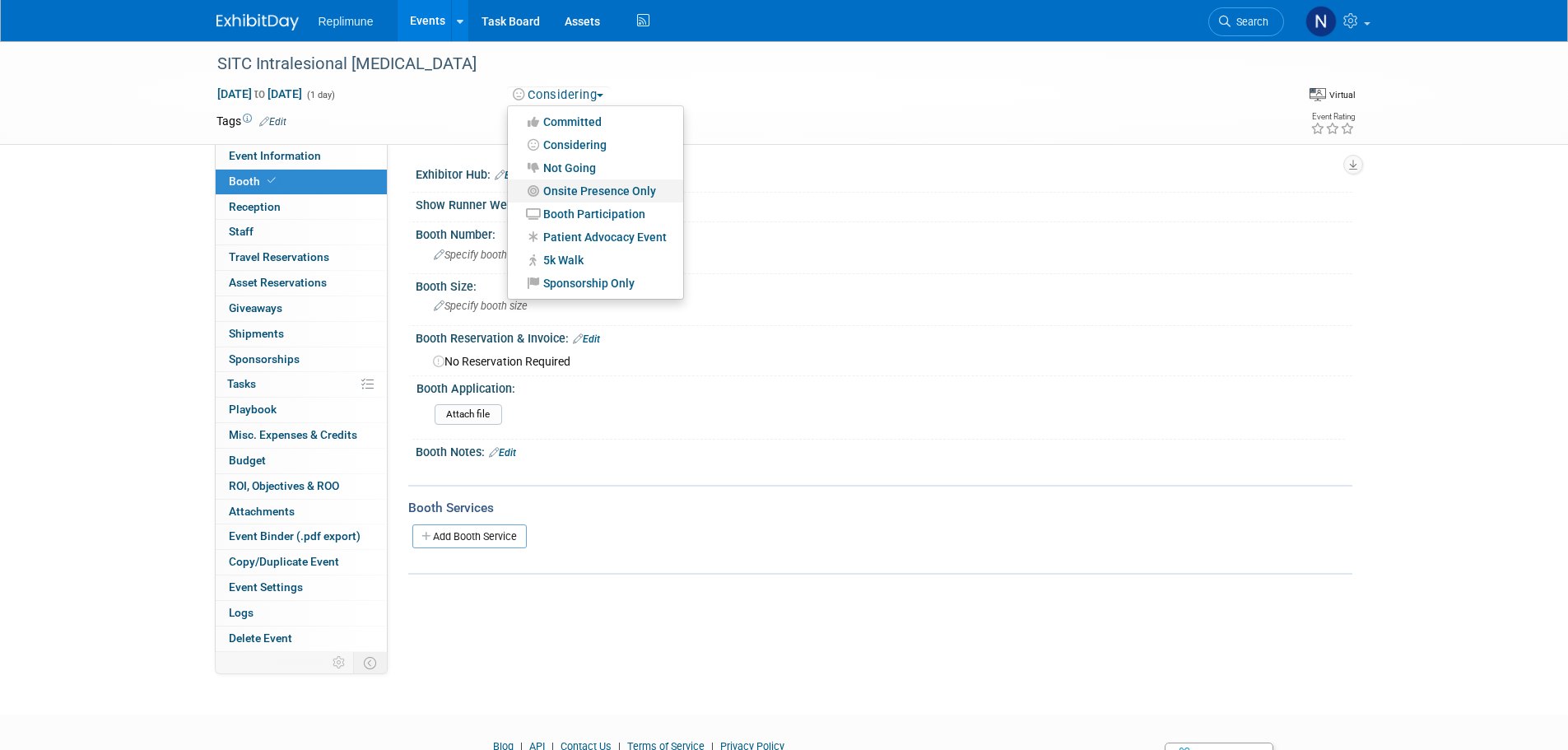
click at [590, 187] on link "Onsite Presence Only" at bounding box center [595, 191] width 175 height 23
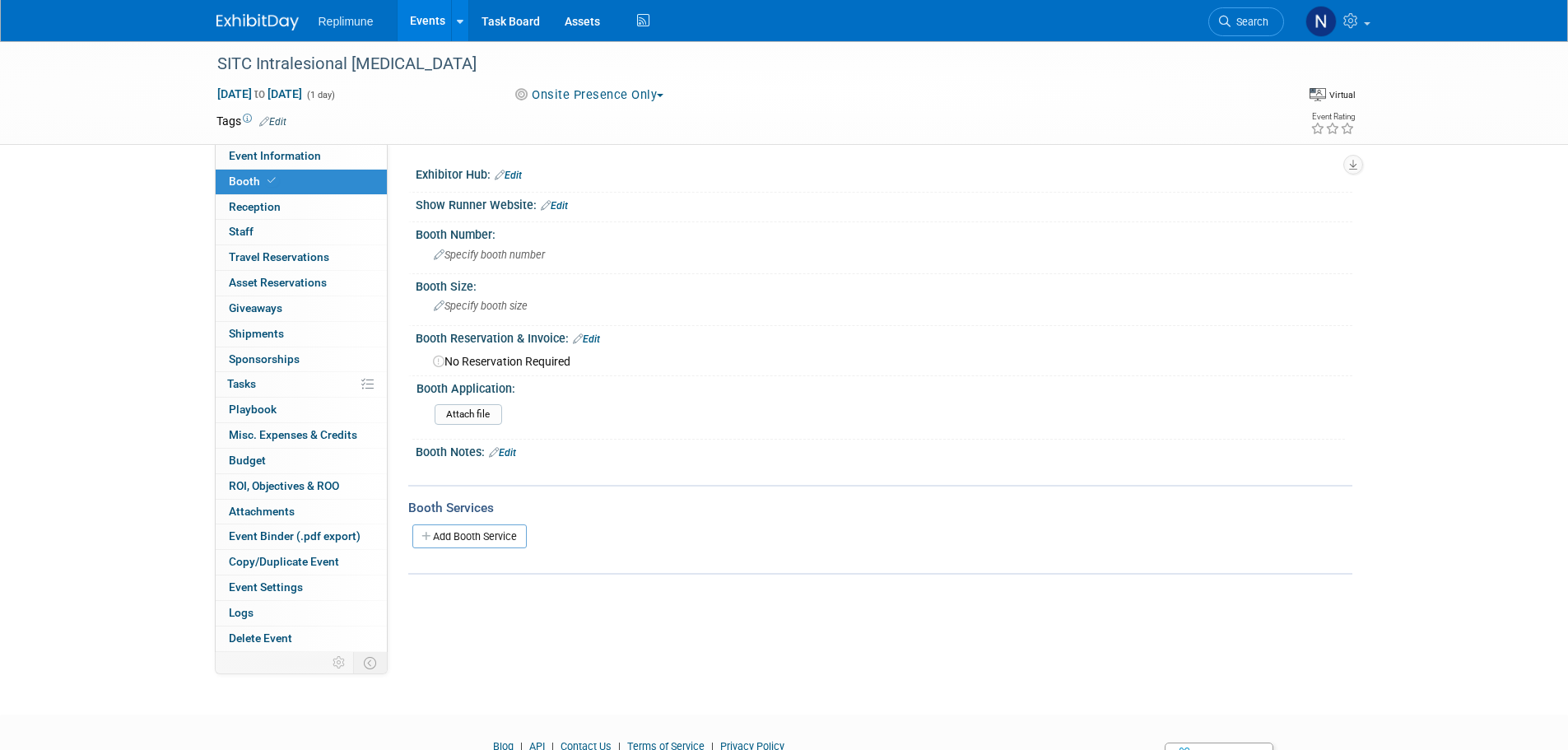
click at [567, 97] on button "Onsite Presence Only" at bounding box center [589, 95] width 163 height 17
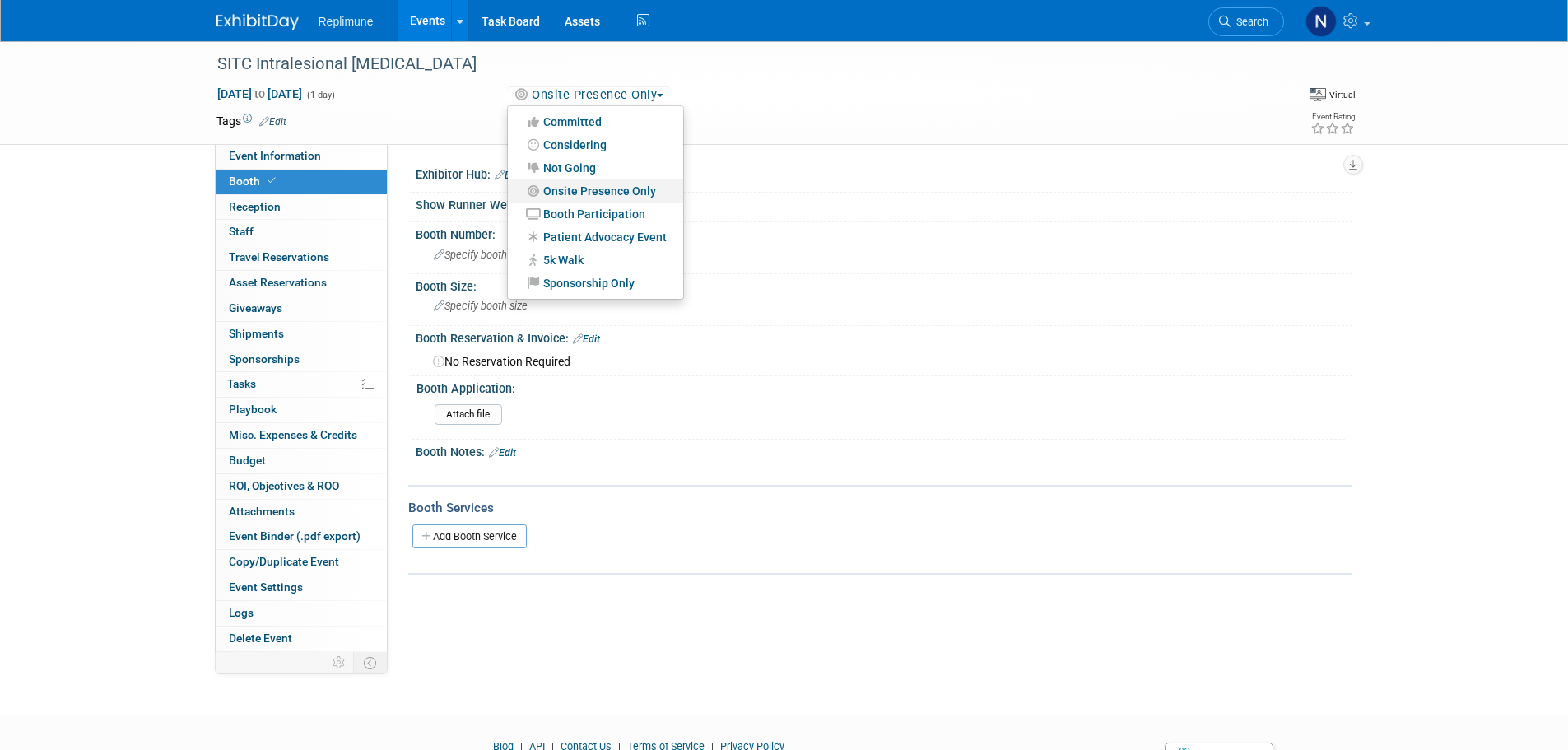
click at [573, 194] on link "Onsite Presence Only" at bounding box center [595, 191] width 175 height 23
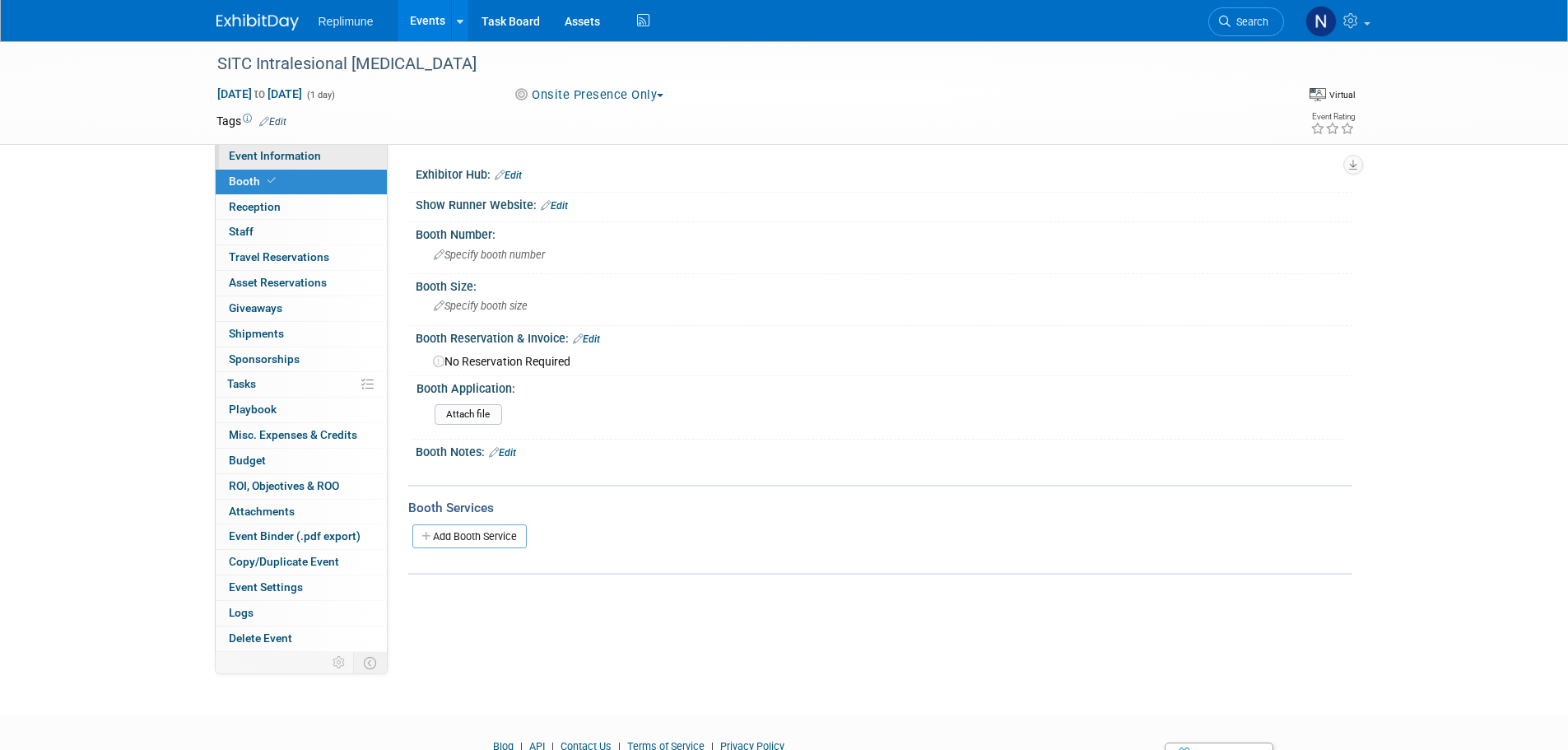
click at [266, 152] on span "Event Information" at bounding box center [275, 155] width 92 height 13
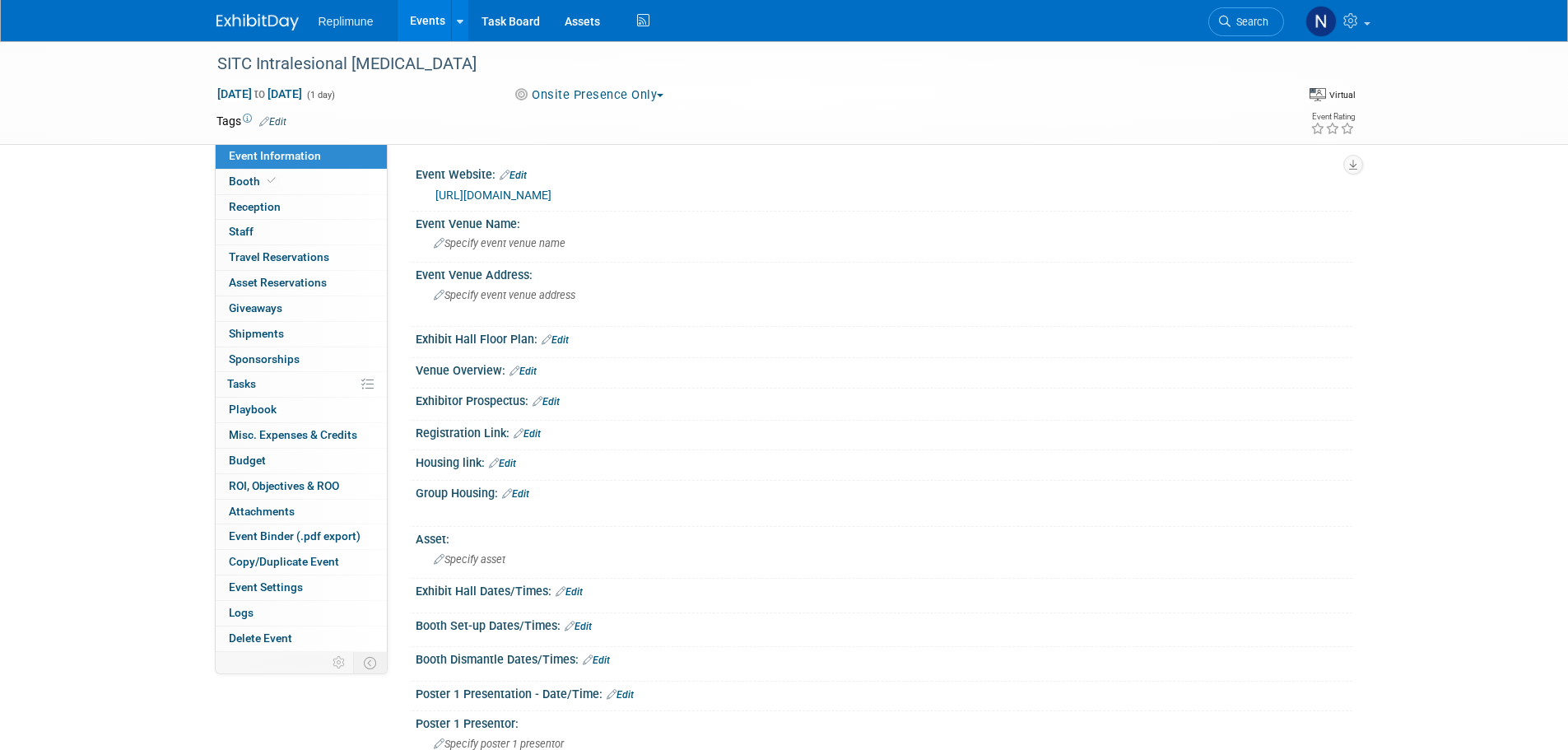
click at [276, 116] on link "Edit" at bounding box center [272, 121] width 27 height 11
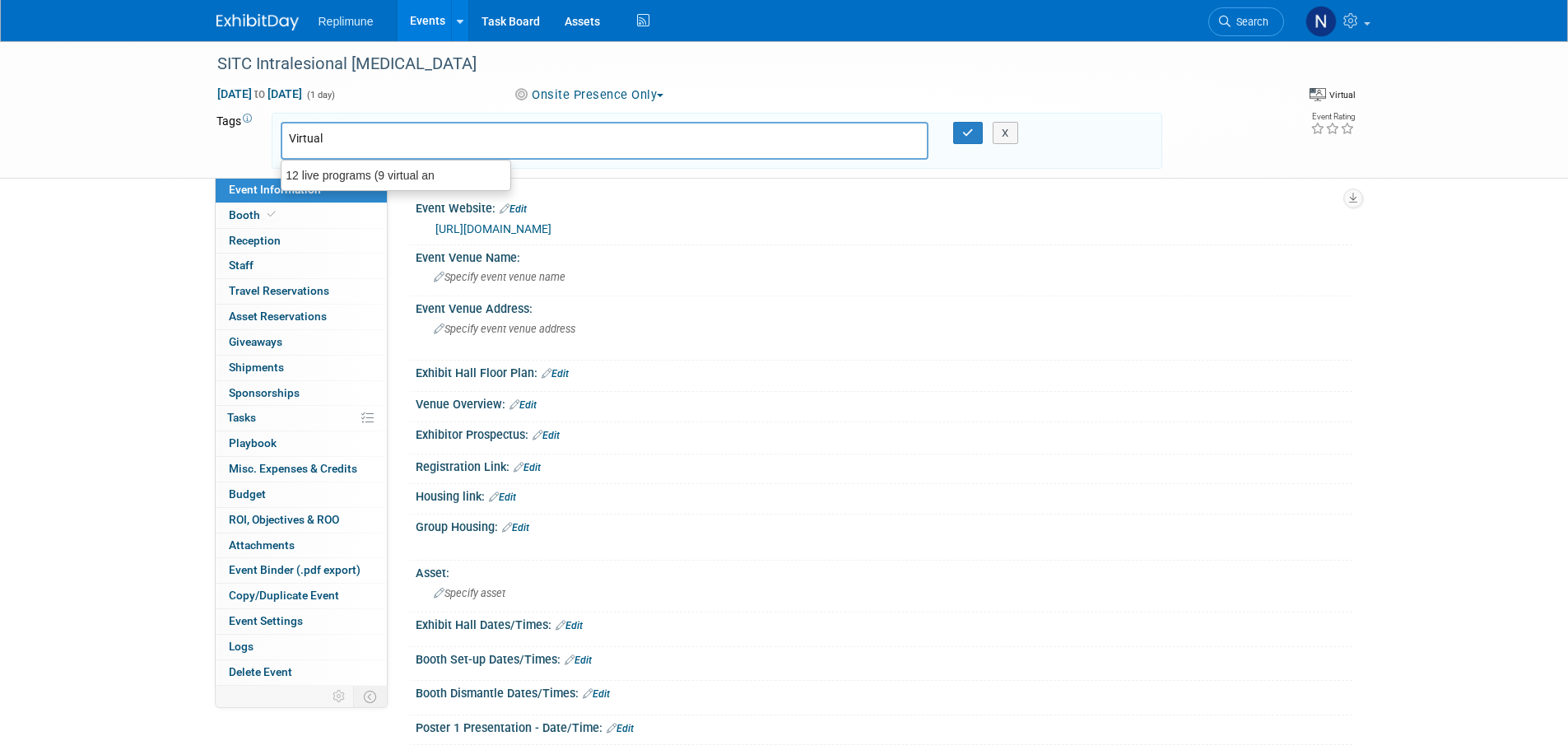
type input "Virtual"
click at [972, 119] on div "Virtual X" at bounding box center [717, 140] width 890 height 56
click at [965, 127] on icon "button" at bounding box center [968, 133] width 11 height 10
type input "Virtual"
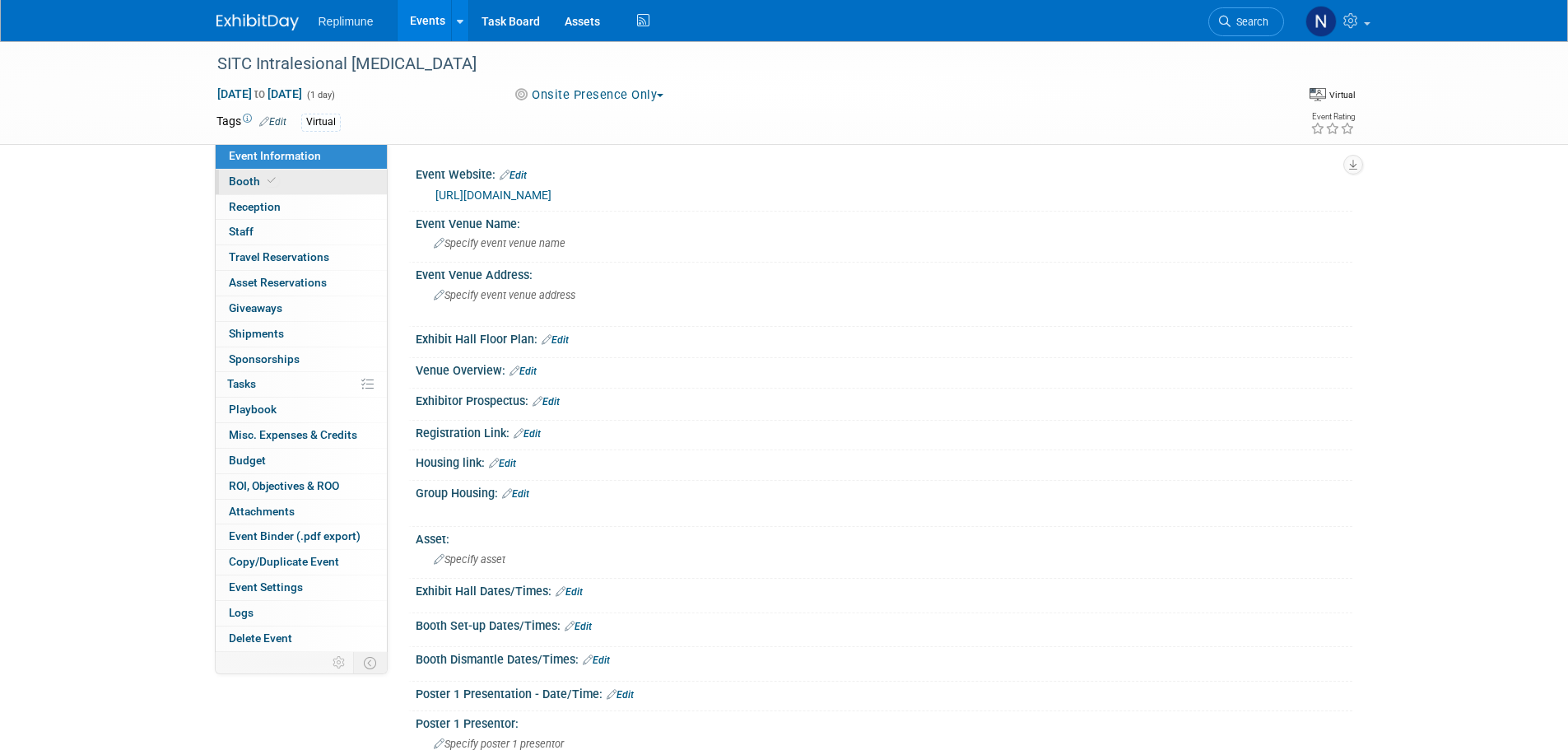
click at [240, 184] on span "Booth" at bounding box center [254, 181] width 51 height 13
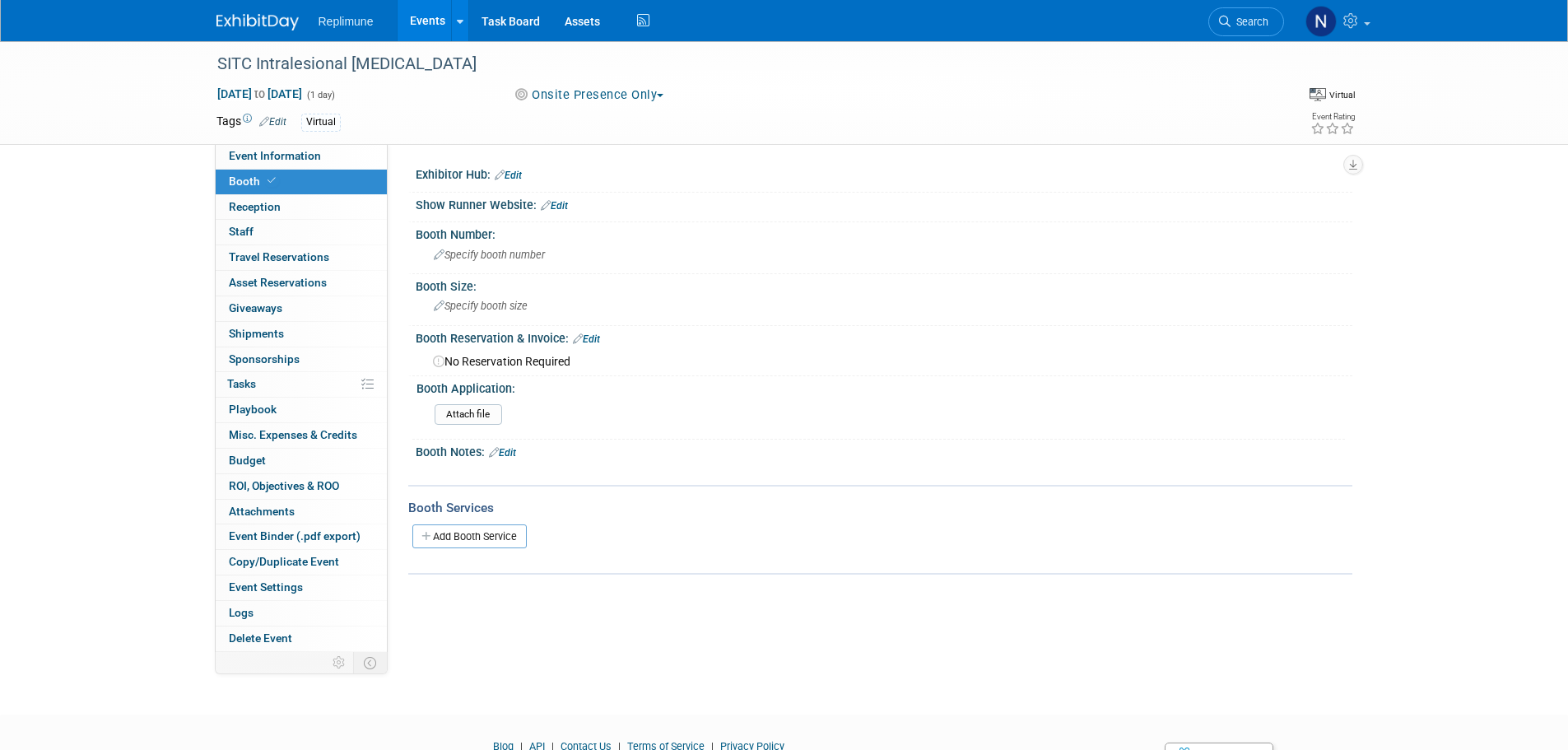
click at [422, 19] on link "Events" at bounding box center [427, 20] width 60 height 41
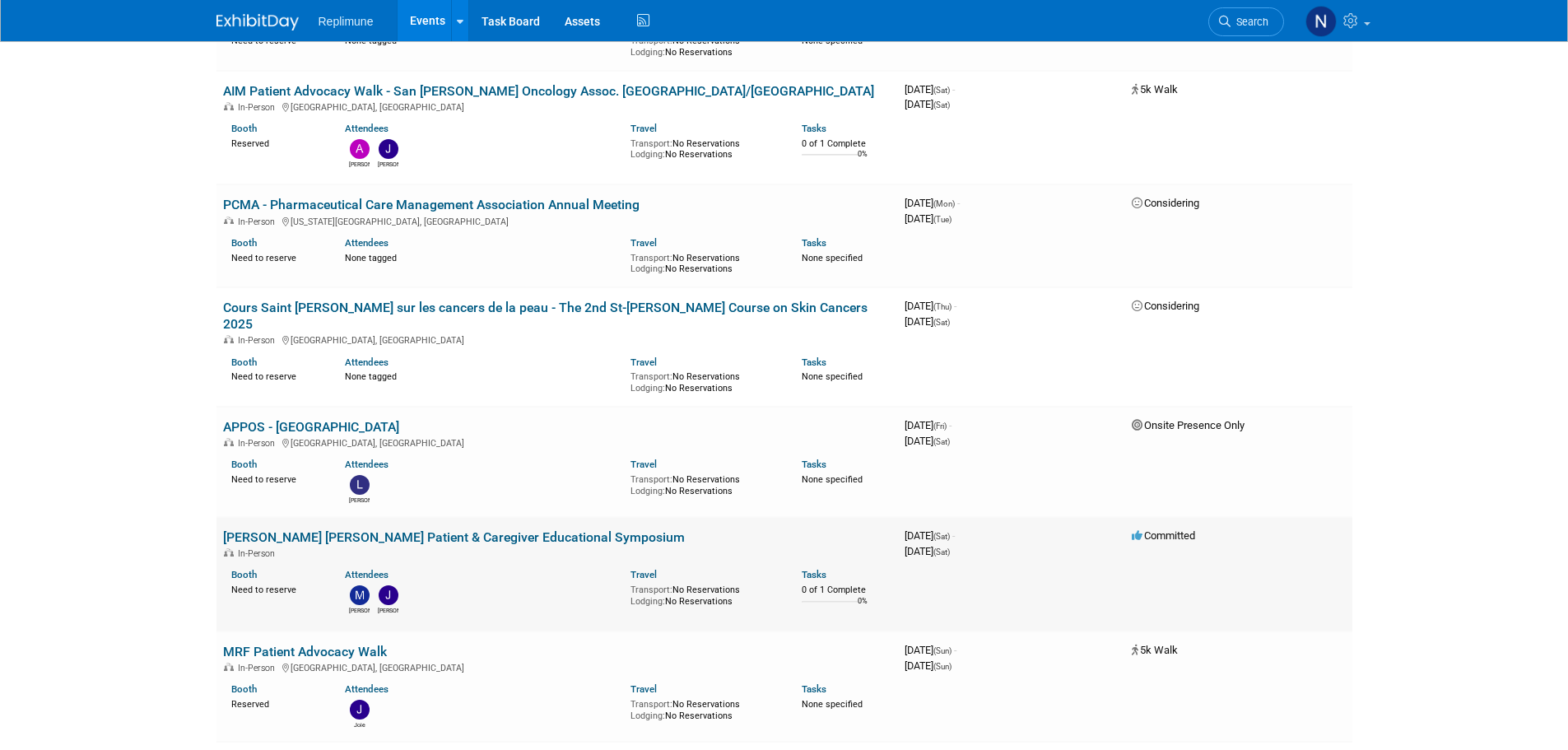
scroll to position [1235, 0]
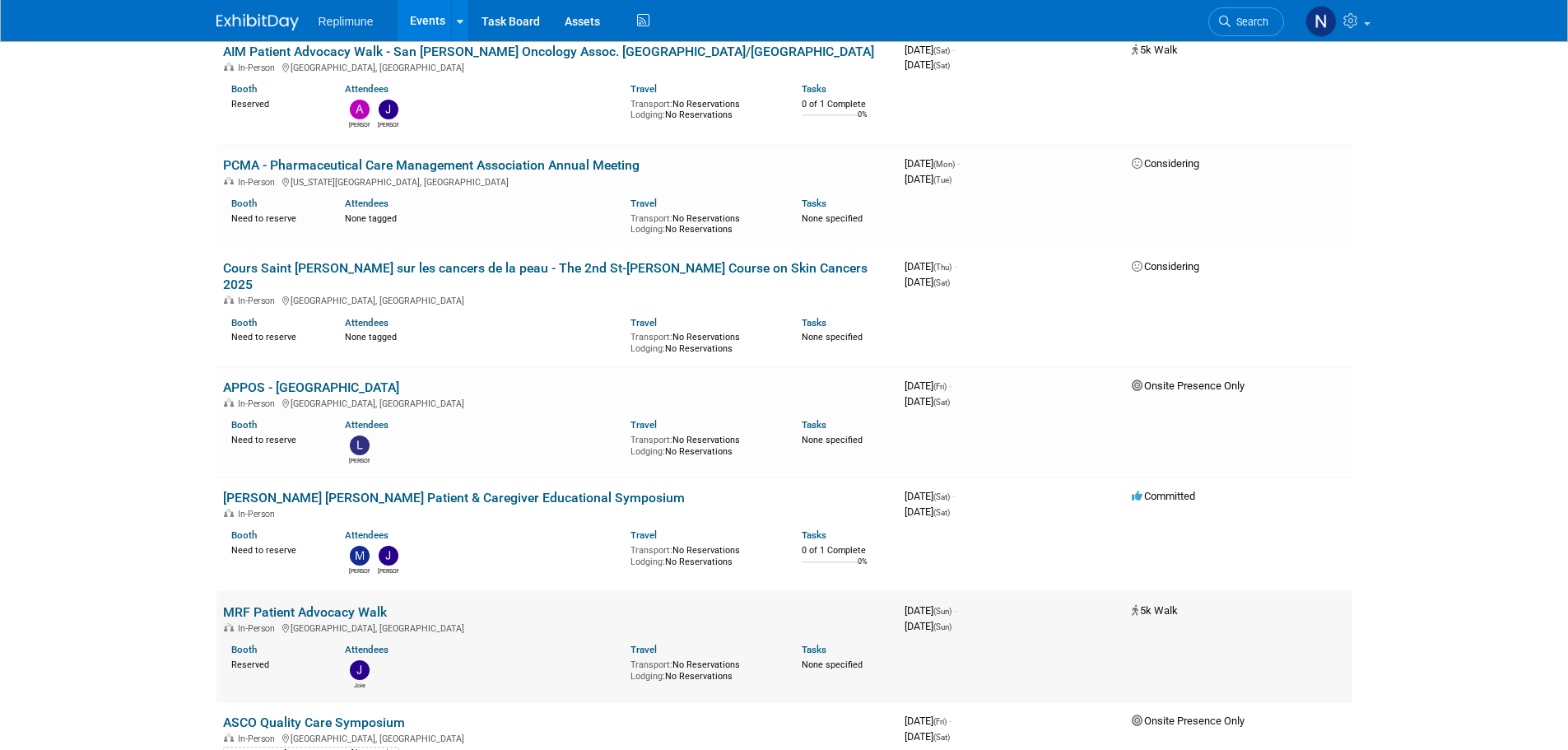
click at [329, 604] on link "MRF Patient Advocacy Walk" at bounding box center [305, 612] width 164 height 16
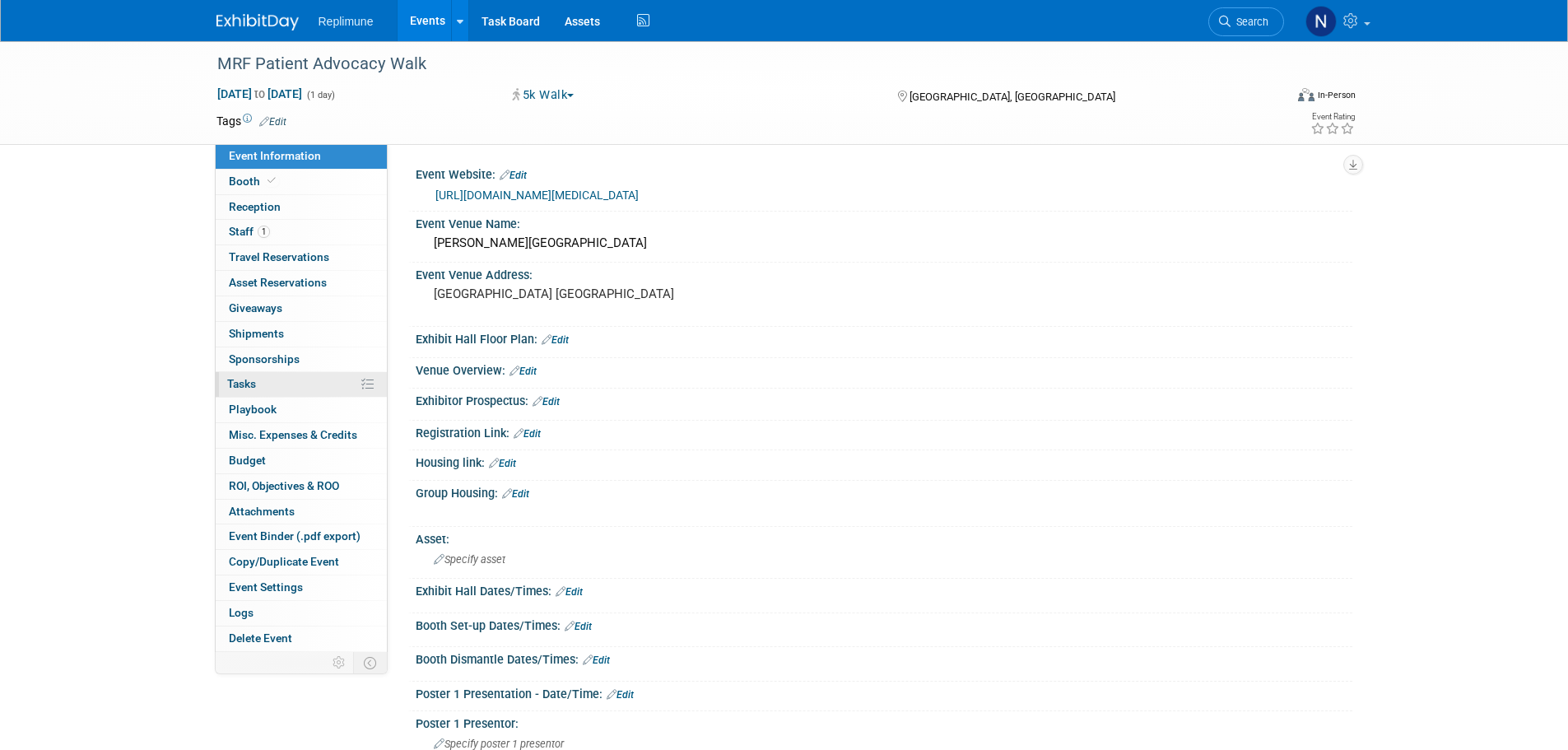
click at [249, 385] on span "Tasks 0%" at bounding box center [242, 383] width 29 height 13
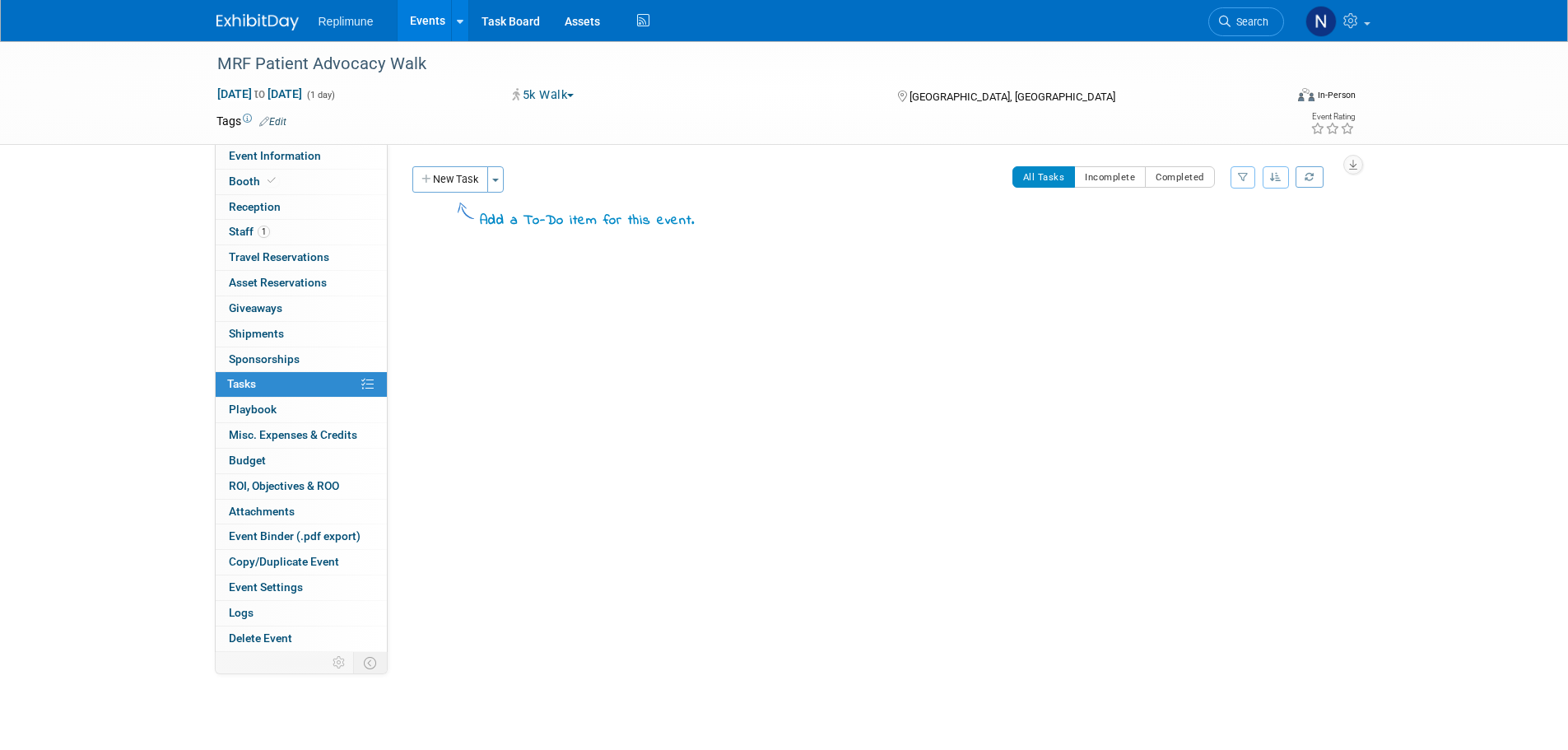
click at [454, 181] on button "New Task" at bounding box center [450, 180] width 76 height 26
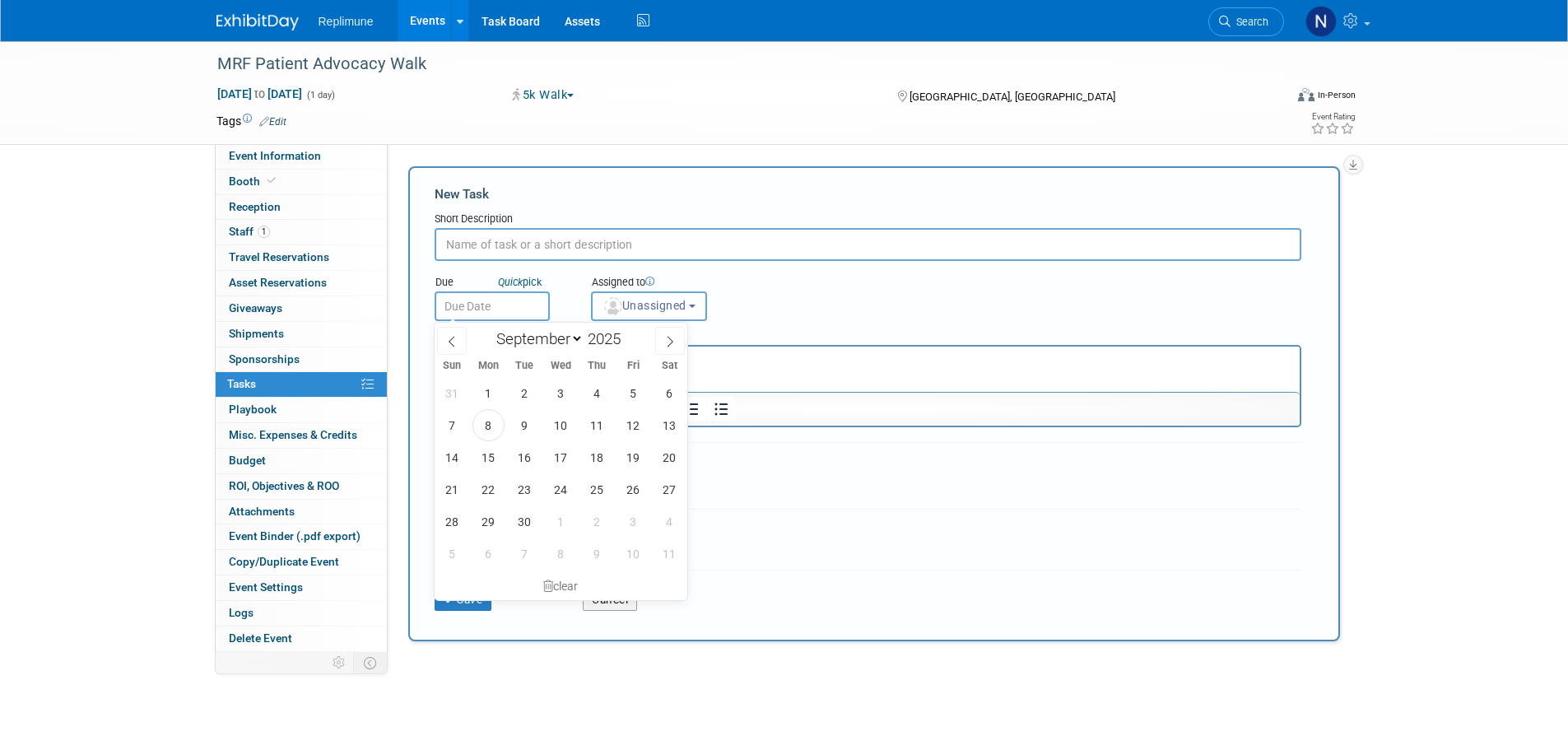
click at [508, 305] on input "text" at bounding box center [492, 306] width 115 height 30
click at [636, 488] on span "26" at bounding box center [633, 489] width 32 height 32
type input "Sep 26, 2025"
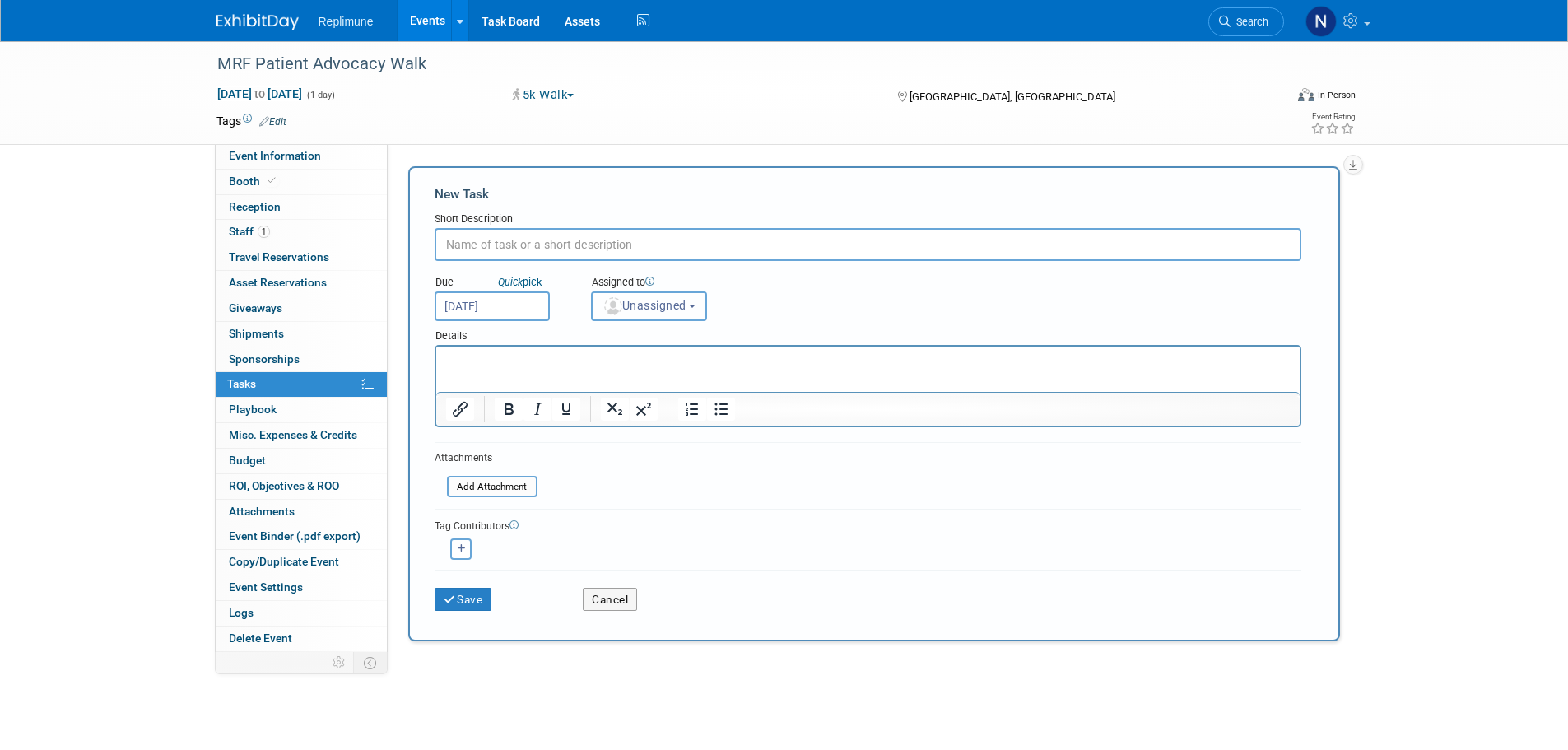
click at [647, 304] on span "Unassigned" at bounding box center [644, 305] width 84 height 13
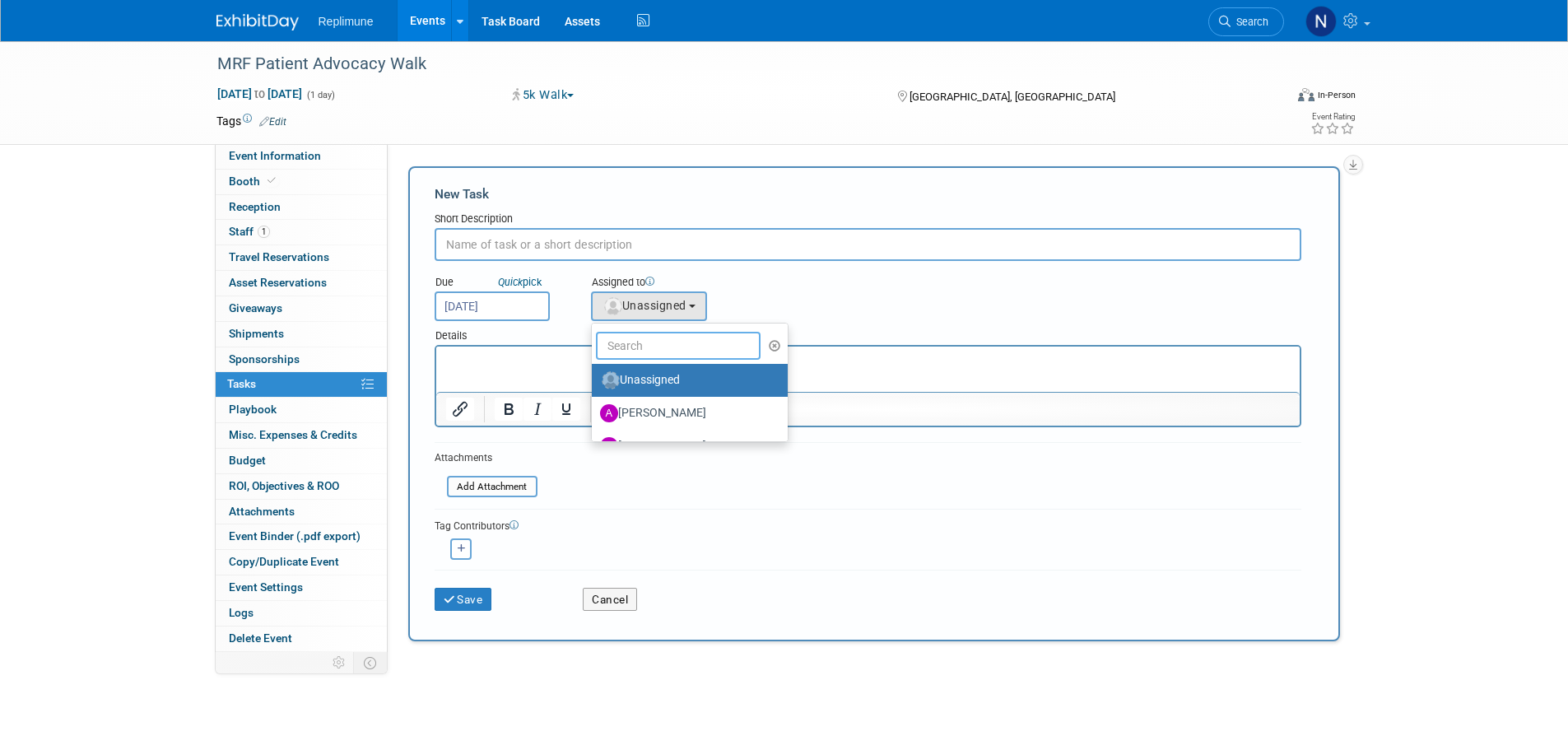
click at [651, 331] on input "text" at bounding box center [678, 345] width 165 height 28
type input "Nicole"
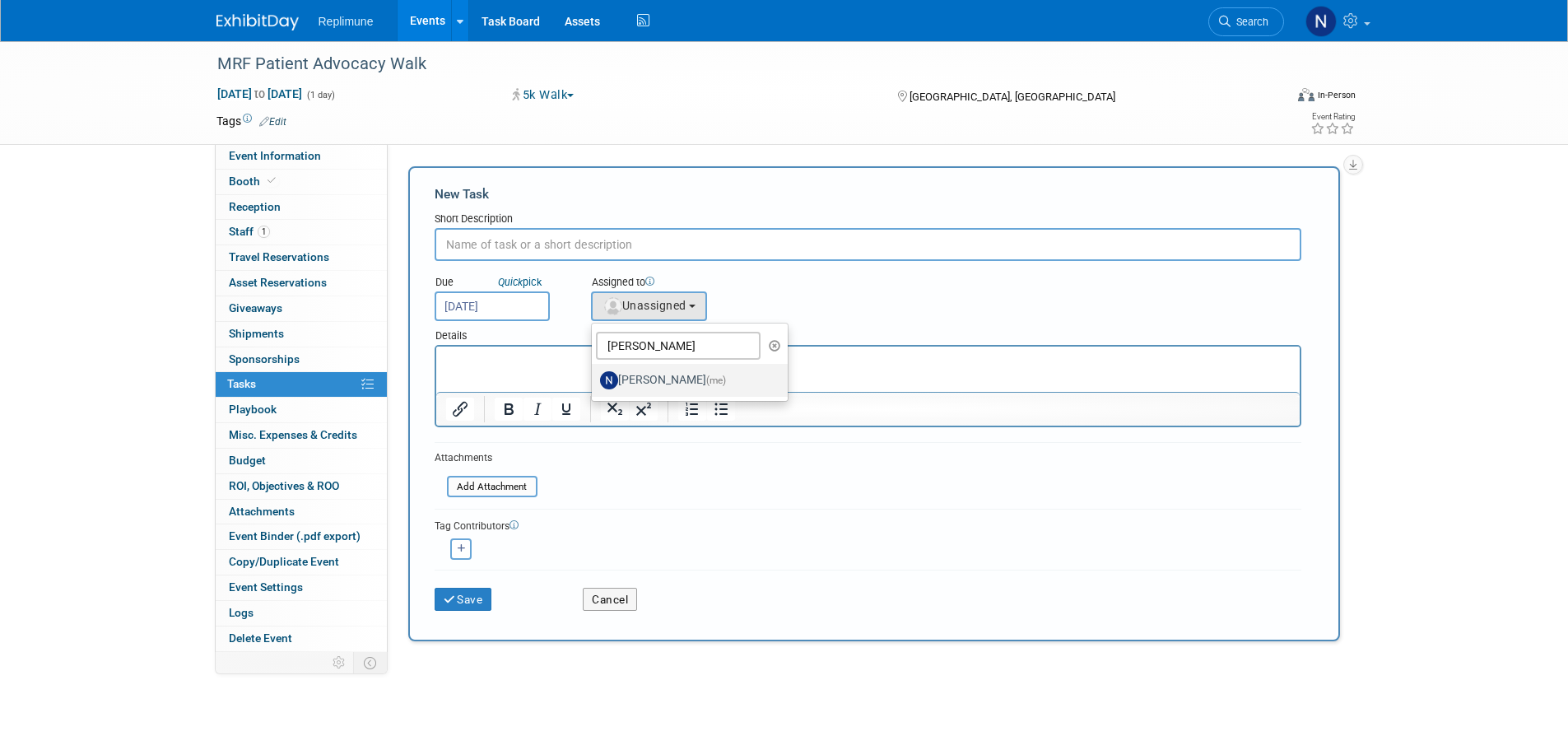
click at [685, 378] on label "Nicole Schaeffner (me)" at bounding box center [685, 380] width 172 height 26
click at [595, 378] on input "Nicole Schaeffner (me)" at bounding box center [589, 378] width 10 height 10
select select "ac887367-ed62-4216-a2e2-0a03cef3d40b"
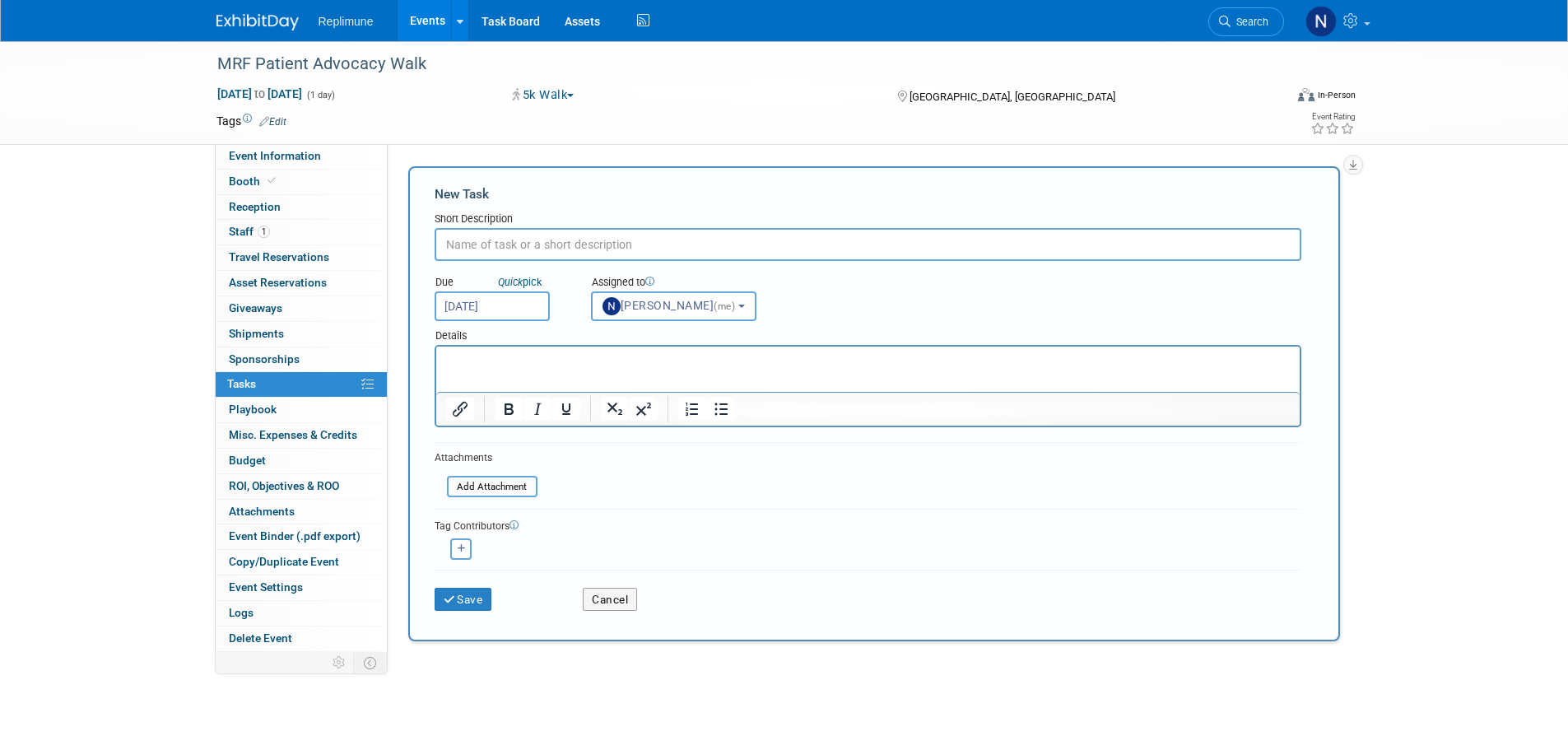
click at [617, 370] on html at bounding box center [867, 358] width 863 height 23
click at [567, 246] on input "text" at bounding box center [868, 245] width 867 height 33
type input "Send Materials to Joie"
click at [445, 595] on icon "submit" at bounding box center [451, 600] width 14 height 11
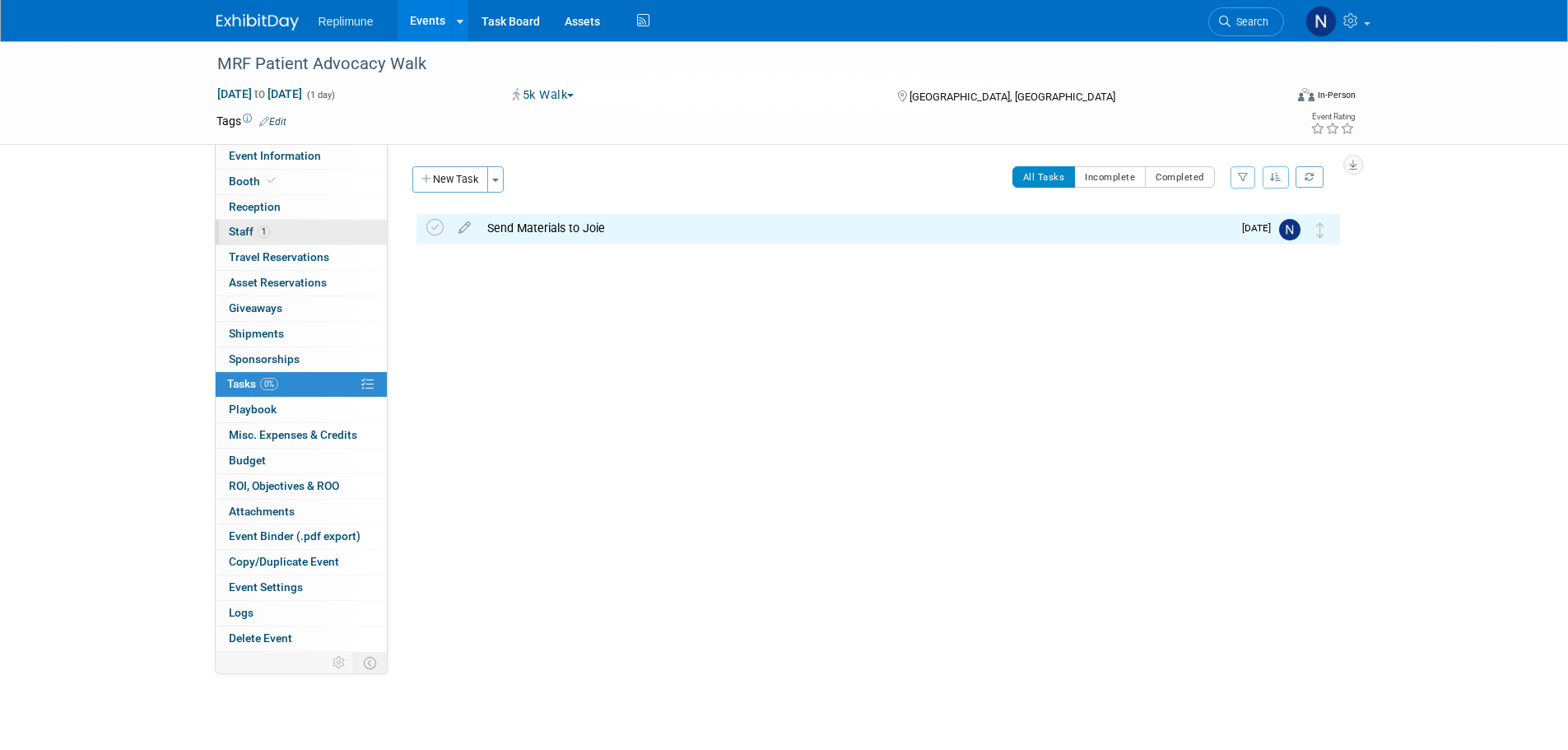
click at [237, 228] on span "Staff 1" at bounding box center [249, 231] width 41 height 13
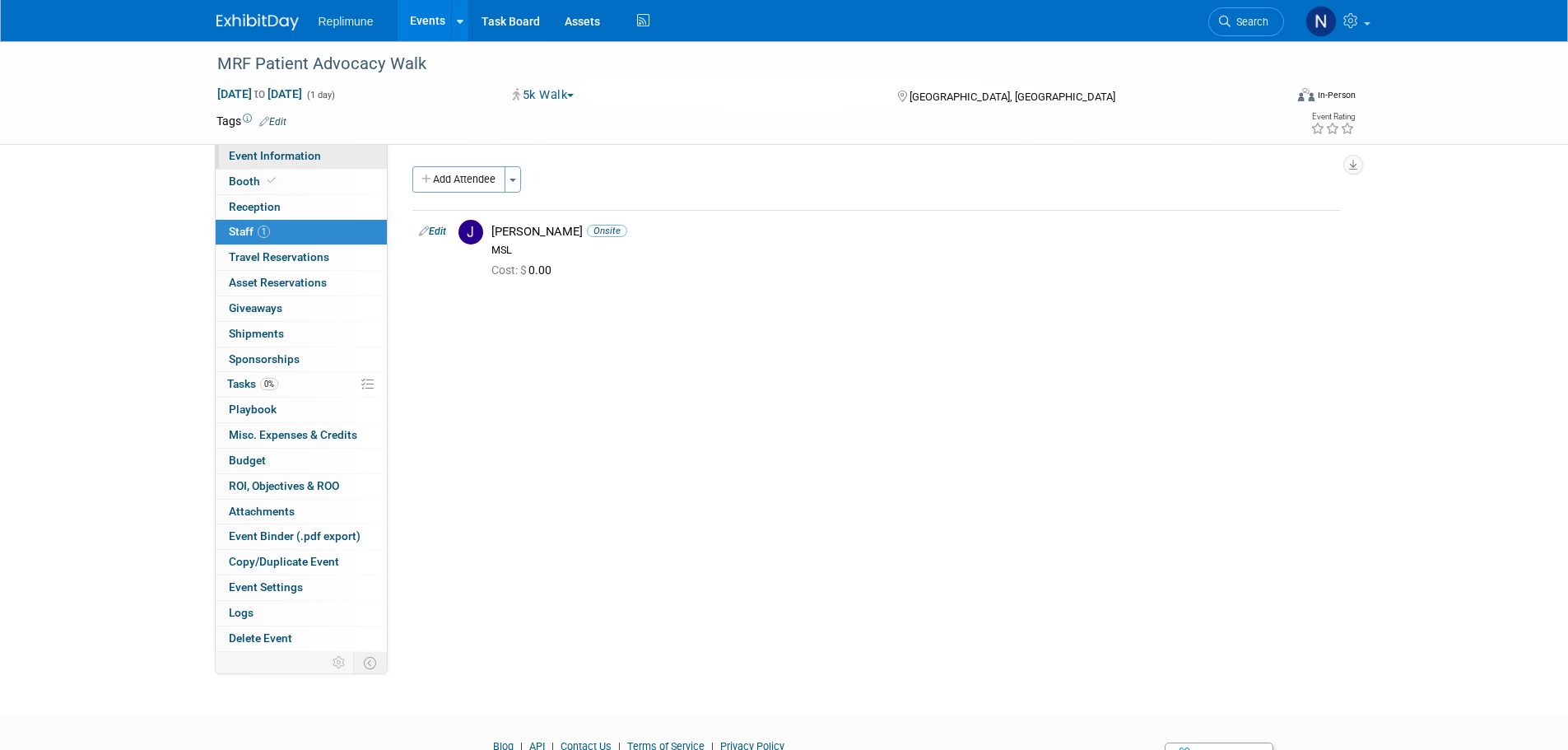
click at [294, 154] on span "Event Information" at bounding box center [275, 155] width 92 height 13
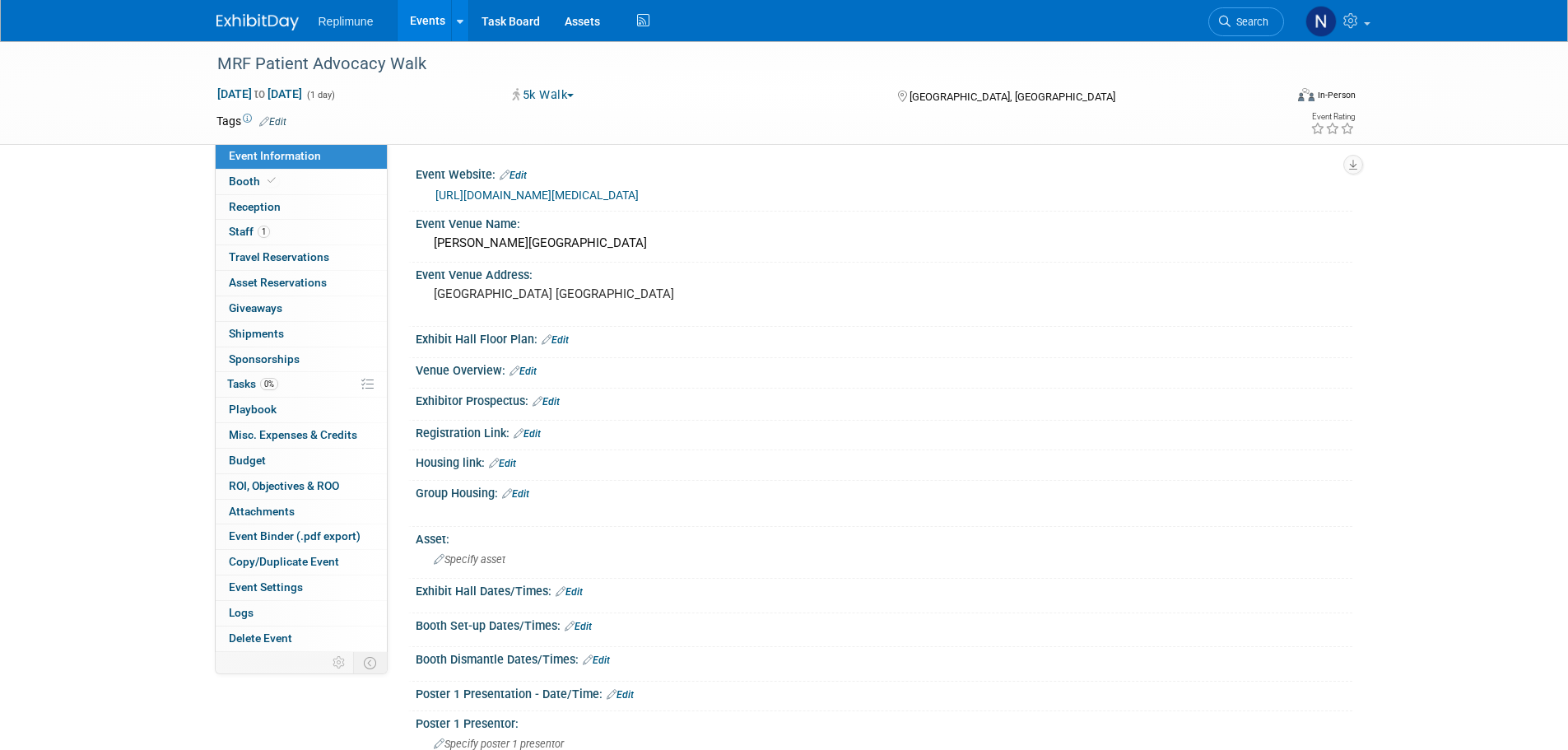
click at [412, 33] on link "Events" at bounding box center [427, 20] width 60 height 41
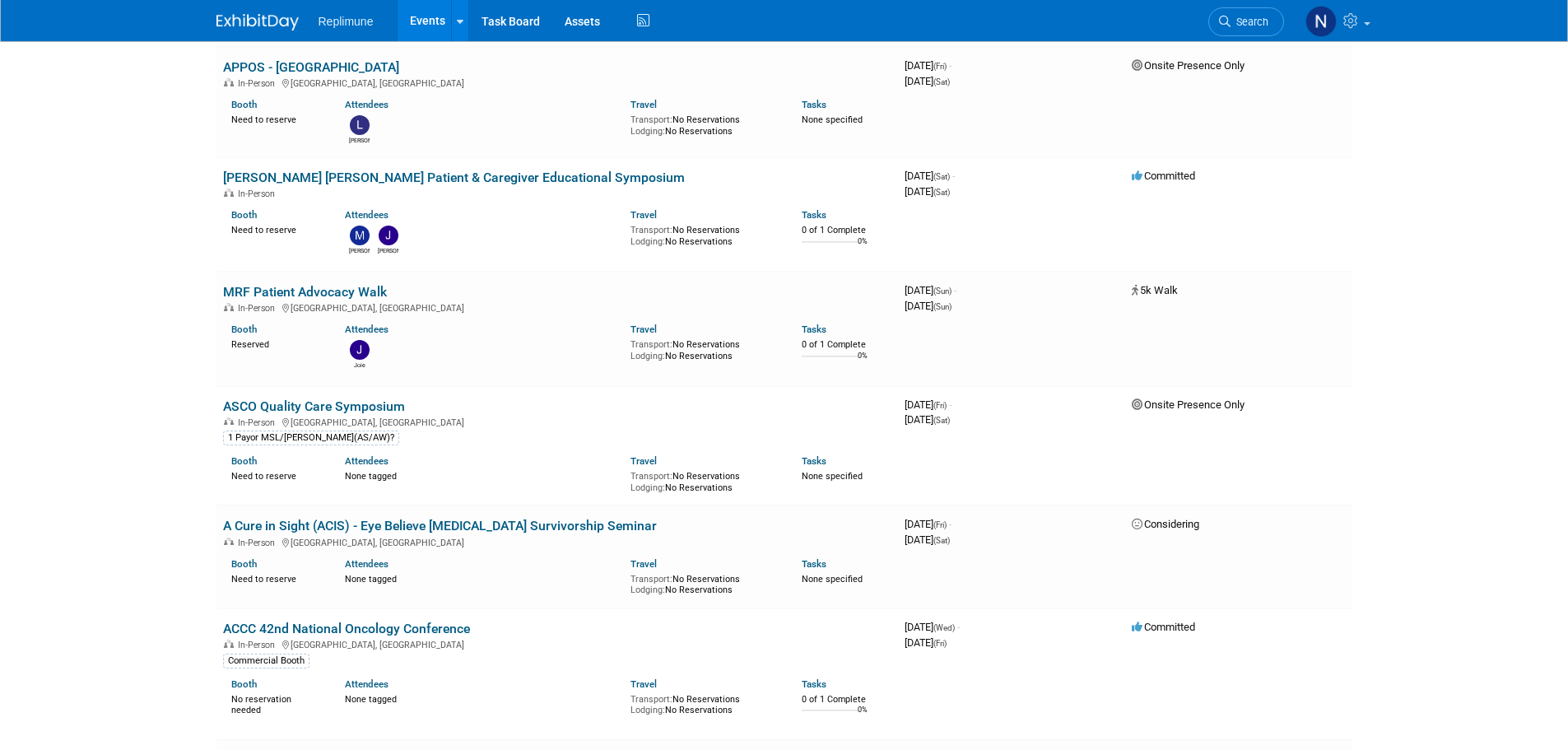
scroll to position [1565, 0]
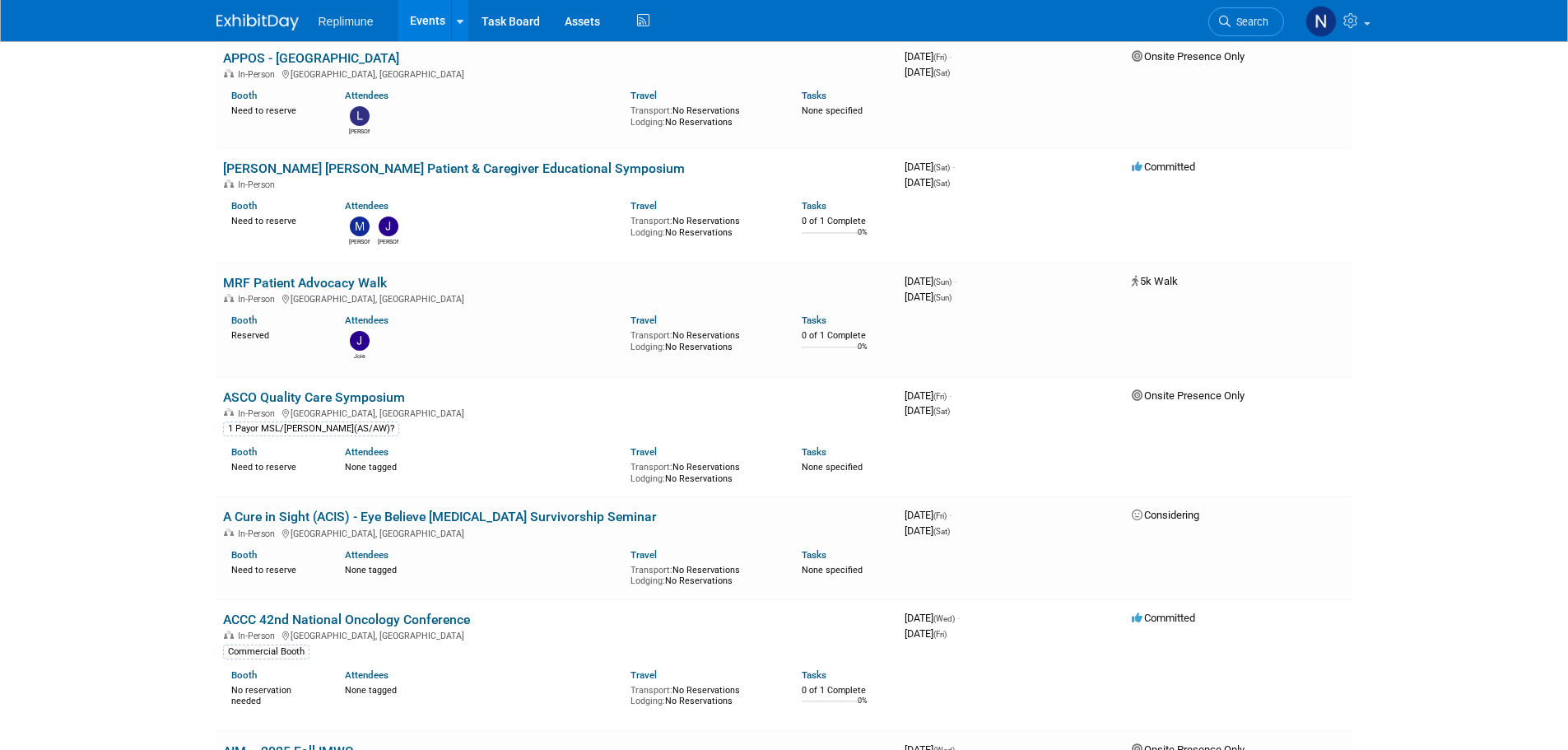
click at [308, 508] on link "A Cure in Sight (ACIS) - Eye Believe [MEDICAL_DATA] Survivorship Seminar" at bounding box center [440, 516] width 434 height 16
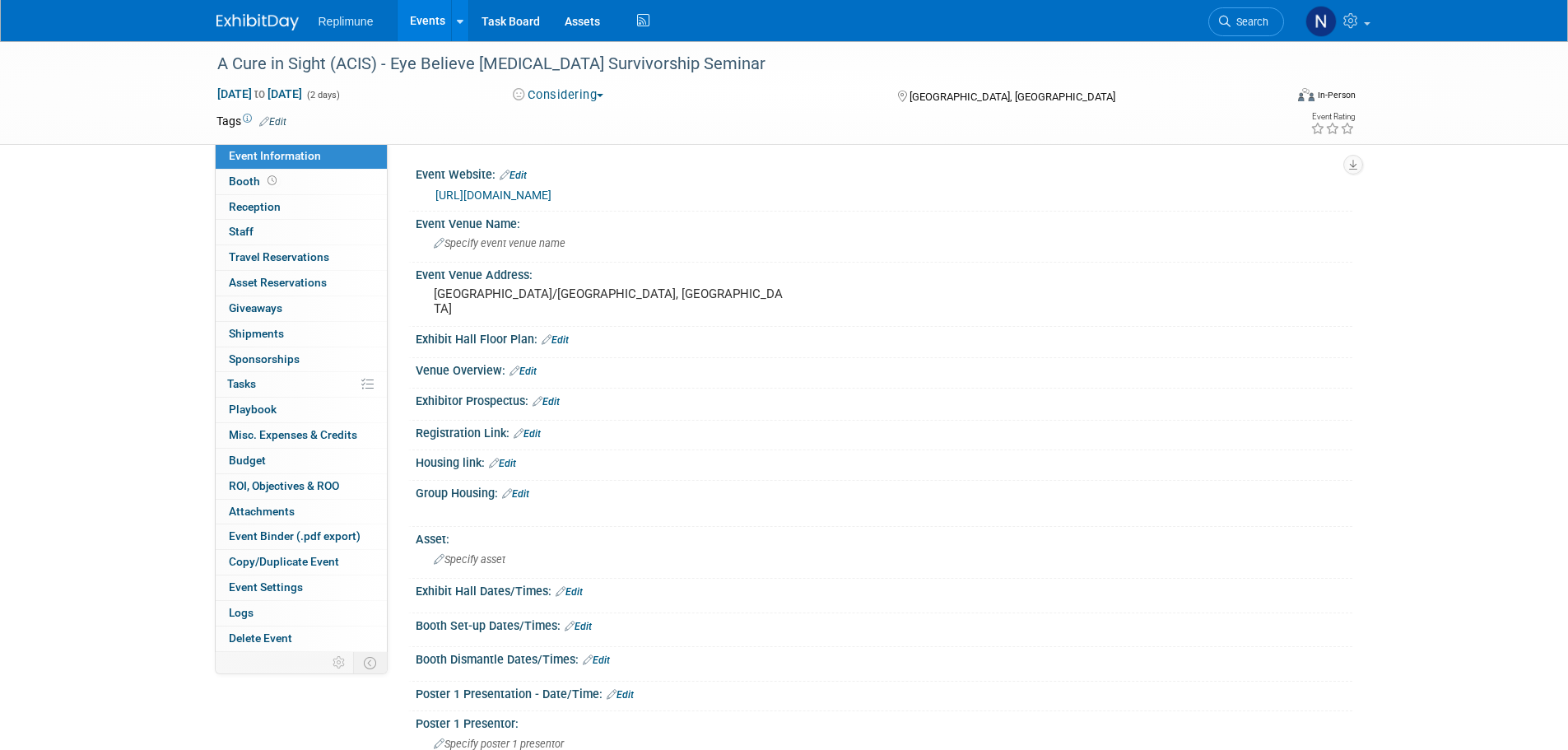
click at [574, 99] on button "Considering" at bounding box center [559, 95] width 103 height 17
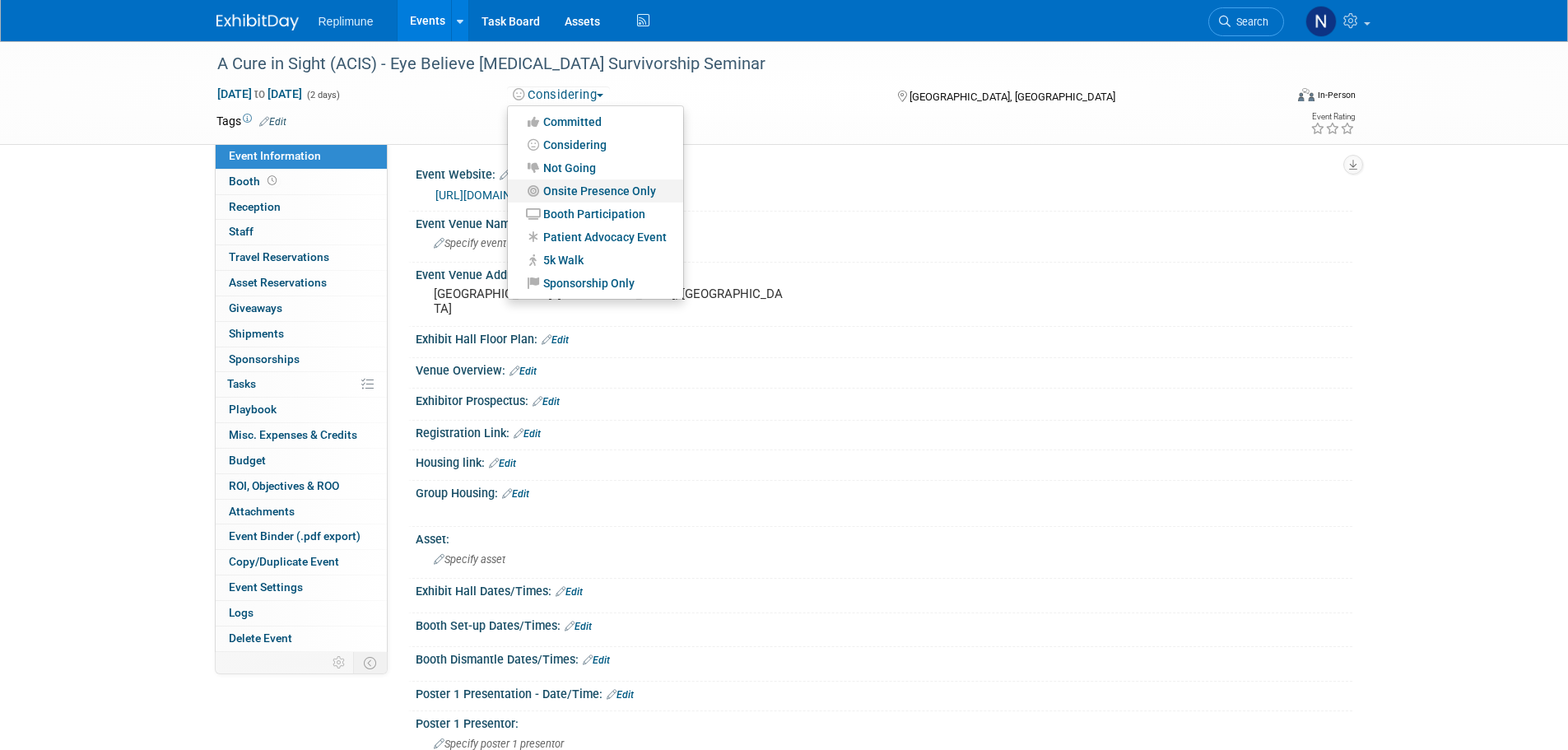
click at [575, 188] on link "Onsite Presence Only" at bounding box center [595, 191] width 175 height 23
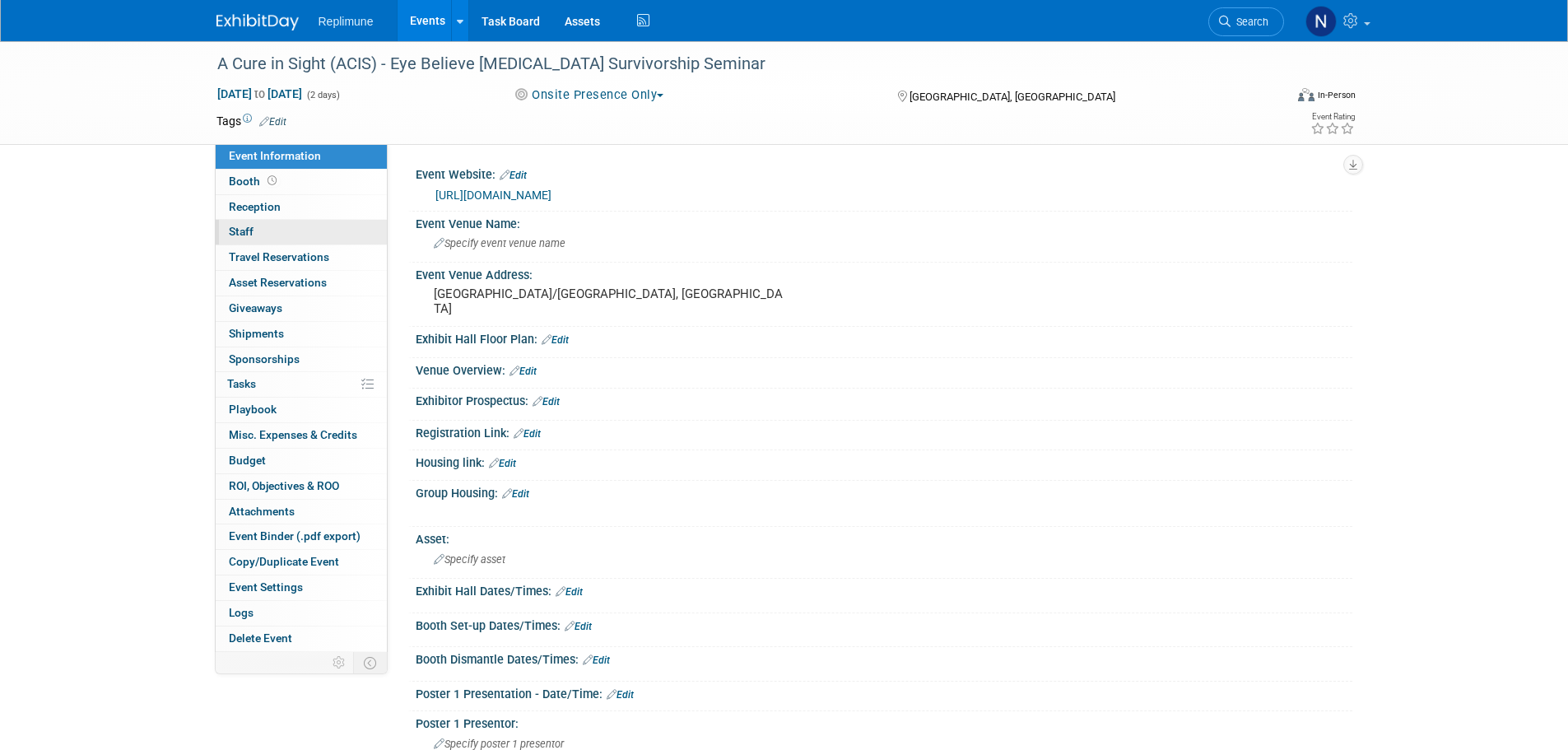
click at [234, 234] on span "Staff 0" at bounding box center [241, 231] width 24 height 13
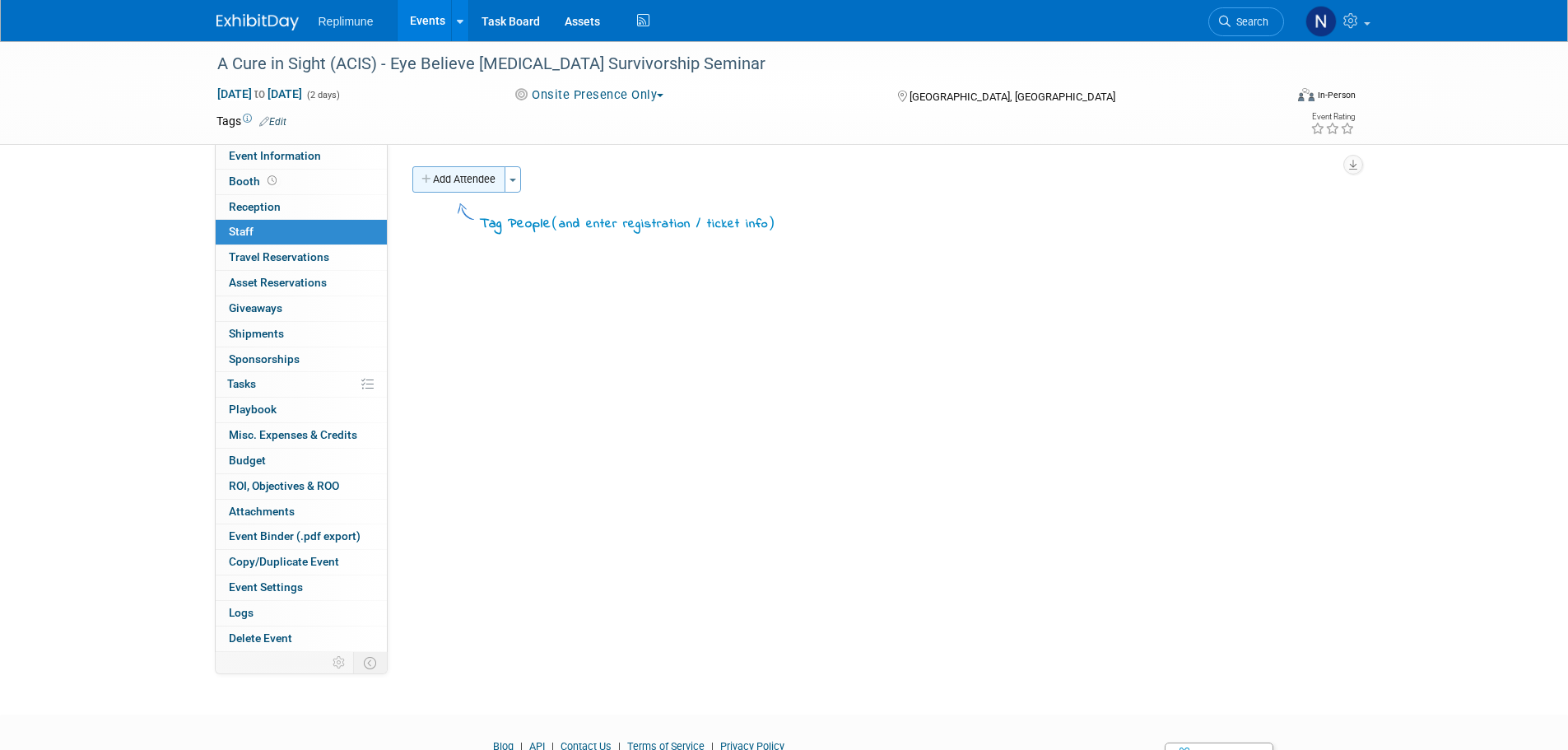
click at [467, 174] on button "Add Attendee" at bounding box center [459, 180] width 93 height 26
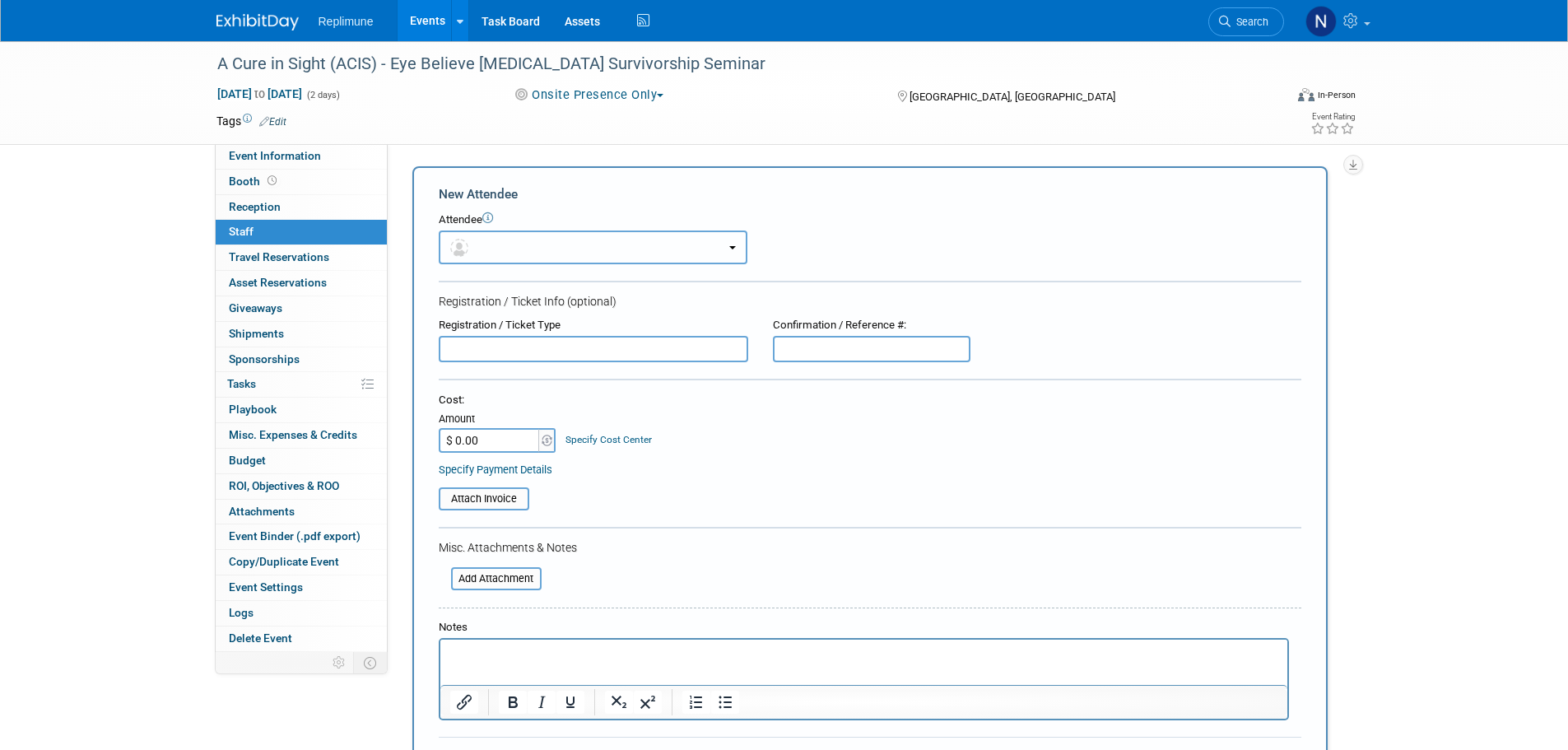
click at [490, 249] on button "button" at bounding box center [593, 247] width 309 height 34
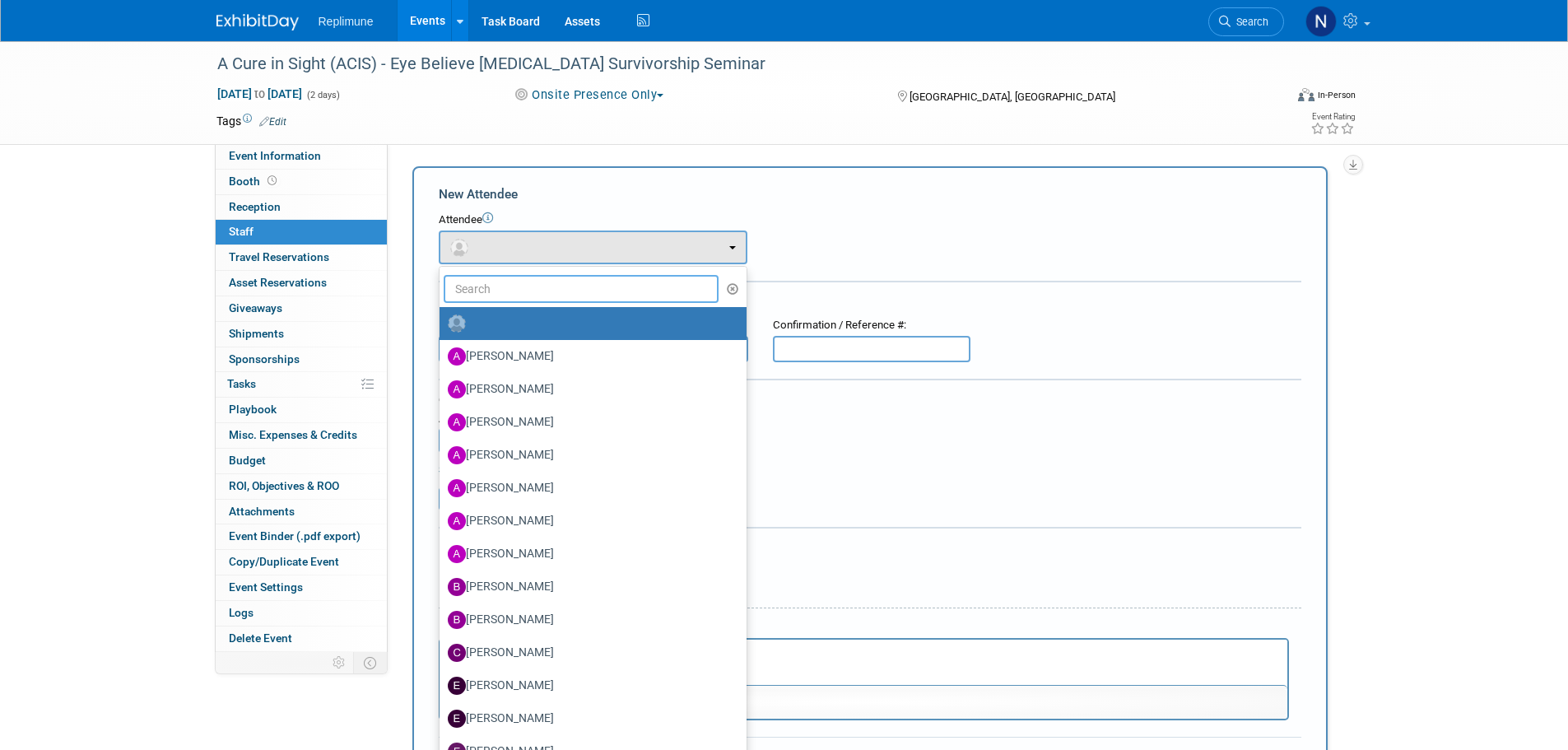
click at [503, 290] on input "text" at bounding box center [582, 289] width 276 height 28
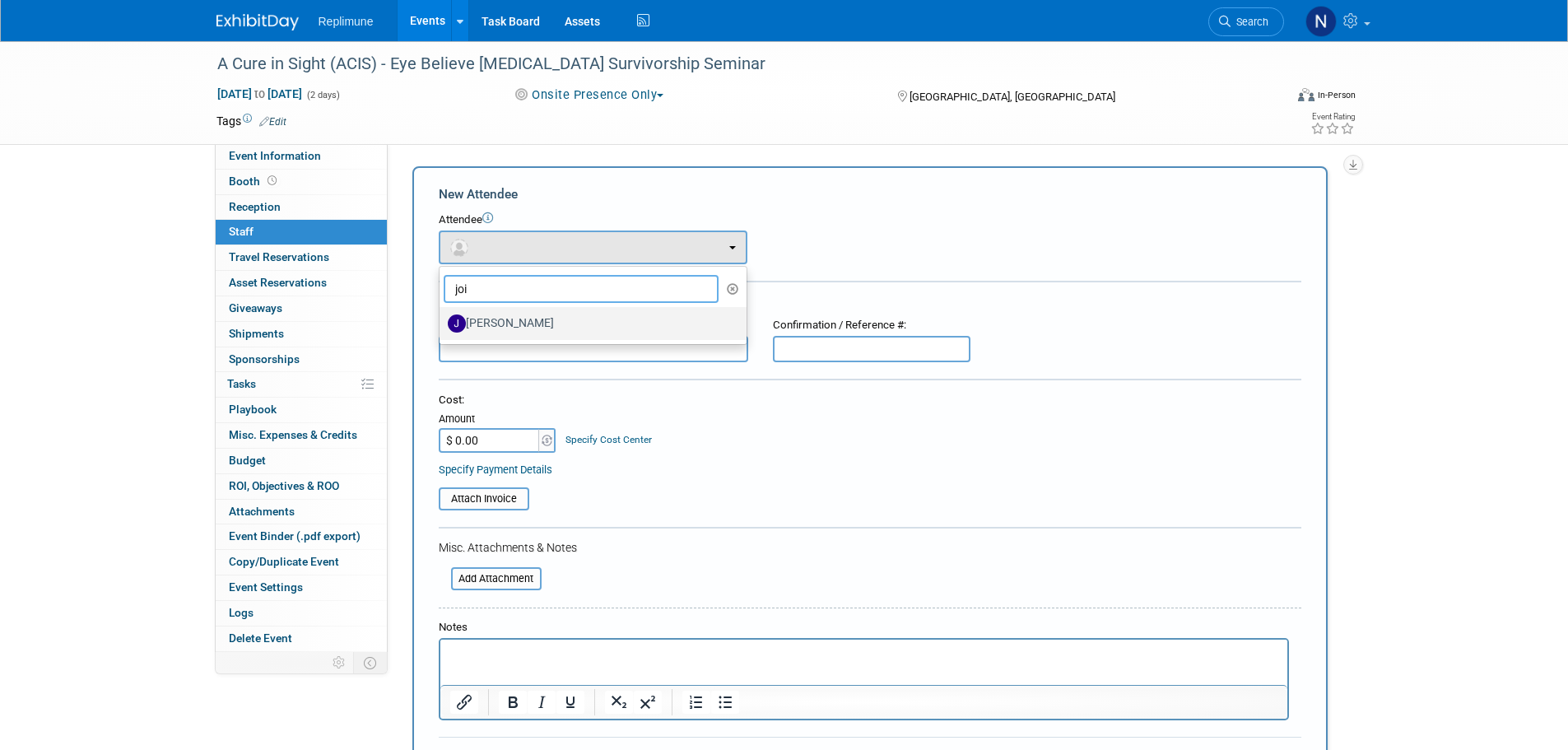
type input "joi"
click at [520, 317] on label "Joie Bernard" at bounding box center [590, 324] width 283 height 26
click at [442, 317] on input "Joie Bernard" at bounding box center [437, 322] width 10 height 10
select select "a2ef5080-9248-4e95-afb9-18d5070f3690"
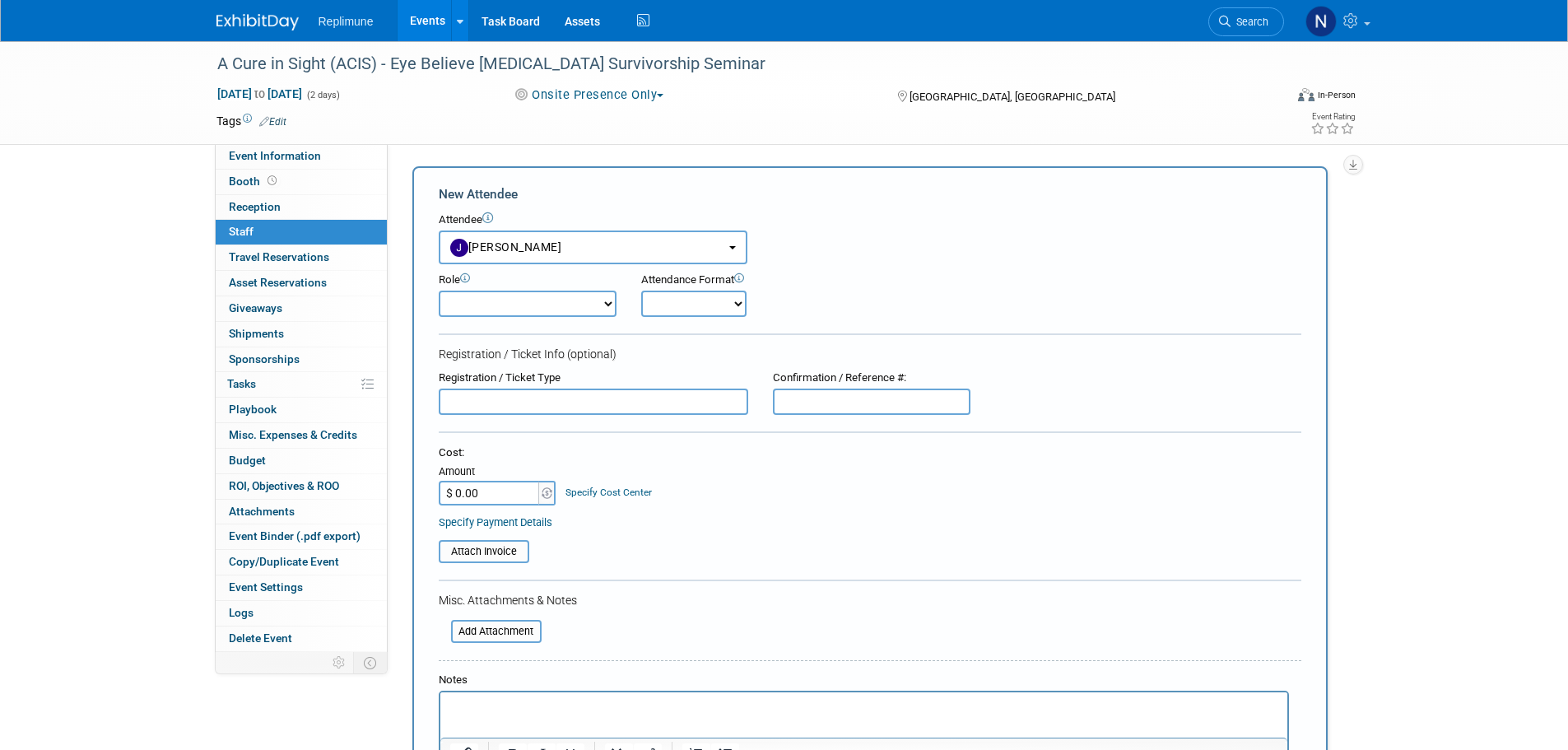
click at [524, 314] on select "Clinical Development Clinical Operations Commercial Congress Manager Demonstrat…" at bounding box center [528, 303] width 178 height 26
select select "100"
click at [439, 290] on select "Clinical Development Clinical Operations Commercial Congress Manager Demonstrat…" at bounding box center [528, 303] width 178 height 26
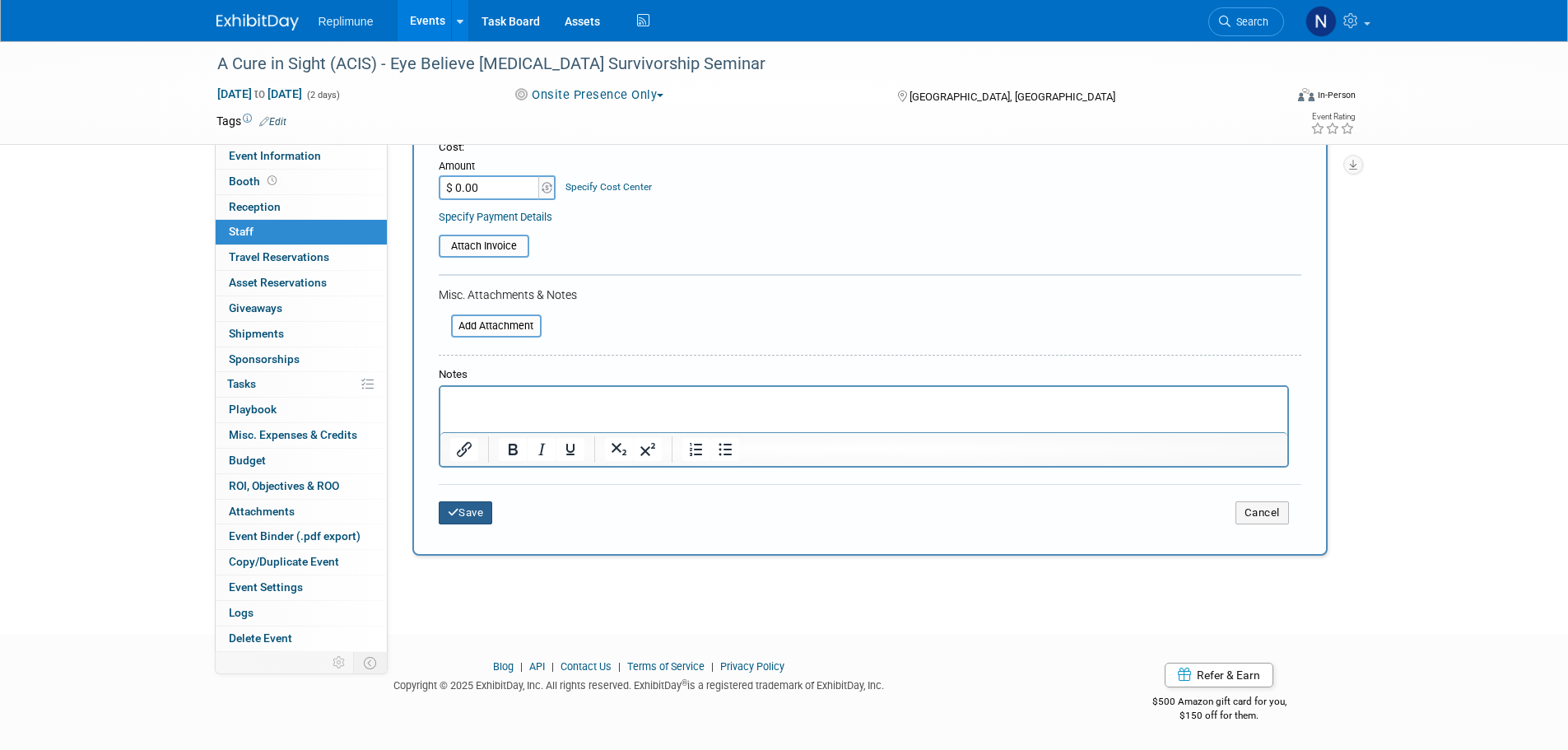
click at [476, 510] on button "Save" at bounding box center [466, 513] width 54 height 23
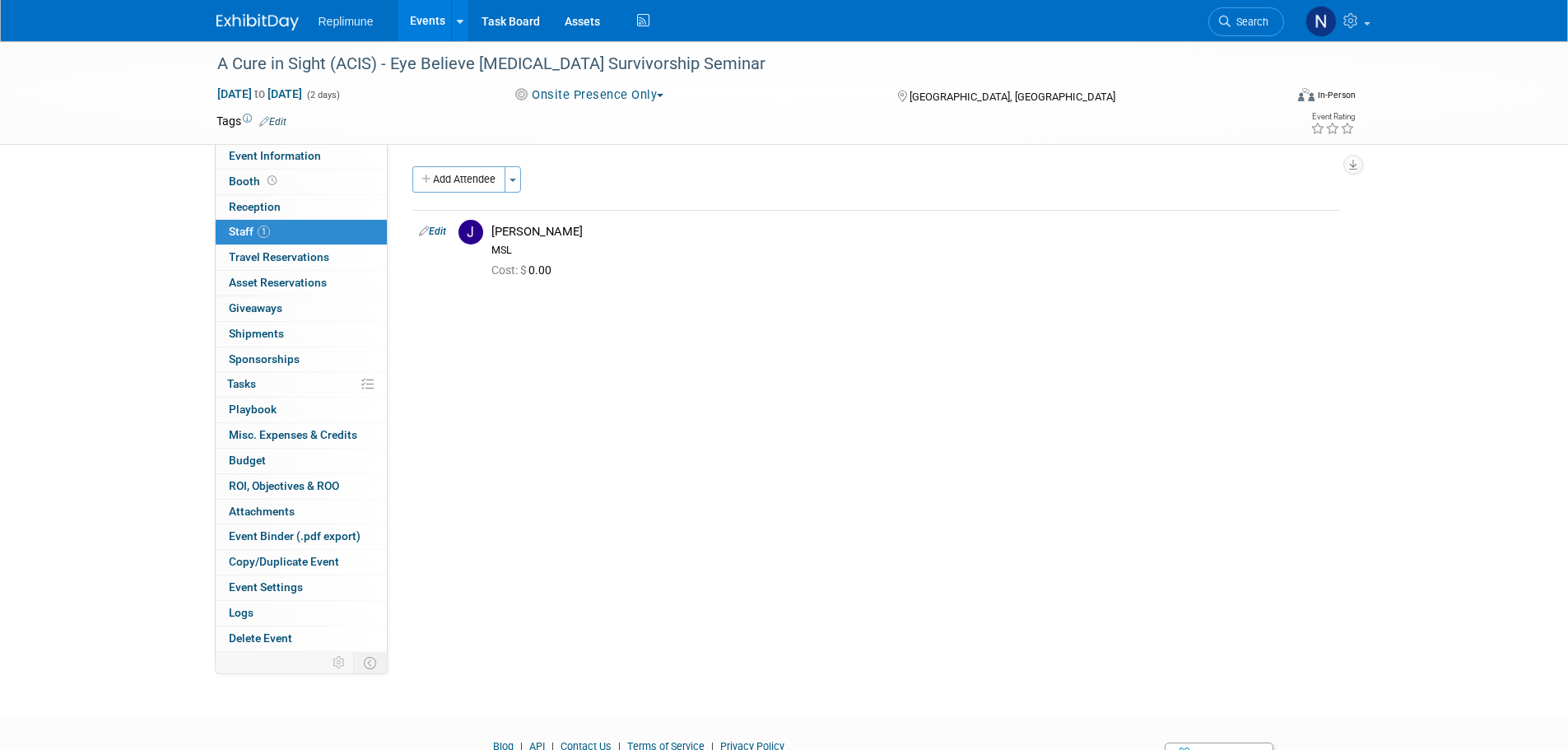
click at [439, 7] on link "Events" at bounding box center [427, 20] width 60 height 41
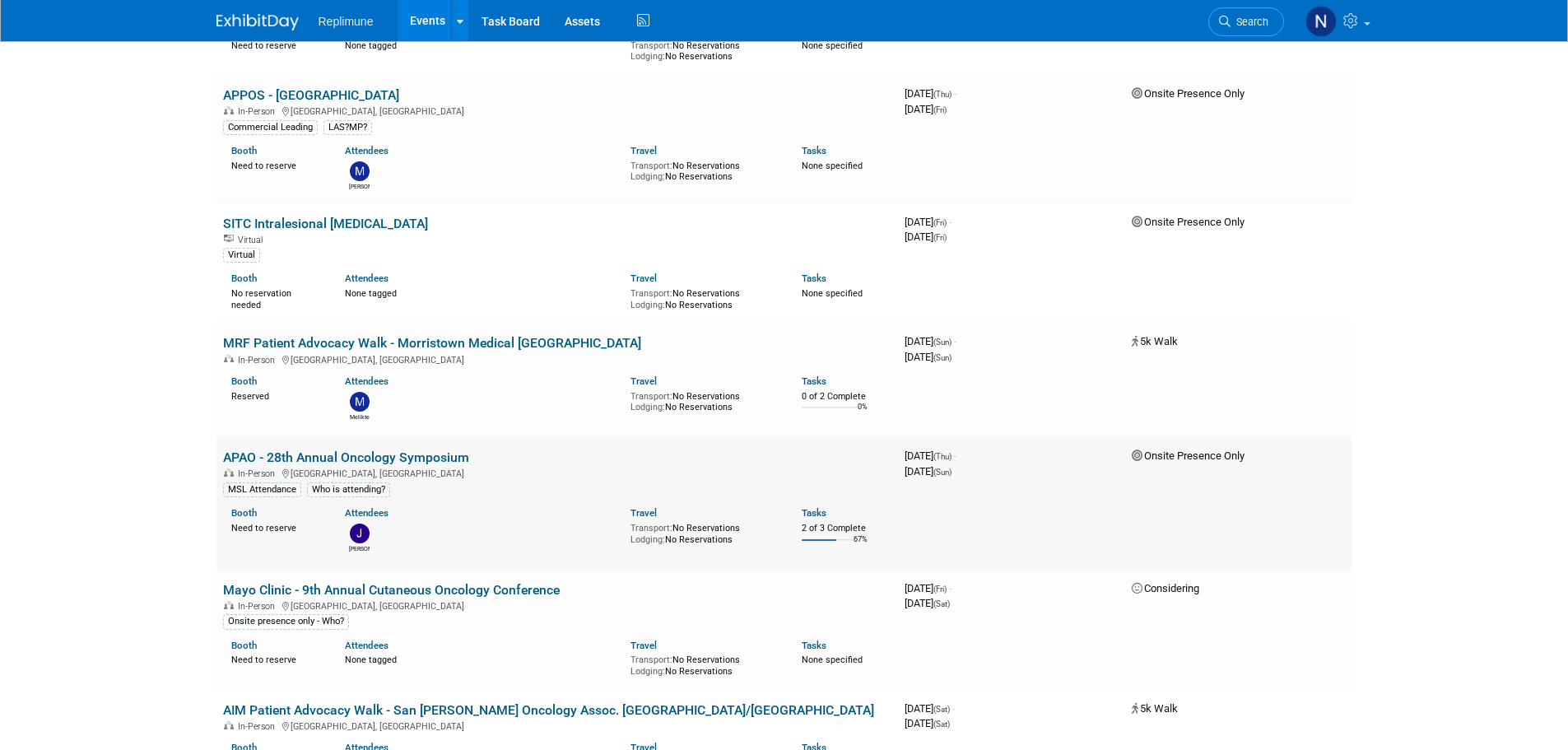
scroll to position [658, 0]
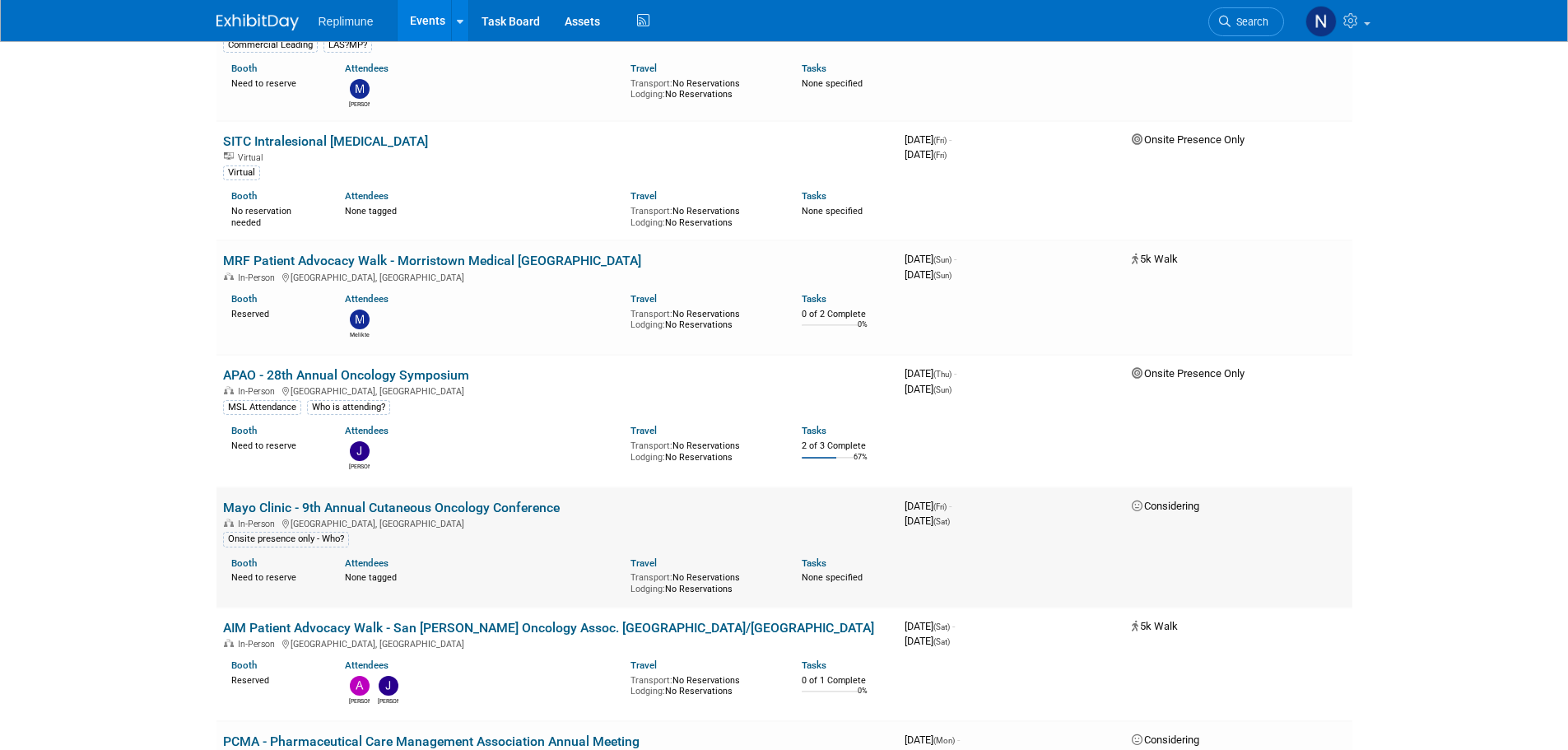
click at [427, 505] on link "Mayo Clinic - 9th Annual Cutaneous Oncology Conference" at bounding box center [392, 508] width 337 height 16
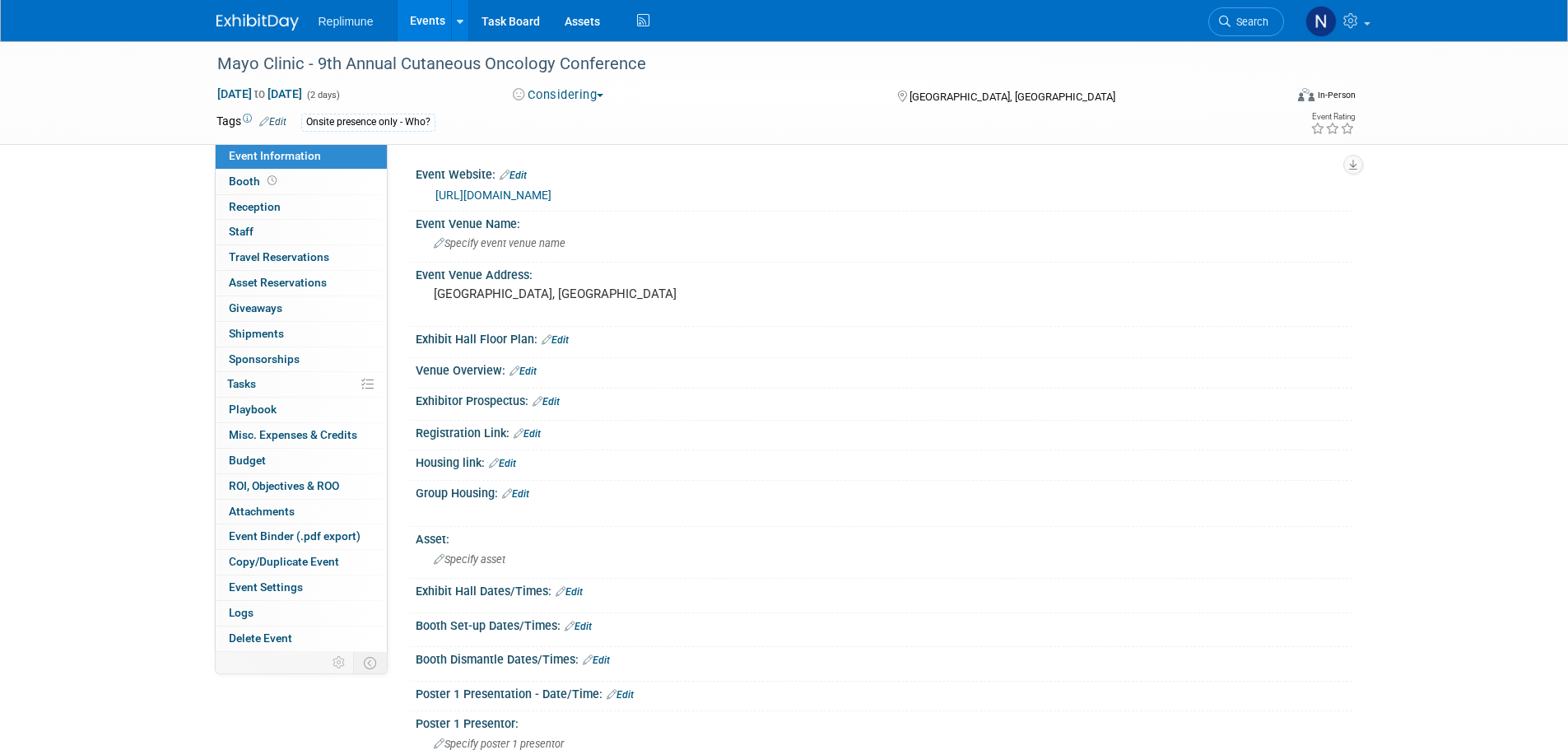
click at [555, 98] on button "Considering" at bounding box center [559, 95] width 103 height 17
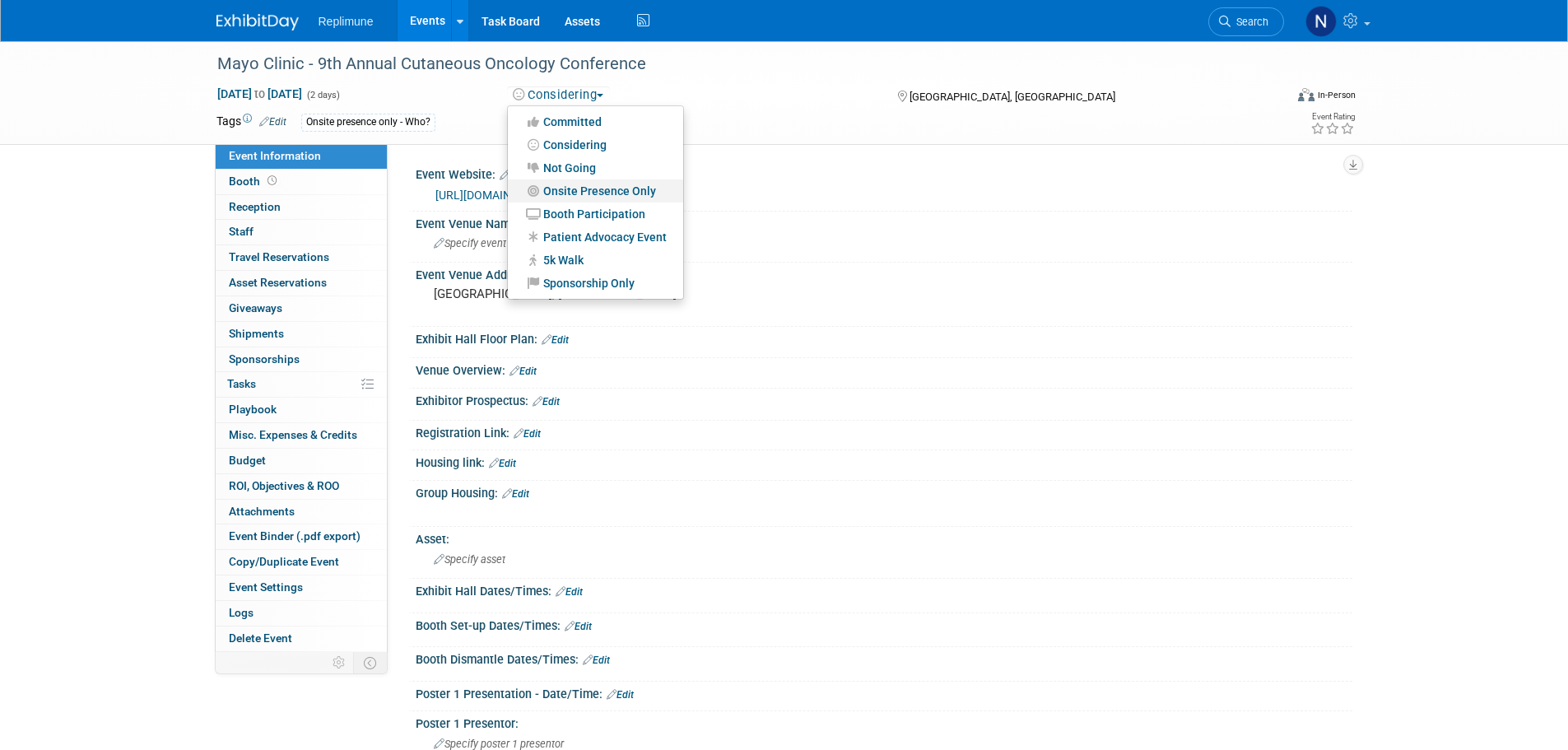
click at [602, 184] on link "Onsite Presence Only" at bounding box center [595, 191] width 175 height 23
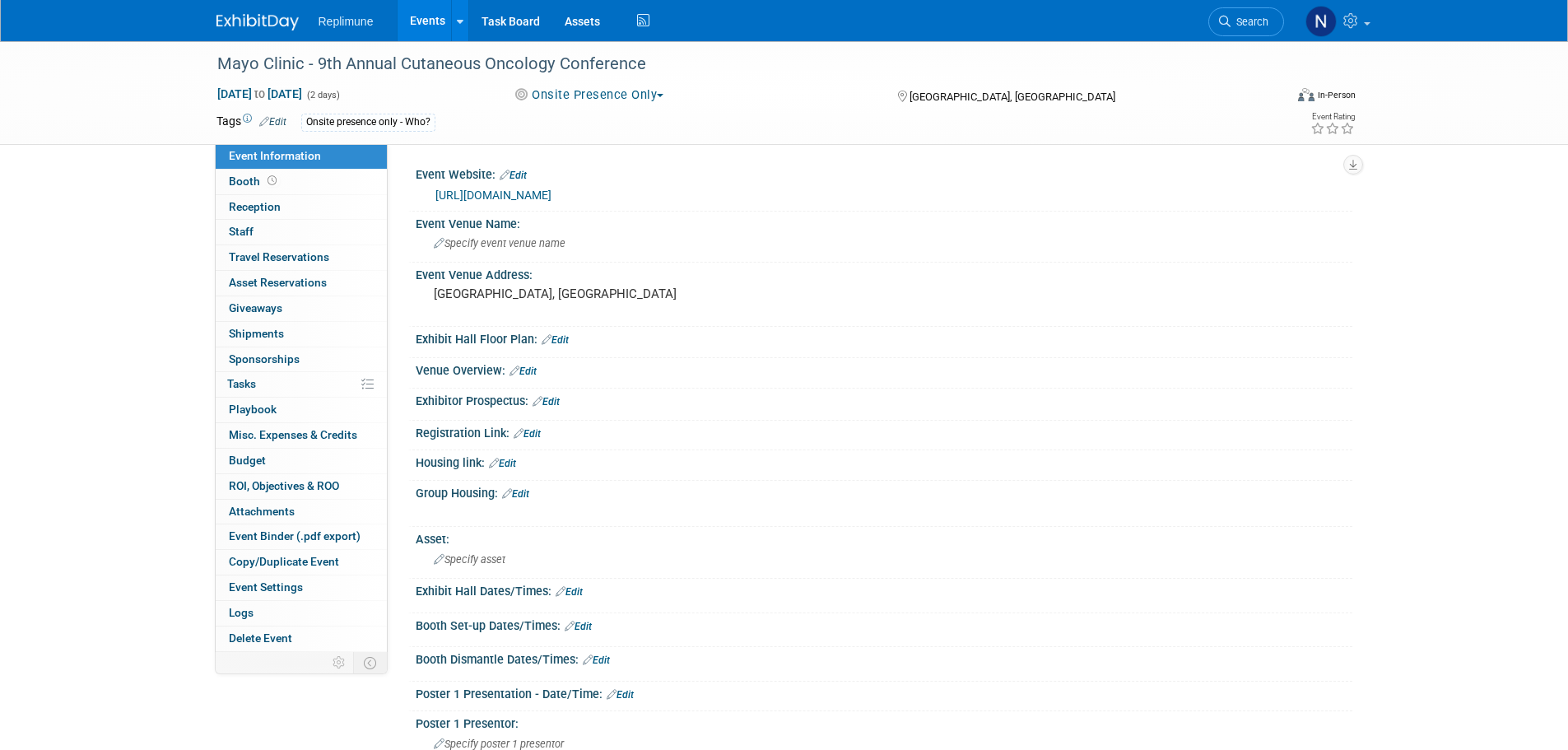
click at [424, 13] on link "Events" at bounding box center [427, 20] width 60 height 41
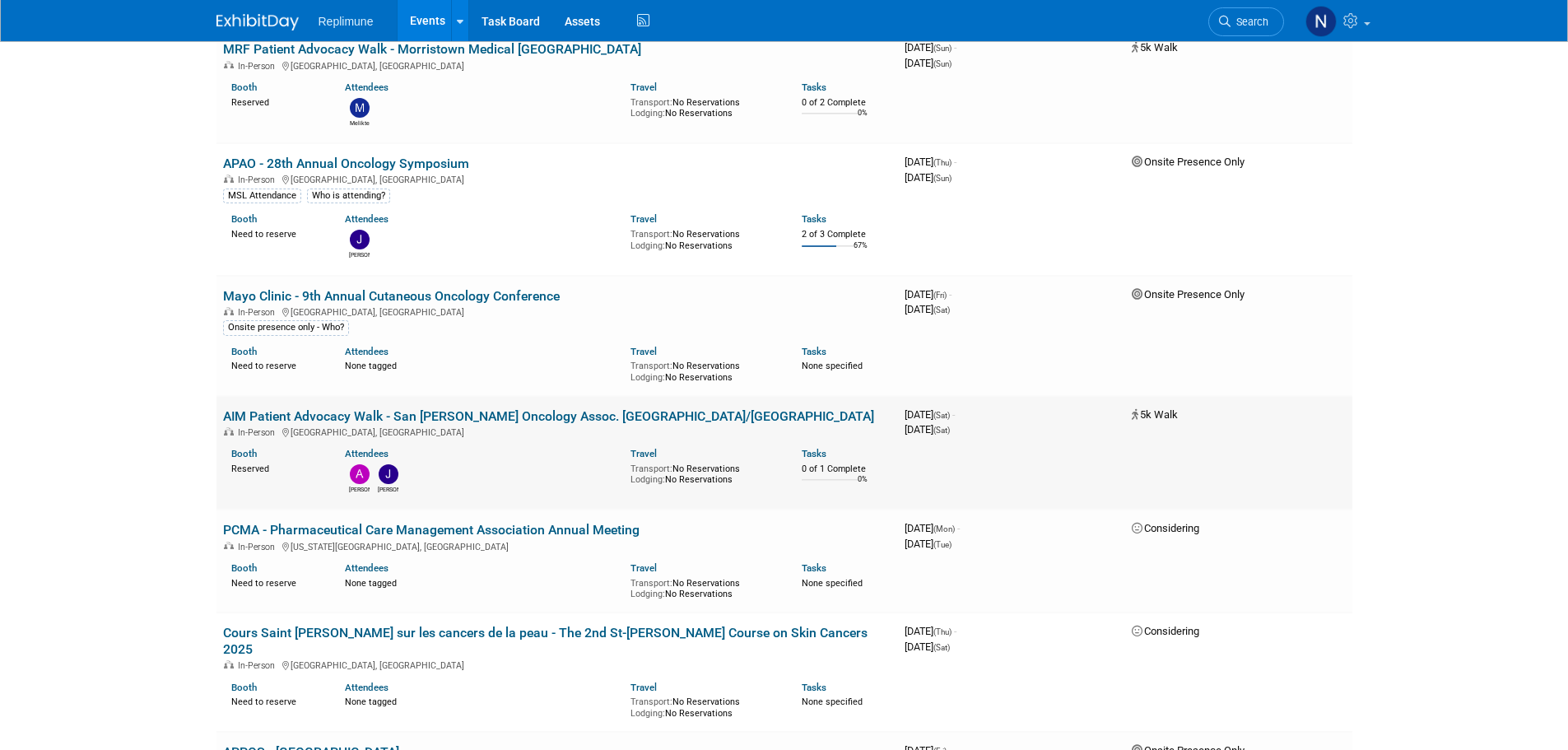
scroll to position [988, 0]
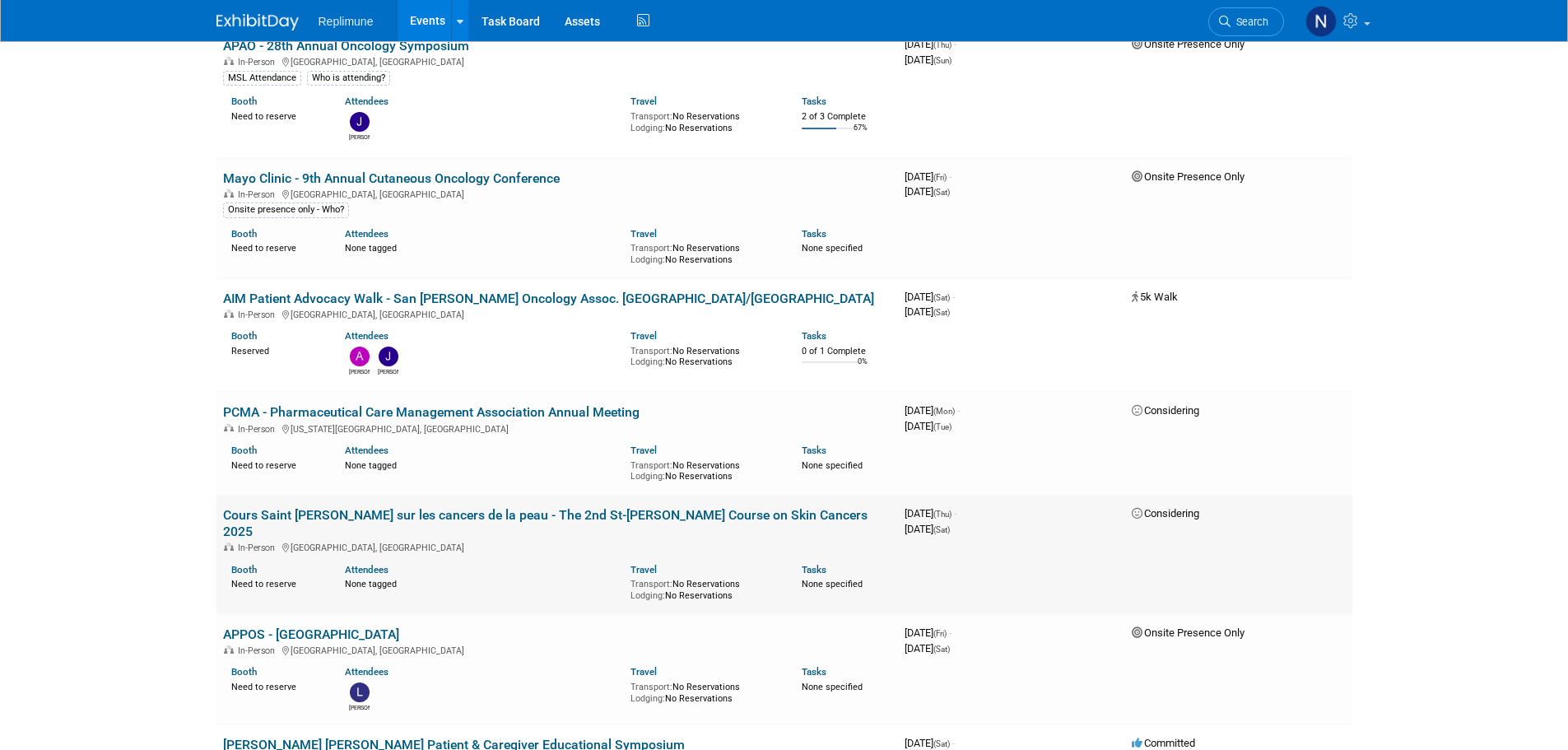
click at [525, 513] on link "Cours Saint [PERSON_NAME] sur les cancers de la peau - The 2nd St-[PERSON_NAME]…" at bounding box center [545, 523] width 644 height 32
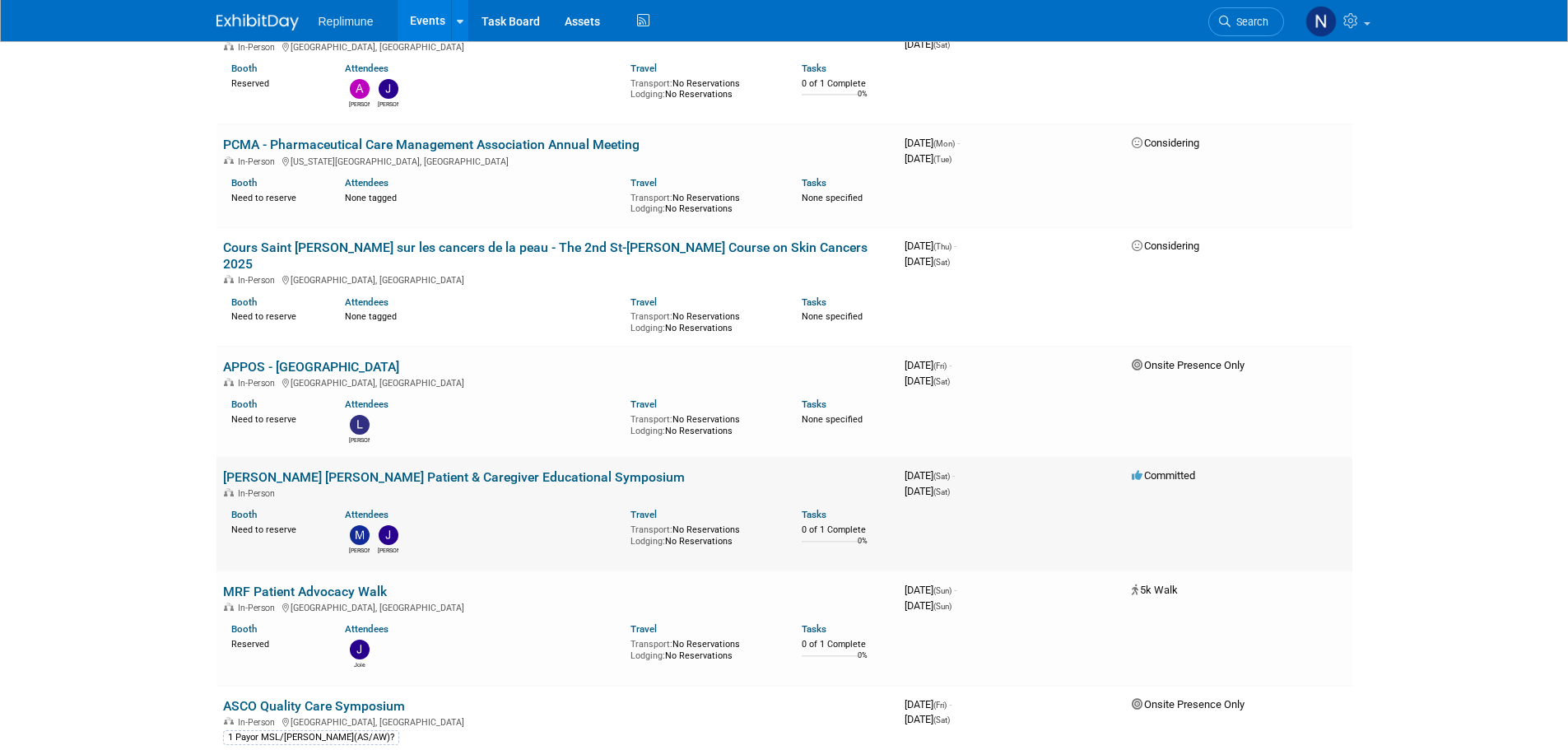
scroll to position [1318, 0]
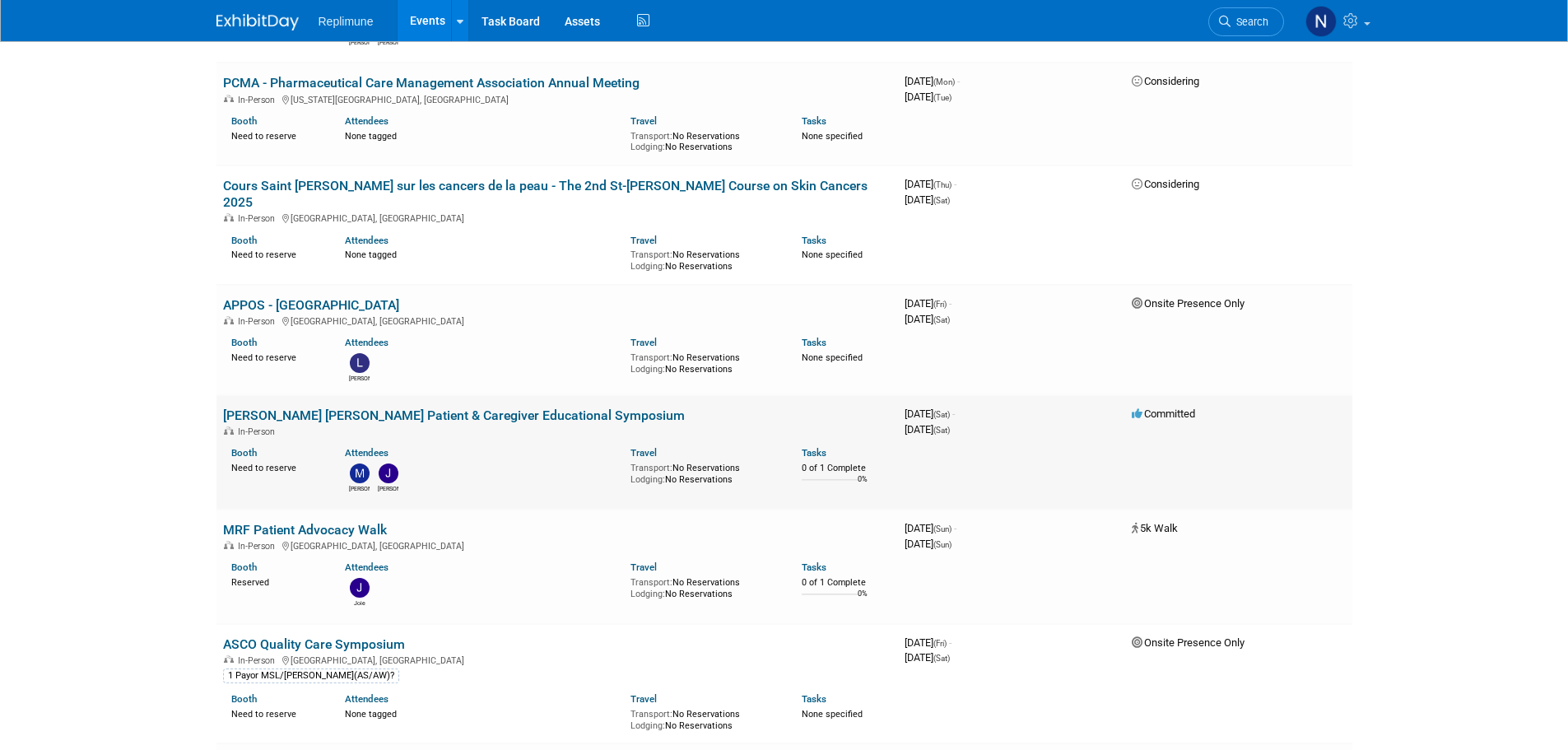
click at [434, 407] on link "[PERSON_NAME] [PERSON_NAME] Patient & Caregiver Educational Symposium" at bounding box center [454, 415] width 462 height 16
click at [520, 407] on link "[PERSON_NAME] [PERSON_NAME] Patient & Caregiver Educational Symposium" at bounding box center [454, 415] width 462 height 16
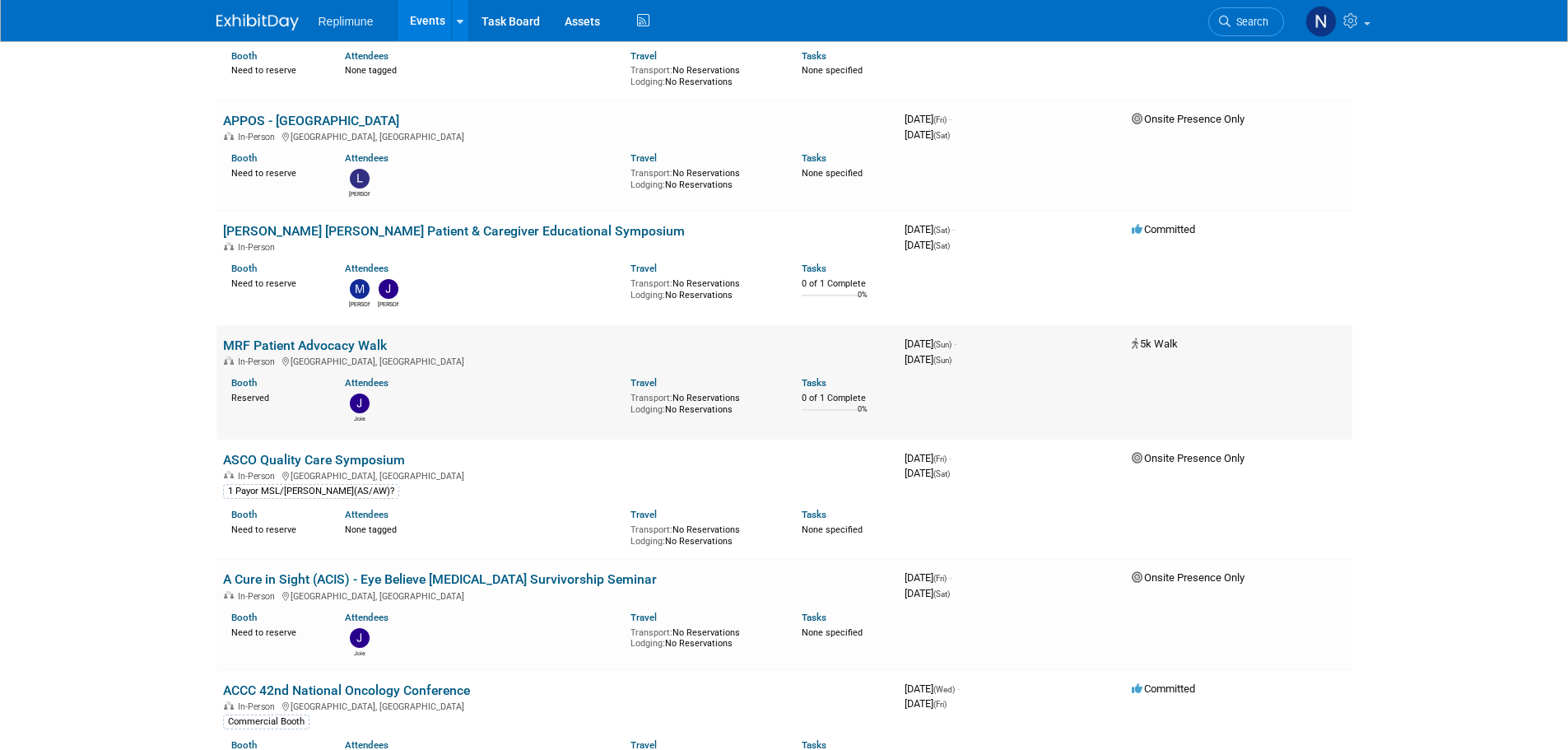
scroll to position [1565, 0]
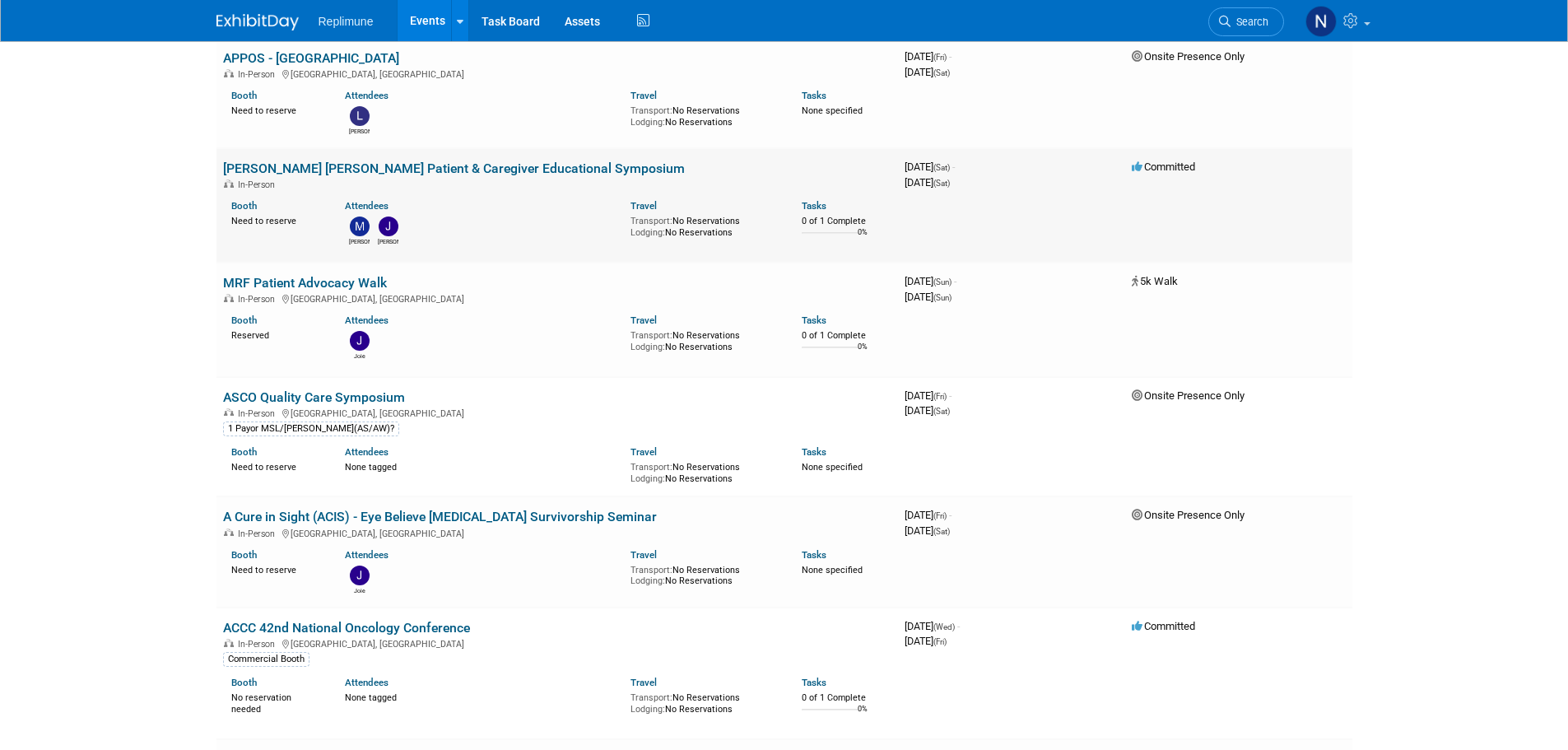
click at [497, 160] on link "[PERSON_NAME] [PERSON_NAME] Patient & Caregiver Educational Symposium" at bounding box center [454, 168] width 462 height 16
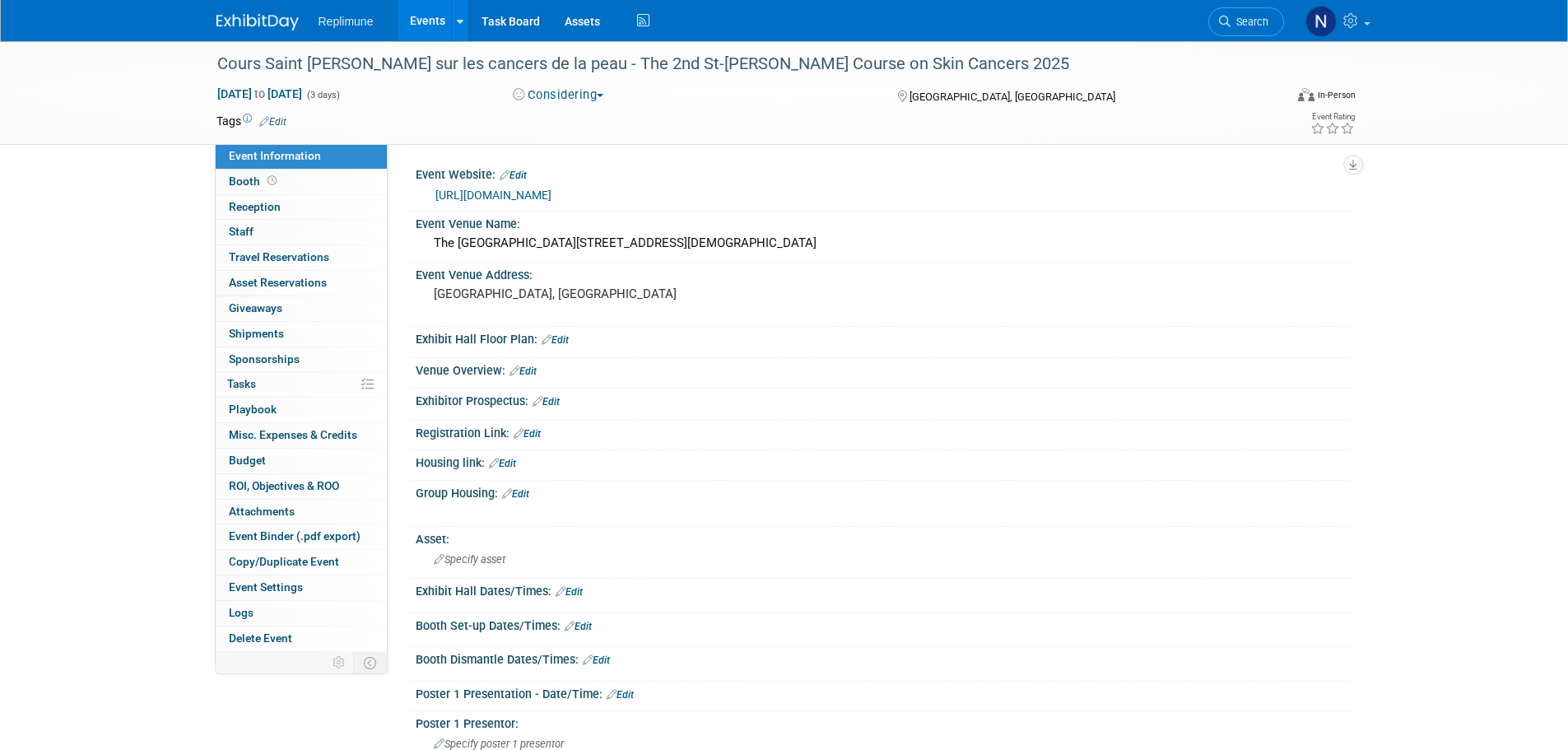
click at [582, 99] on button "Considering" at bounding box center [559, 95] width 103 height 17
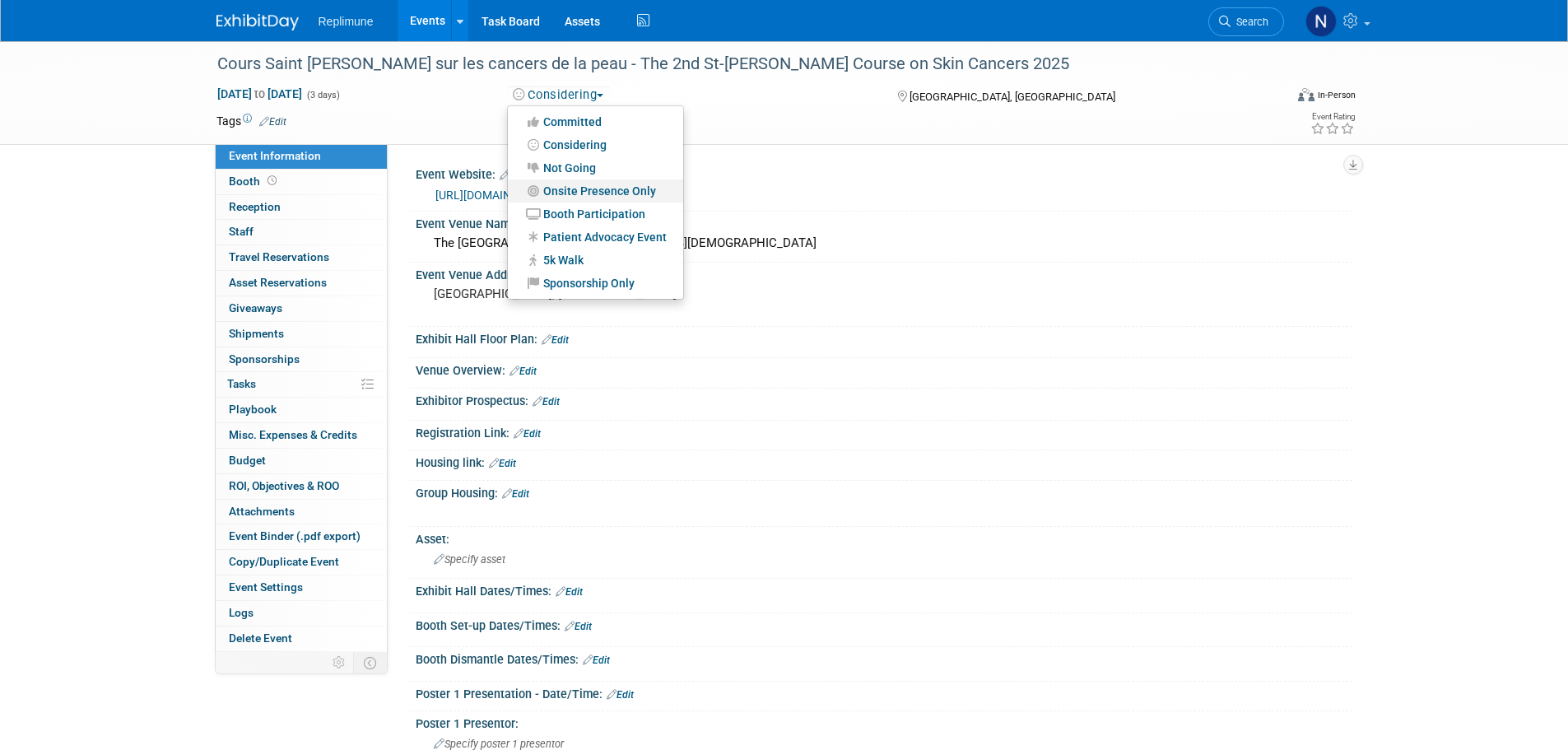
click at [579, 193] on link "Onsite Presence Only" at bounding box center [595, 191] width 175 height 23
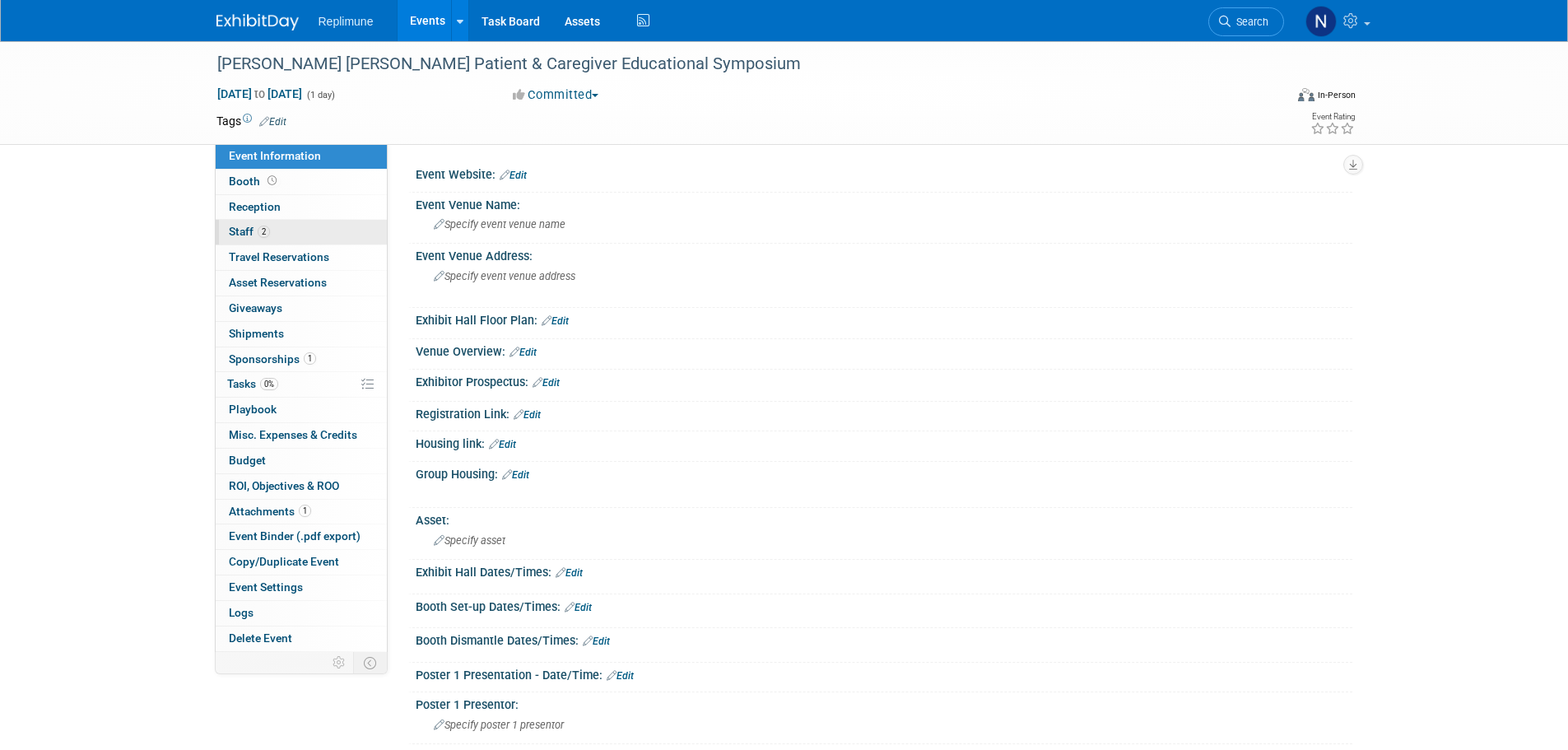
click at [248, 230] on span "Staff 2" at bounding box center [249, 231] width 41 height 13
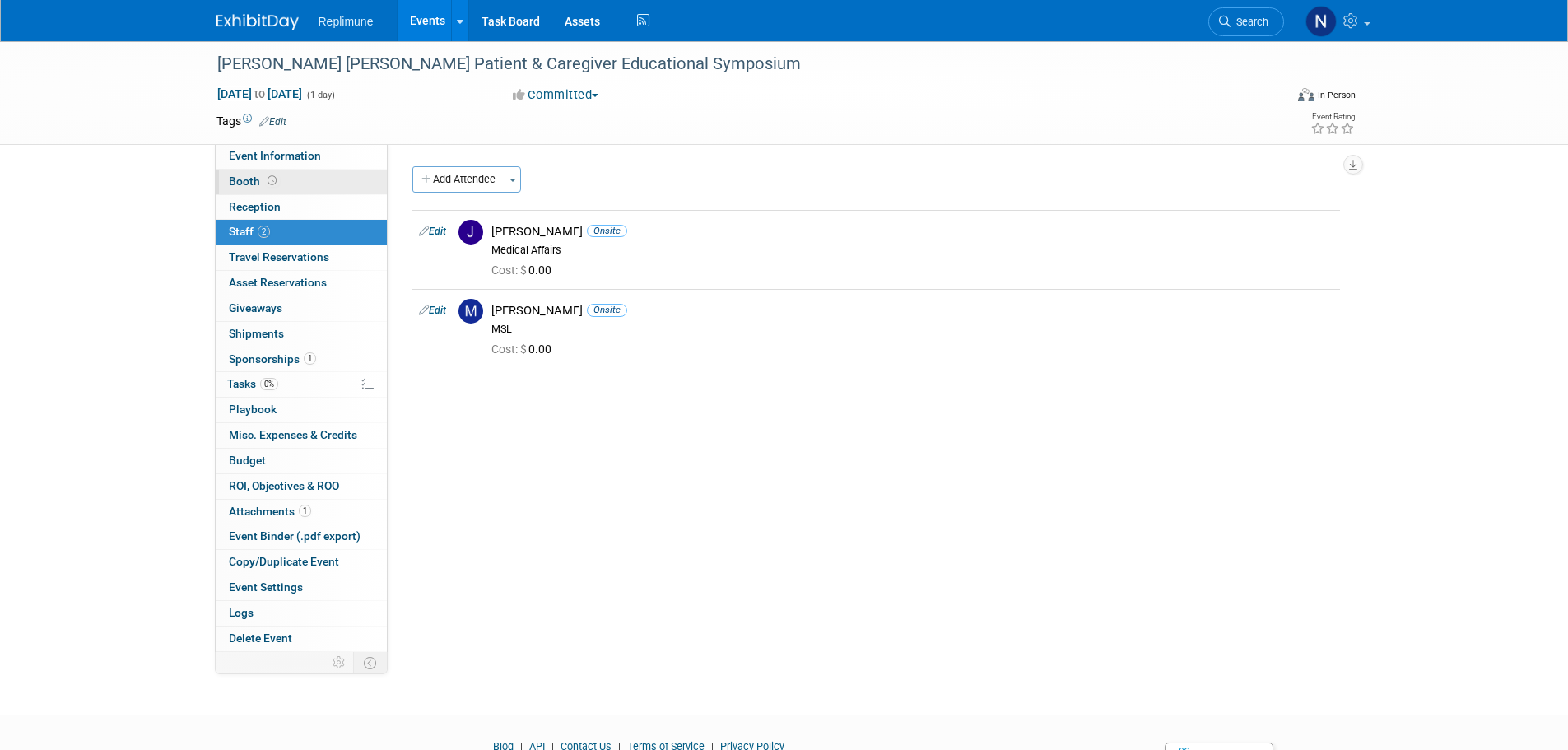
click at [241, 181] on span "Booth" at bounding box center [254, 181] width 51 height 13
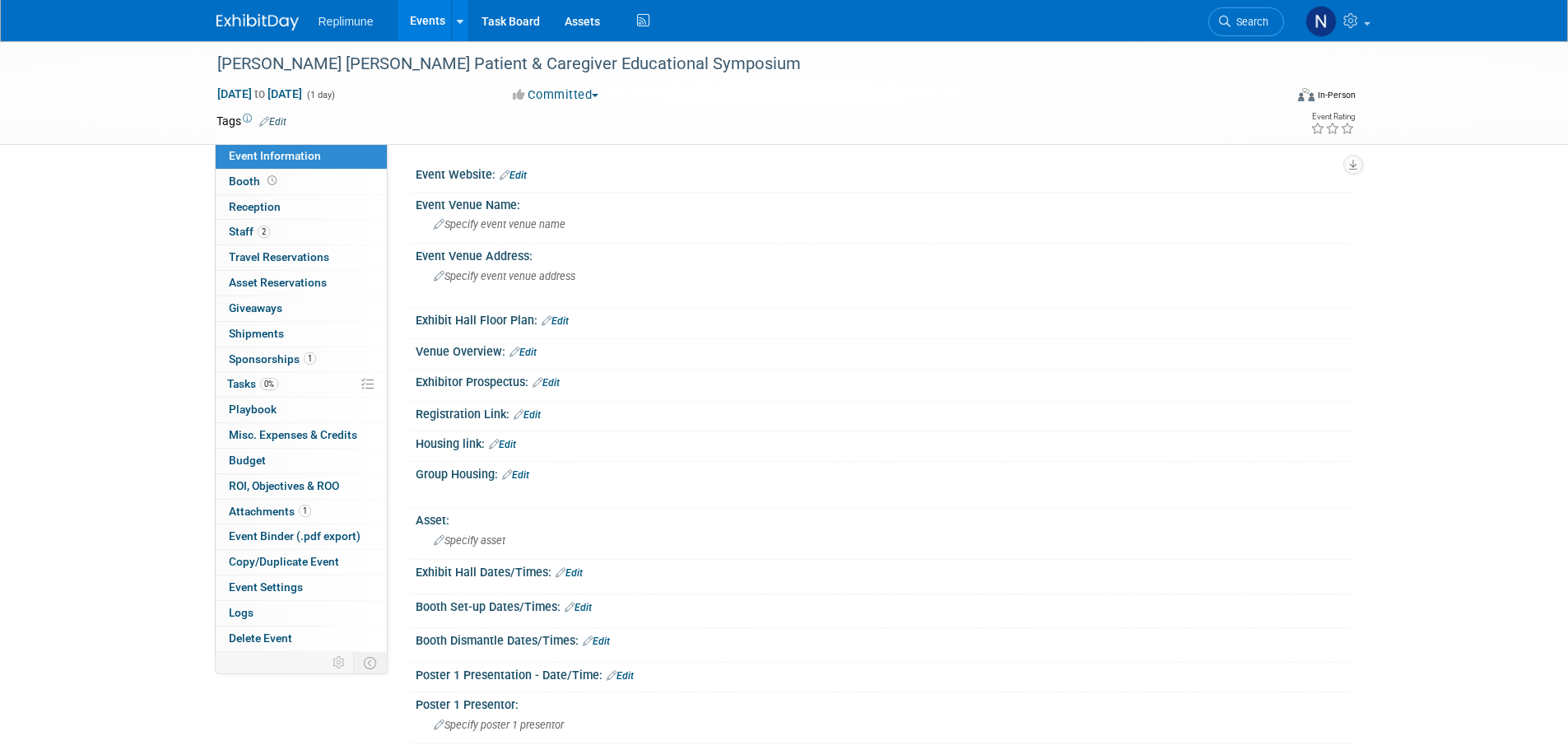
click at [583, 95] on button "Committed" at bounding box center [556, 95] width 98 height 17
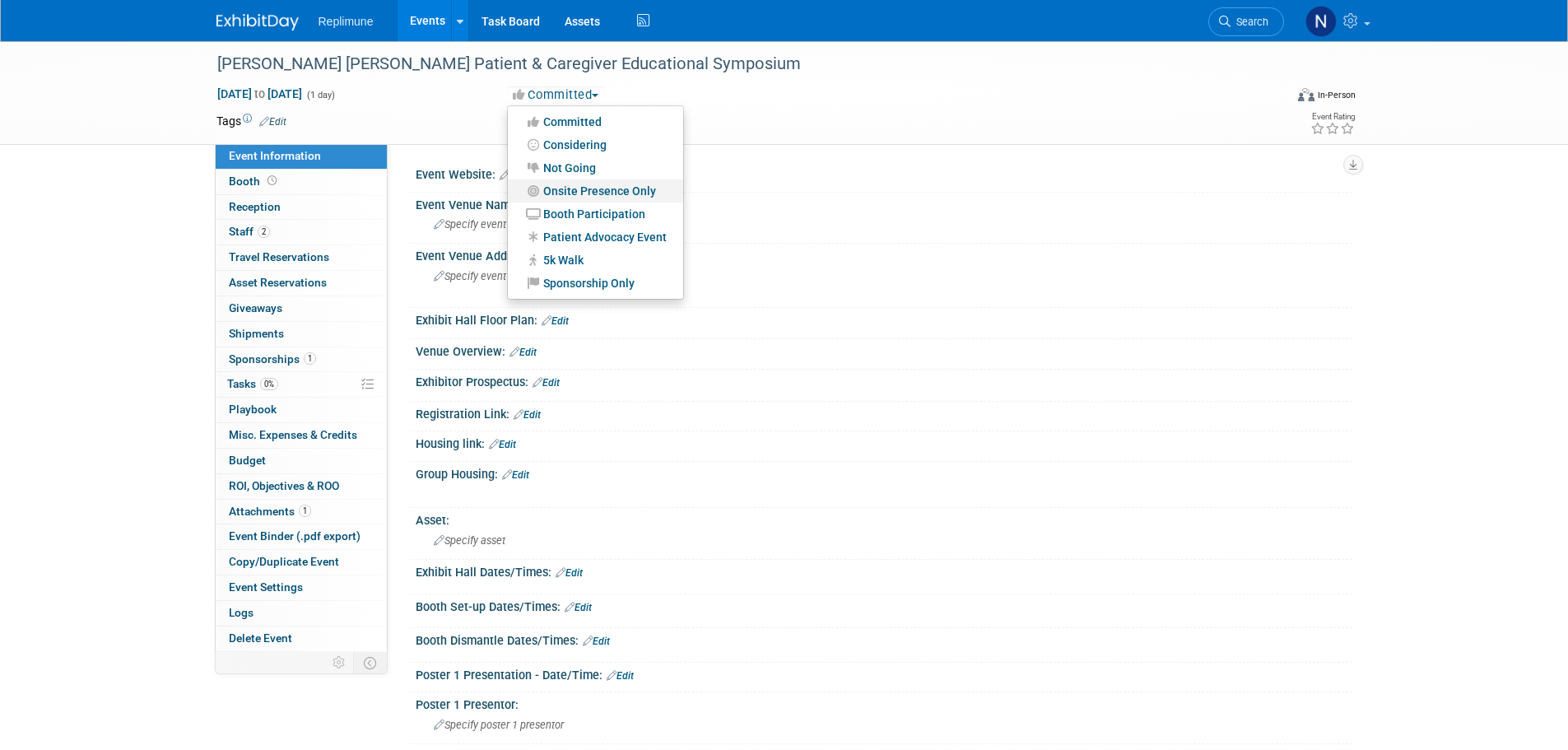
click at [577, 195] on link "Onsite Presence Only" at bounding box center [595, 191] width 175 height 23
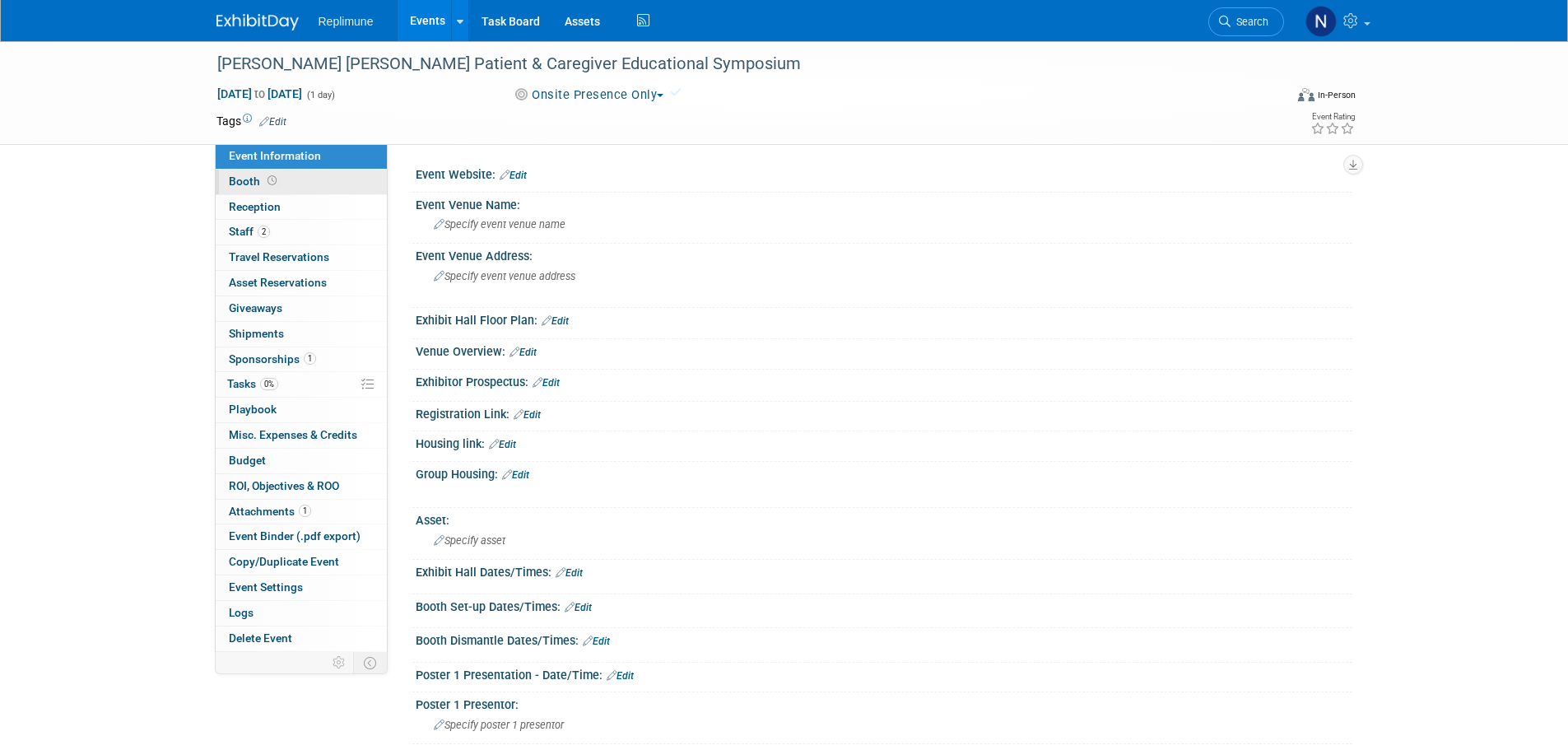
click at [256, 179] on span "Booth" at bounding box center [254, 181] width 51 height 13
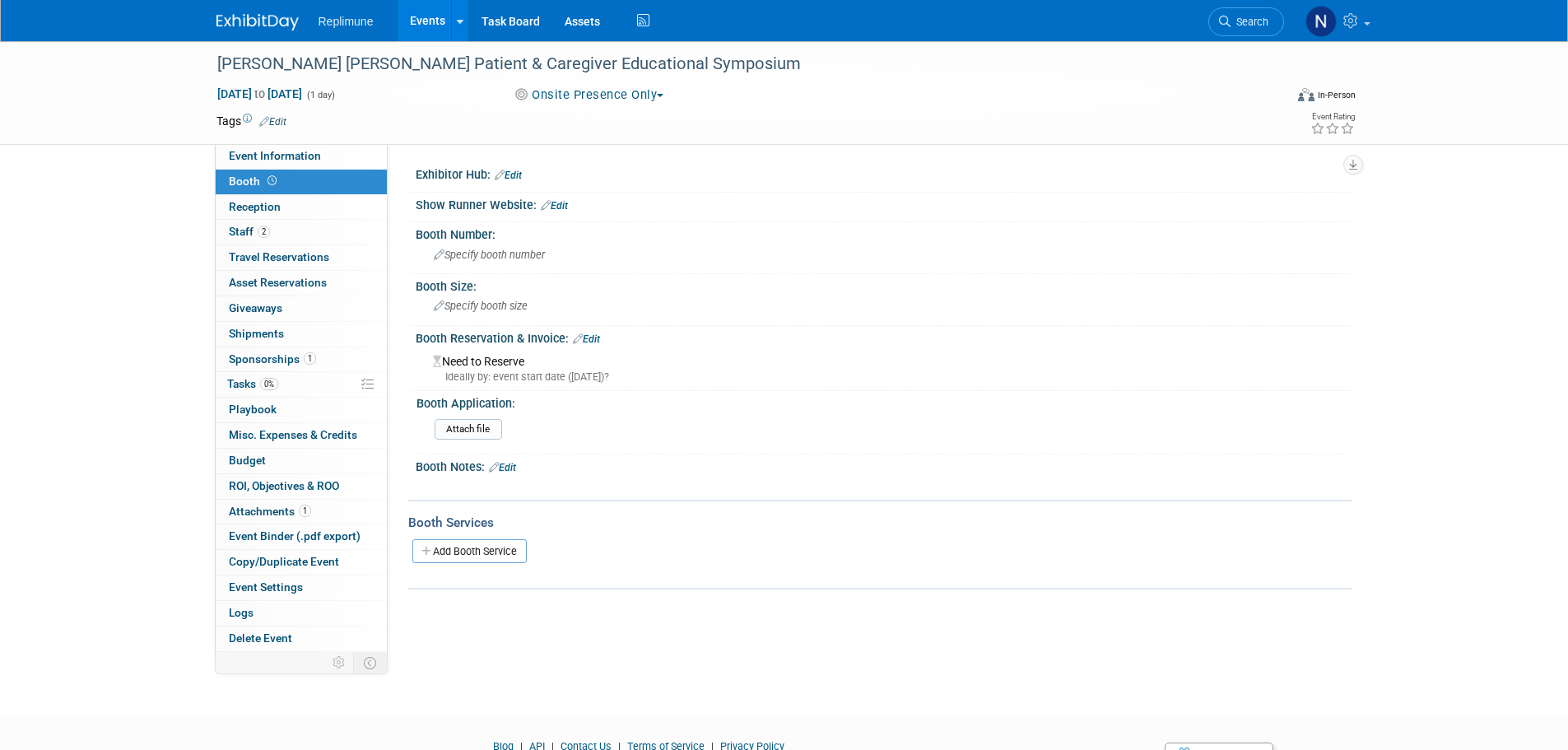
click at [598, 340] on link "Edit" at bounding box center [586, 338] width 27 height 11
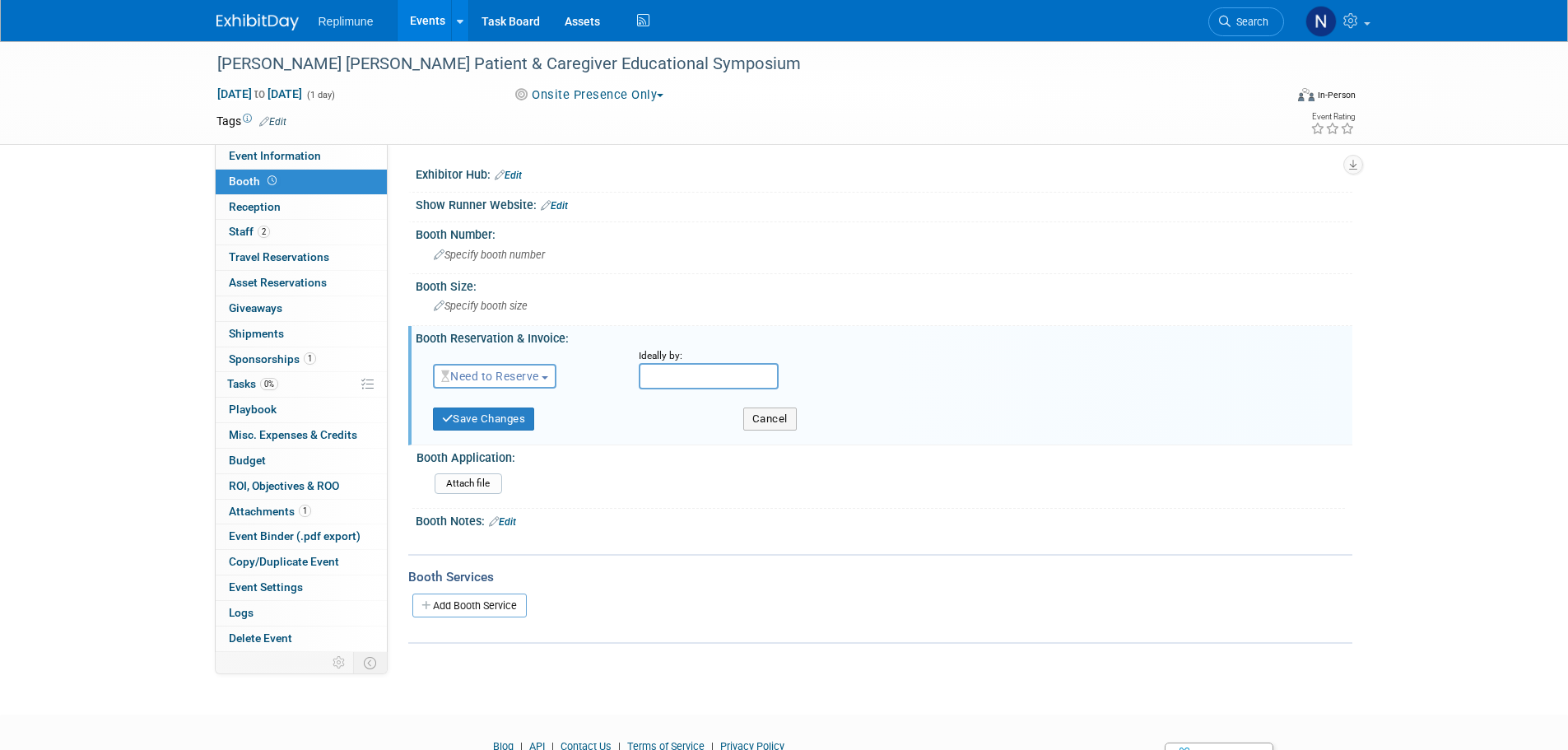
click at [532, 379] on span "Need to Reserve" at bounding box center [490, 376] width 98 height 13
click at [515, 449] on link "No Reservation Required" at bounding box center [522, 450] width 176 height 23
click at [489, 424] on button "Save Changes" at bounding box center [484, 419] width 102 height 23
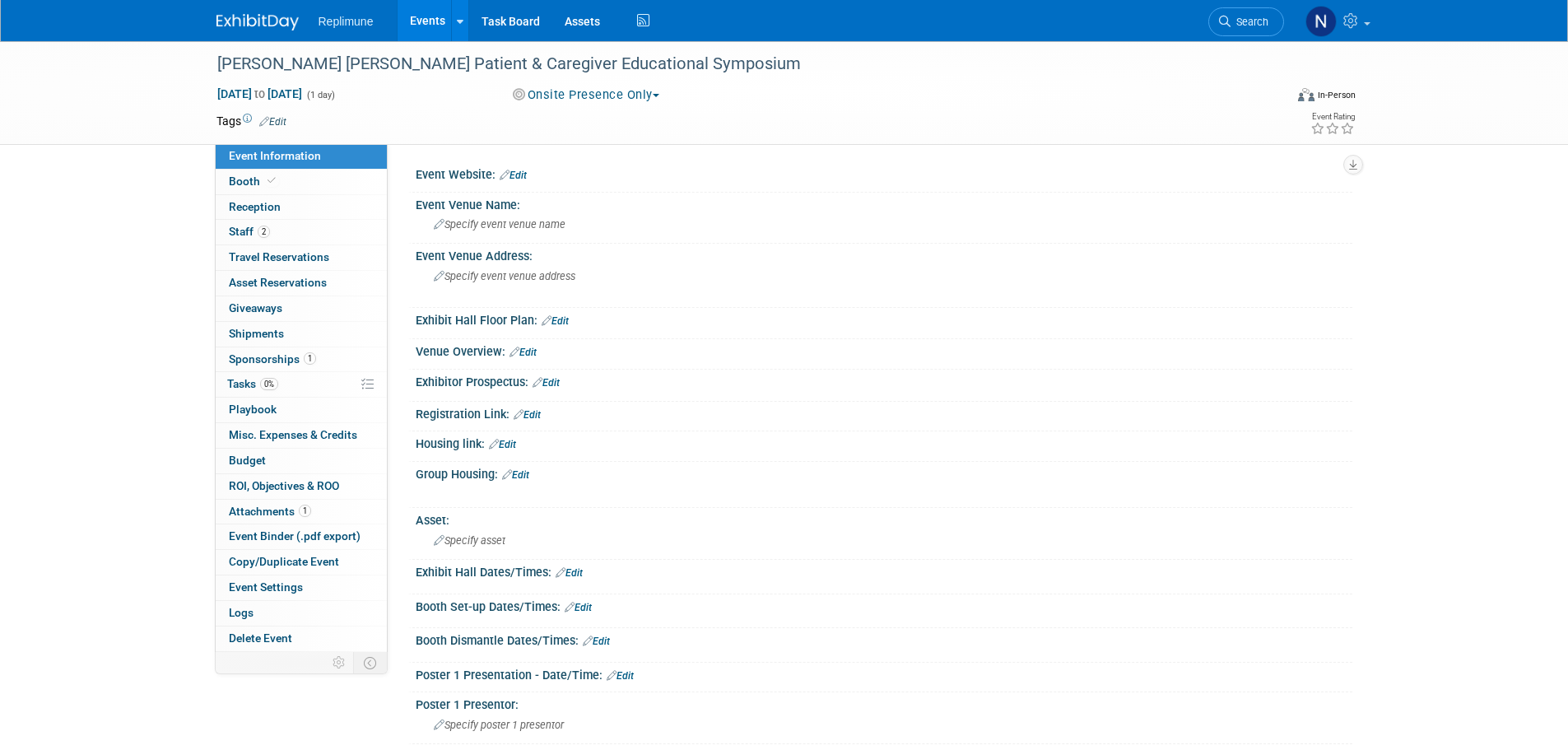
click at [433, 26] on link "Events" at bounding box center [427, 20] width 60 height 41
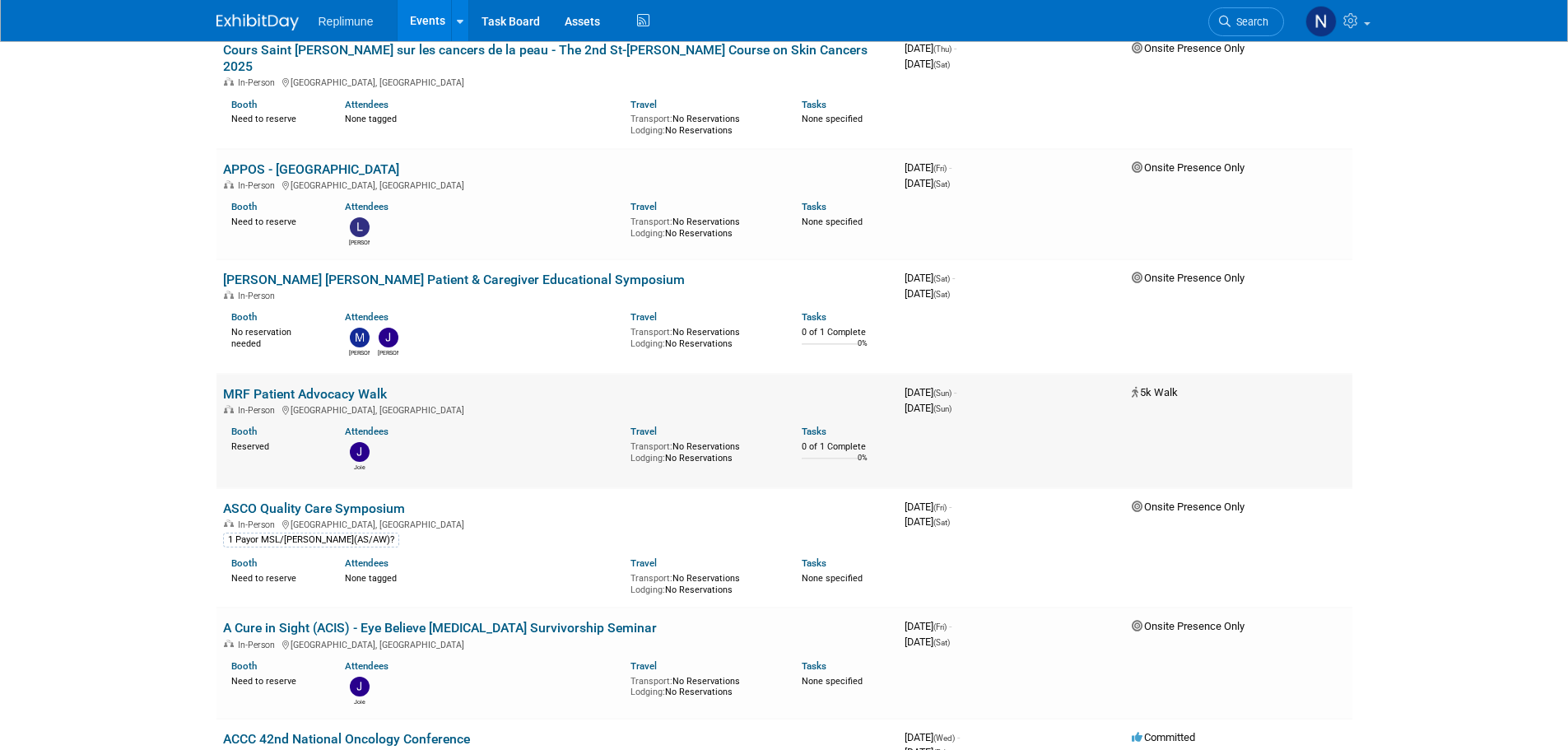
scroll to position [1482, 0]
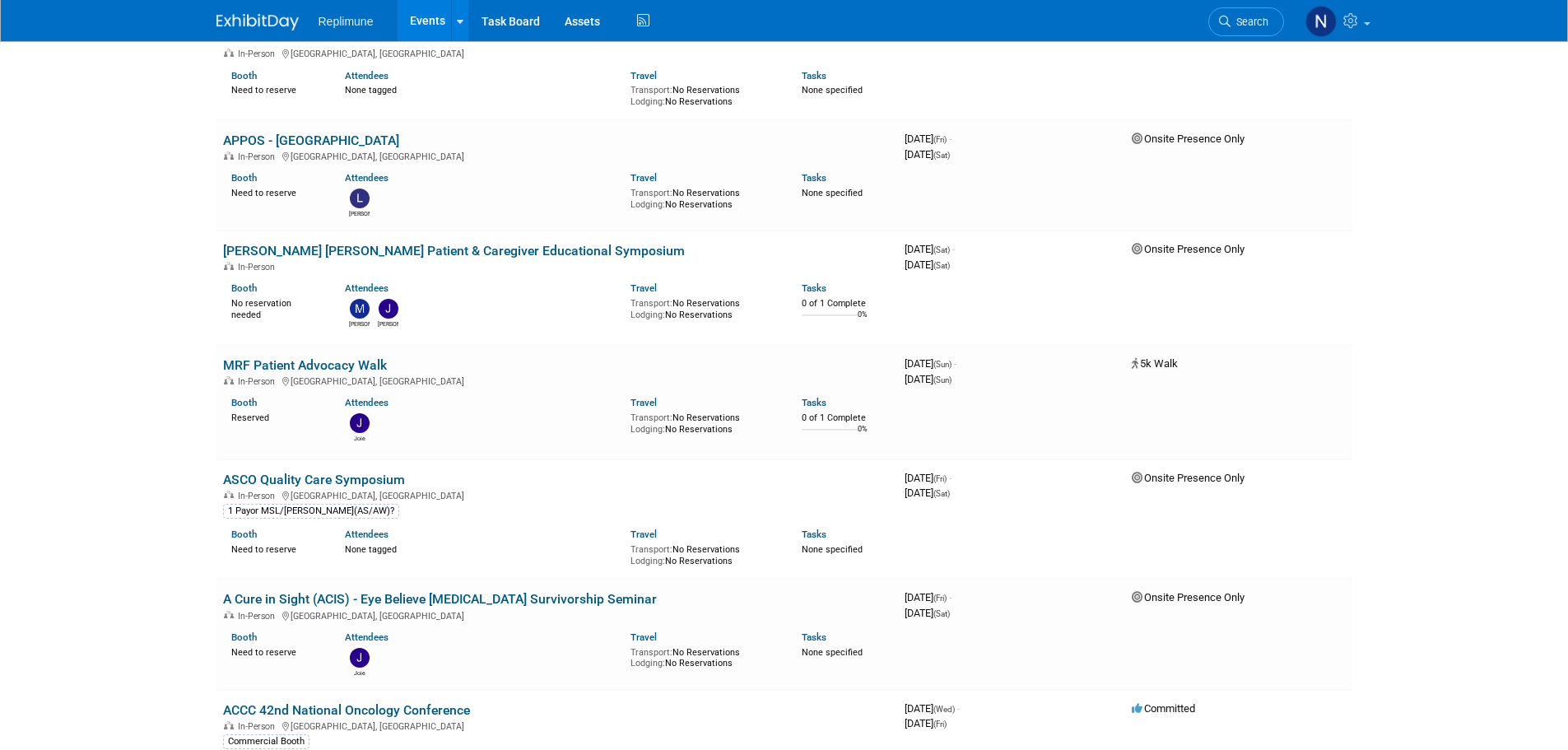
click at [341, 472] on link "ASCO Quality Care Symposium" at bounding box center [314, 480] width 182 height 16
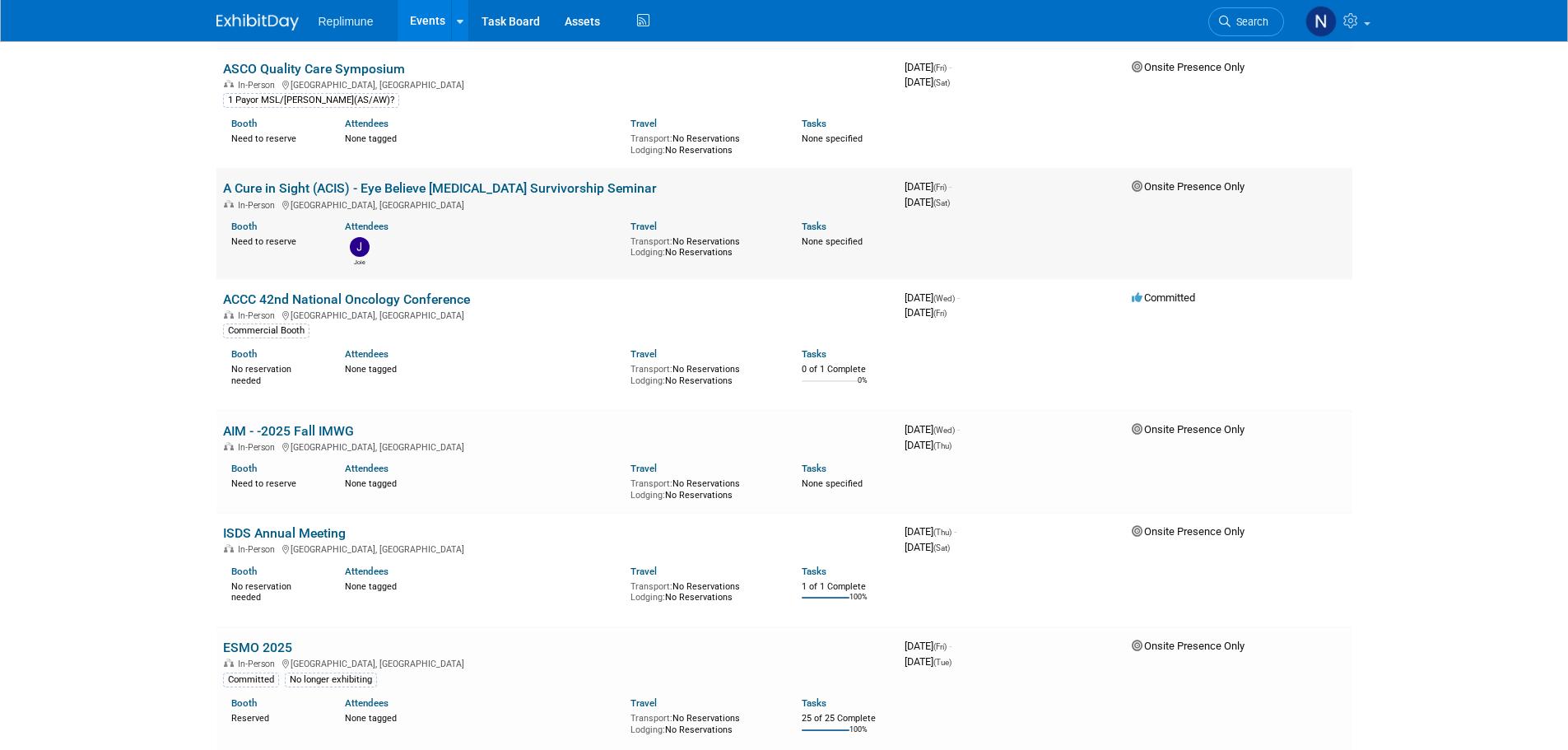
scroll to position [1893, 0]
click at [322, 290] on link "ACCC 42nd National Oncology Conference" at bounding box center [346, 298] width 247 height 16
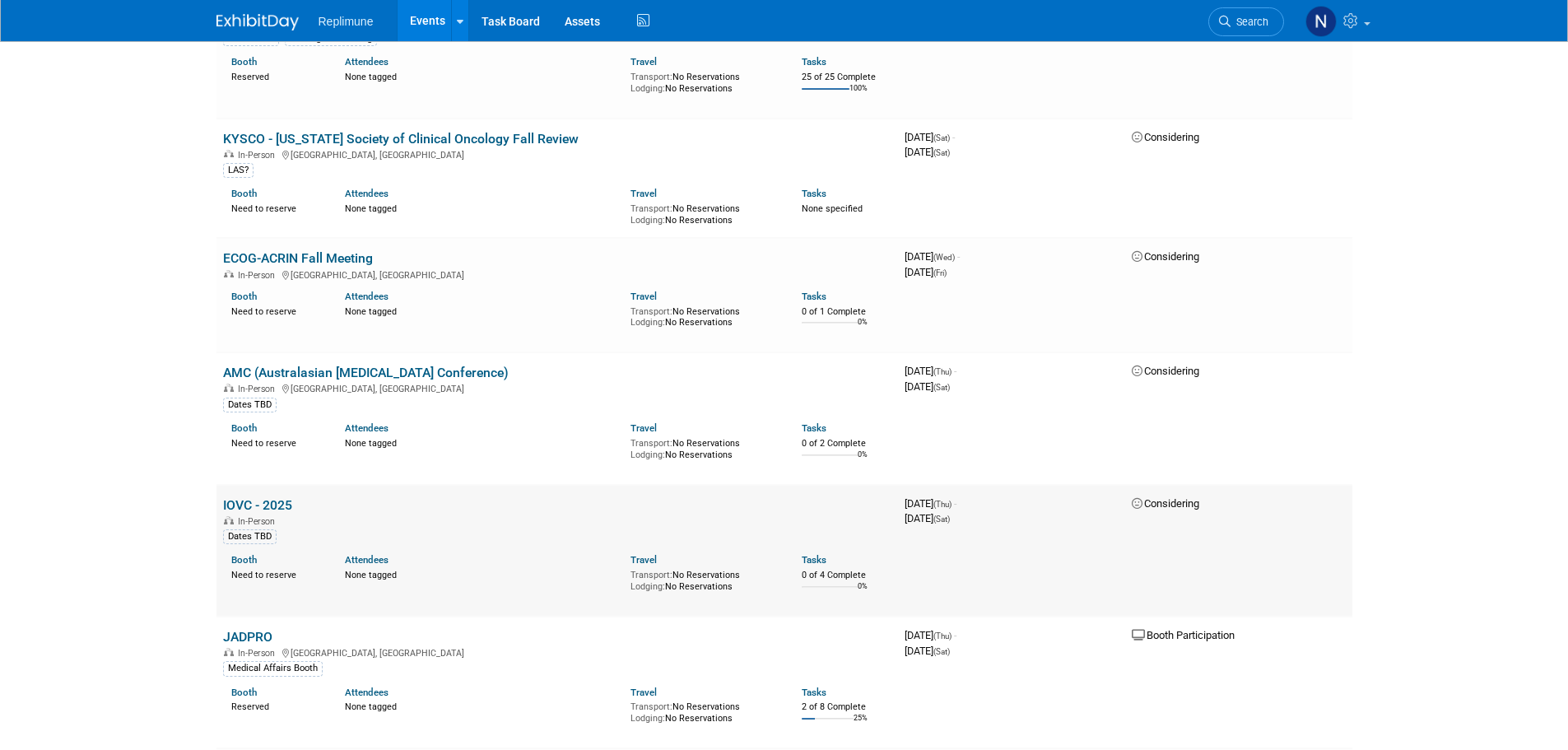
scroll to position [2553, 0]
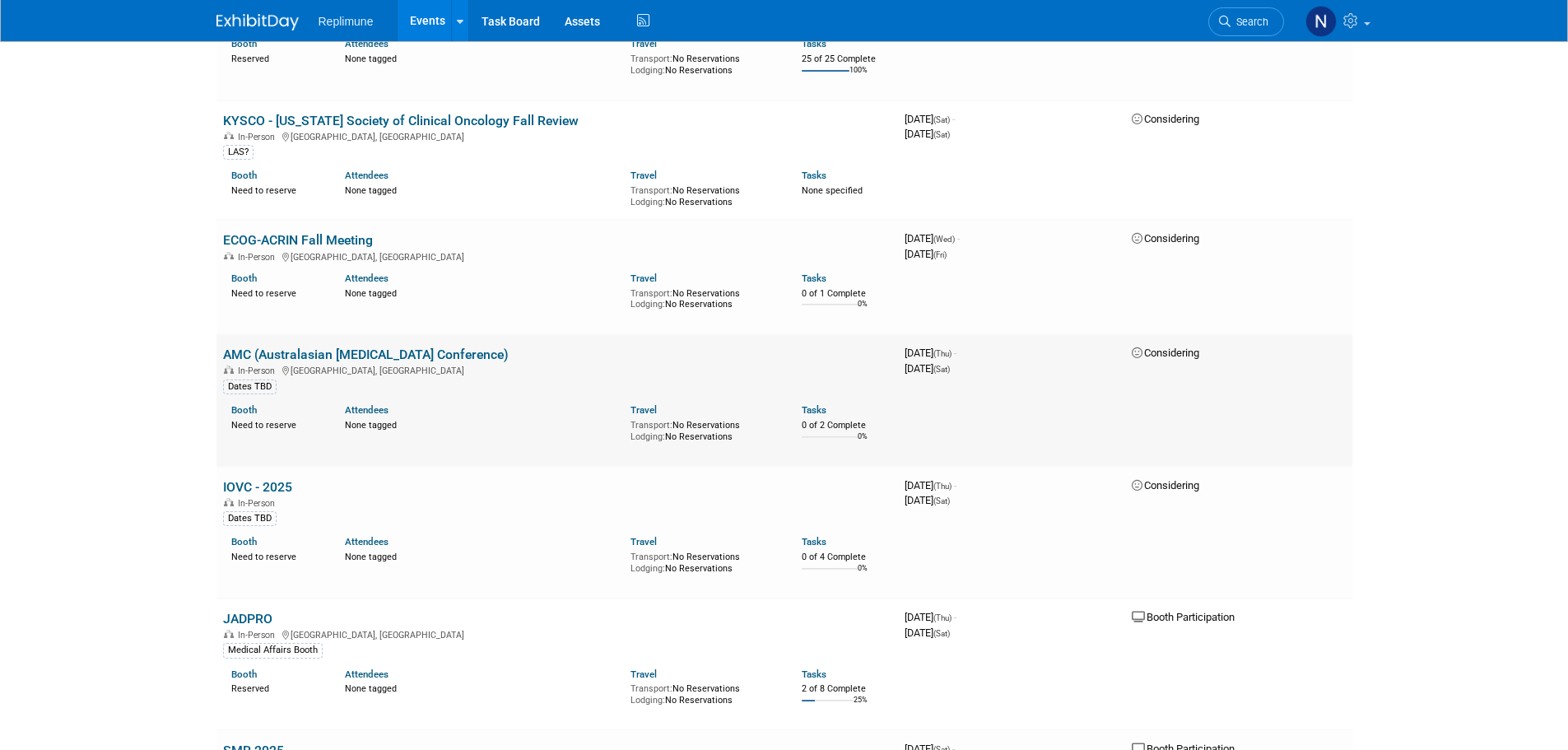
click at [277, 346] on link "AMC (Australasian [MEDICAL_DATA] Conference)" at bounding box center [366, 354] width 286 height 16
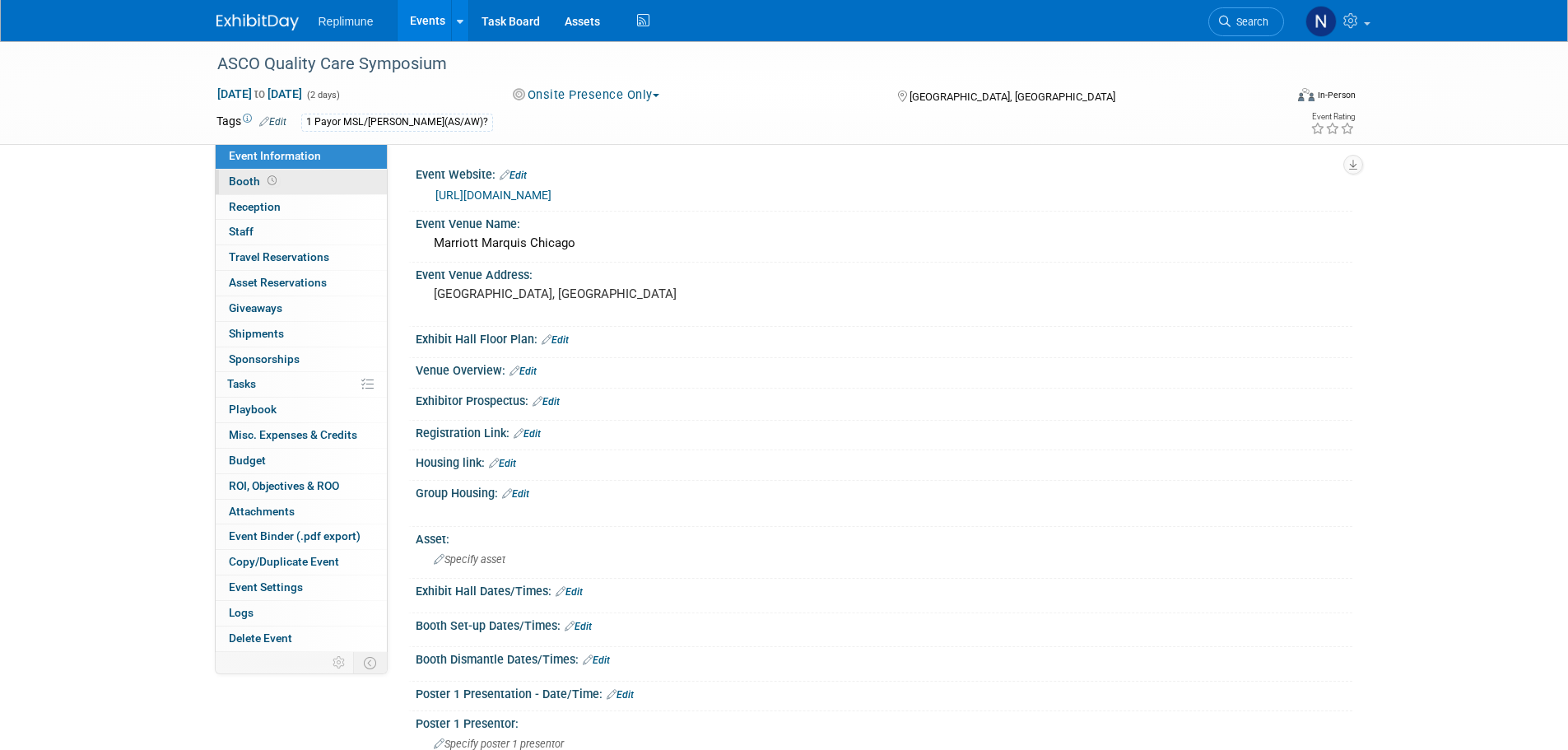
click at [244, 188] on link "Booth" at bounding box center [301, 181] width 171 height 24
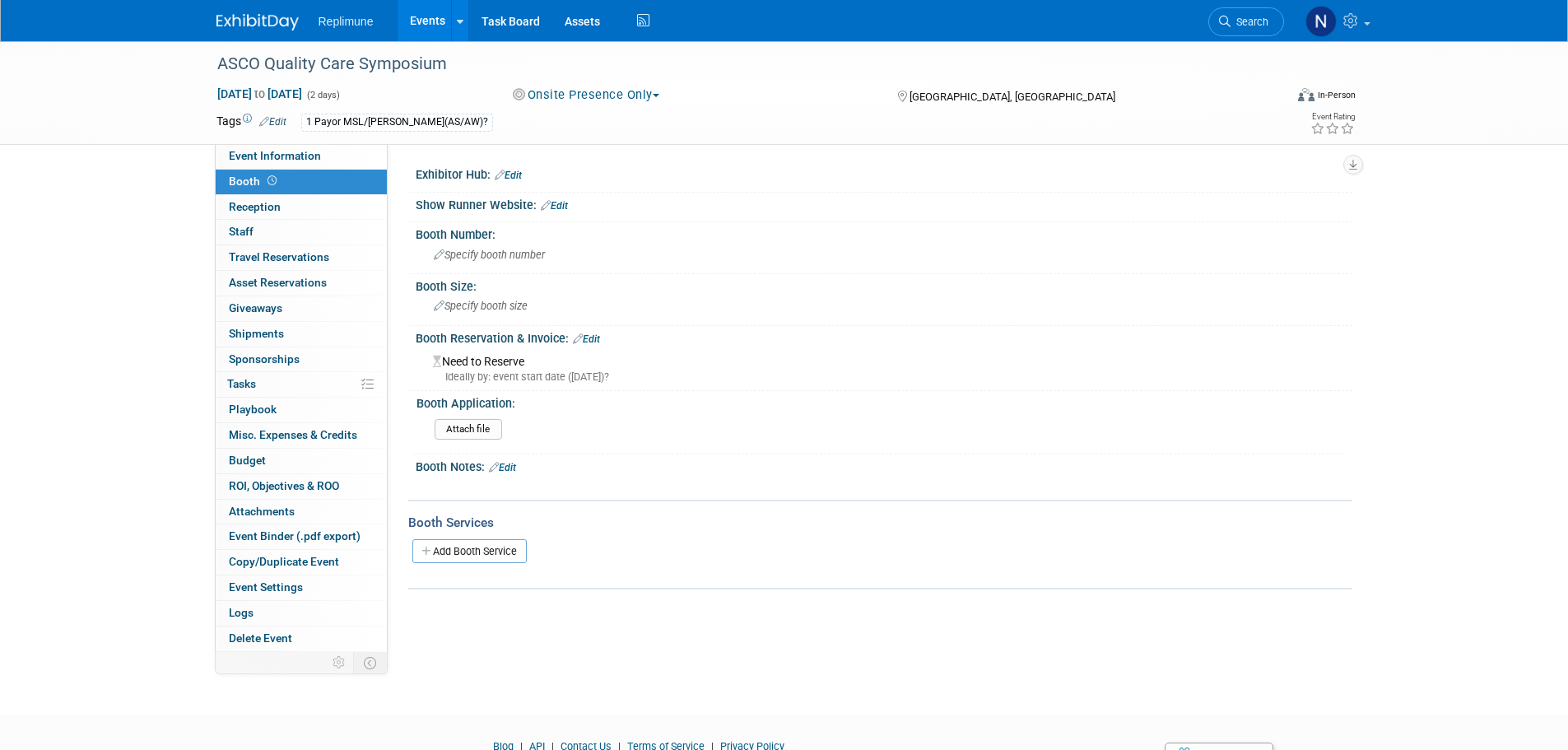
click at [597, 338] on link "Edit" at bounding box center [586, 338] width 27 height 11
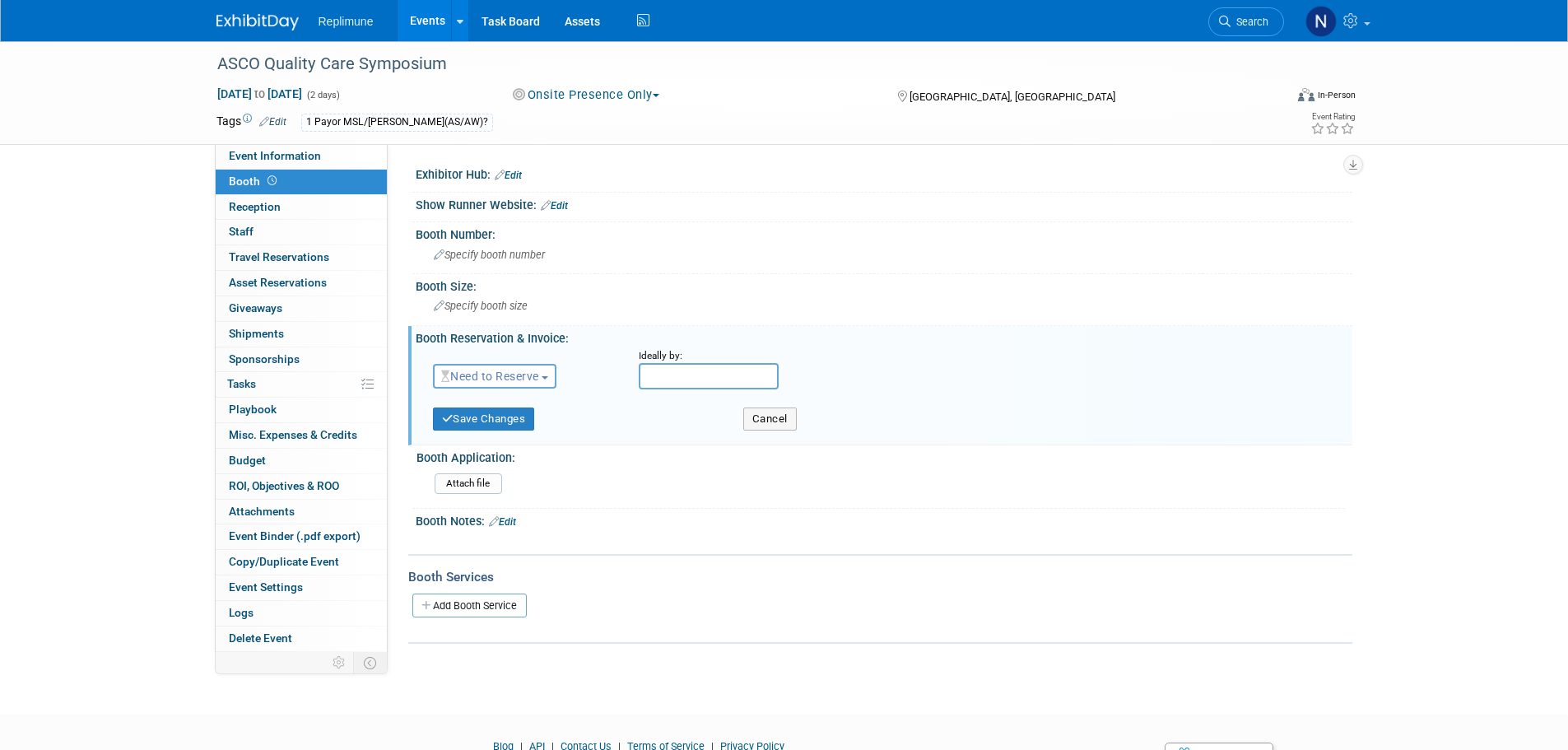
click at [488, 375] on span "Need to Reserve" at bounding box center [490, 376] width 98 height 13
click at [491, 447] on link "No Reservation Required" at bounding box center [522, 450] width 176 height 23
click at [492, 412] on button "Save Changes" at bounding box center [484, 419] width 102 height 23
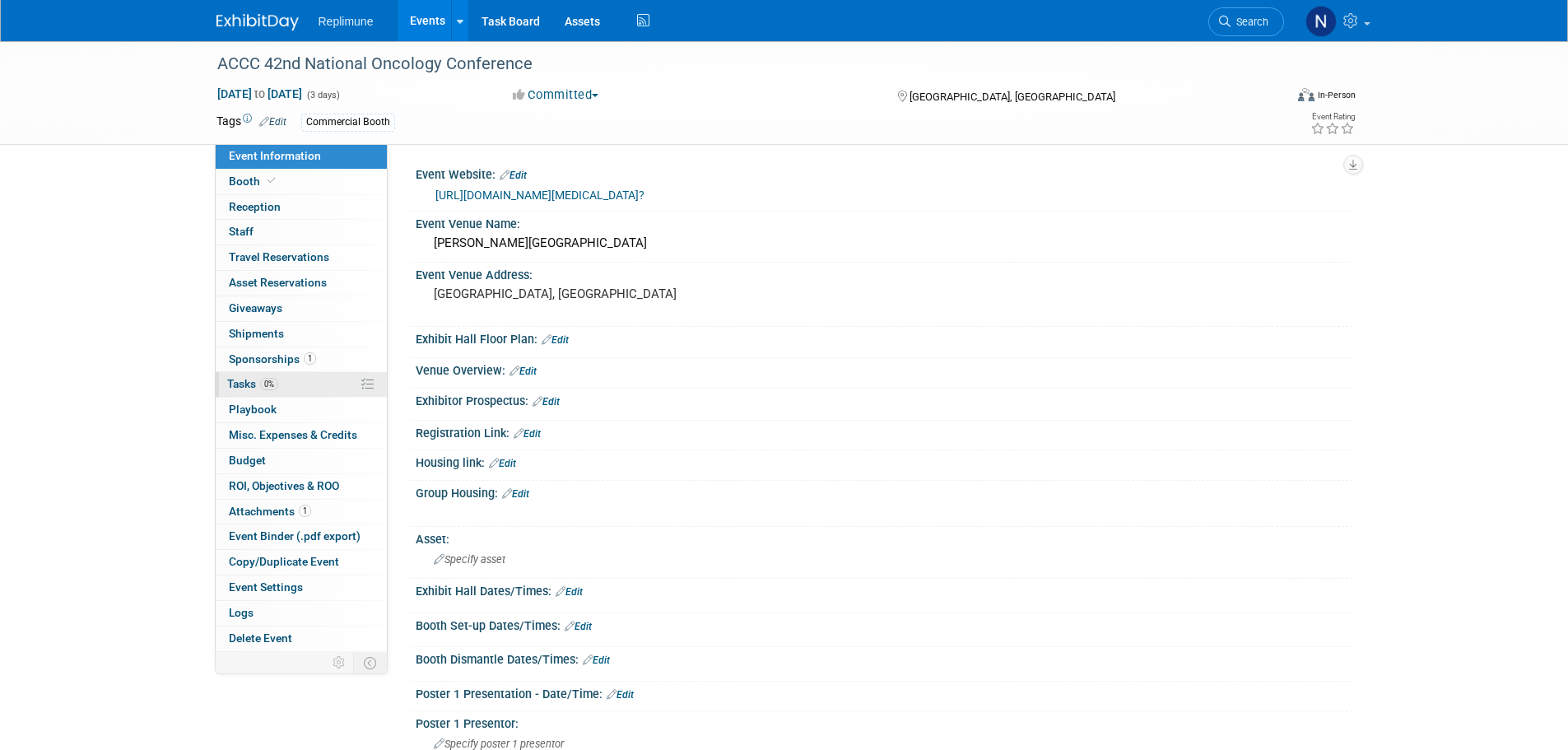
click at [231, 383] on span "Tasks 0%" at bounding box center [253, 383] width 51 height 13
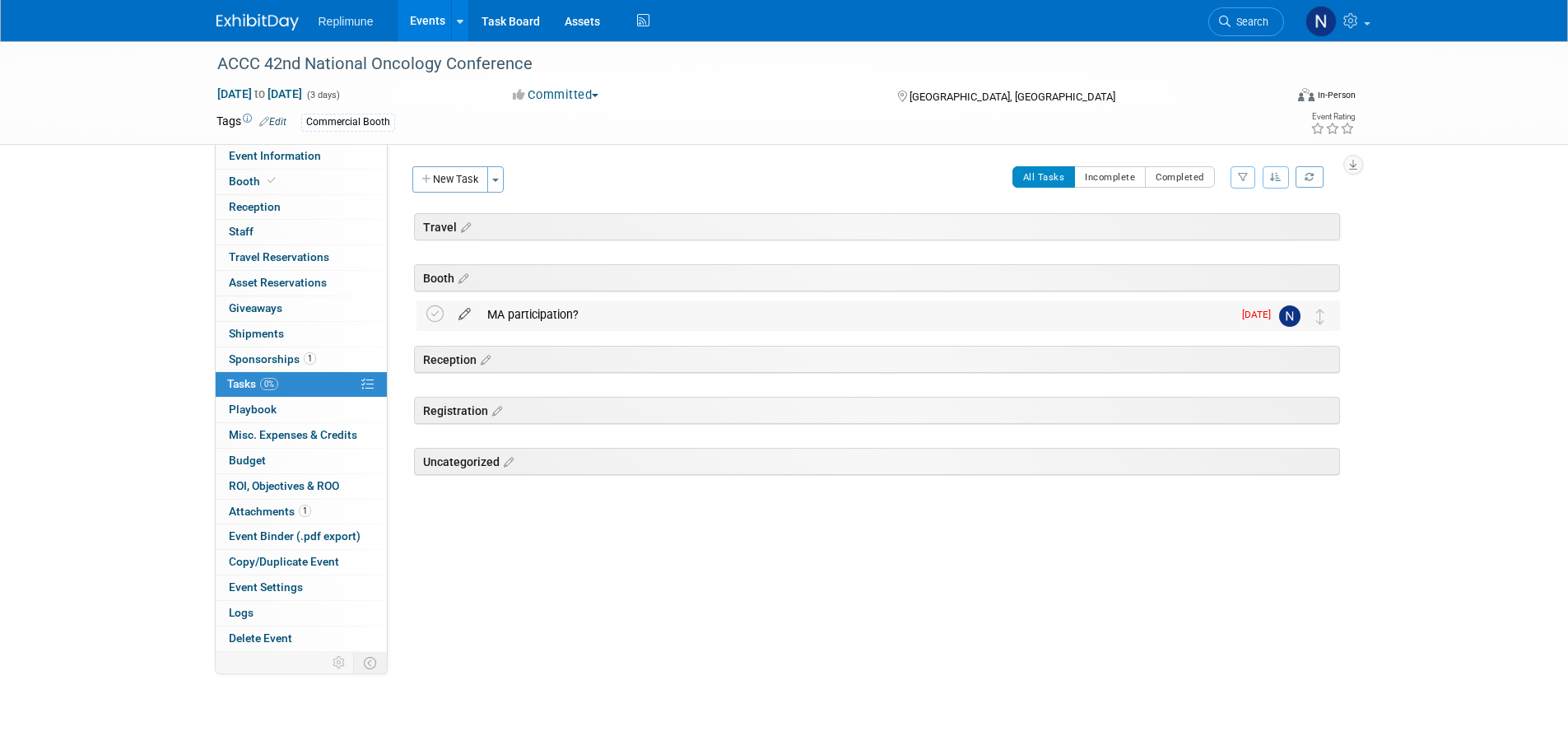
click at [461, 313] on icon at bounding box center [464, 311] width 29 height 21
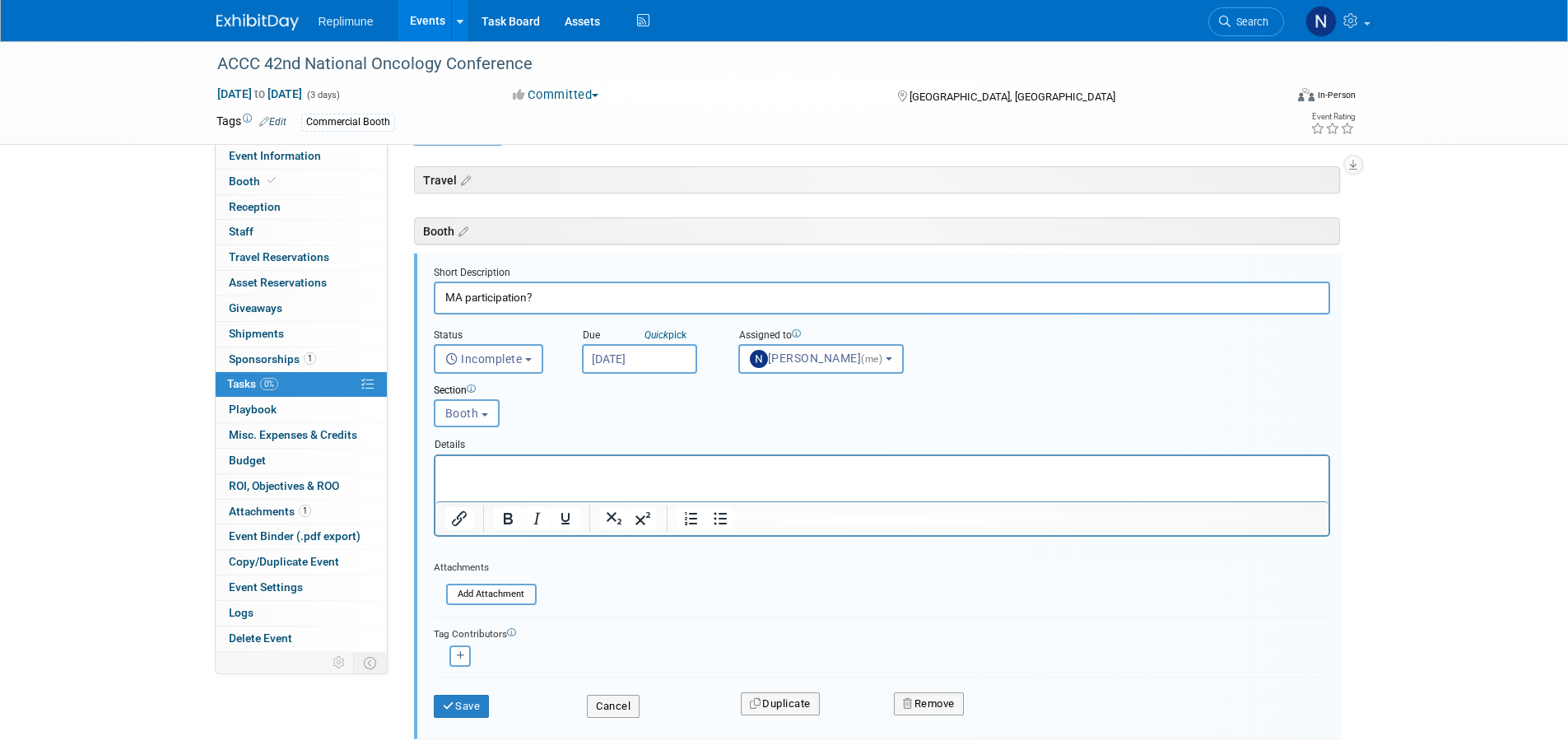
scroll to position [59, 0]
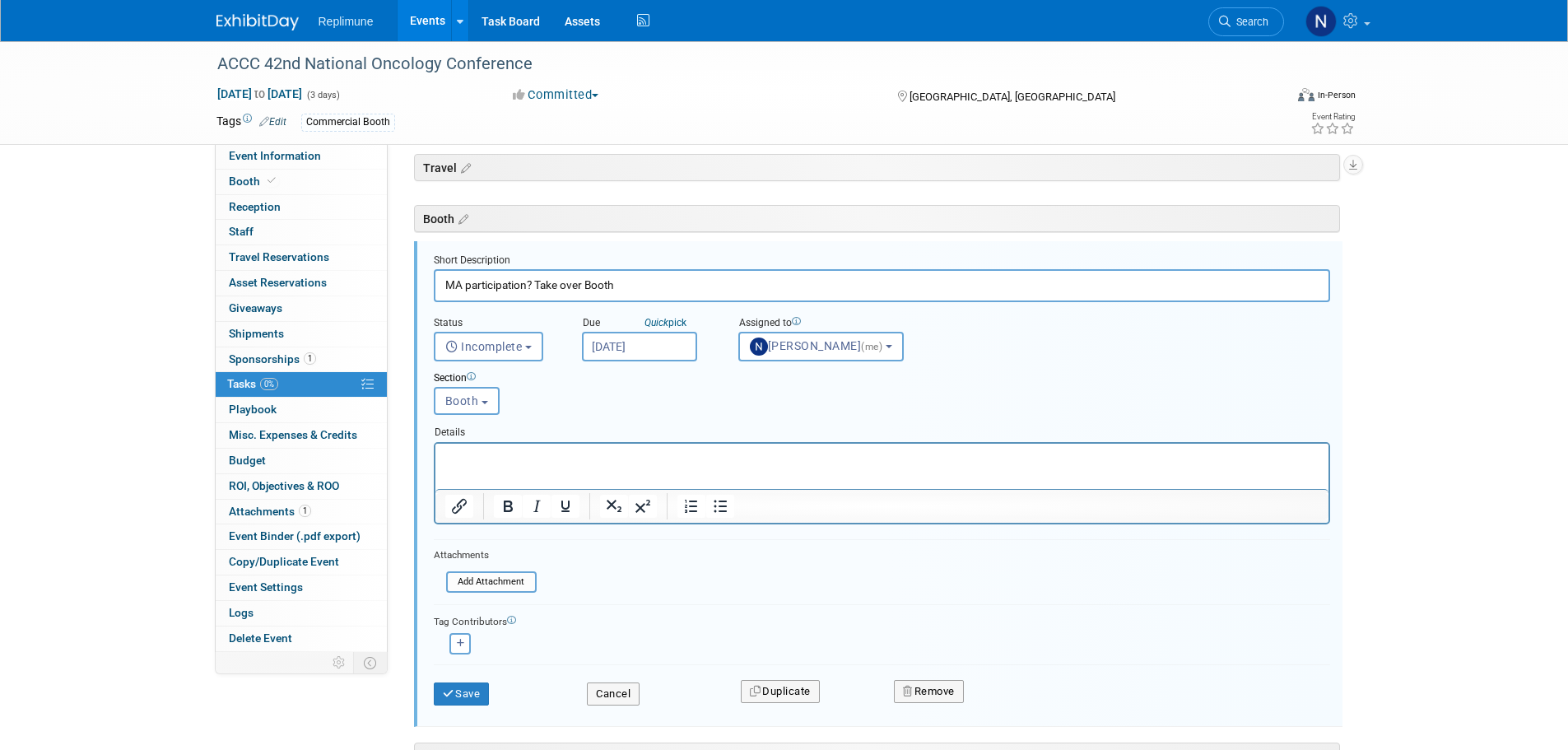
type input "MA participation? Take over Booth"
click at [609, 342] on input "Aug 18, 2025" at bounding box center [639, 346] width 115 height 30
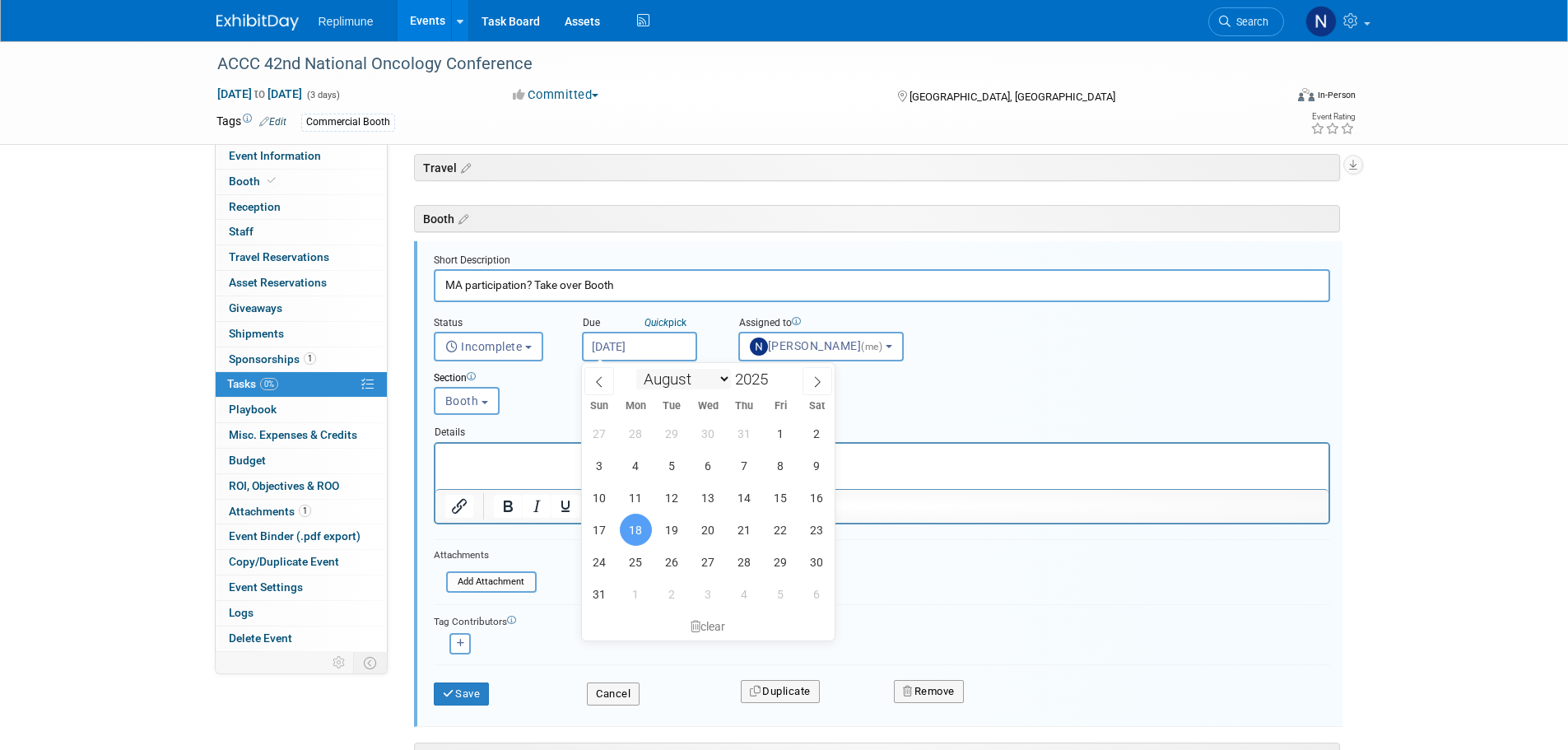
click at [722, 378] on select "January February March April May June July August September October November De…" at bounding box center [684, 379] width 95 height 21
select select "8"
click at [637, 369] on select "January February March April May June July August September October November De…" at bounding box center [684, 379] width 95 height 21
click at [635, 522] on span "22" at bounding box center [636, 529] width 32 height 32
type input "Sep 22, 2025"
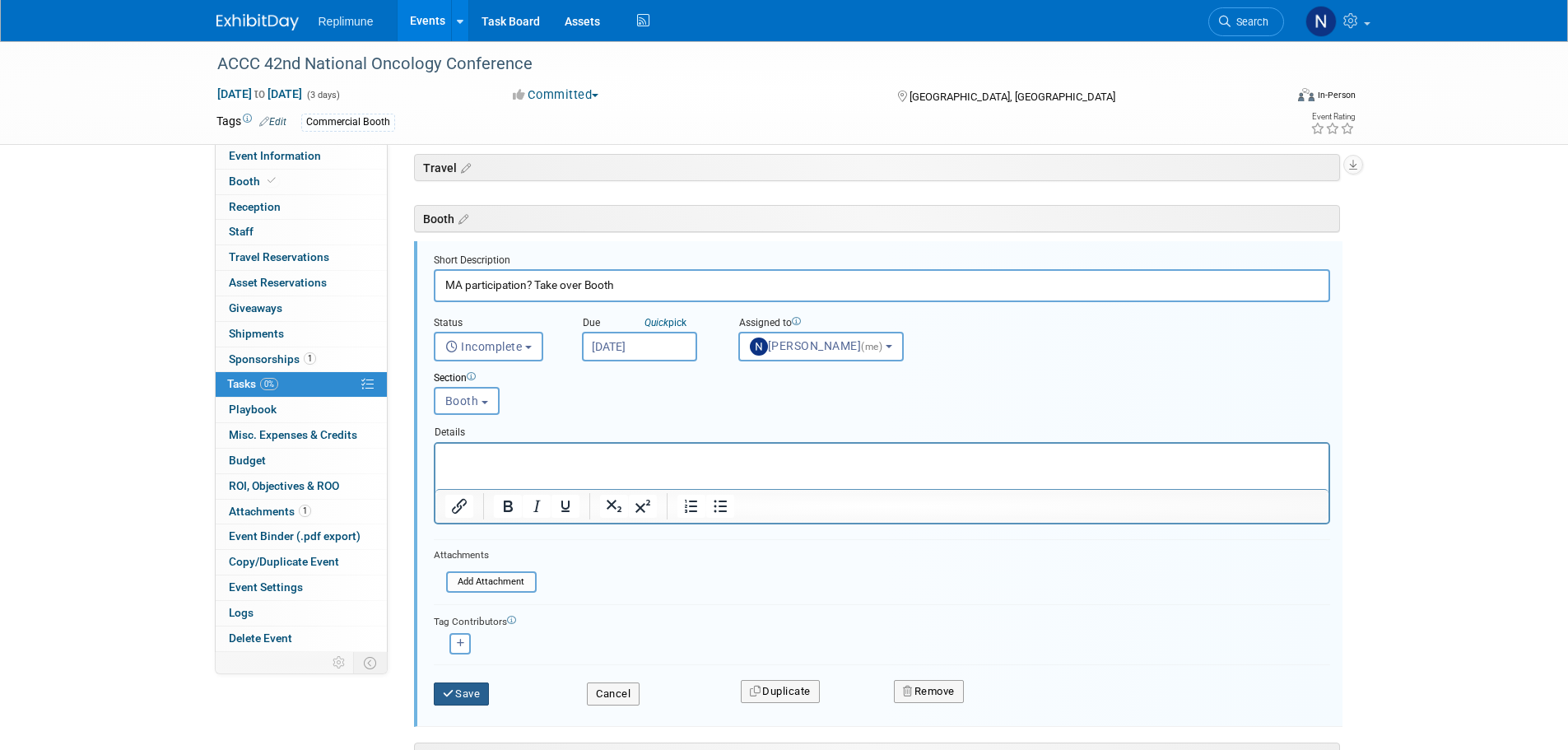
click at [472, 699] on button "Save" at bounding box center [462, 694] width 56 height 23
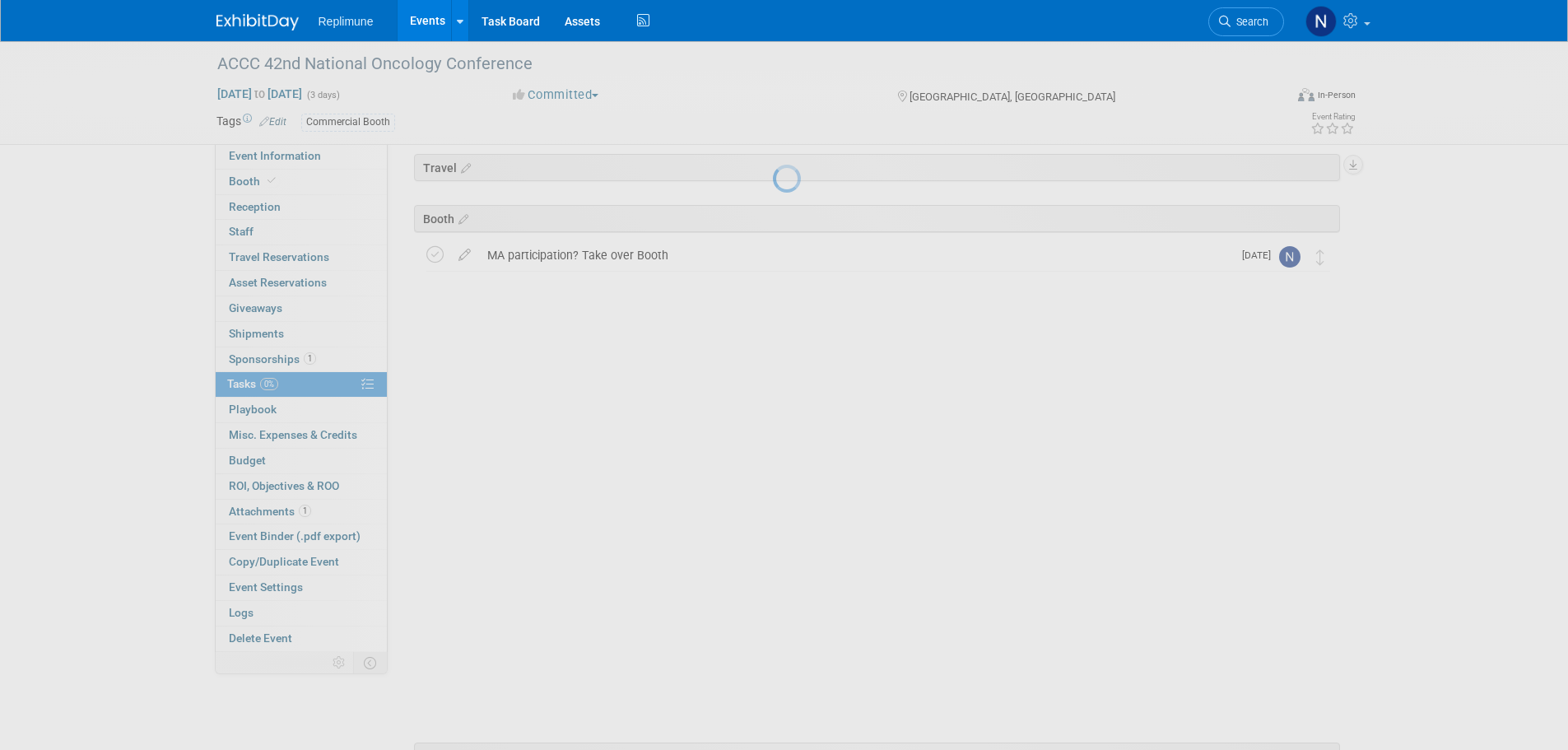
scroll to position [0, 0]
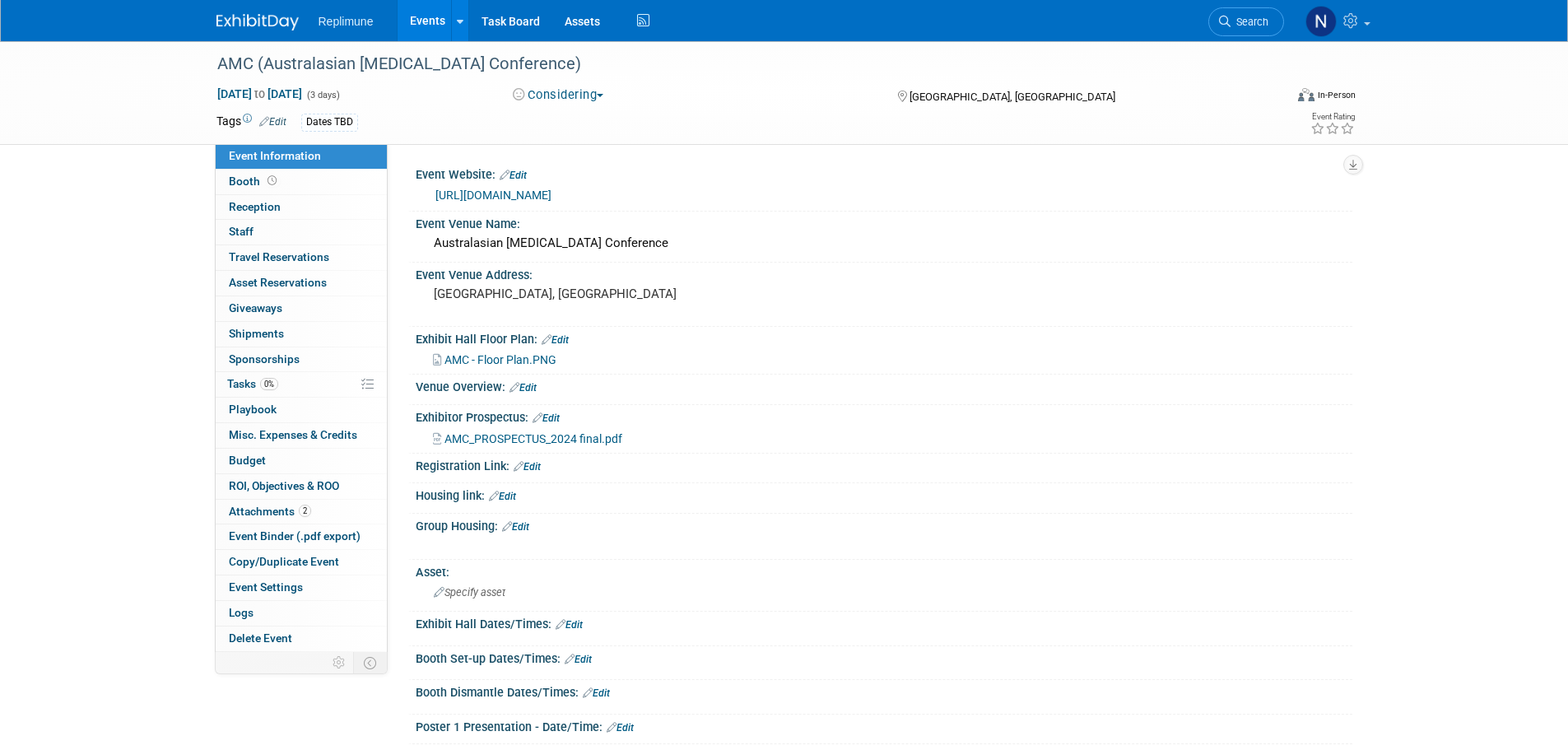
click at [538, 433] on span "AMC_PROSPECTUS_2024 final.pdf" at bounding box center [534, 439] width 178 height 13
click at [263, 638] on span "Delete Event" at bounding box center [260, 638] width 64 height 13
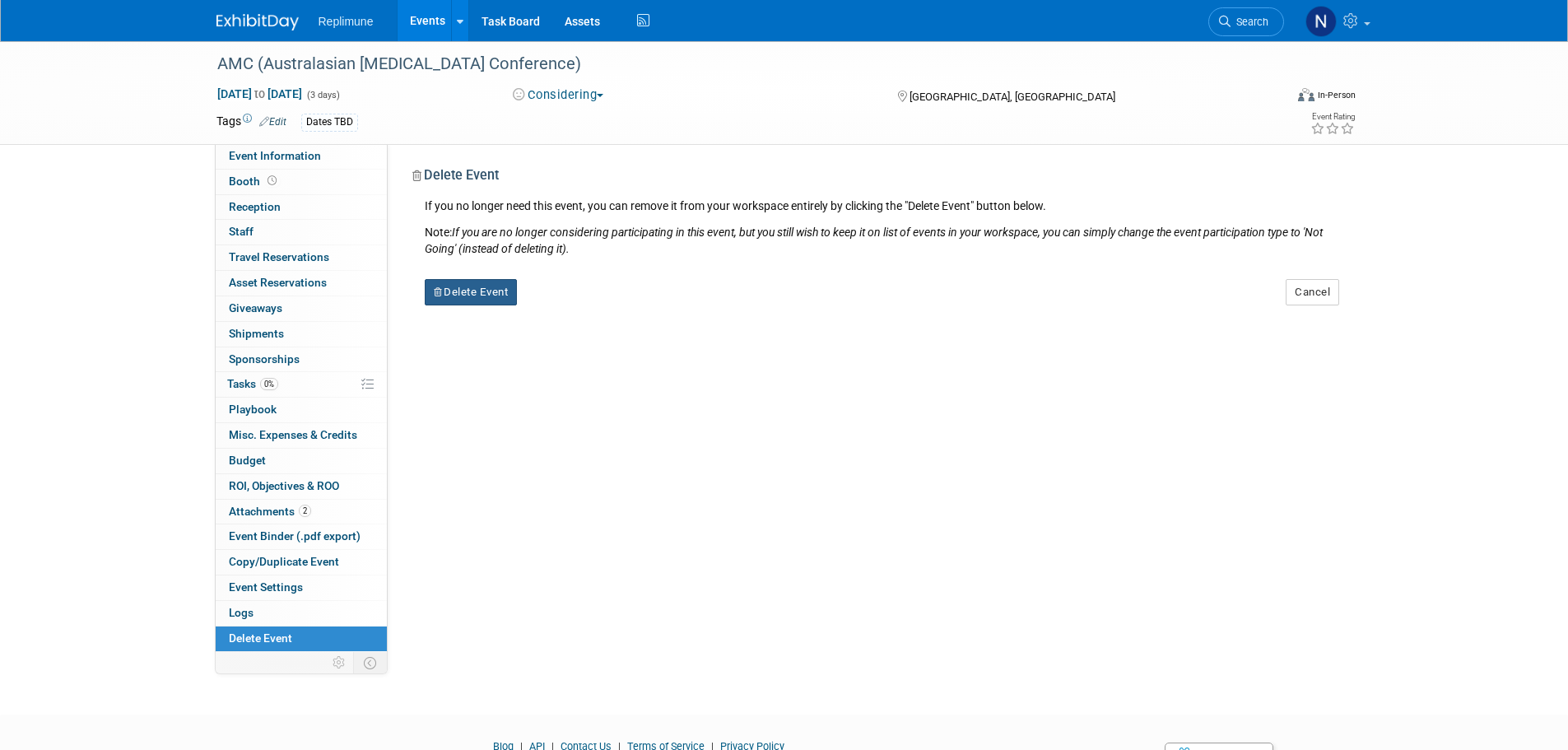
click at [481, 298] on button "Delete Event" at bounding box center [471, 292] width 93 height 26
click at [578, 310] on link "Yes" at bounding box center [575, 305] width 48 height 26
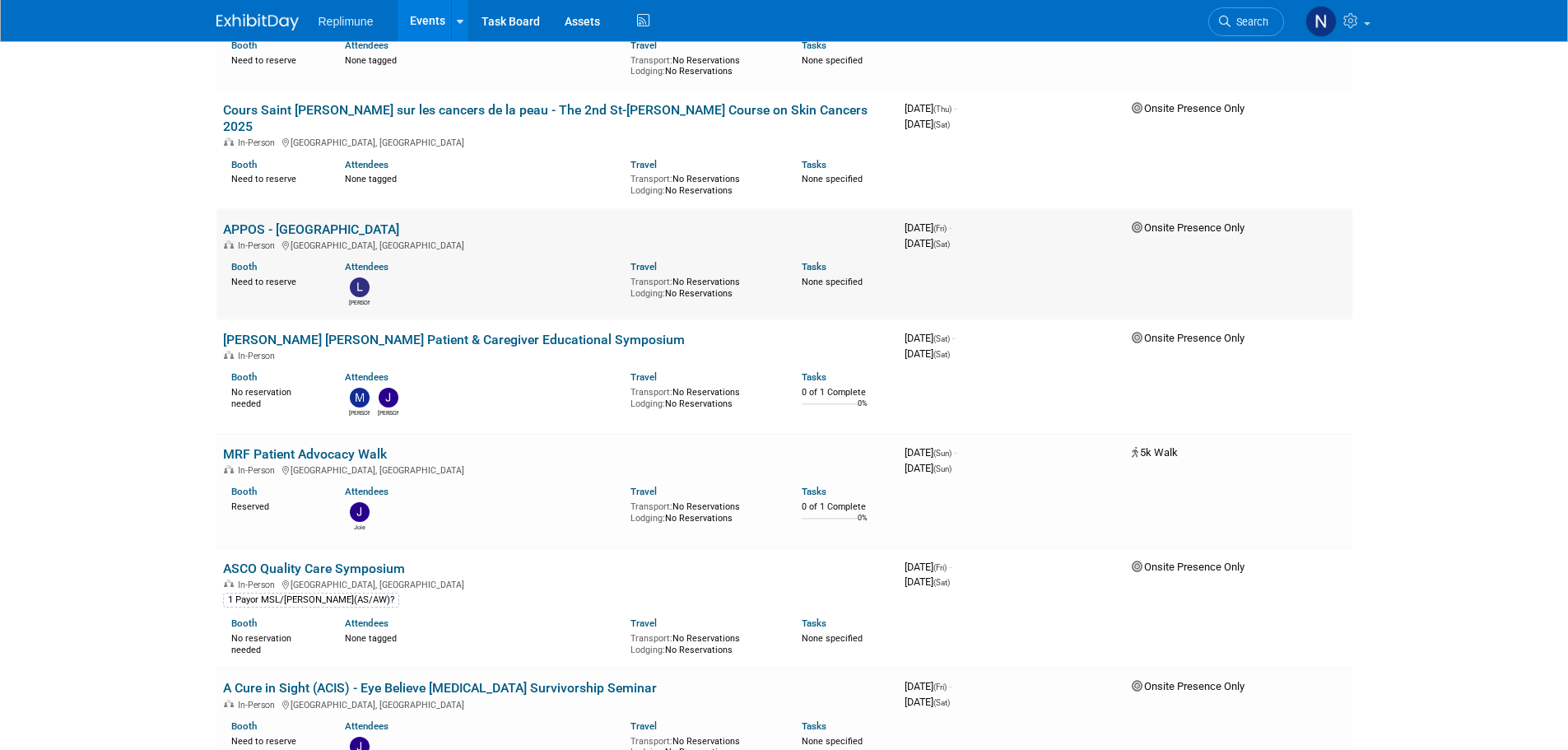
scroll to position [1482, 0]
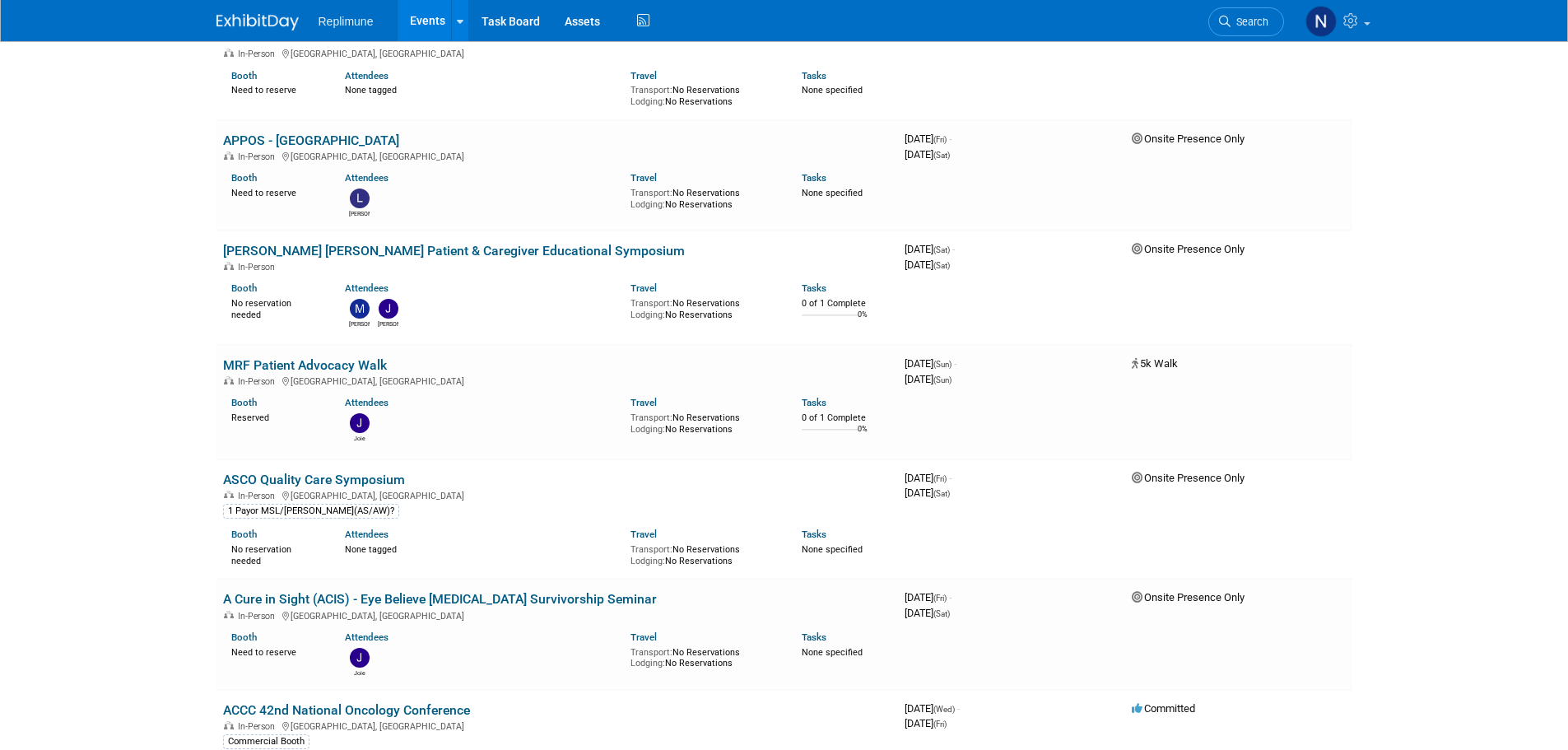
click at [264, 591] on link "A Cure in Sight (ACIS) - Eye Believe [MEDICAL_DATA] Survivorship Seminar" at bounding box center [440, 599] width 434 height 16
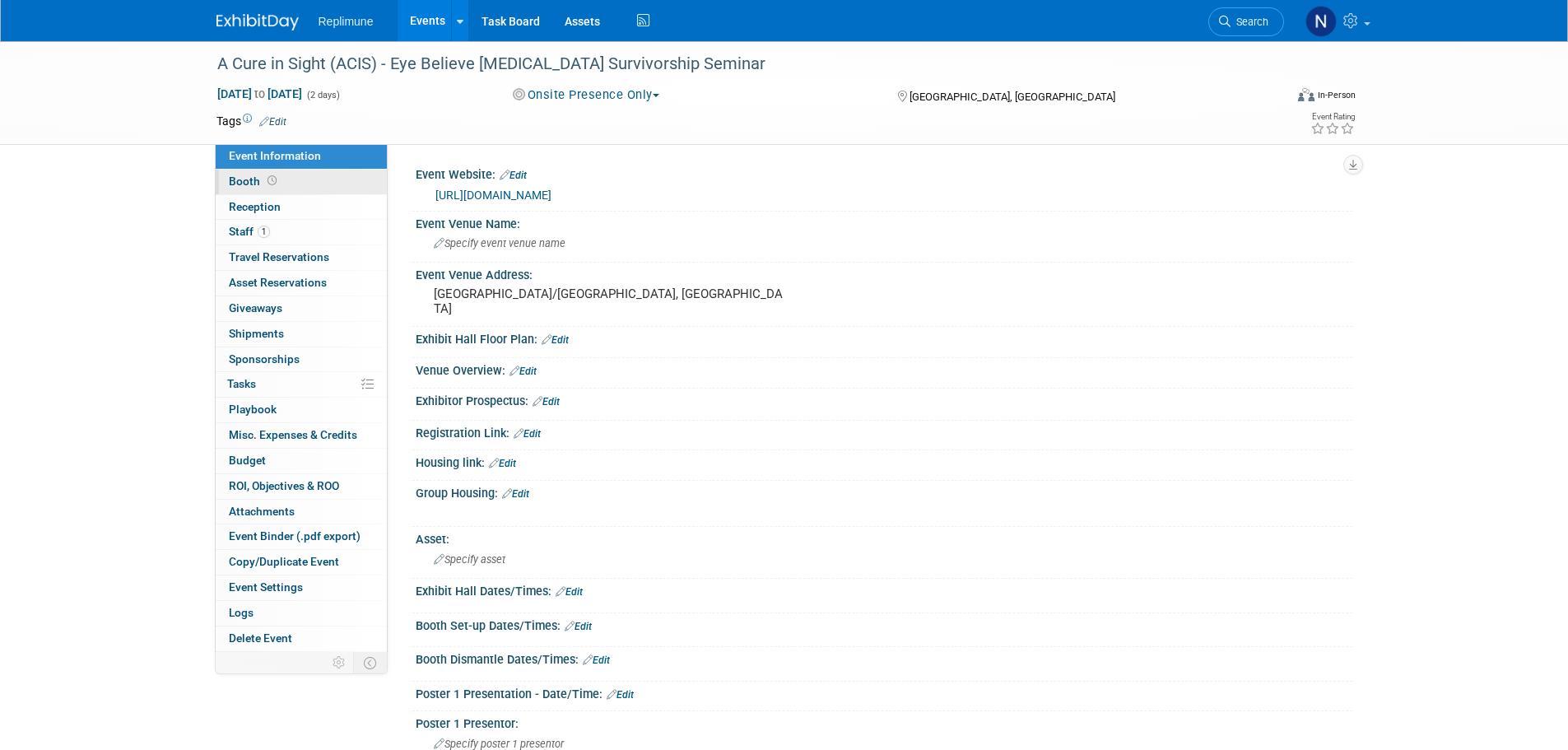
click at [247, 185] on span "Booth" at bounding box center [254, 181] width 51 height 13
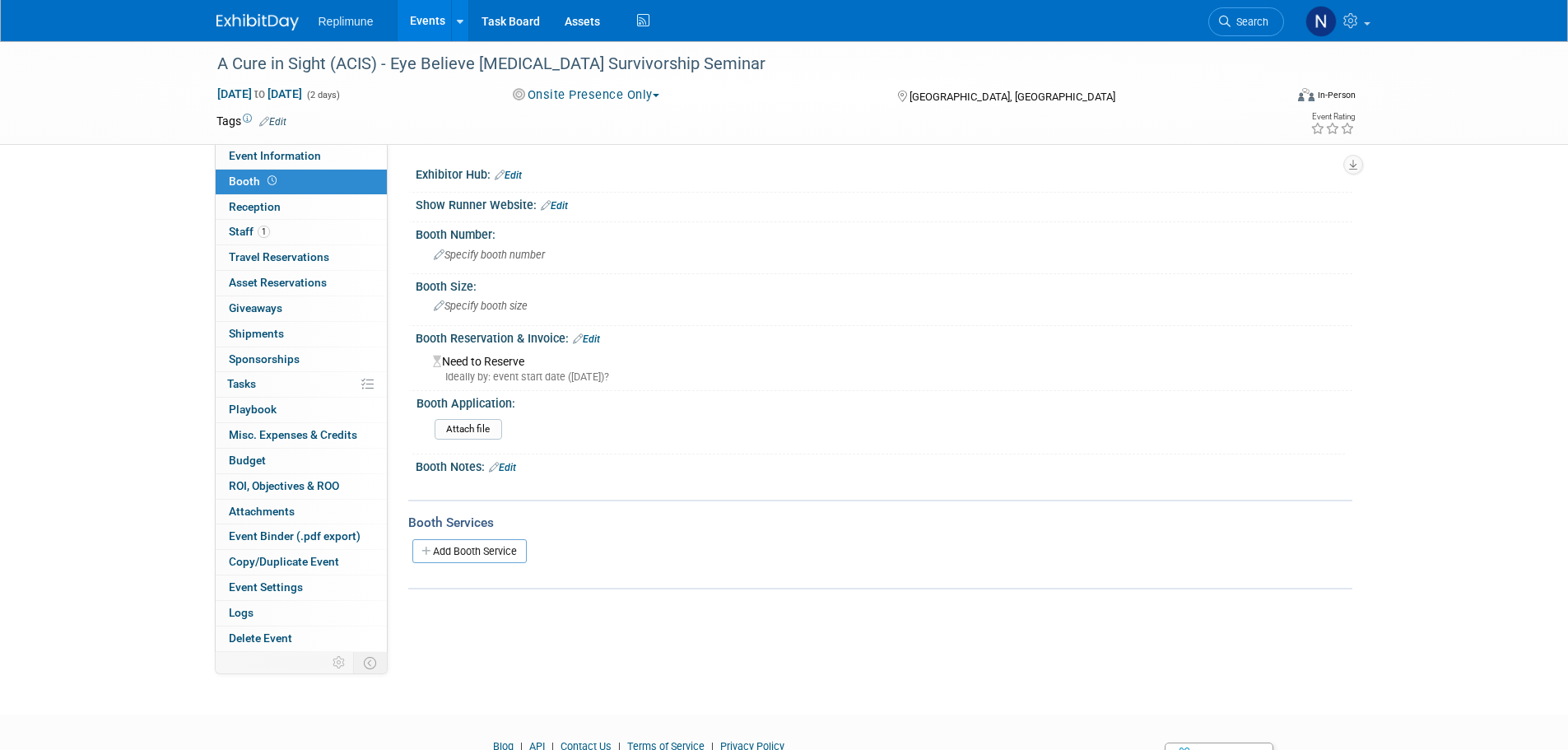
click at [597, 331] on div "Booth Reservation & Invoice: Edit" at bounding box center [884, 337] width 937 height 22
click at [597, 338] on link "Edit" at bounding box center [586, 338] width 27 height 11
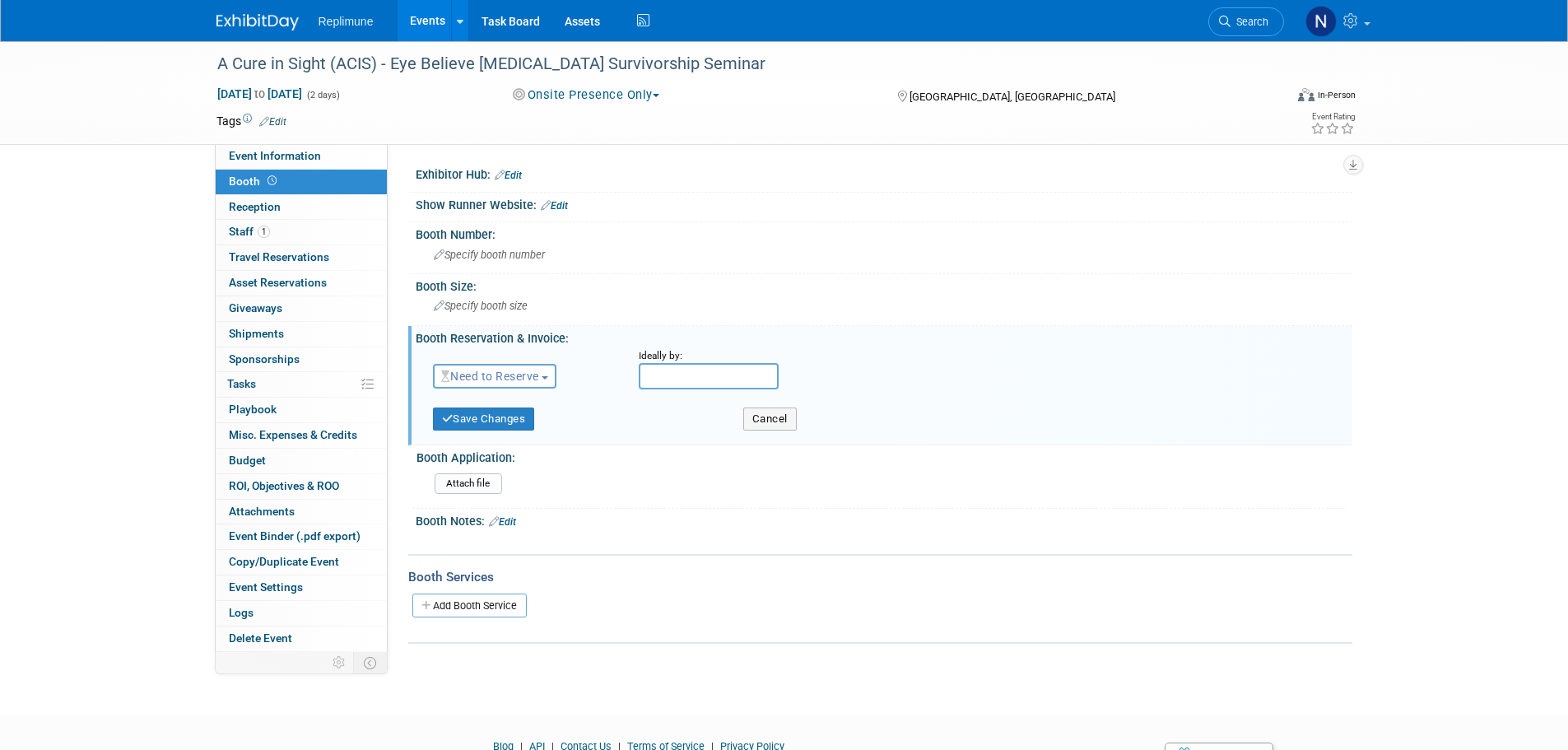
click at [521, 373] on span "Need to Reserve" at bounding box center [490, 376] width 98 height 13
click at [501, 444] on link "No Reservation Required" at bounding box center [522, 450] width 176 height 23
click at [496, 415] on button "Save Changes" at bounding box center [484, 419] width 102 height 23
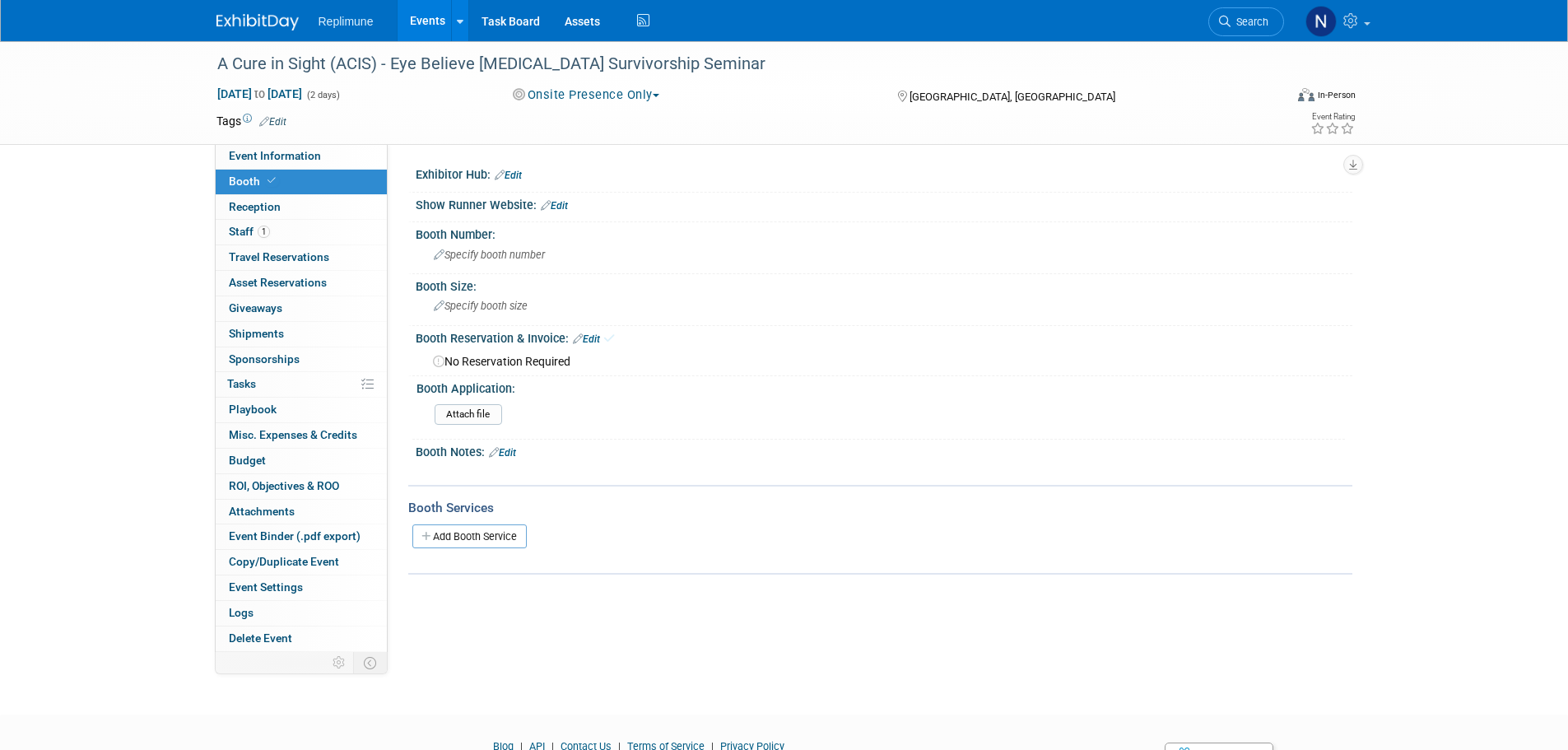
click at [428, 26] on link "Events" at bounding box center [427, 20] width 60 height 41
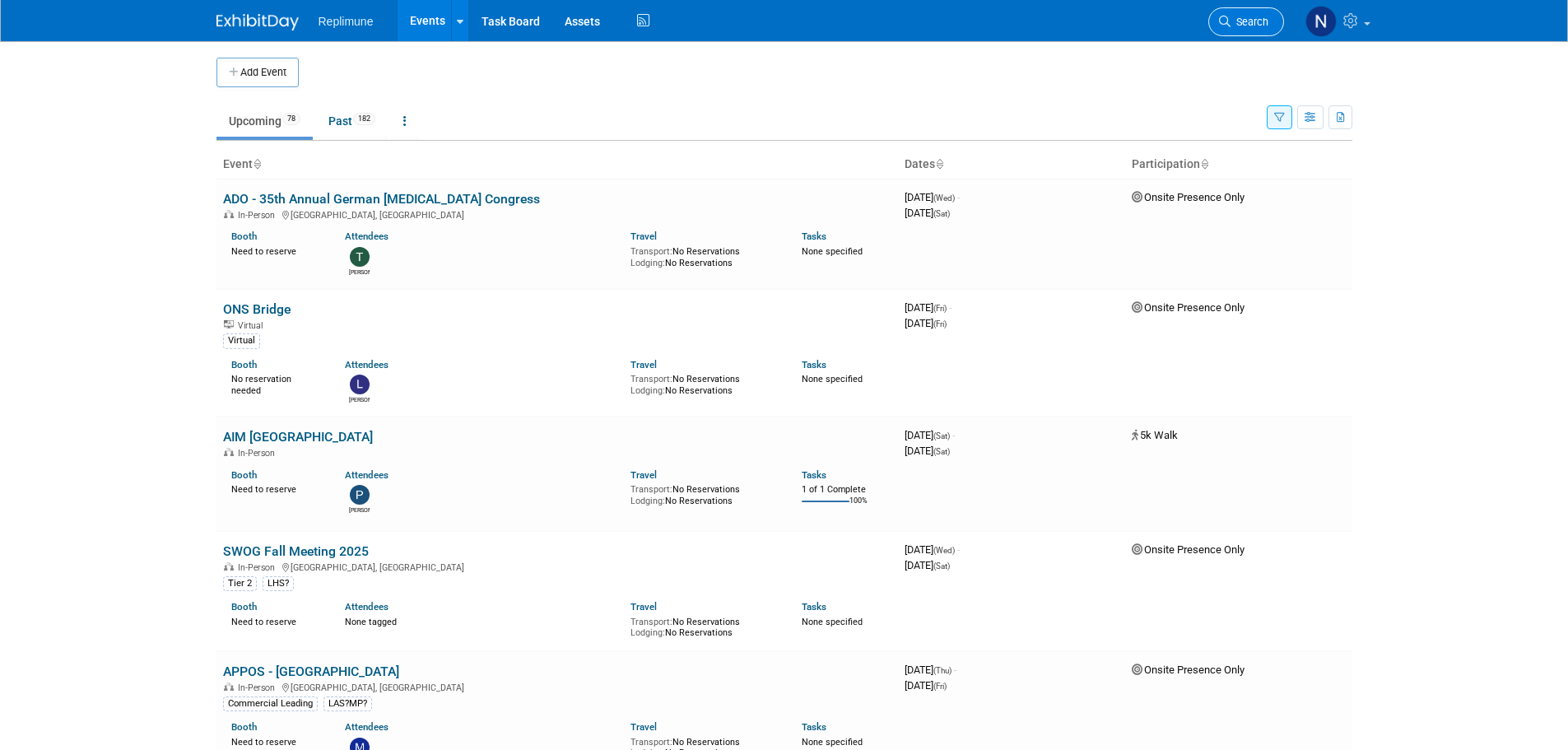
click at [1237, 23] on span "Search" at bounding box center [1249, 22] width 37 height 12
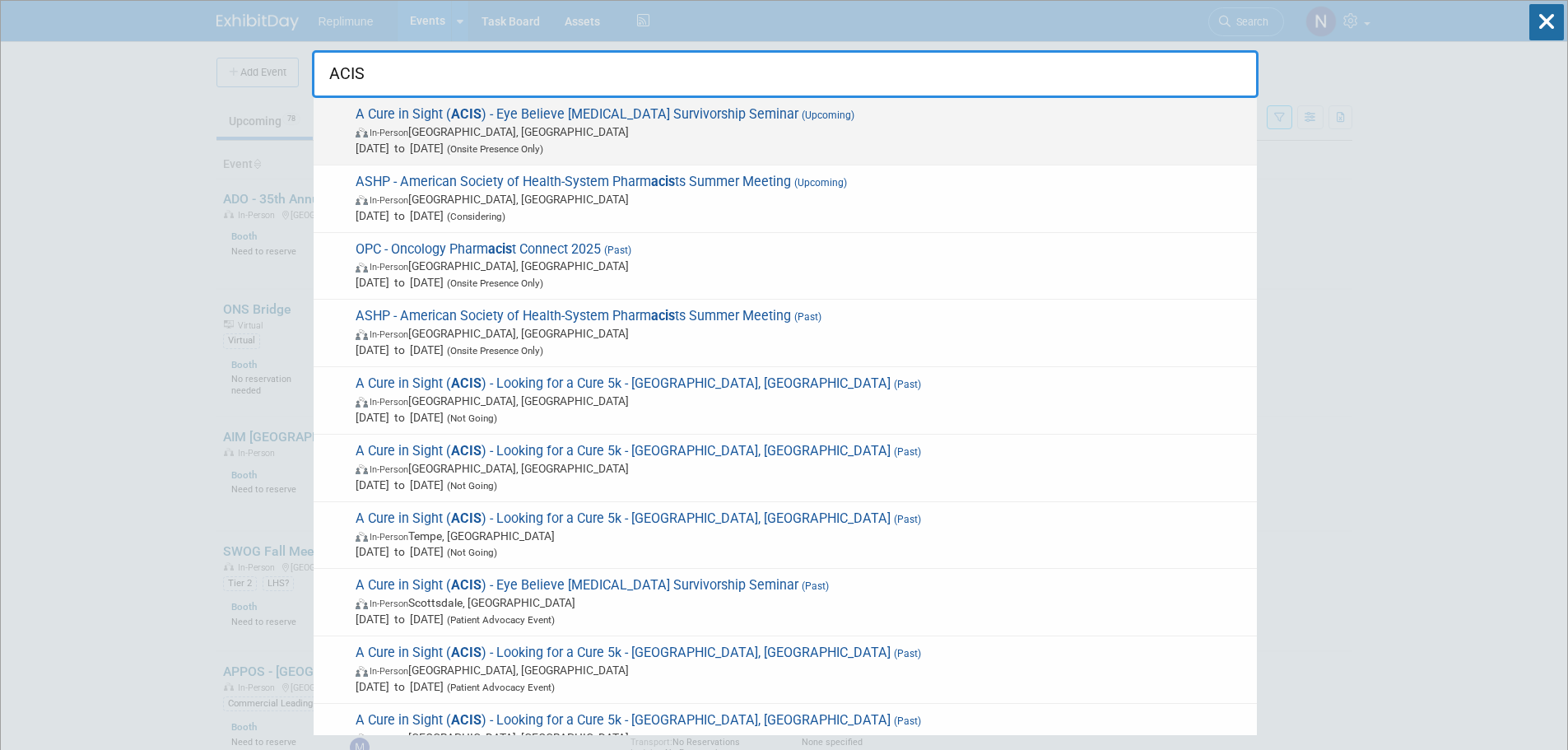
type input "ACIS"
drag, startPoint x: 383, startPoint y: 121, endPoint x: 392, endPoint y: 130, distance: 12.7
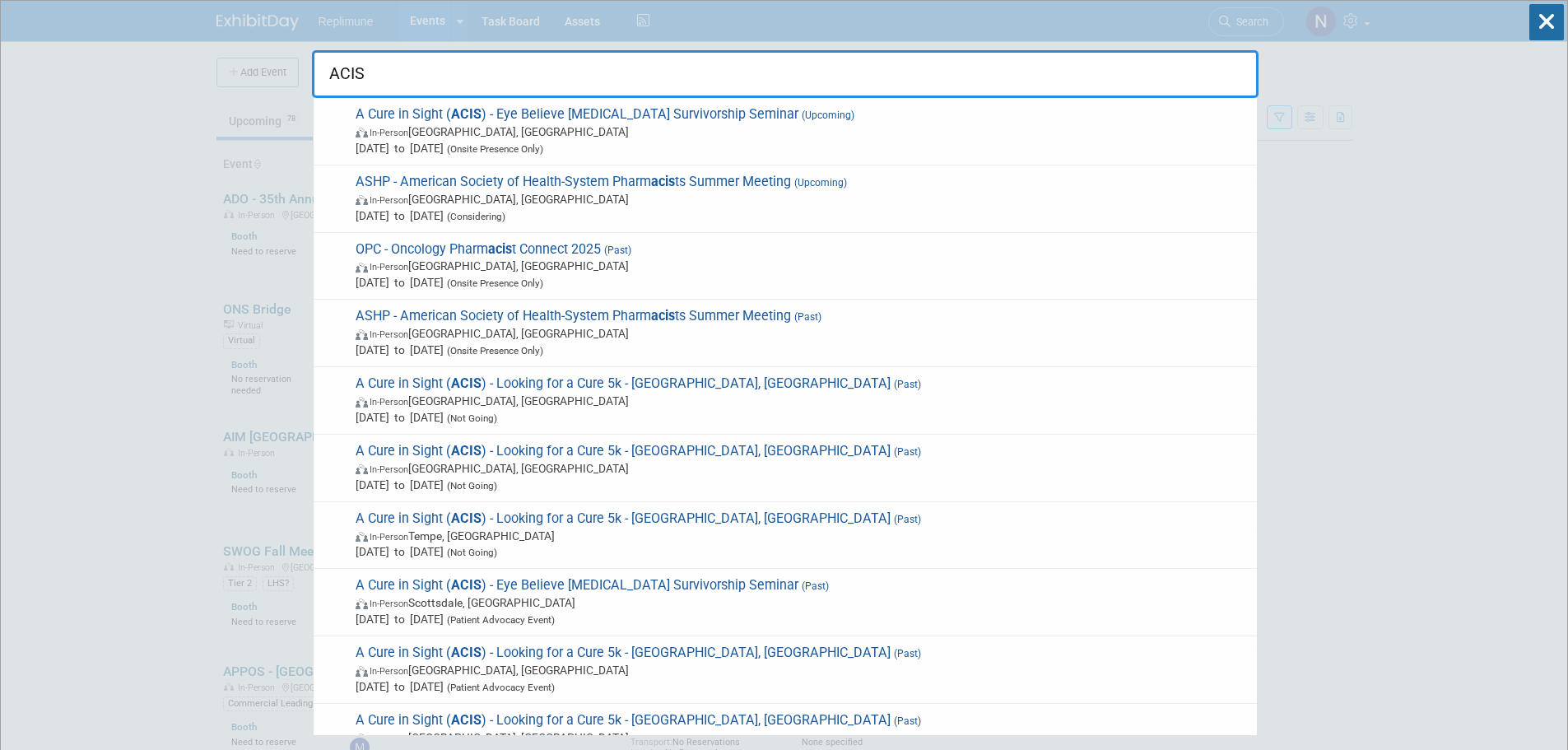
click at [384, 123] on span "A Cure in Sight ( ACIS ) - Eye Believe Ocular Melanoma Survivorship Seminar (Up…" at bounding box center [800, 132] width 898 height 51
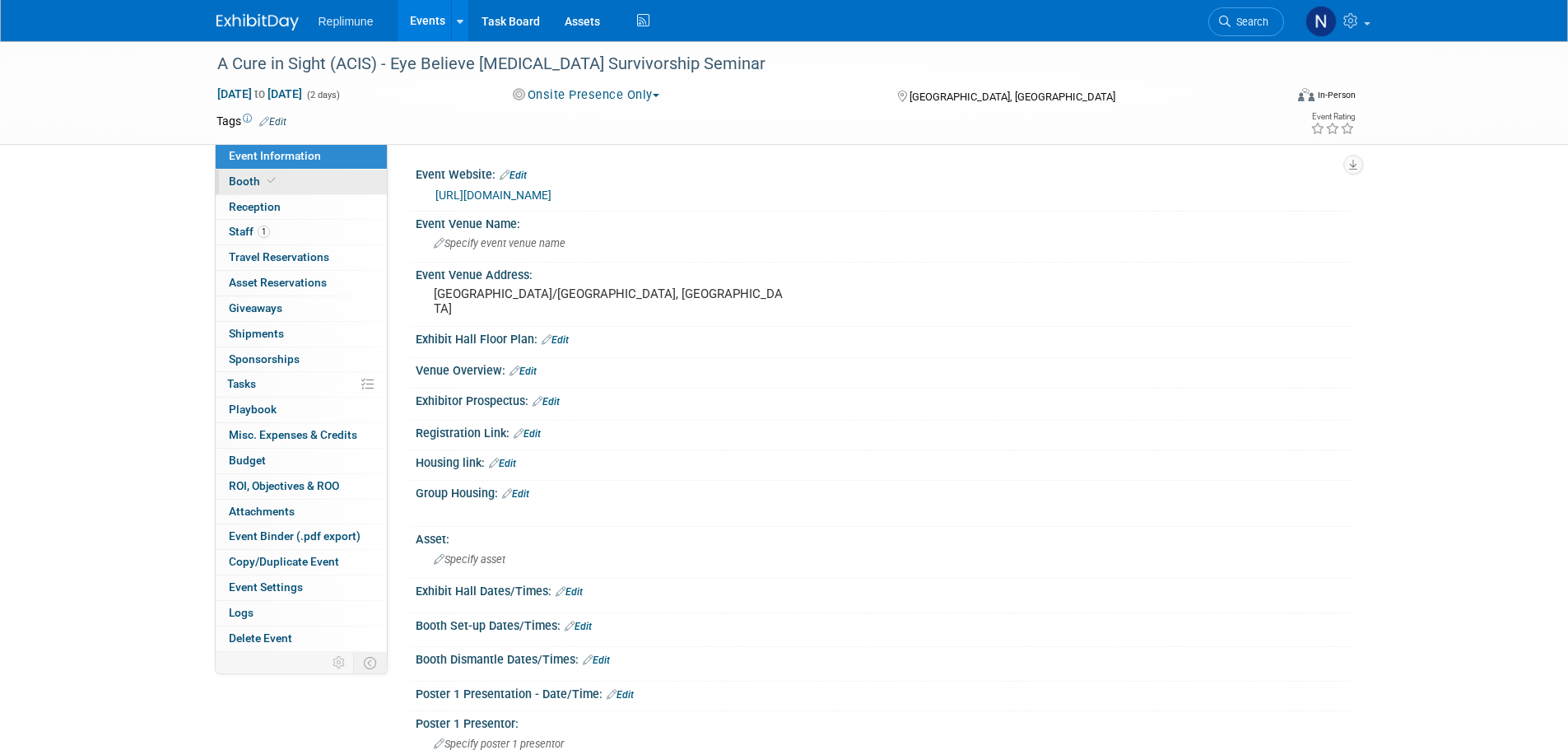
click at [251, 185] on span "Booth" at bounding box center [254, 181] width 51 height 13
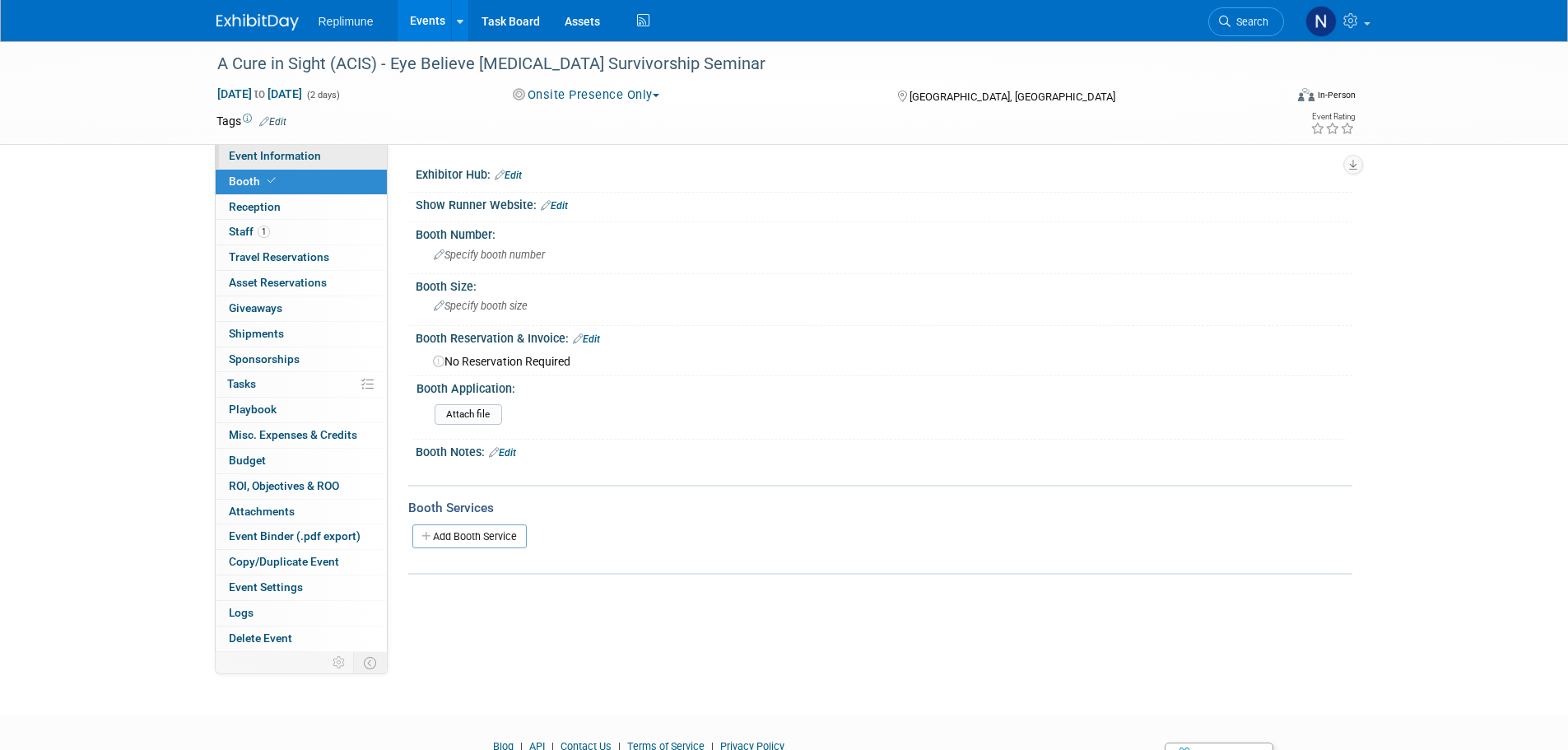
click at [266, 151] on span "Event Information" at bounding box center [275, 155] width 92 height 13
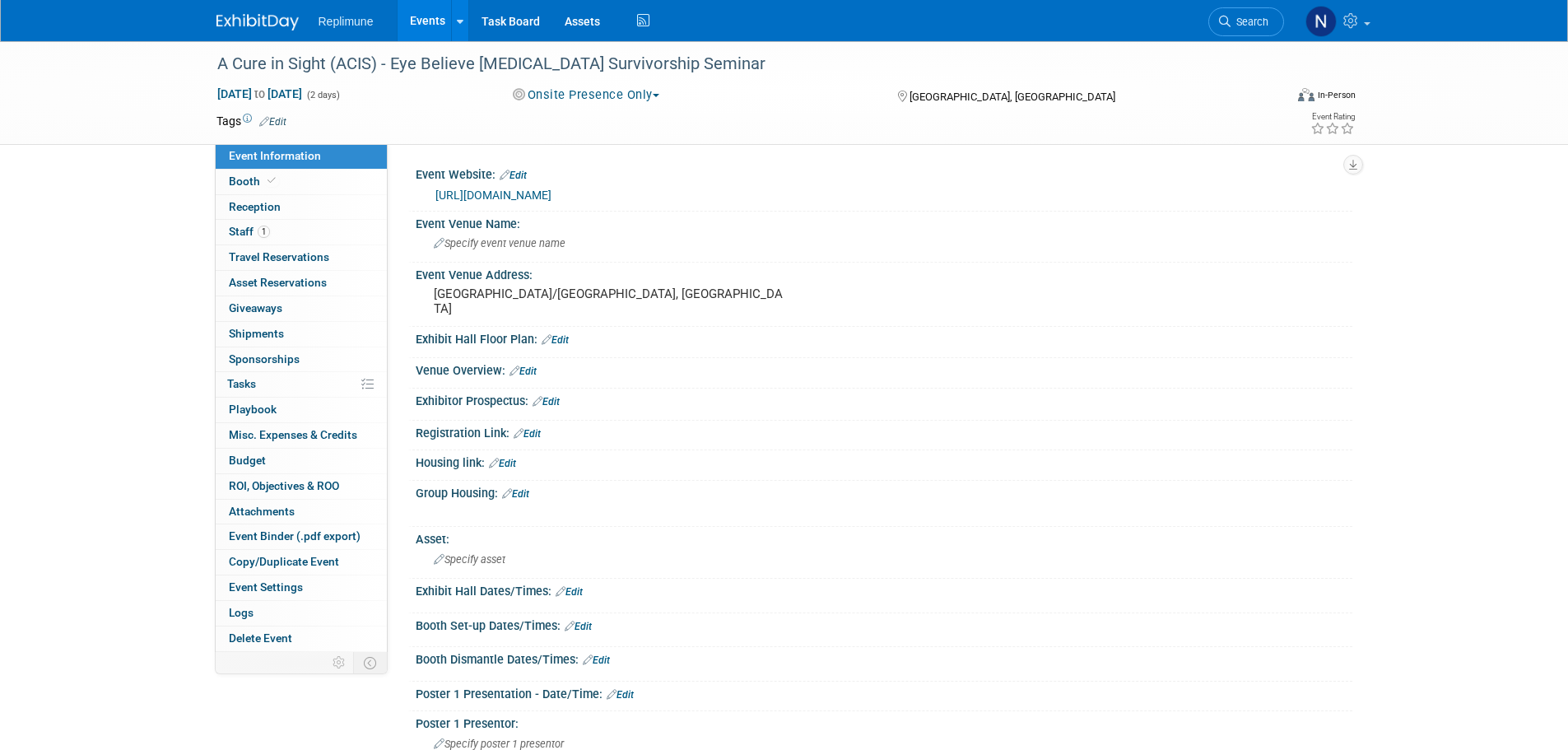
click at [546, 190] on link "https://acureinsight.org/education-events/" at bounding box center [493, 194] width 116 height 13
click at [433, 17] on link "Events" at bounding box center [427, 20] width 60 height 41
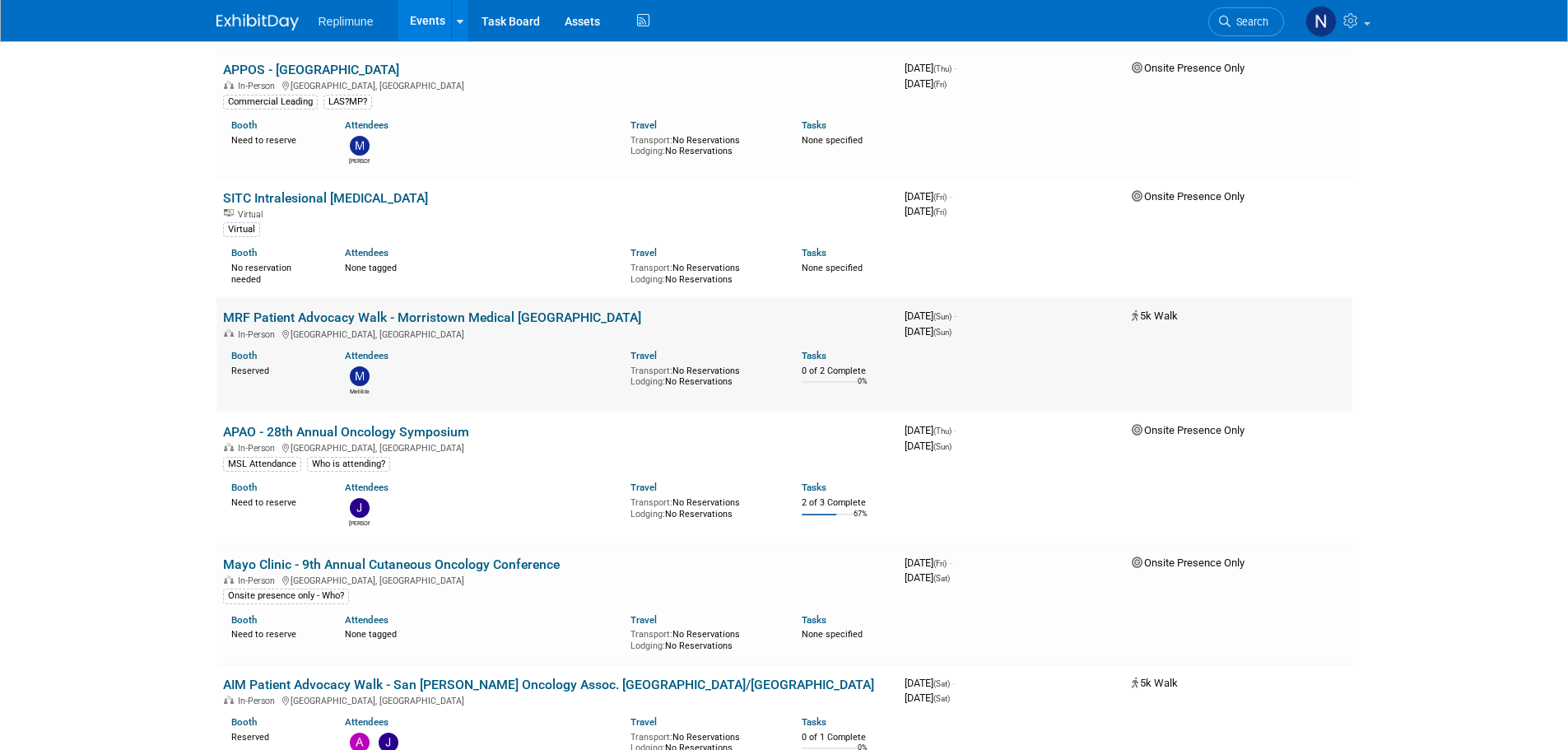
scroll to position [658, 0]
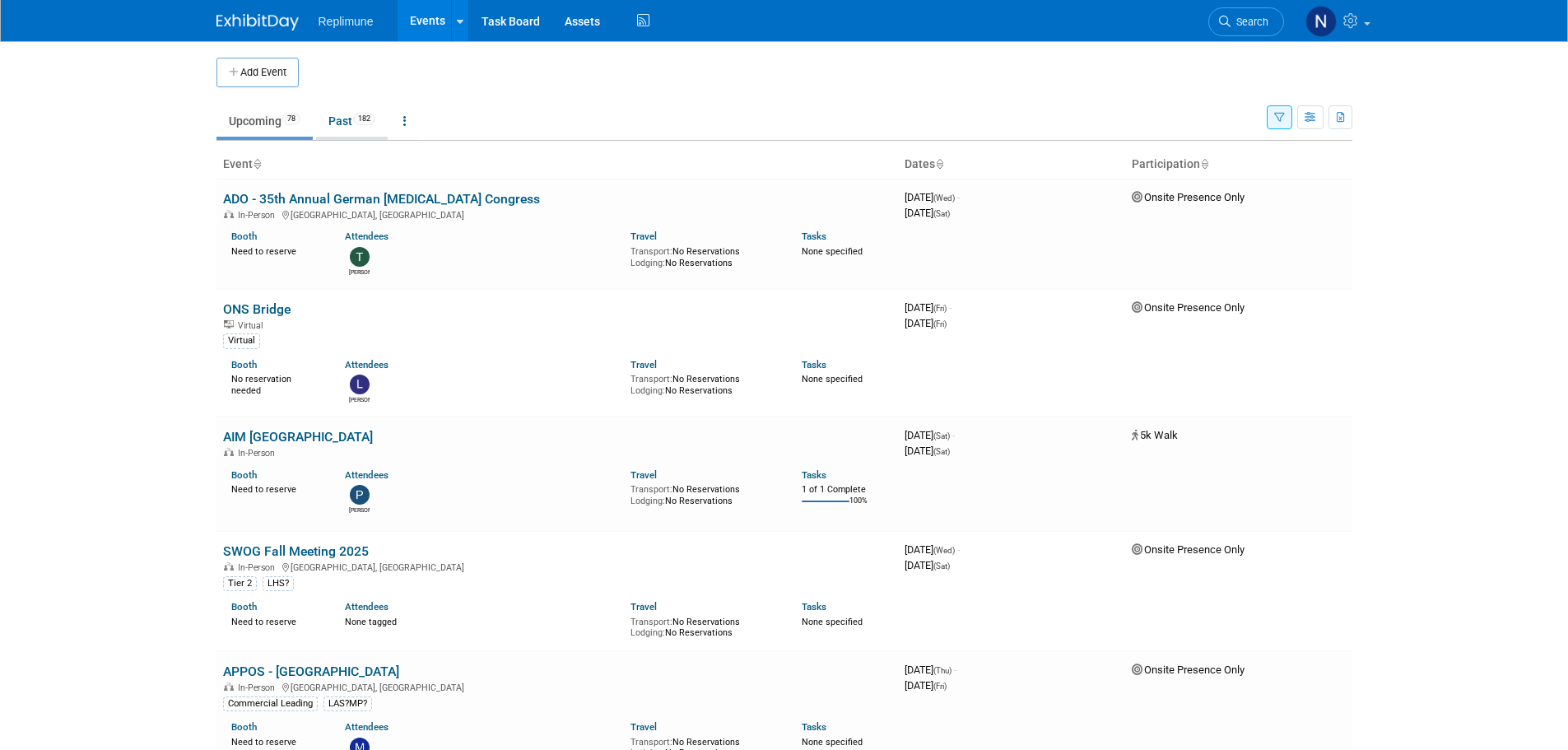
click at [348, 114] on link "Past 182" at bounding box center [352, 121] width 72 height 31
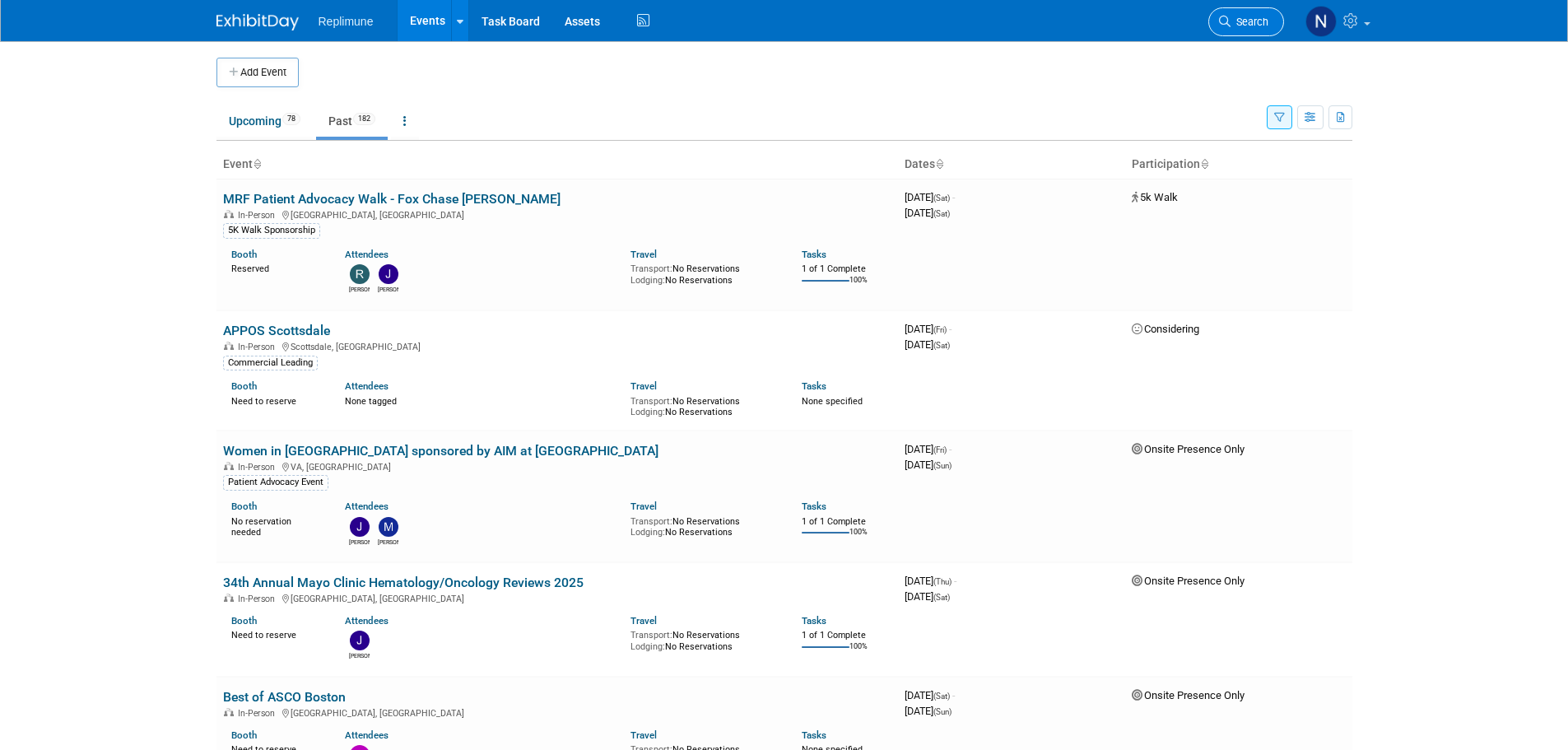
click at [1256, 28] on link "Search" at bounding box center [1246, 21] width 76 height 29
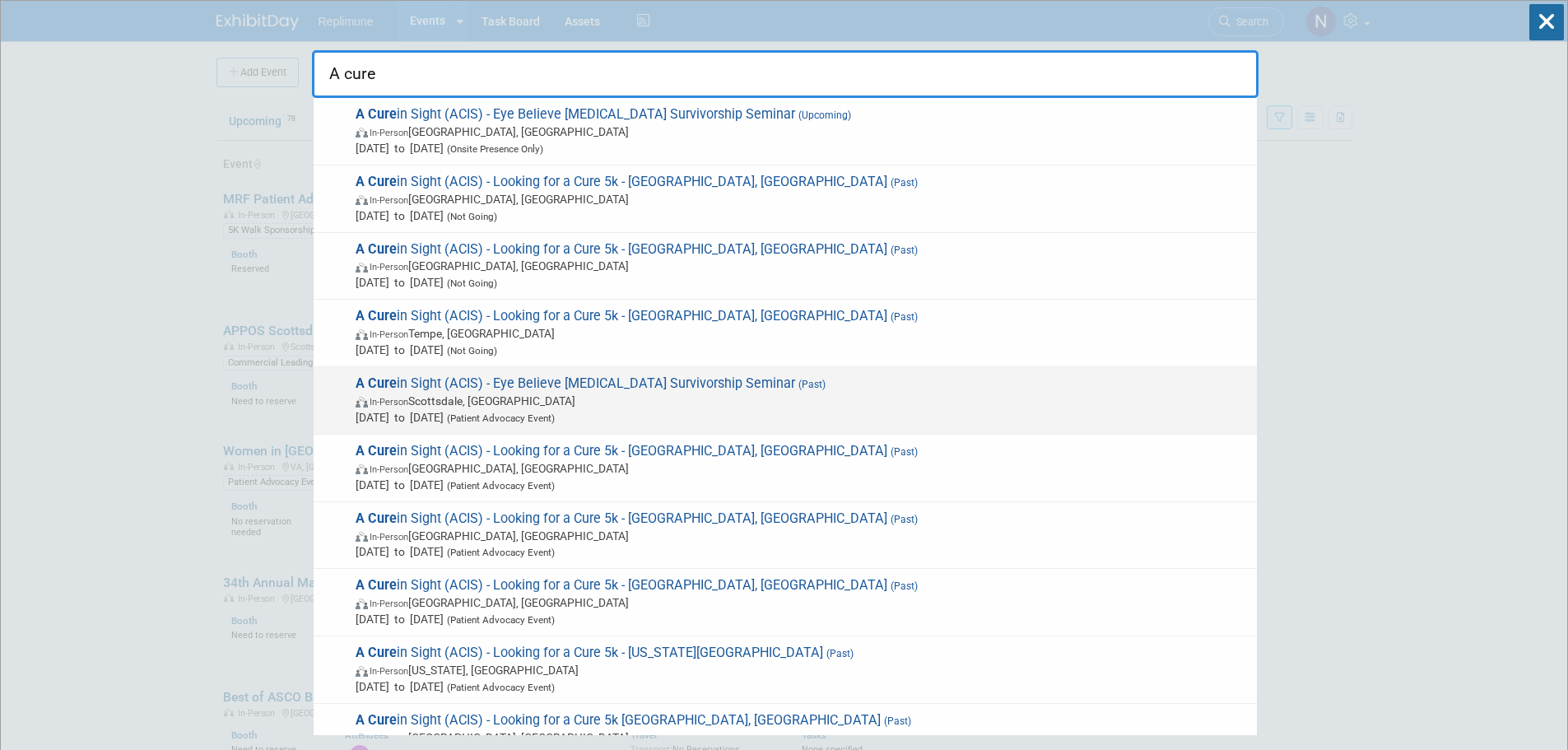
type input "A cure"
click at [434, 389] on span "A Cure in Sight (ACIS) - Eye Believe Ocular Melanoma Survivorship Seminar (Past…" at bounding box center [800, 400] width 898 height 51
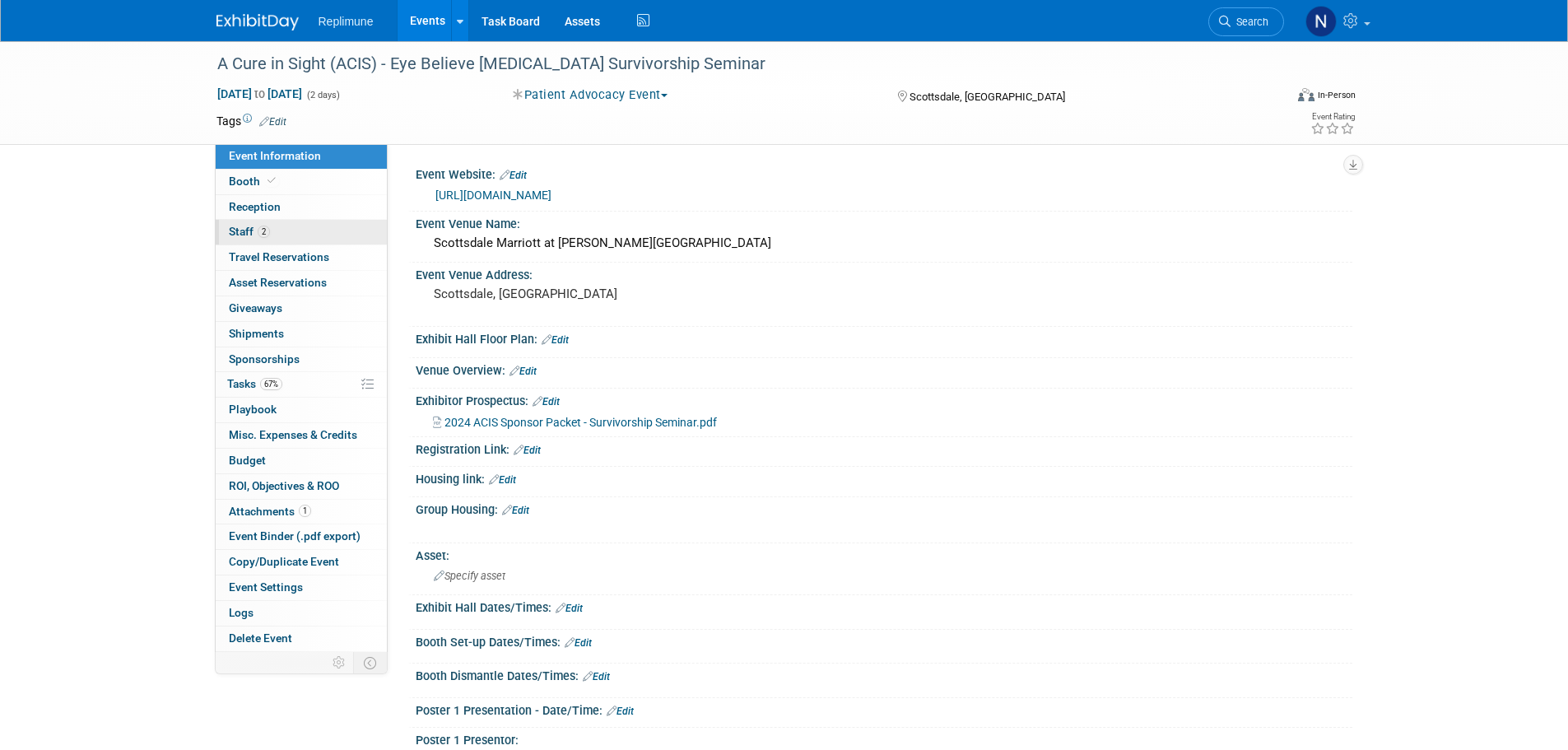
click at [242, 231] on span "Staff 2" at bounding box center [249, 231] width 41 height 13
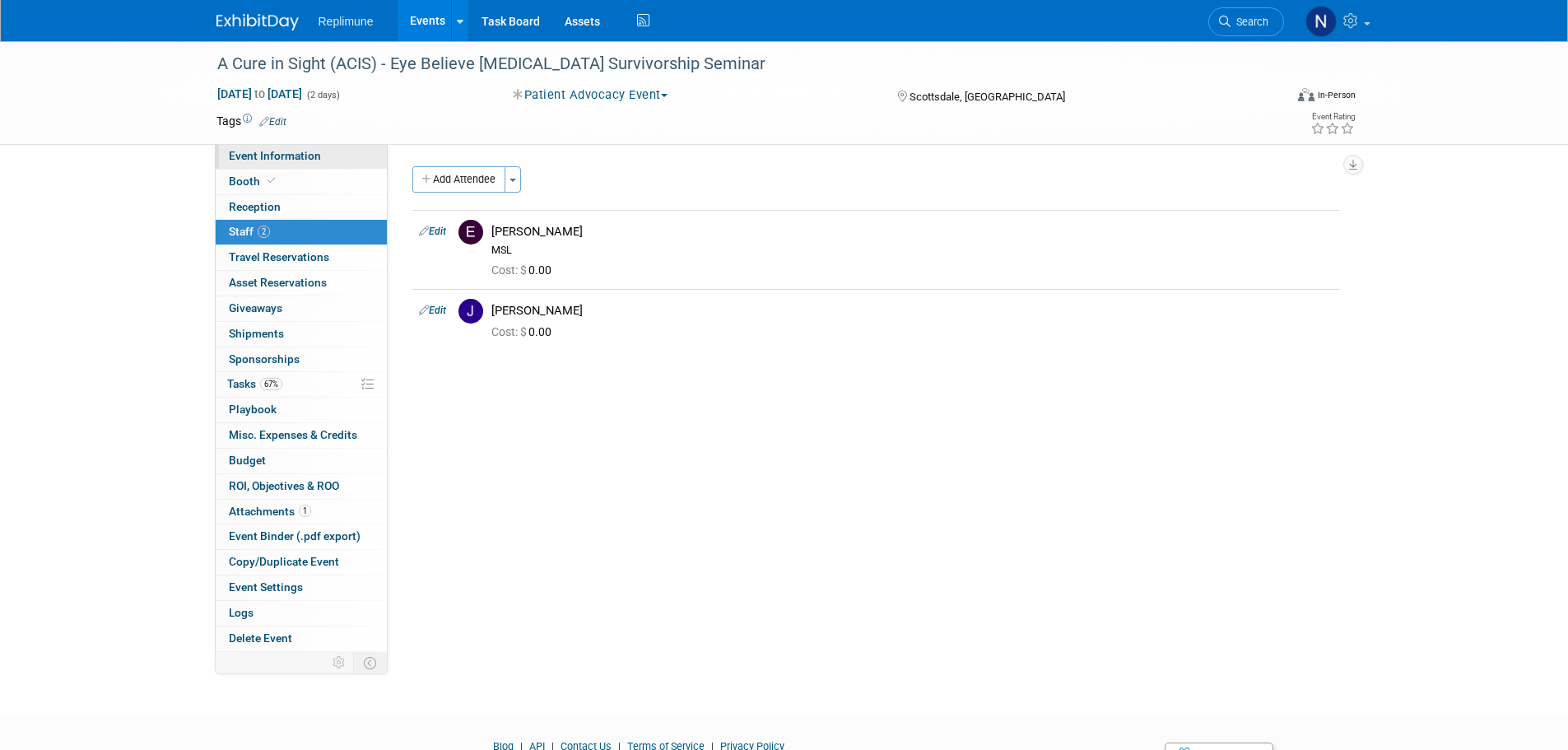
click at [265, 153] on span "Event Information" at bounding box center [275, 155] width 92 height 13
